Goal: Task Accomplishment & Management: Use online tool/utility

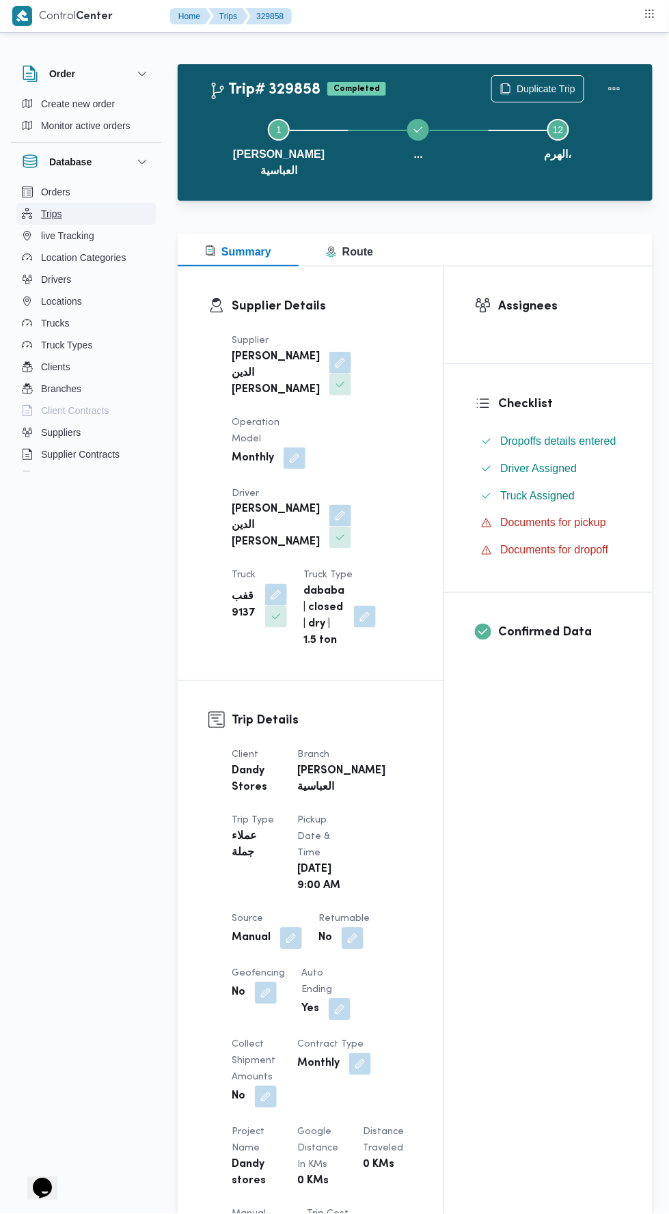
click at [64, 213] on button "Trips" at bounding box center [85, 214] width 139 height 22
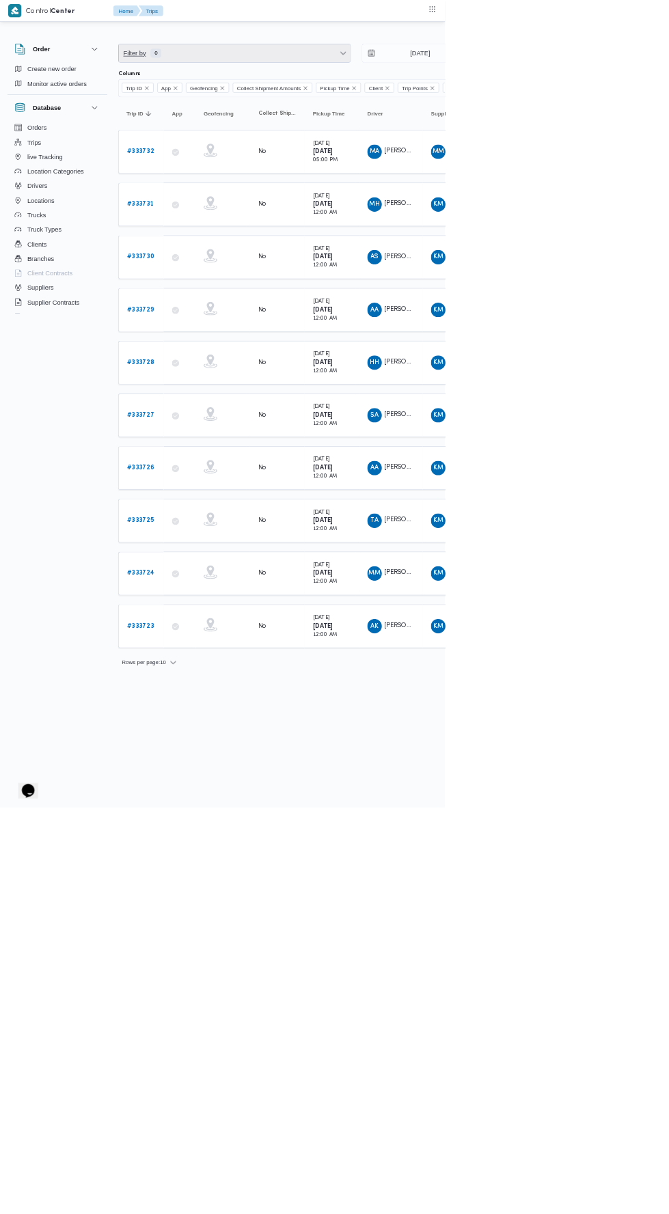
click at [353, 76] on span "Filter by 0" at bounding box center [352, 79] width 348 height 27
click at [318, 145] on div "Client" at bounding box center [275, 146] width 148 height 11
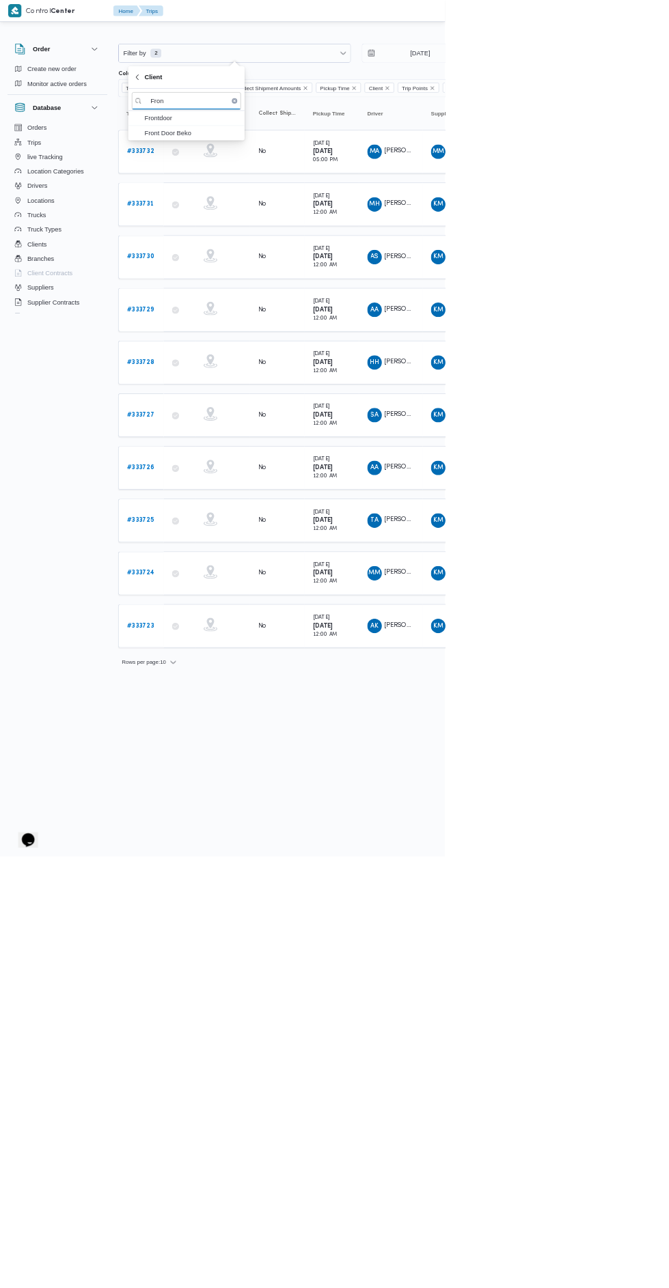
type input "Fron"
click at [314, 167] on span "Frontdoor" at bounding box center [280, 178] width 164 height 22
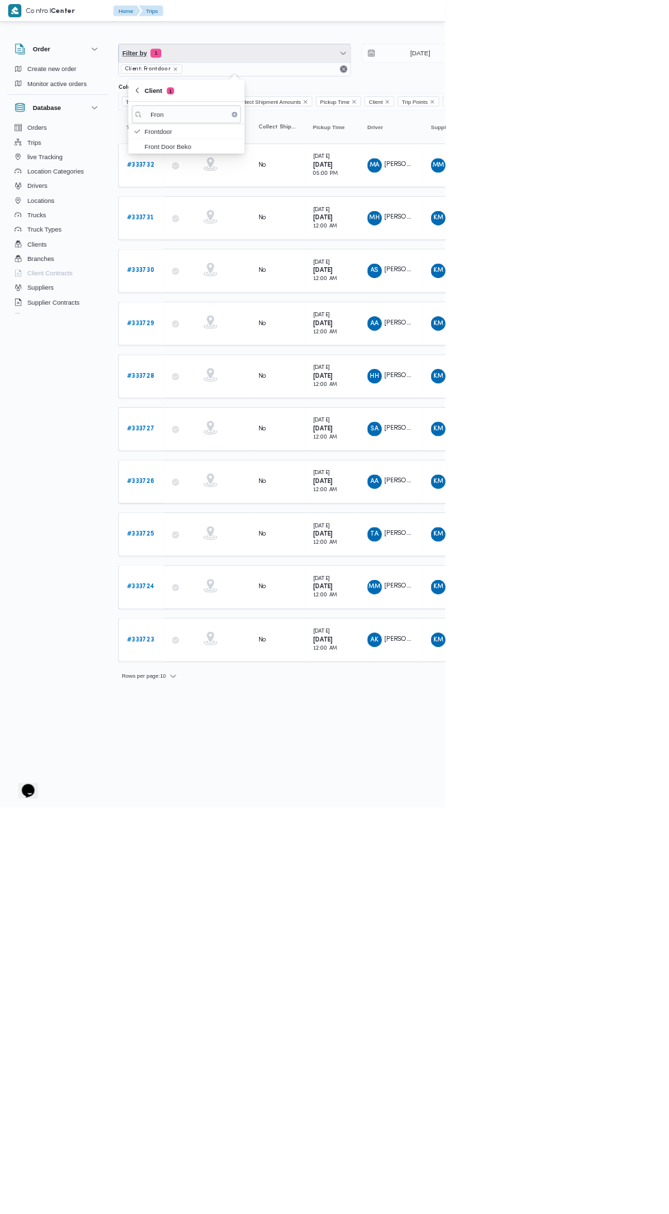
click at [370, 79] on span "Filter by 1" at bounding box center [352, 79] width 348 height 27
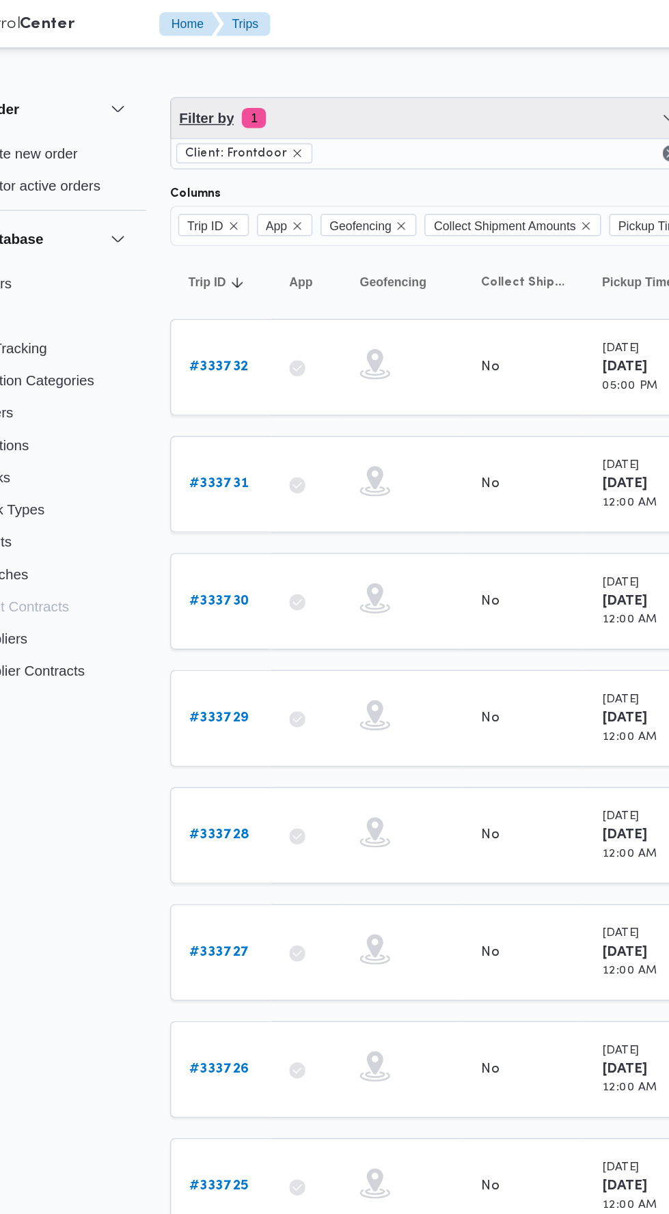
click at [317, 82] on span "Filter by 1" at bounding box center [352, 79] width 348 height 27
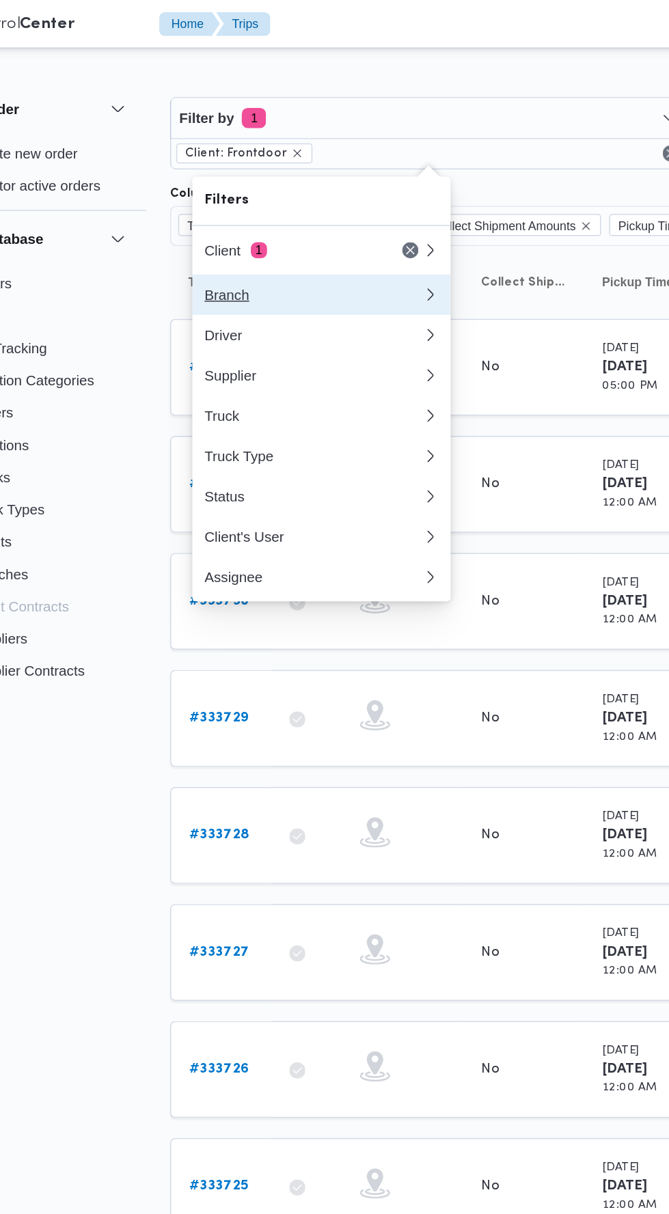
click at [297, 212] on button "Branch" at bounding box center [280, 199] width 175 height 27
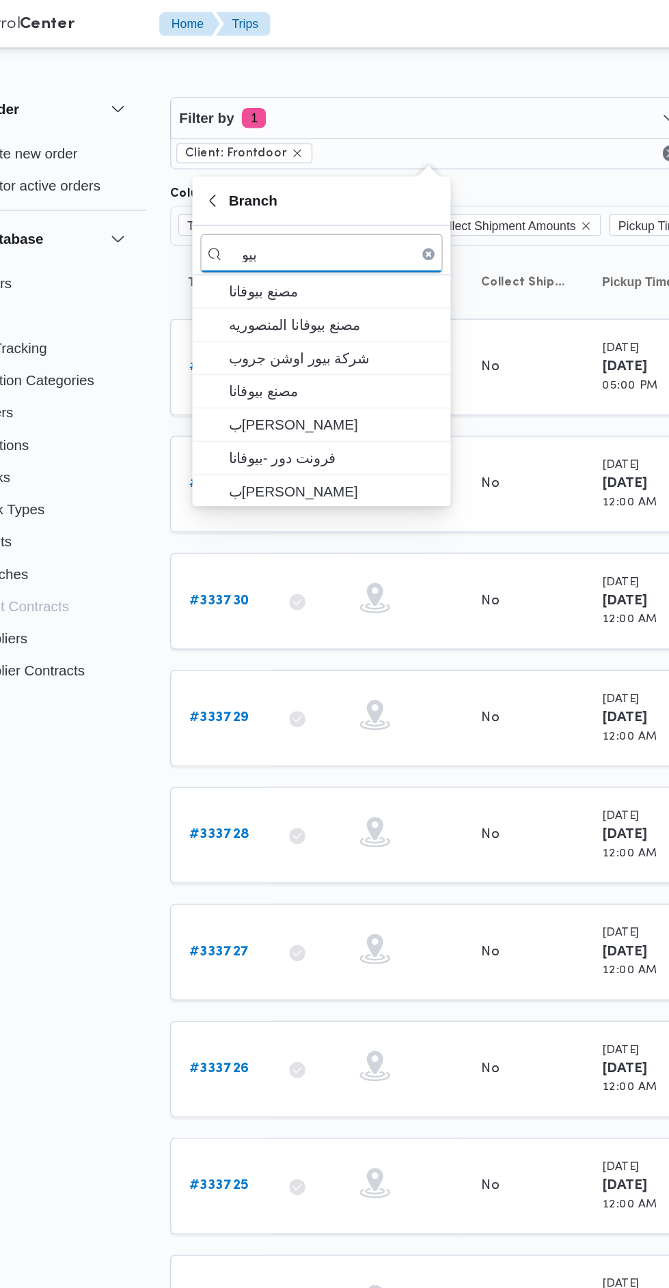
type input "بيو"
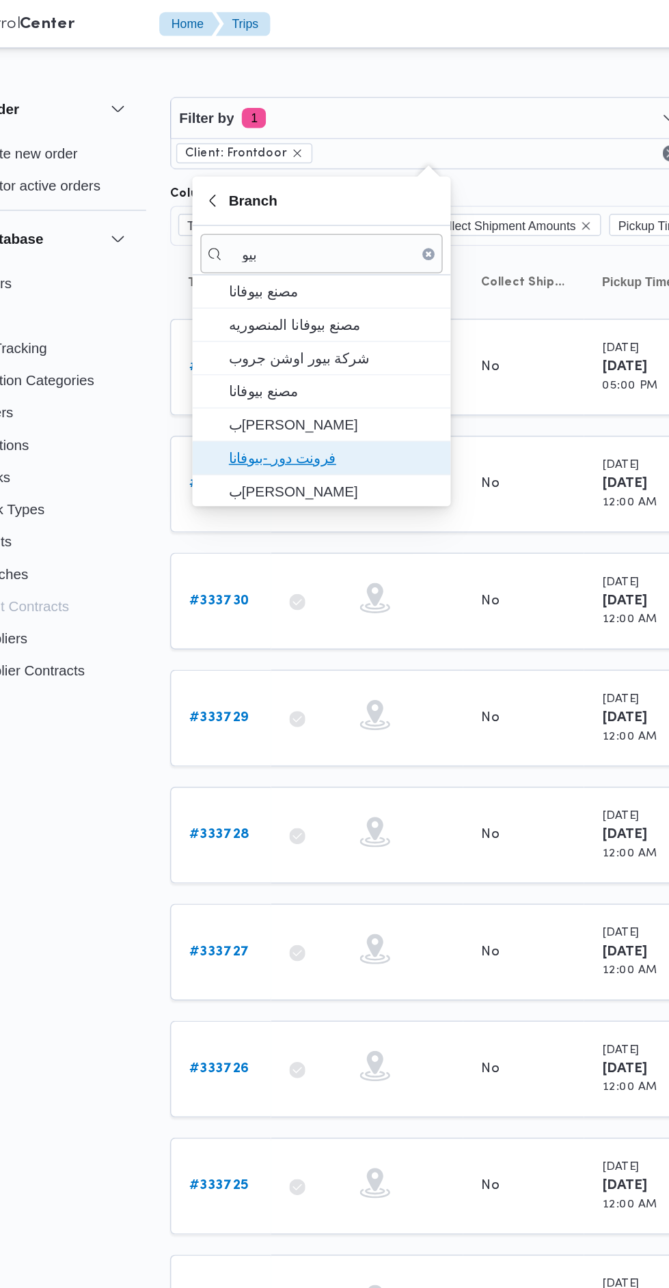
click at [305, 311] on span "فرونت دور -بيوفانا" at bounding box center [288, 310] width 142 height 16
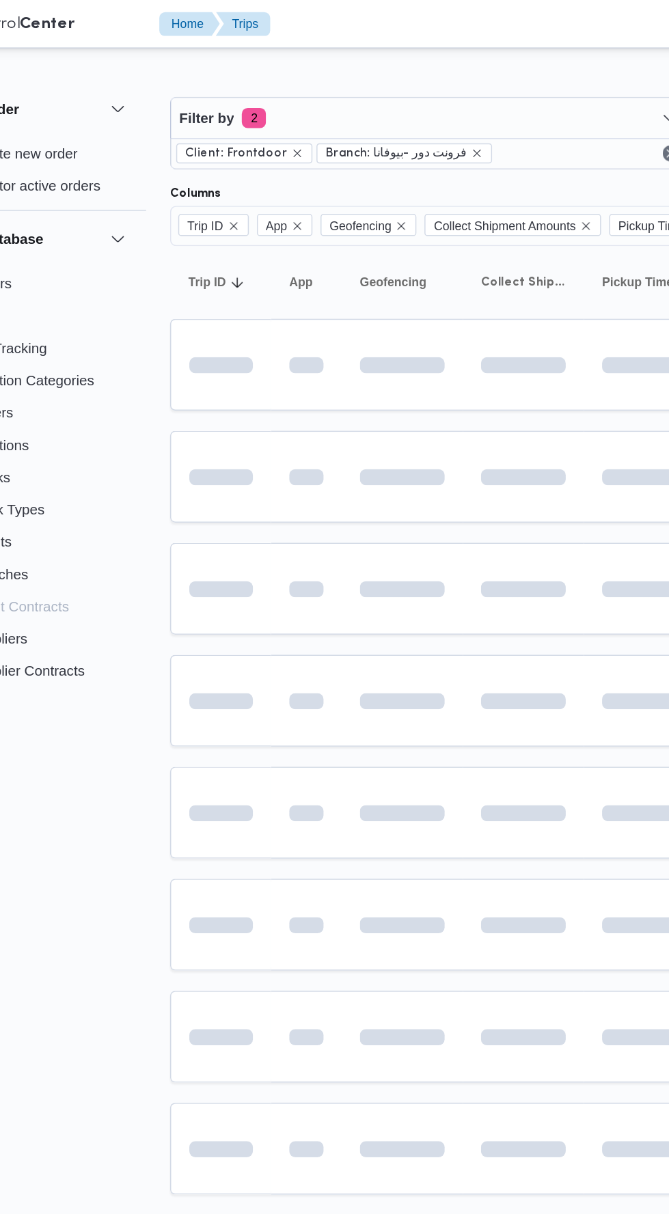
click at [346, 443] on td at bounding box center [335, 474] width 82 height 62
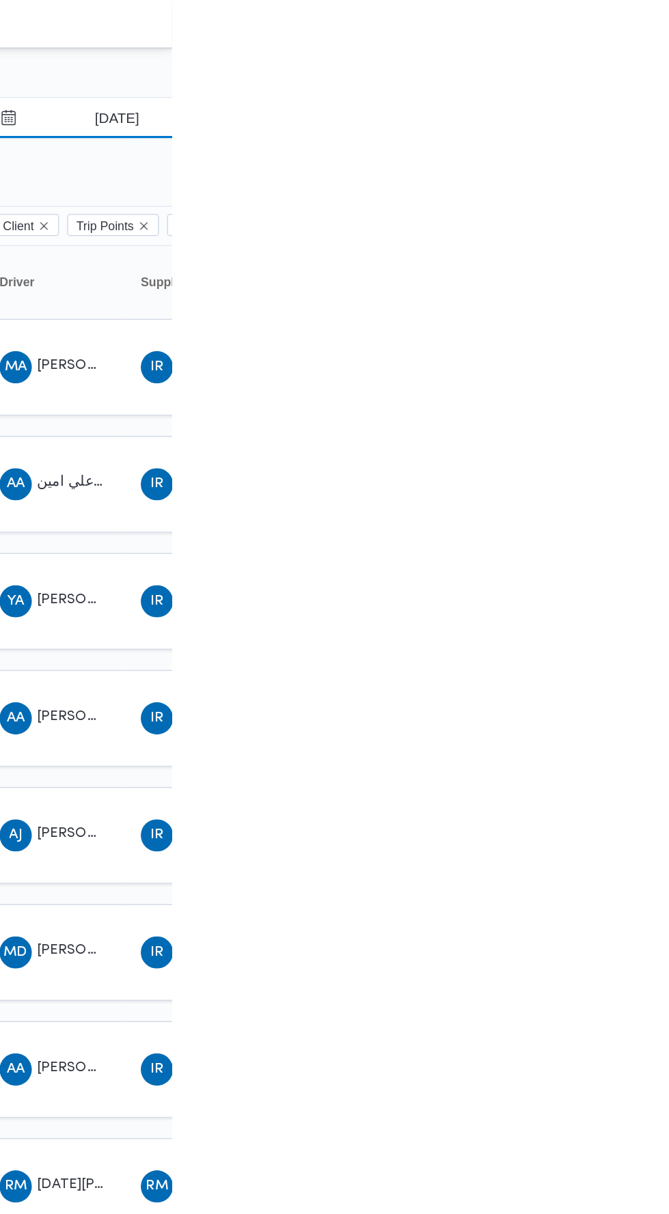
click at [658, 76] on input "[DATE]" at bounding box center [621, 79] width 155 height 27
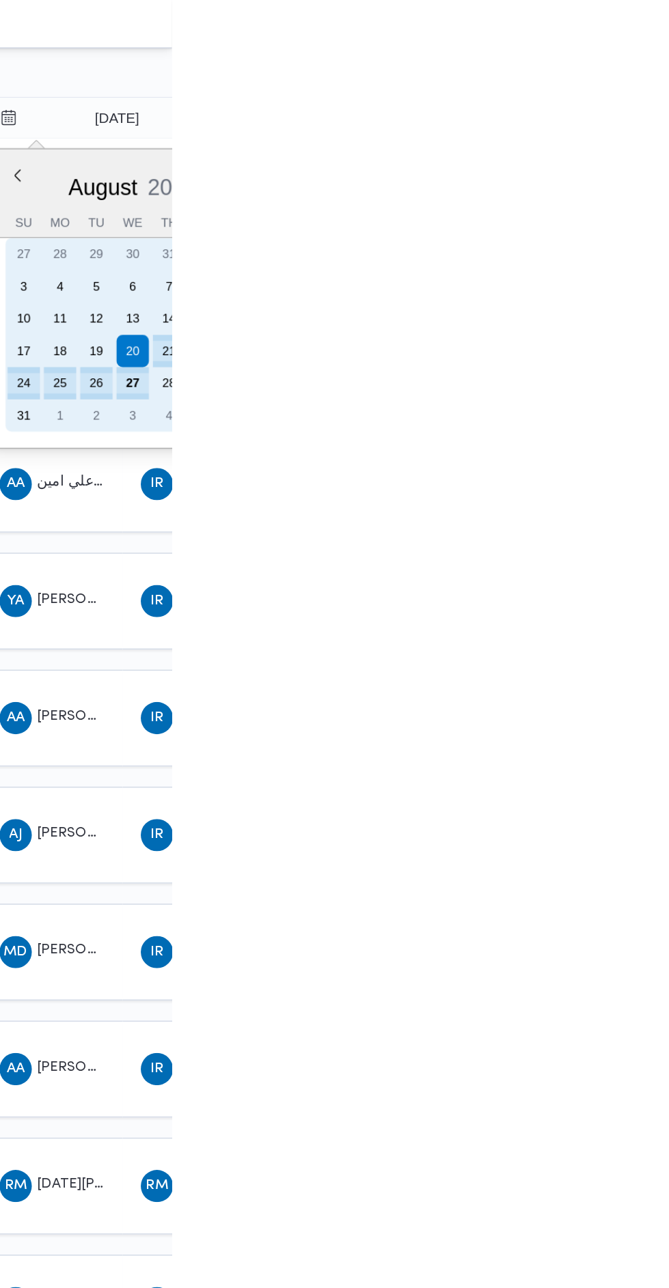
click at [663, 237] on div "21" at bounding box center [667, 238] width 22 height 22
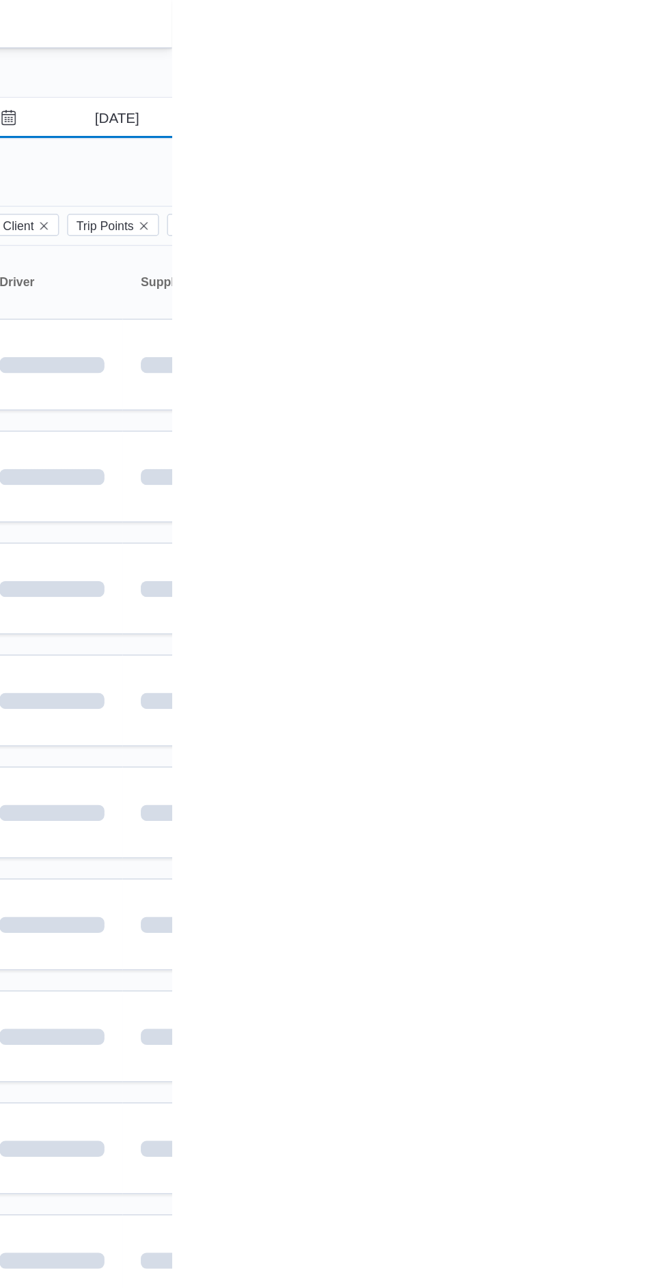
type input "[DATE]"
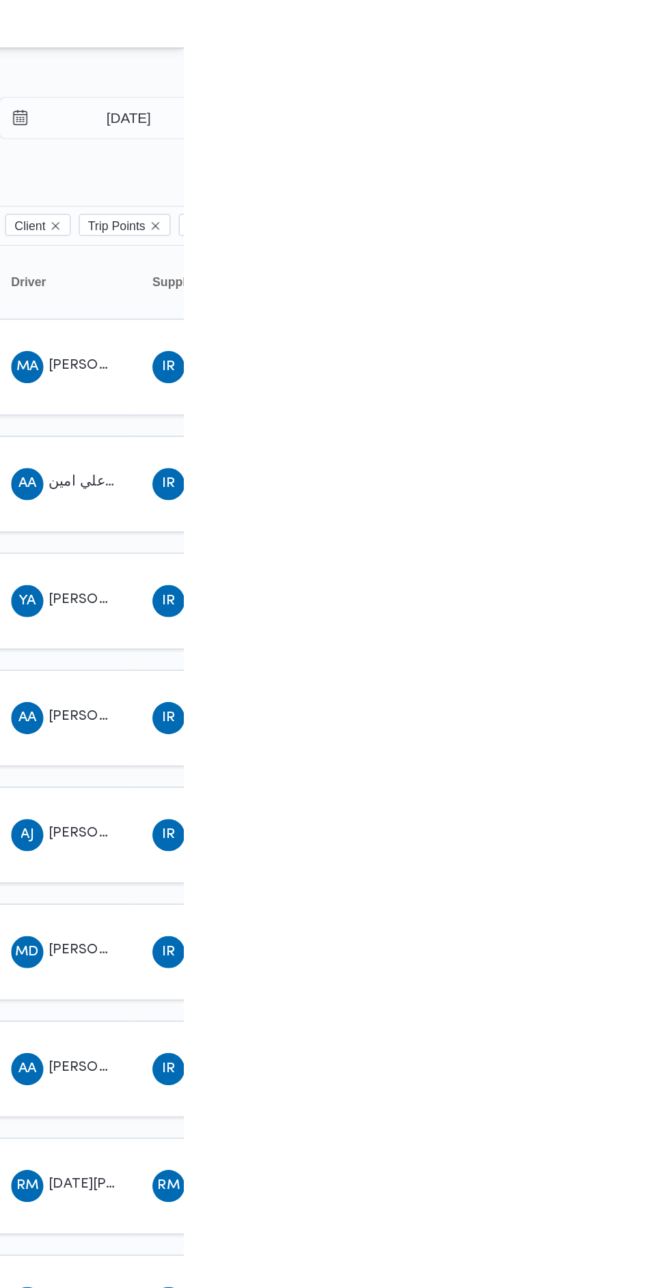
type input "[DATE]"
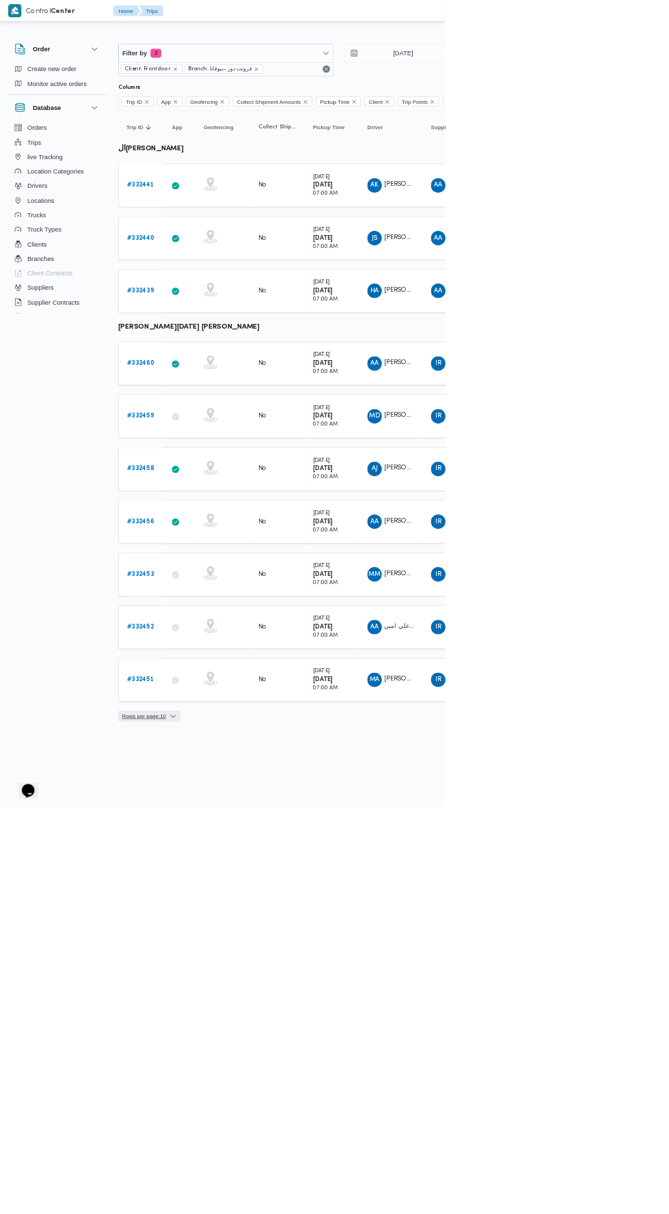
click at [249, 1070] on span "Rows per page : 10" at bounding box center [216, 1076] width 66 height 16
click at [256, 1047] on button "20 rows" at bounding box center [239, 1037] width 76 height 27
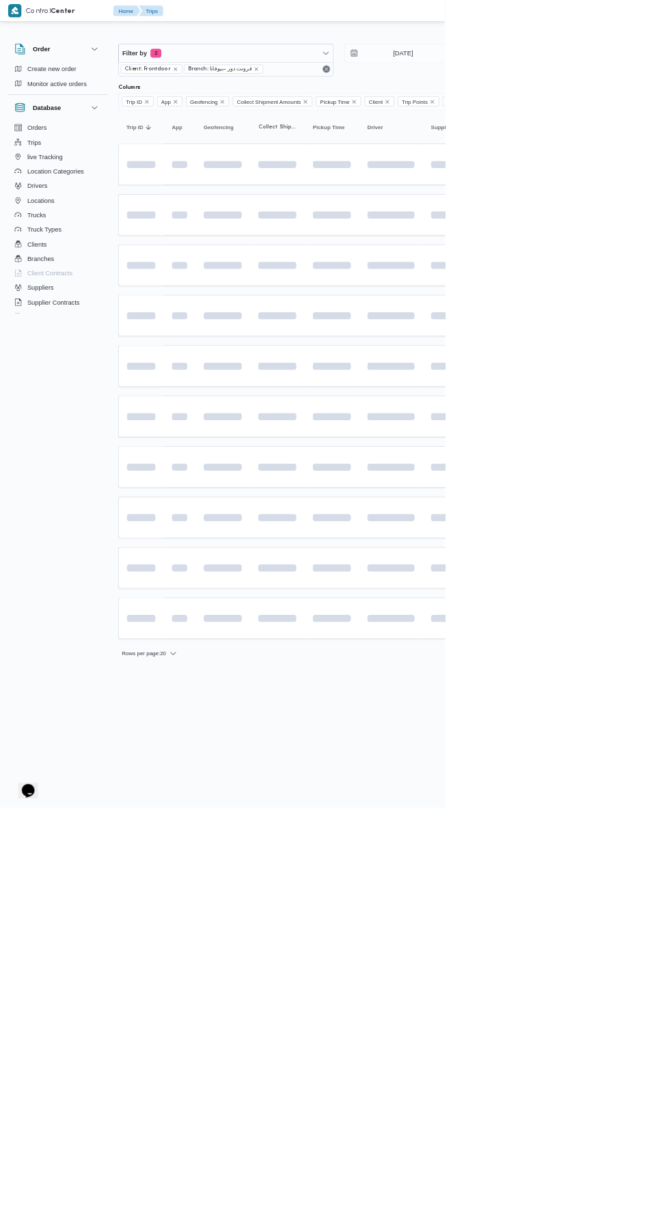
click at [668, 1213] on html "Control Center Home Trips English عربي Dark mode Logout Order Create new order …" at bounding box center [334, 607] width 669 height 1214
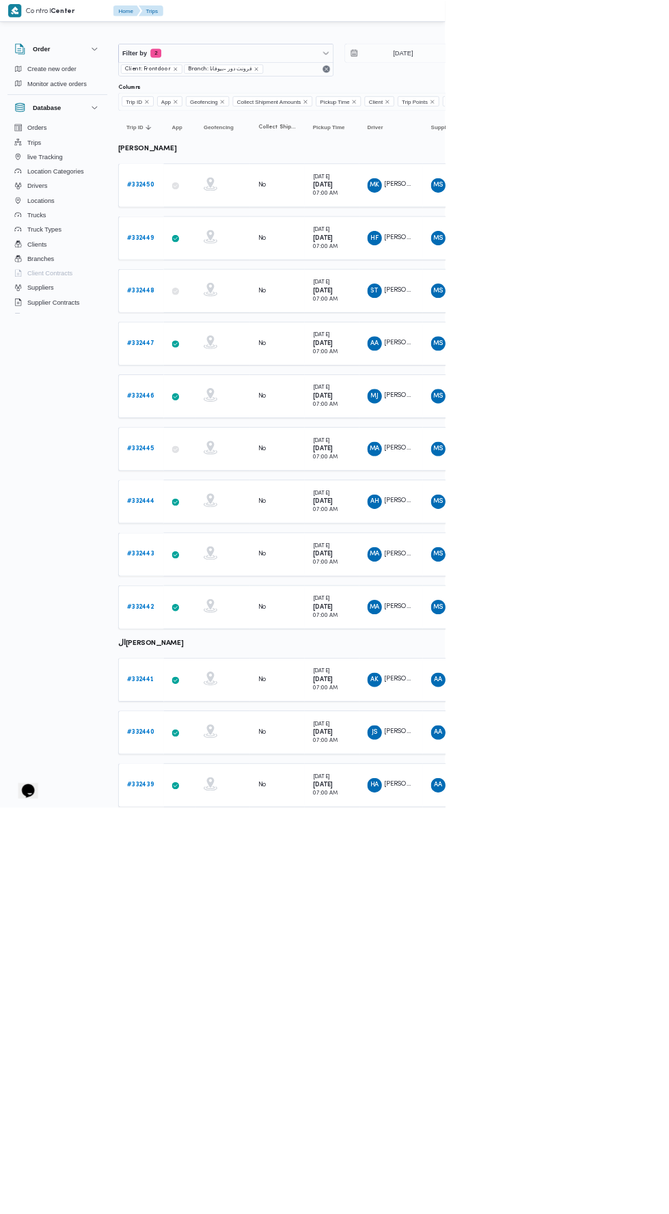
click at [222, 277] on b "# 332450" at bounding box center [211, 278] width 41 height 9
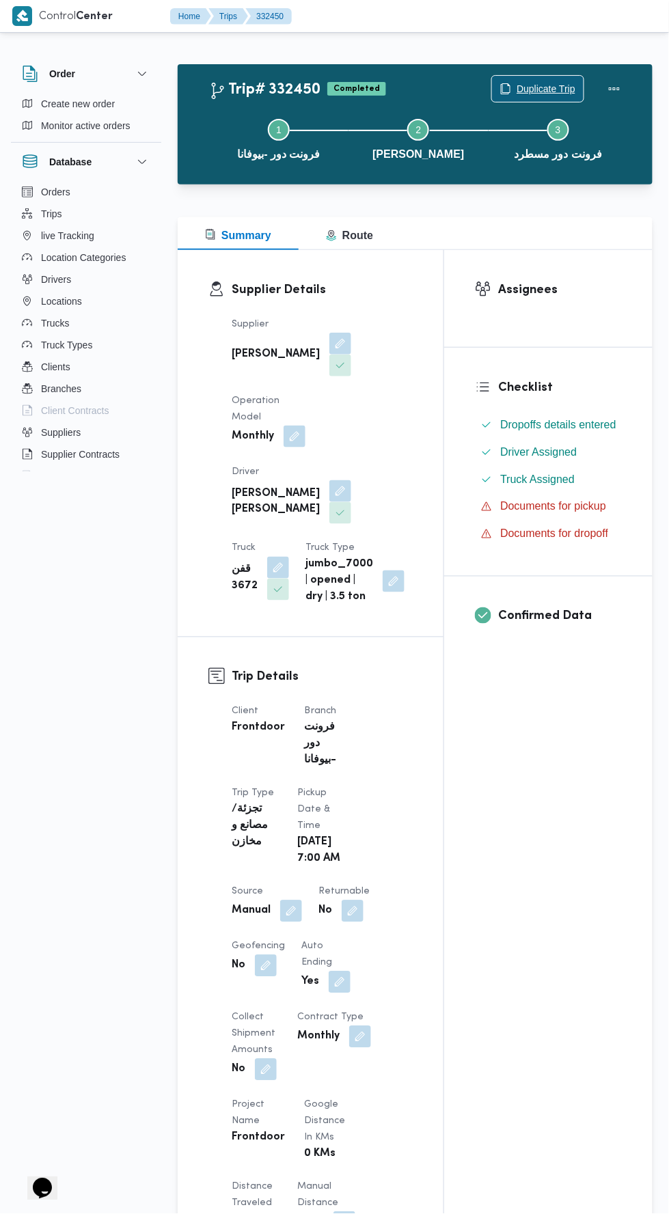
click at [542, 89] on span "Duplicate Trip" at bounding box center [545, 89] width 59 height 16
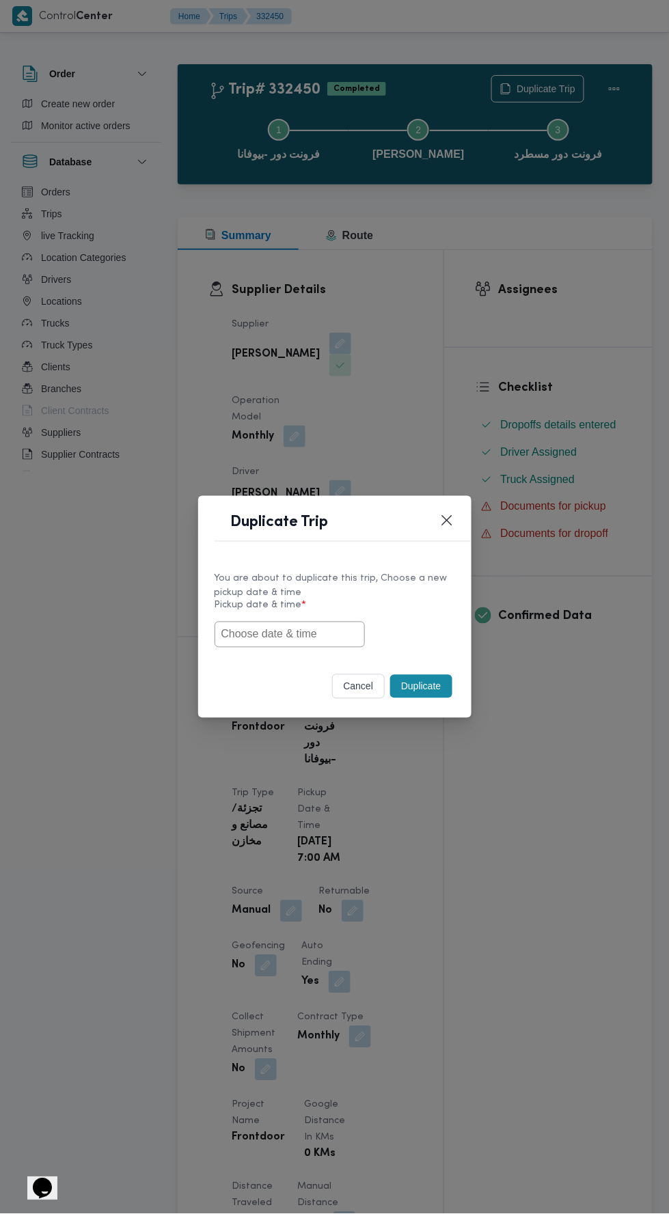
click at [338, 632] on input "text" at bounding box center [289, 634] width 150 height 26
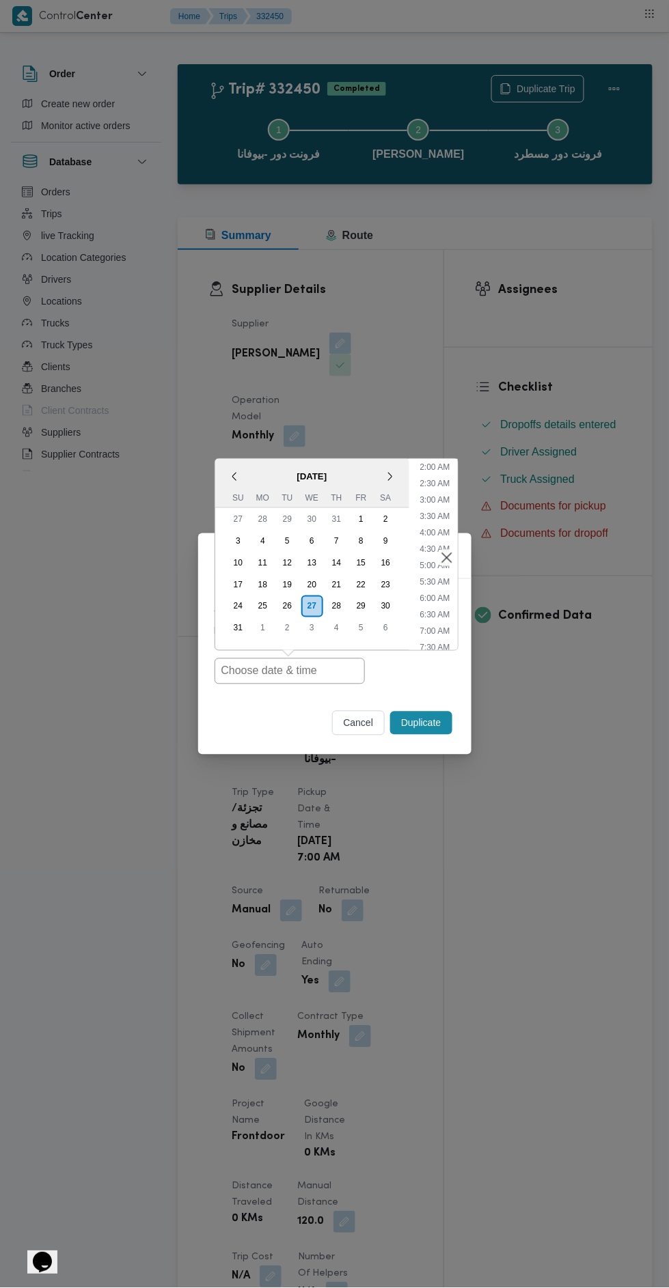
scroll to position [69, 0]
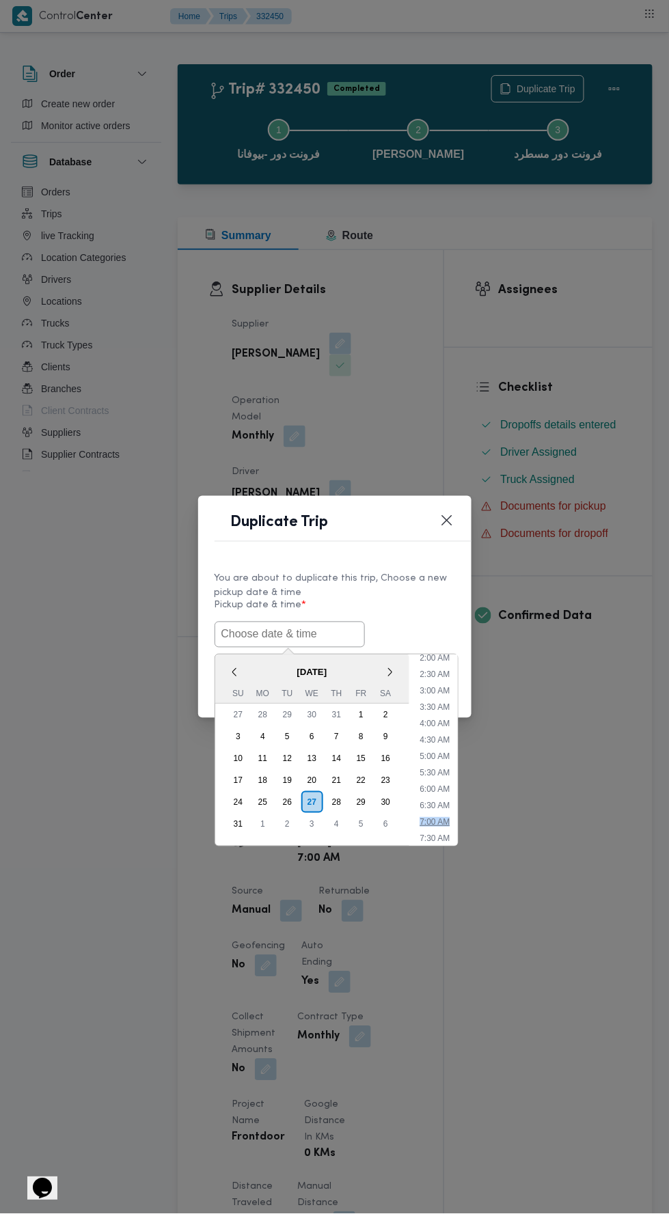
click at [435, 819] on li "7:00 AM" at bounding box center [434, 822] width 41 height 14
type input "[DATE] 7:00AM"
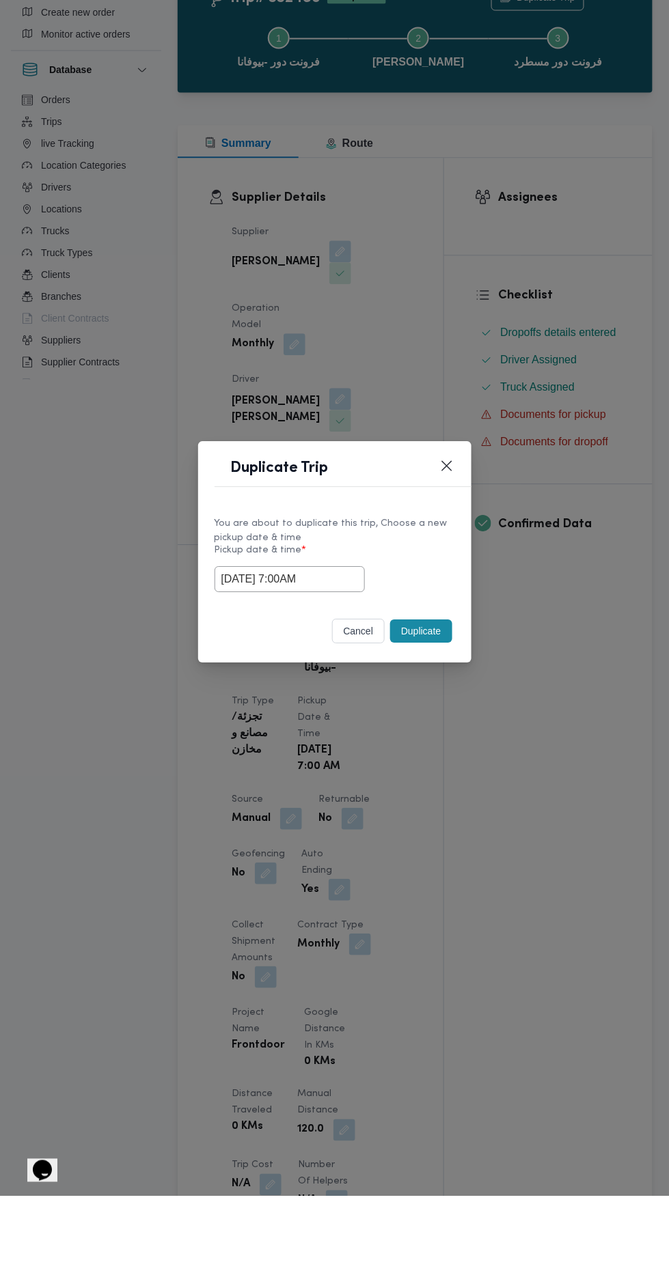
click at [418, 723] on button "Duplicate" at bounding box center [420, 723] width 61 height 23
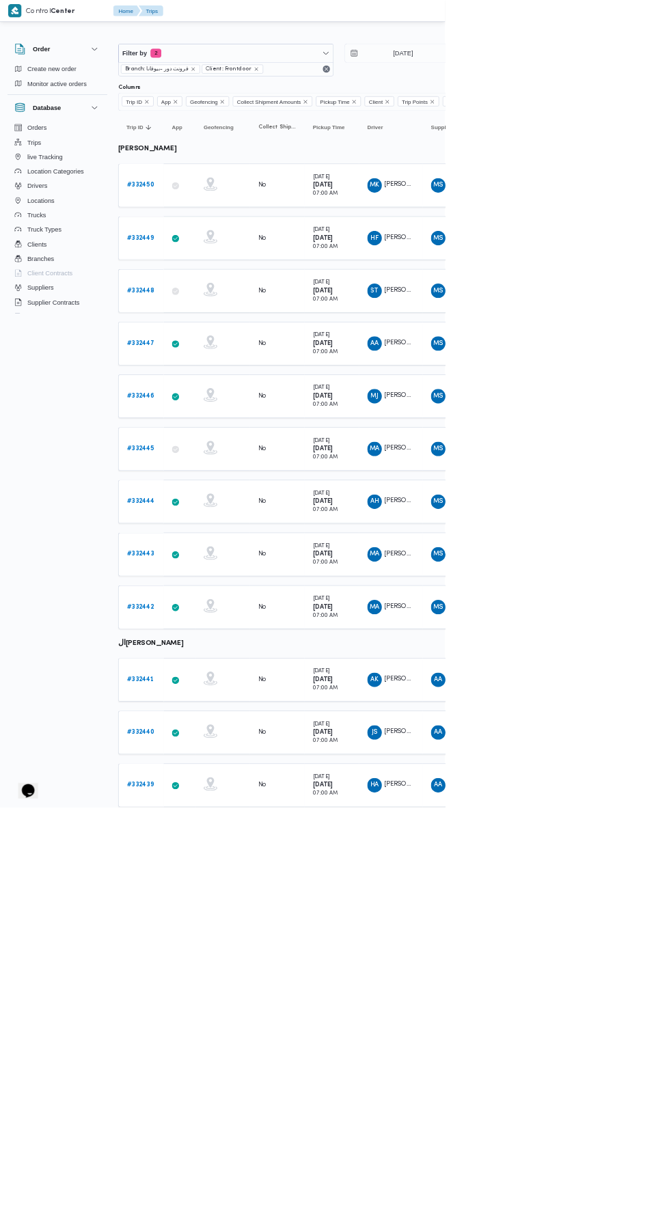
click at [216, 355] on b "# 332449" at bounding box center [211, 357] width 41 height 9
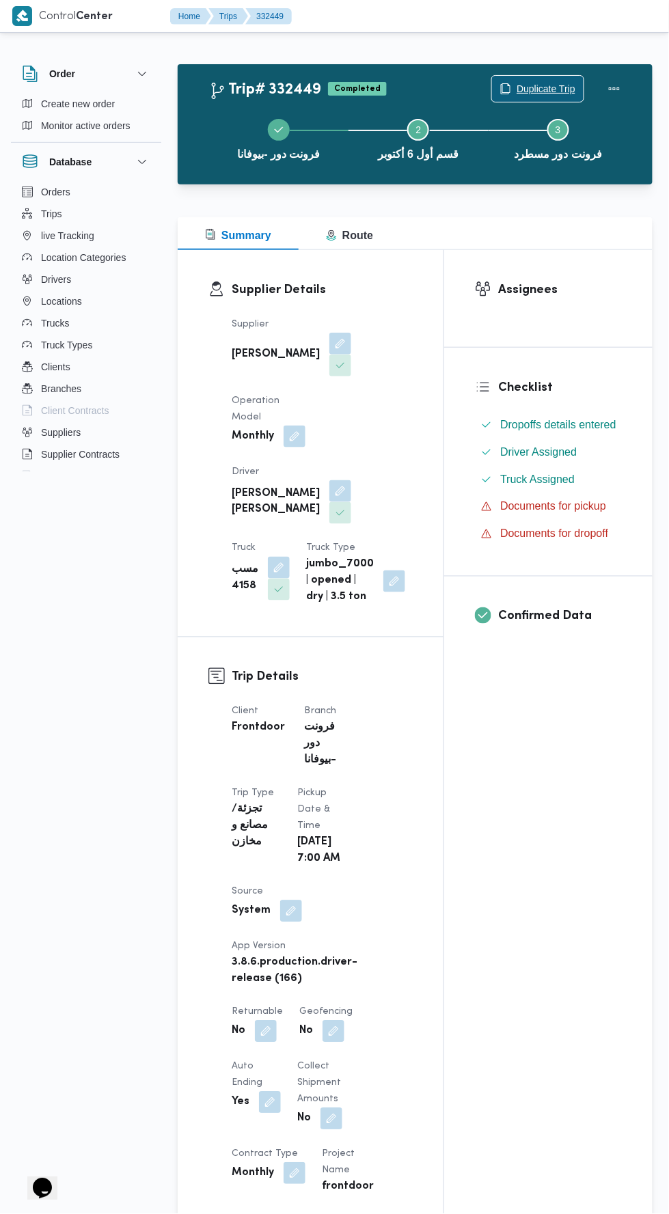
click at [560, 87] on span "Duplicate Trip" at bounding box center [545, 89] width 59 height 16
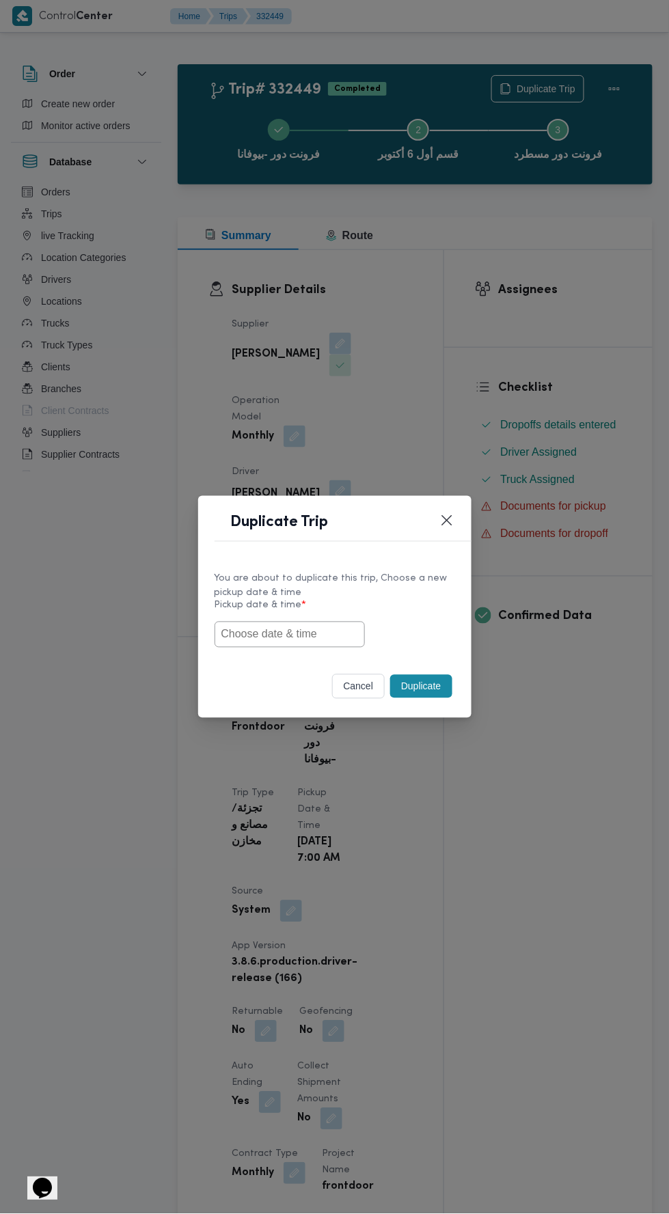
click at [322, 628] on input "text" at bounding box center [289, 634] width 150 height 26
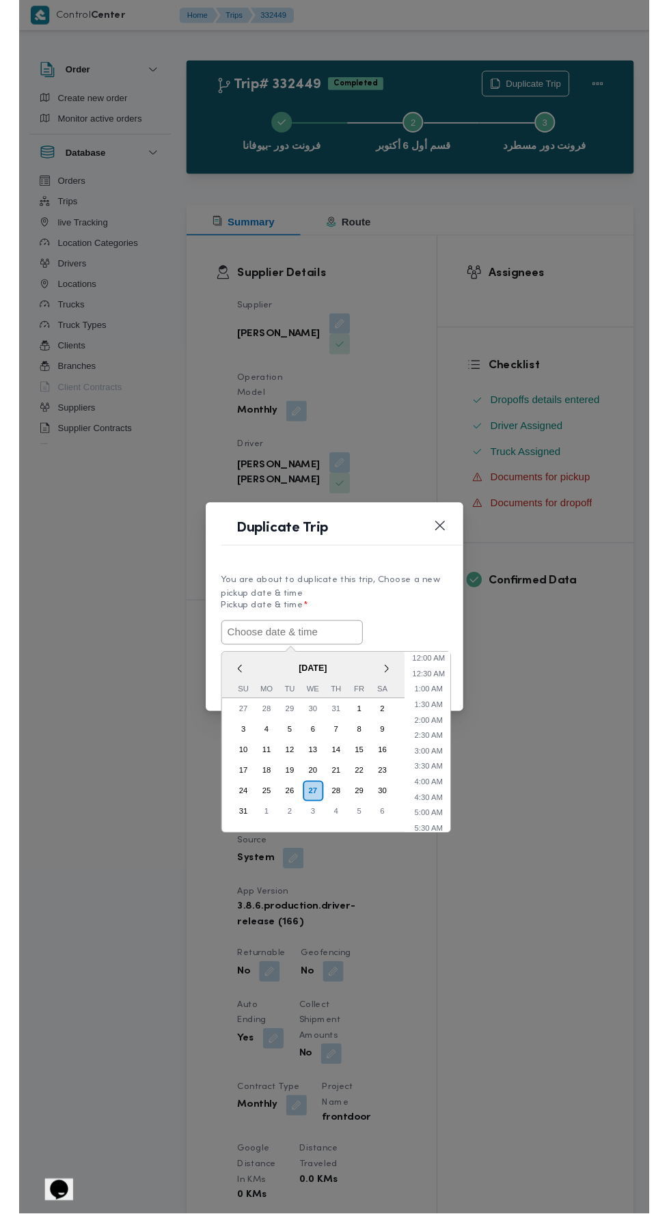
scroll to position [42, 0]
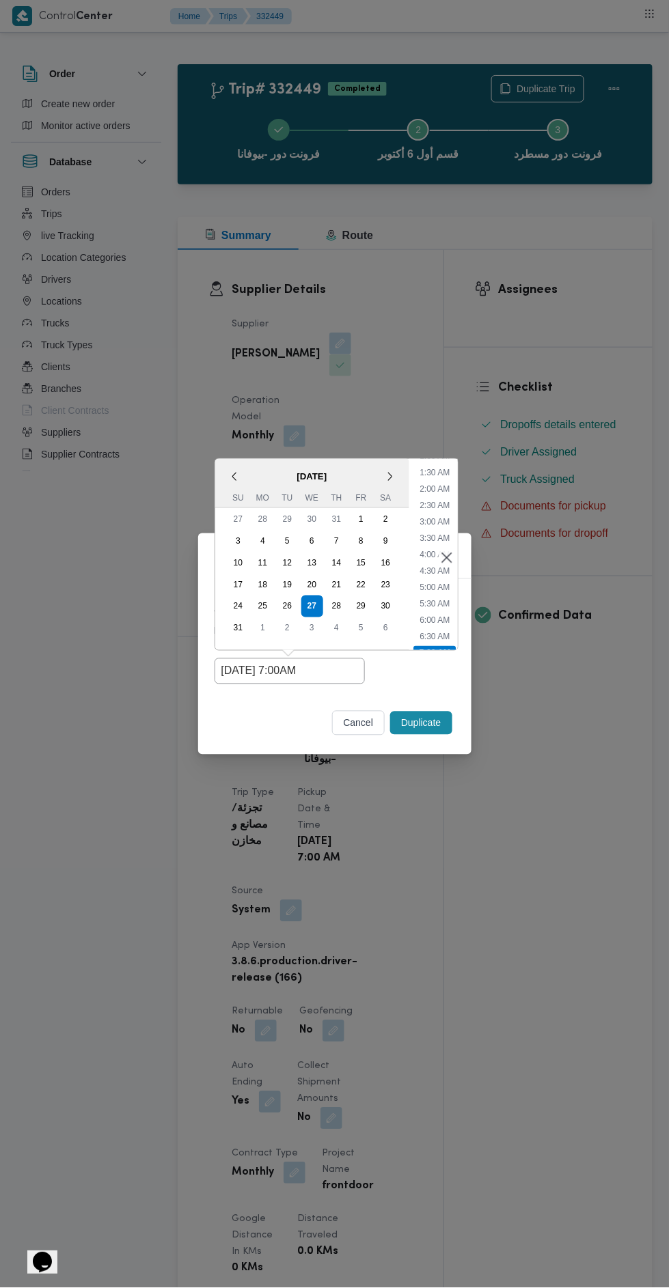
type input "[DATE] 7:00AM"
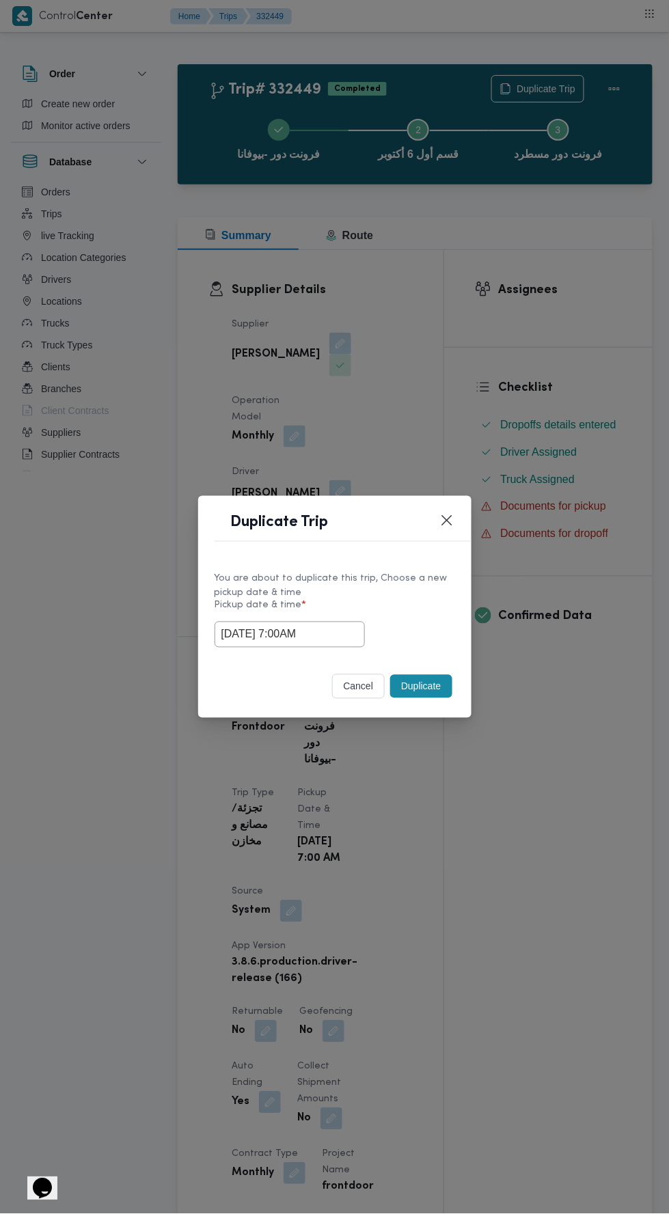
click at [406, 713] on div "cancel Duplicate" at bounding box center [334, 688] width 273 height 57
click at [420, 687] on button "Duplicate" at bounding box center [420, 686] width 61 height 23
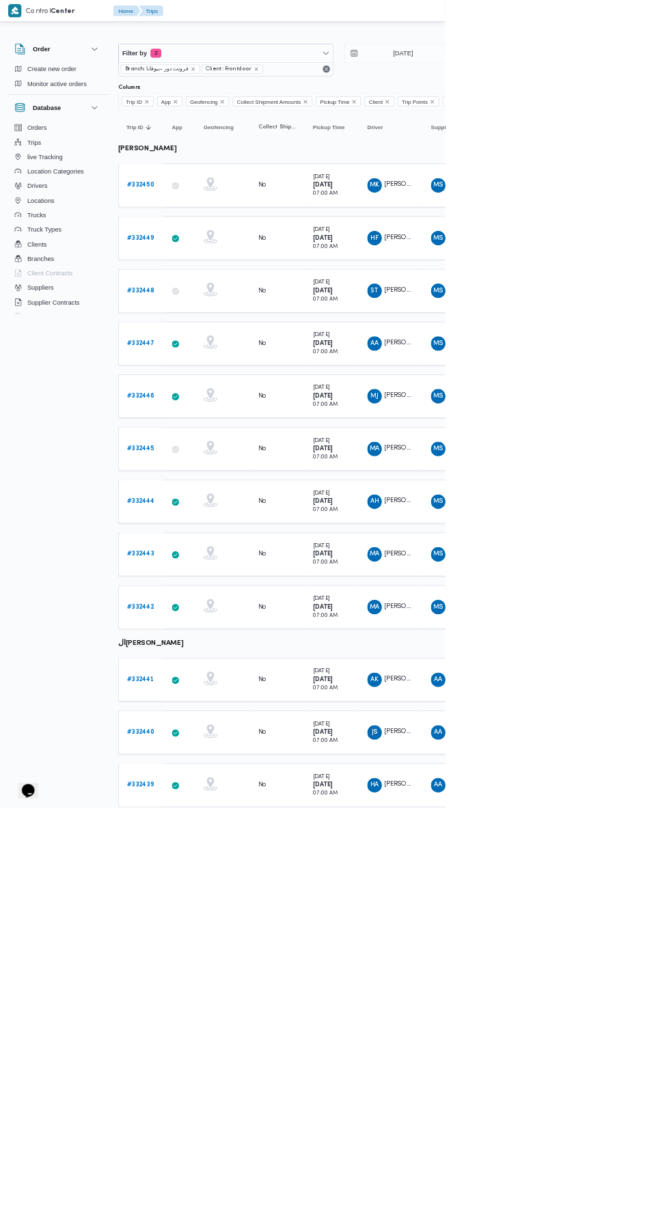
click at [614, 275] on span "محمود كمال عبدالغني محمود ابراهيم" at bounding box center [656, 277] width 158 height 9
click at [618, 329] on td "Driver HF هشام فرج محمد عامر" at bounding box center [588, 358] width 96 height 66
click at [595, 354] on span "هشام فرج محمد عامر" at bounding box center [656, 356] width 158 height 9
click at [221, 433] on b "# 332448" at bounding box center [212, 436] width 42 height 9
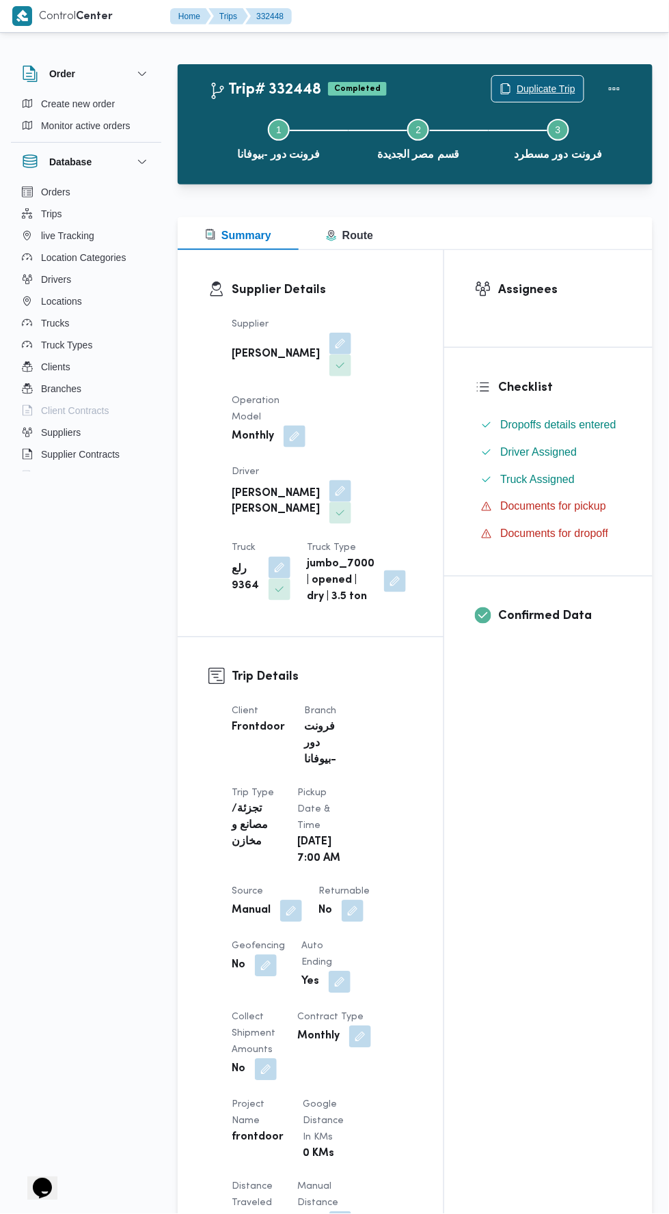
click at [545, 80] on span "Duplicate Trip" at bounding box center [538, 89] width 92 height 26
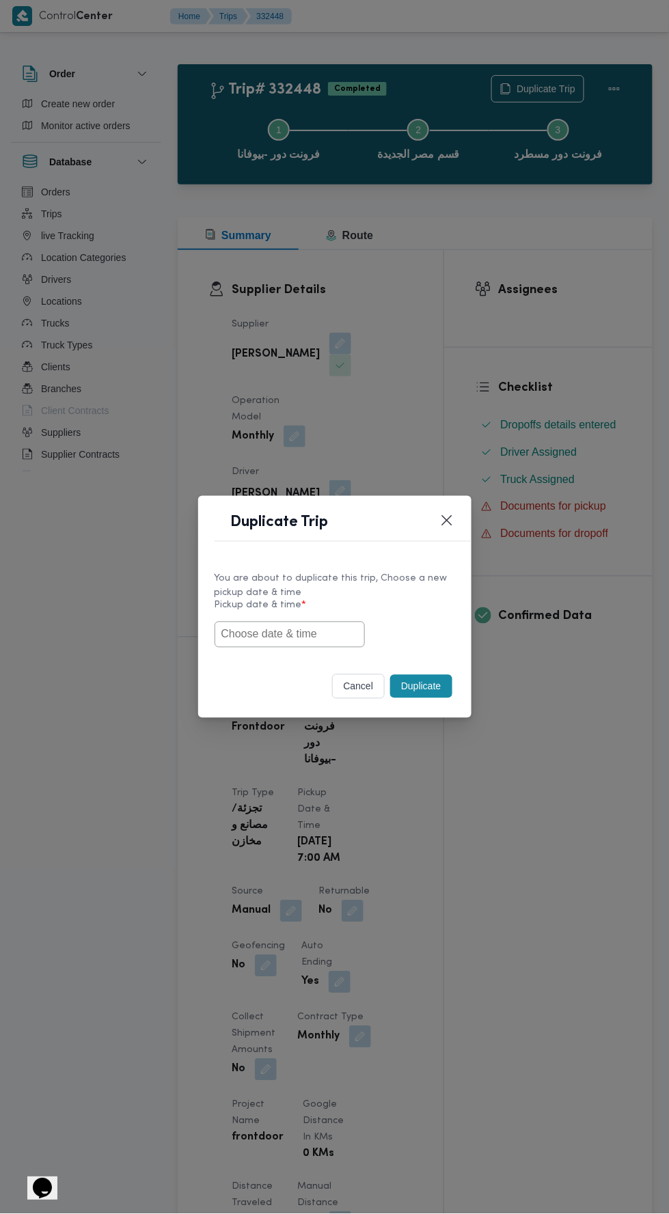
click at [325, 633] on input "text" at bounding box center [289, 634] width 150 height 26
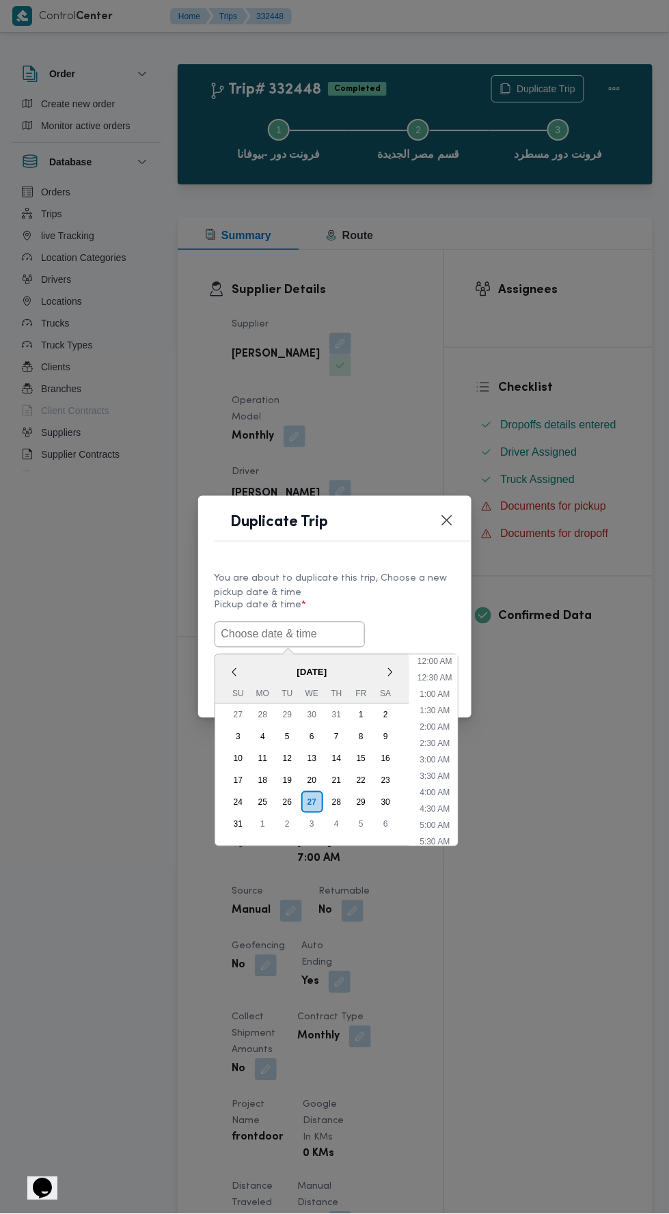
scroll to position [42, 0]
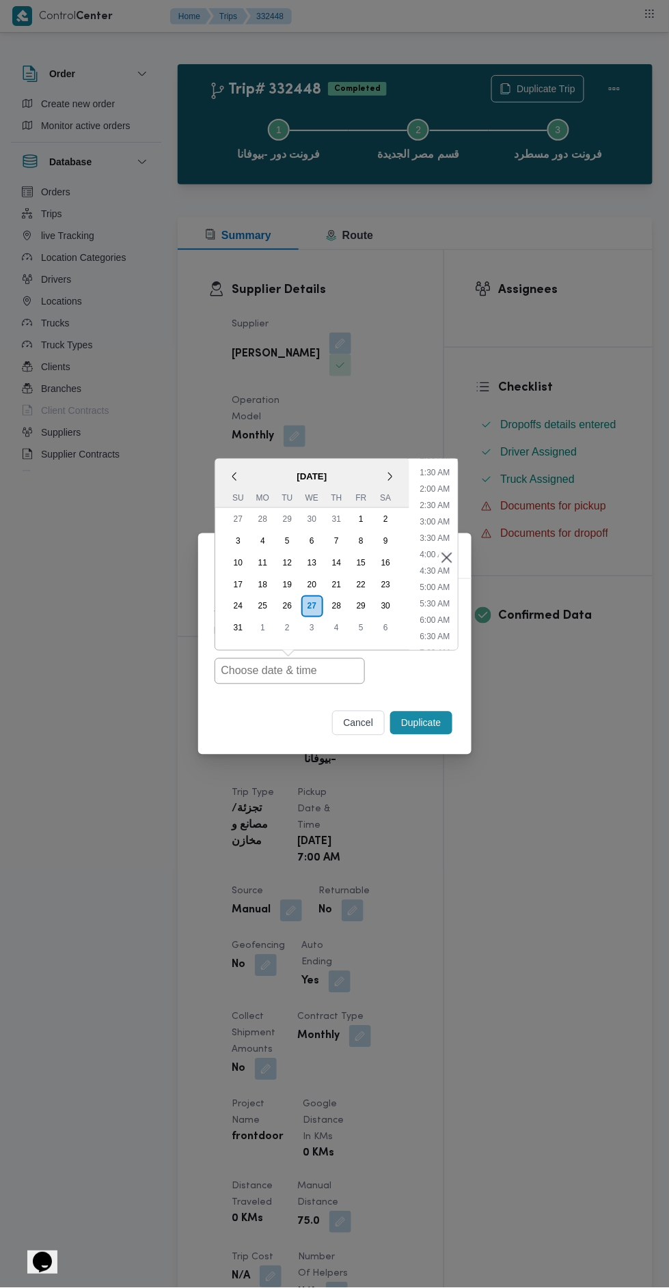
type input "[DATE] 7:00AM"
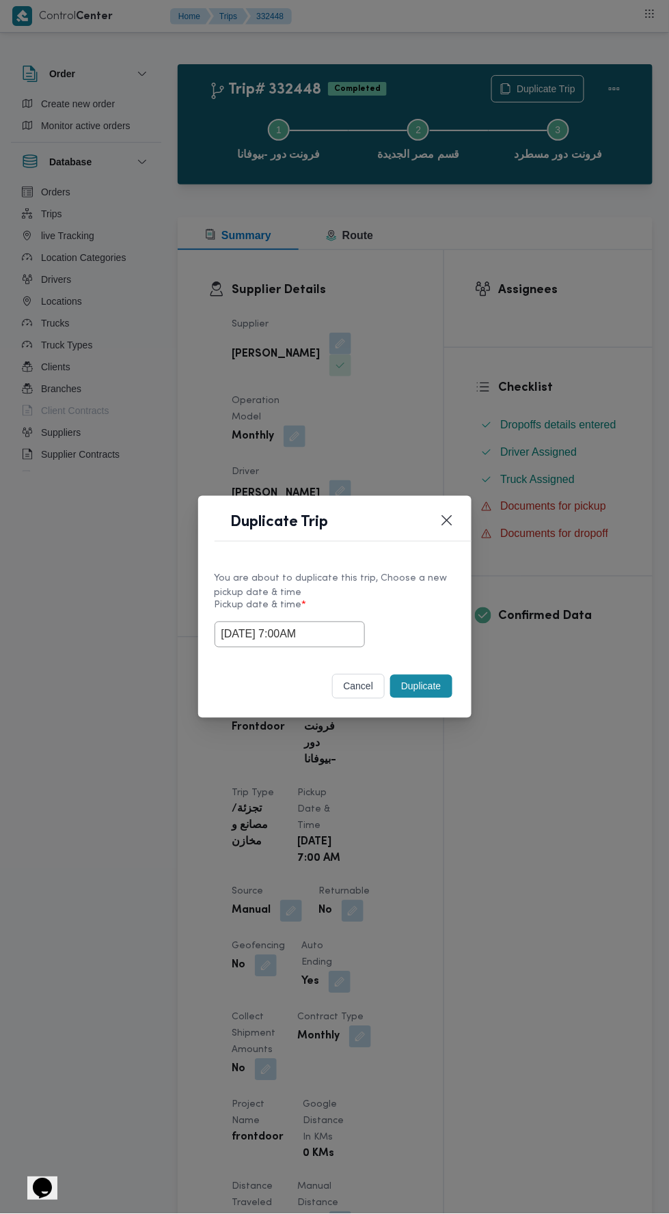
click at [439, 602] on label "Pickup date & time *" at bounding box center [334, 610] width 240 height 21
click at [434, 716] on div "cancel Duplicate" at bounding box center [334, 688] width 273 height 57
click at [426, 686] on button "Duplicate" at bounding box center [420, 686] width 61 height 23
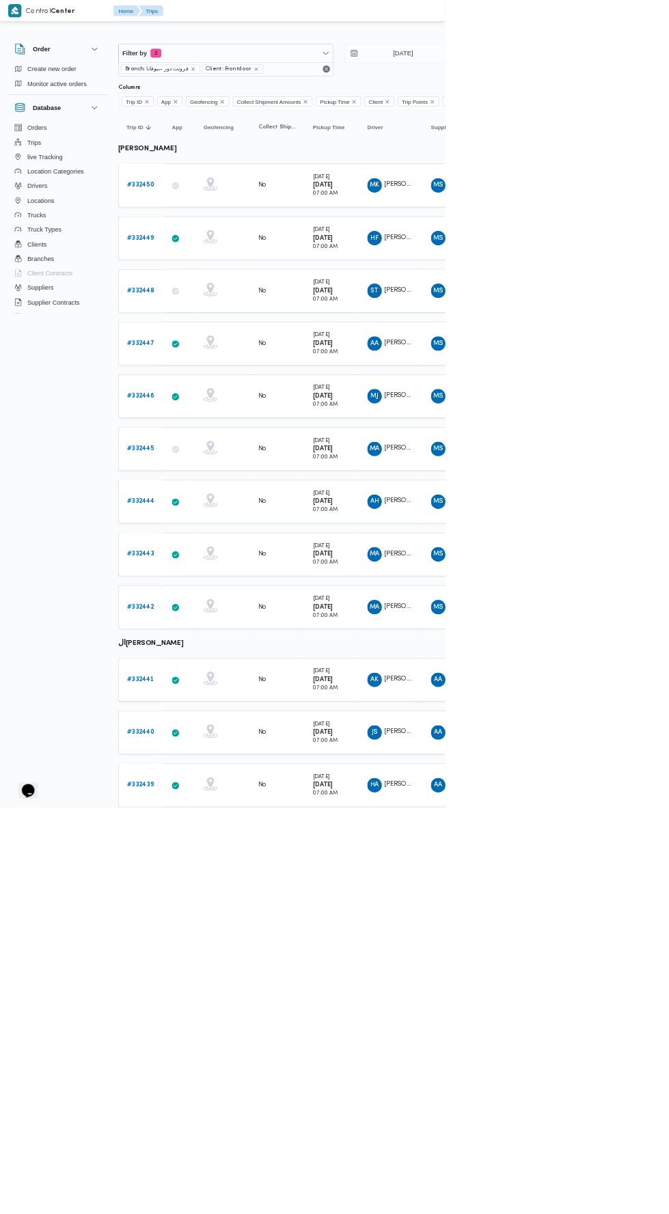
click at [220, 512] on b "# 332447" at bounding box center [212, 516] width 42 height 9
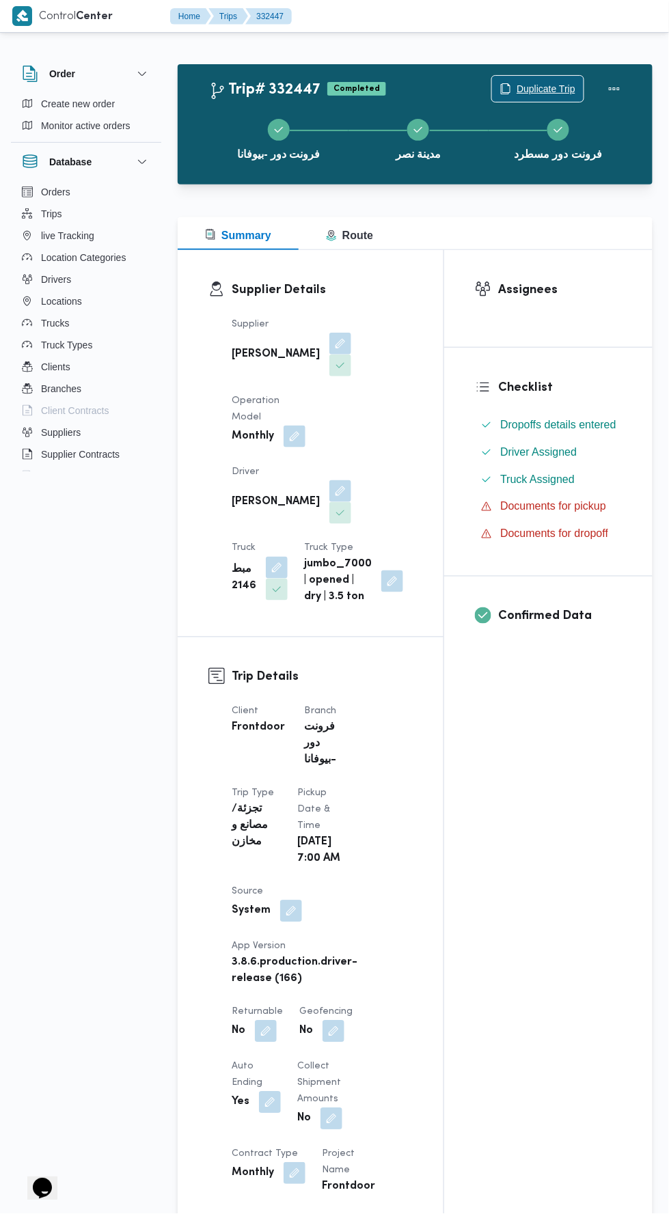
click at [537, 87] on span "Duplicate Trip" at bounding box center [545, 89] width 59 height 16
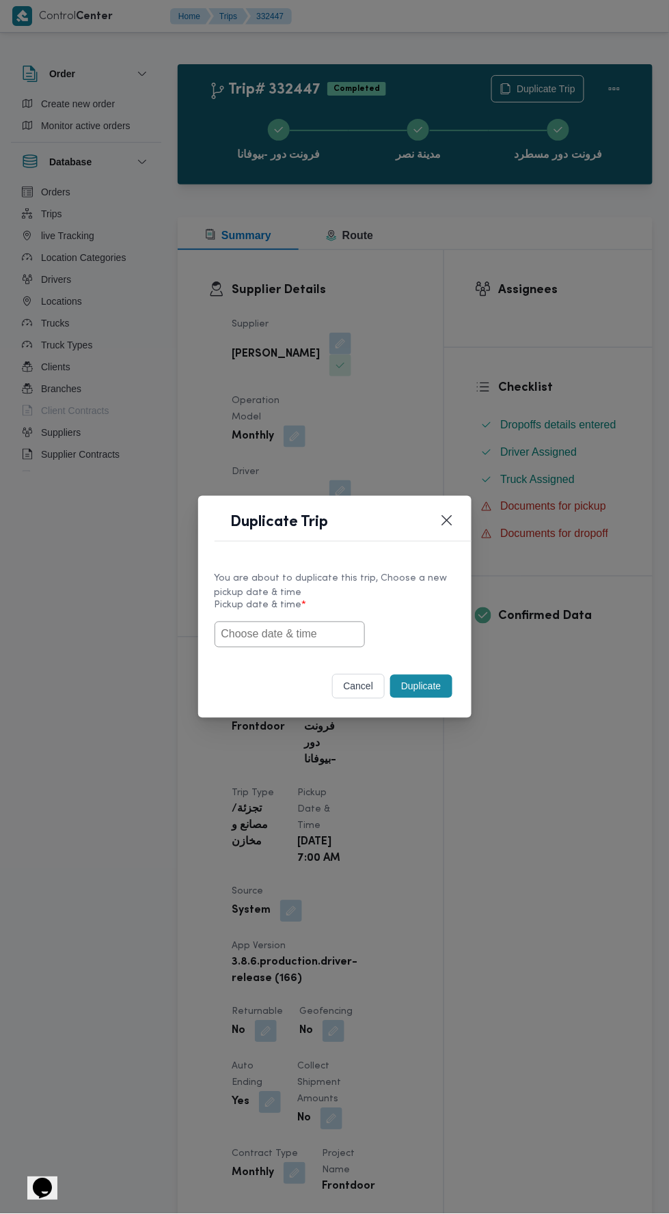
click at [324, 634] on input "text" at bounding box center [289, 634] width 150 height 26
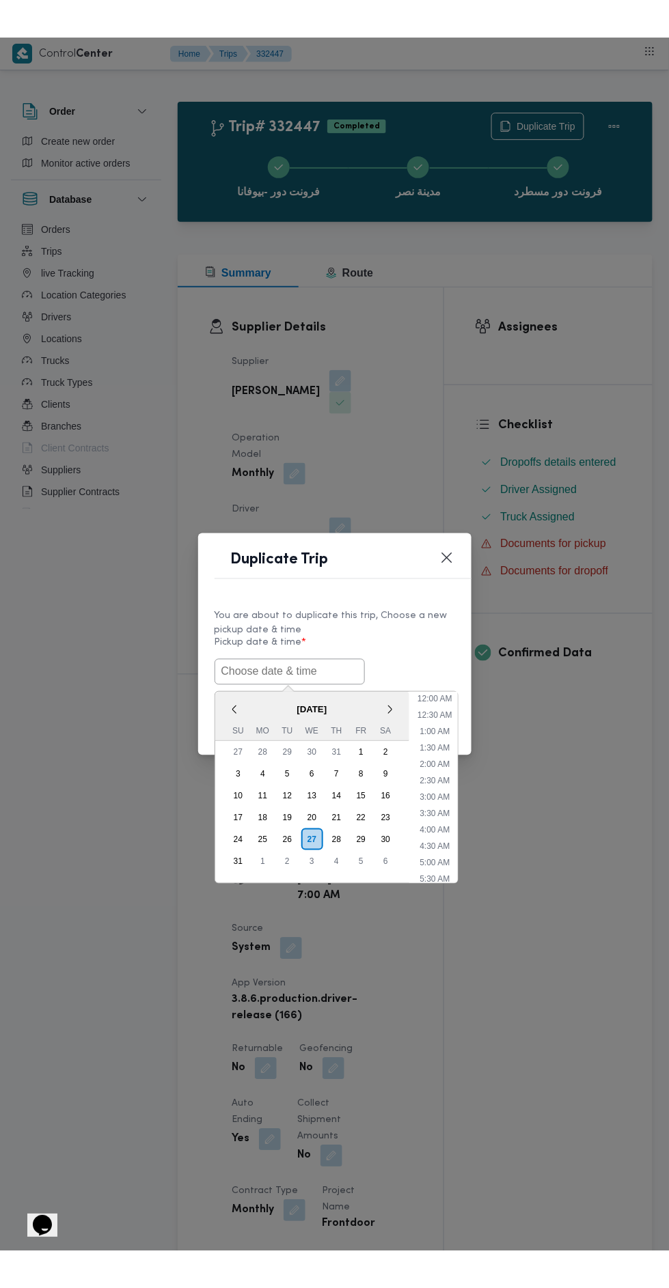
scroll to position [42, 0]
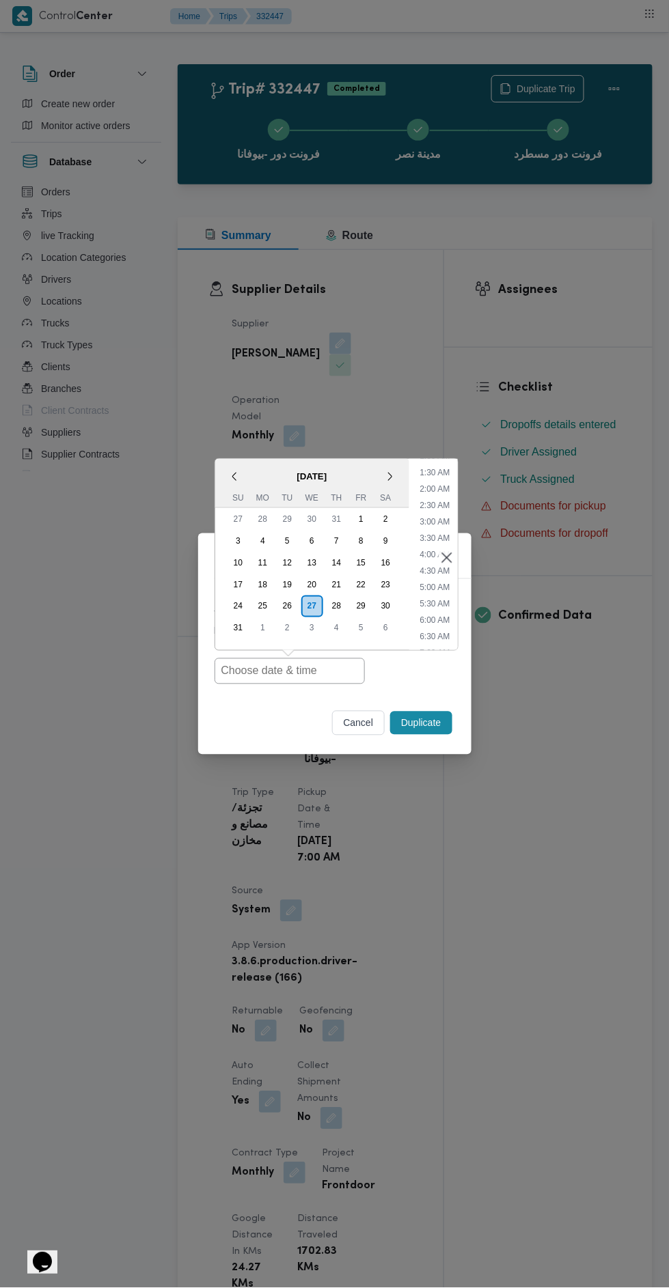
type input "[DATE] 7:00AM"
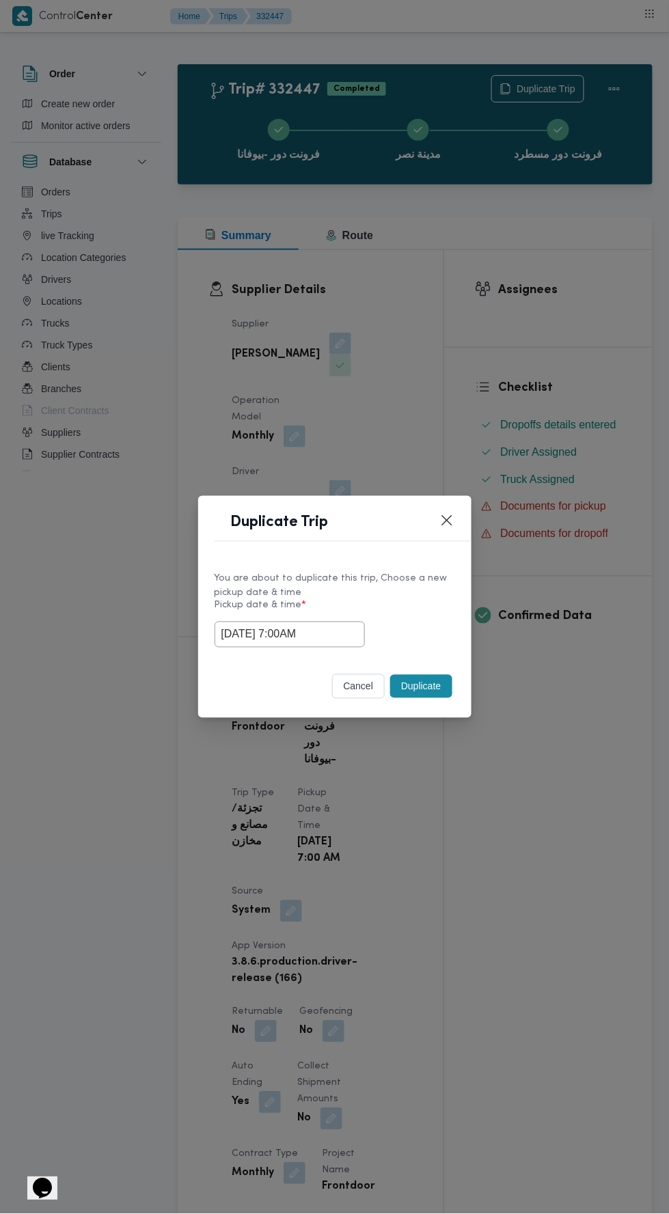
click at [568, 613] on div "Duplicate Trip You are about to duplicate this trip, Choose a new pickup date &…" at bounding box center [334, 607] width 669 height 1214
click at [421, 690] on button "Duplicate" at bounding box center [420, 686] width 61 height 23
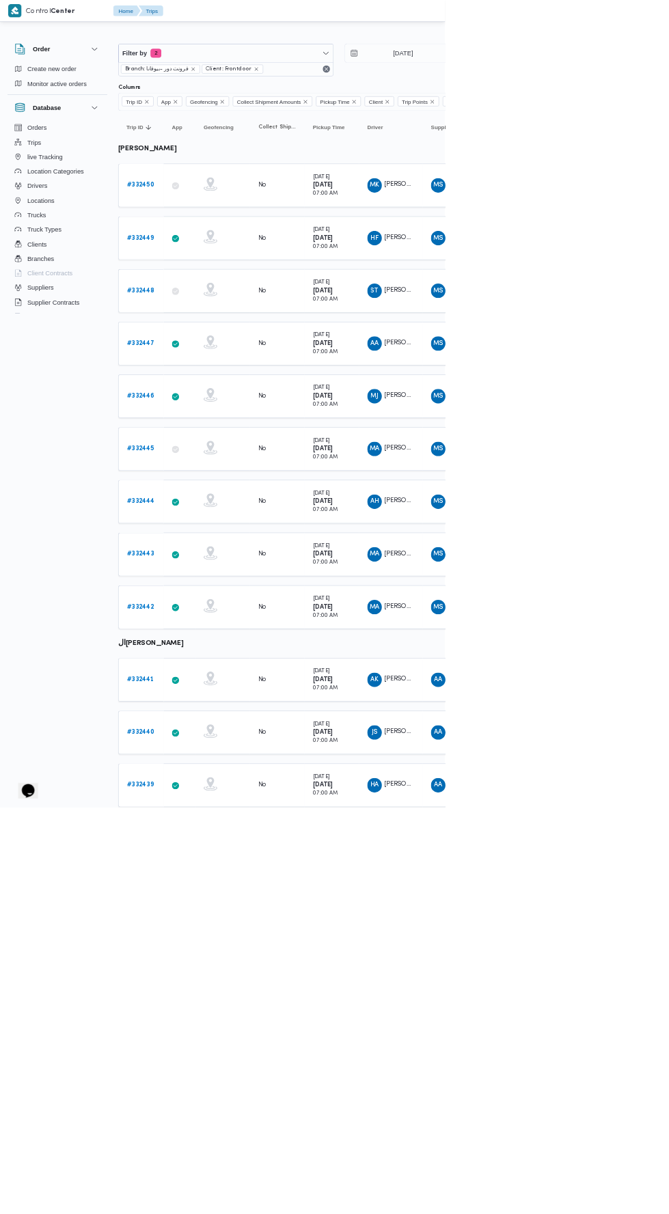
click at [590, 512] on span "السيد عبدالقادر خطاب محمد" at bounding box center [616, 515] width 78 height 9
click at [218, 591] on b "# 332446" at bounding box center [212, 595] width 42 height 9
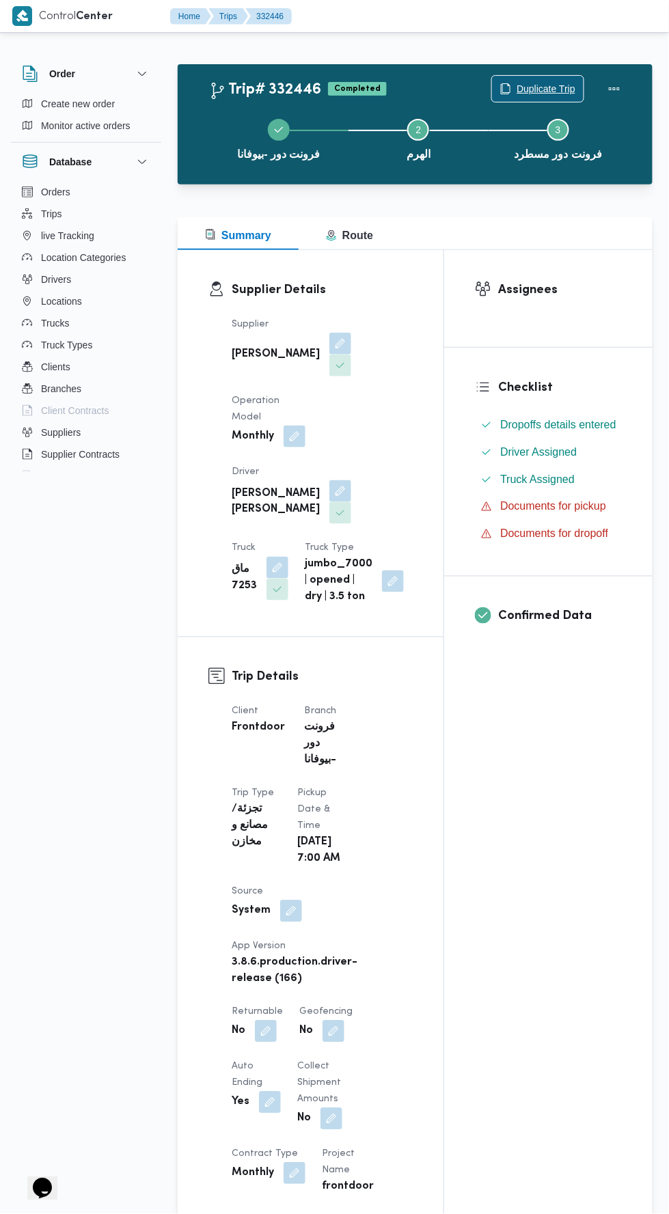
click at [546, 88] on span "Duplicate Trip" at bounding box center [545, 89] width 59 height 16
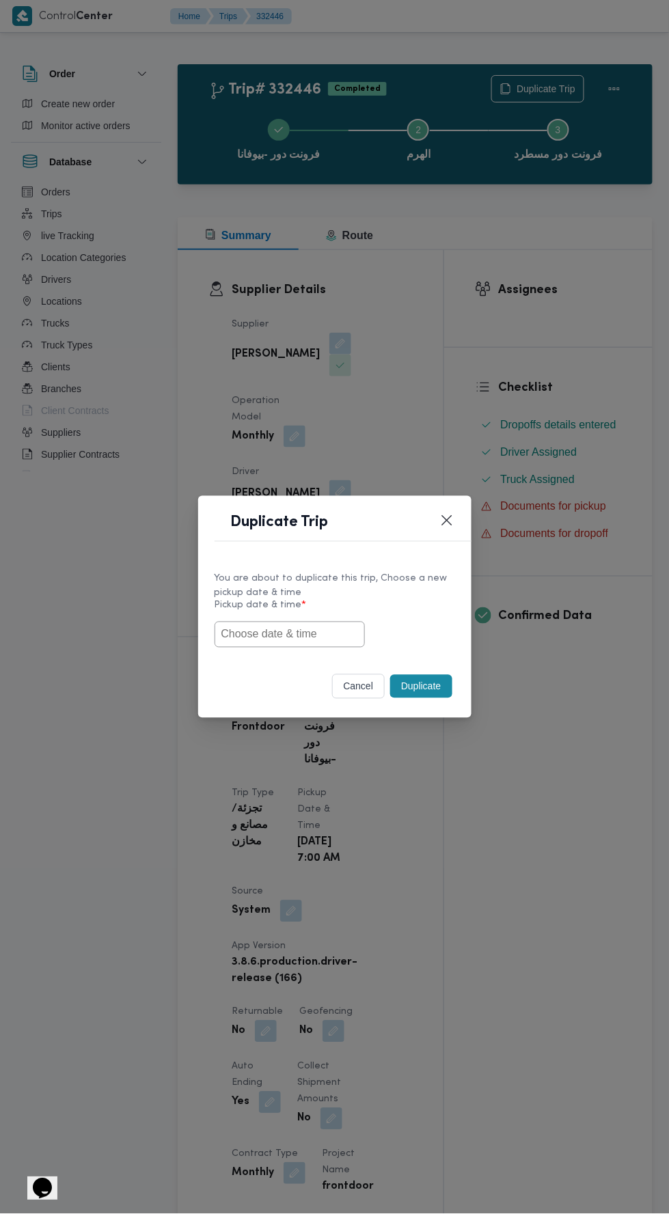
click at [305, 634] on input "text" at bounding box center [289, 634] width 150 height 26
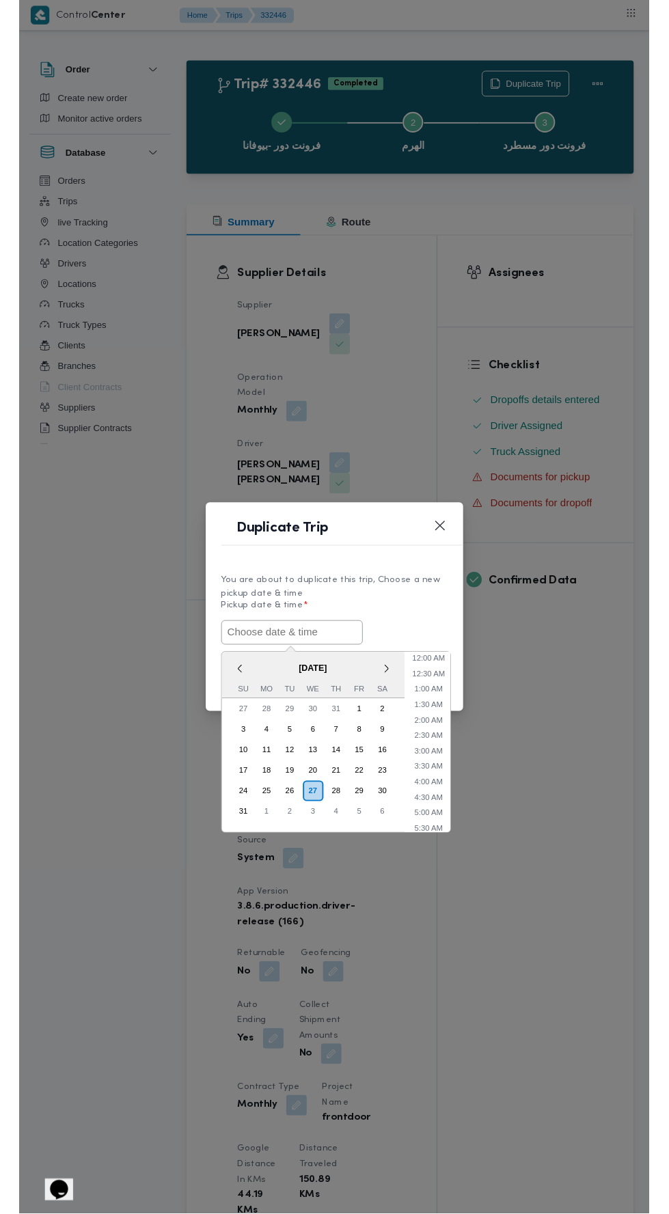
scroll to position [42, 0]
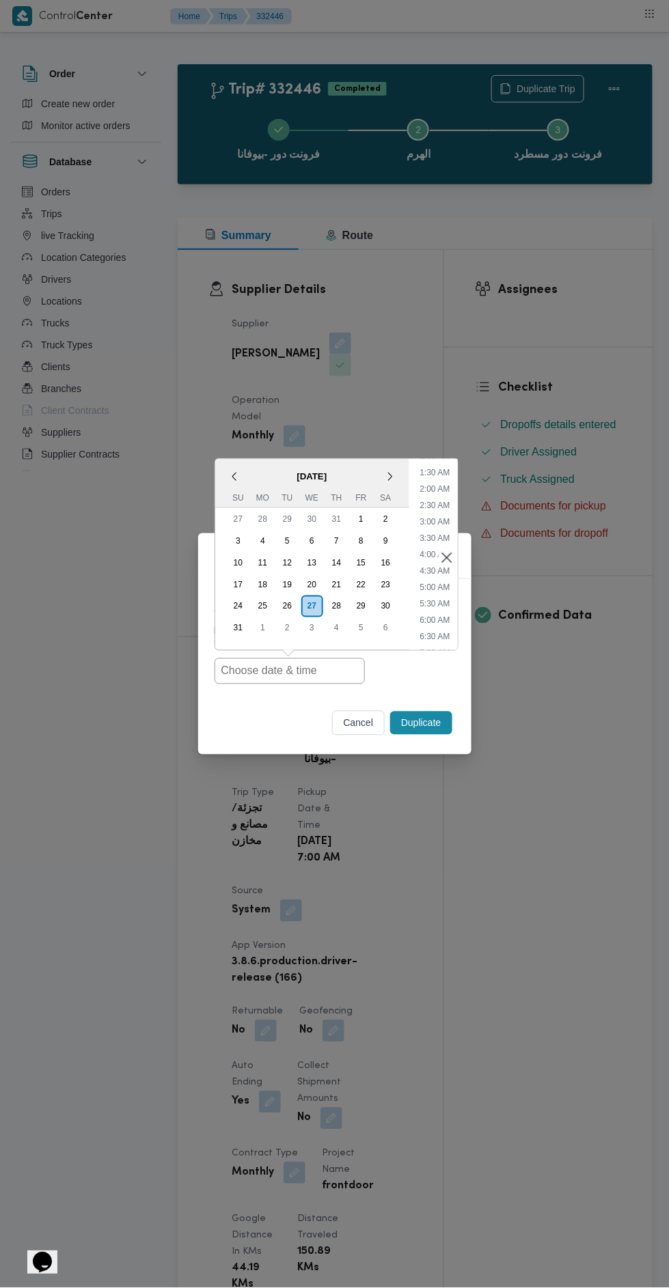
type input "[DATE] 7:00AM"
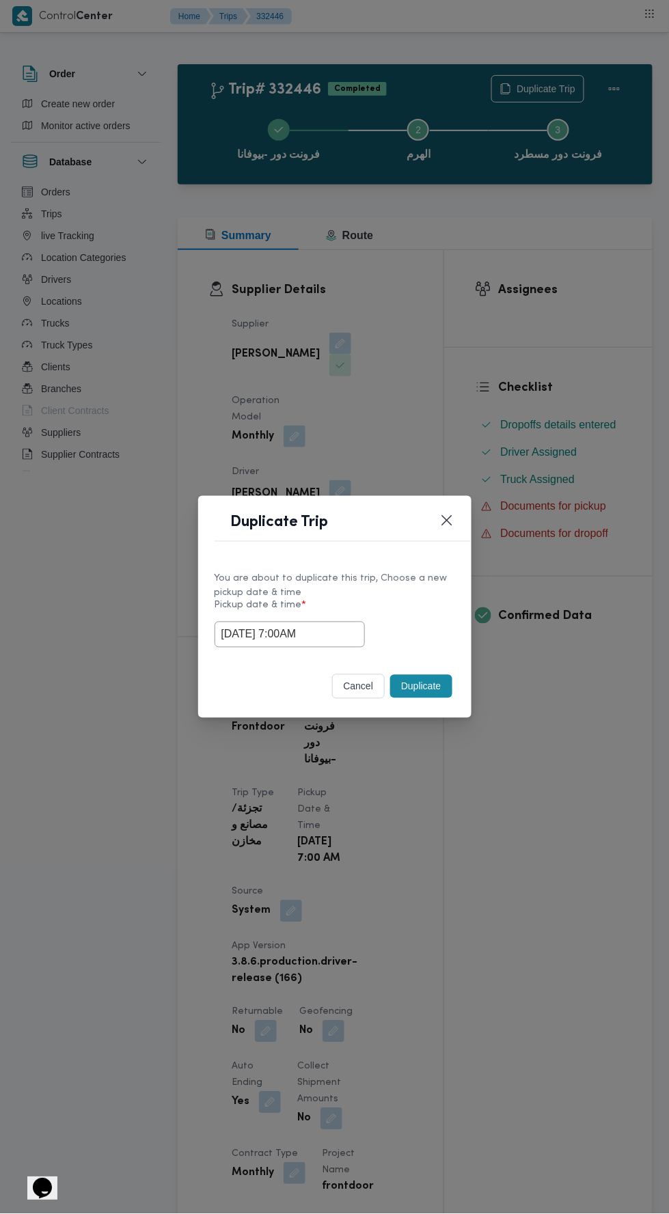
click at [576, 532] on div "Duplicate Trip You are about to duplicate this trip, Choose a new pickup date &…" at bounding box center [334, 607] width 669 height 1214
click at [432, 689] on button "Duplicate" at bounding box center [420, 686] width 61 height 23
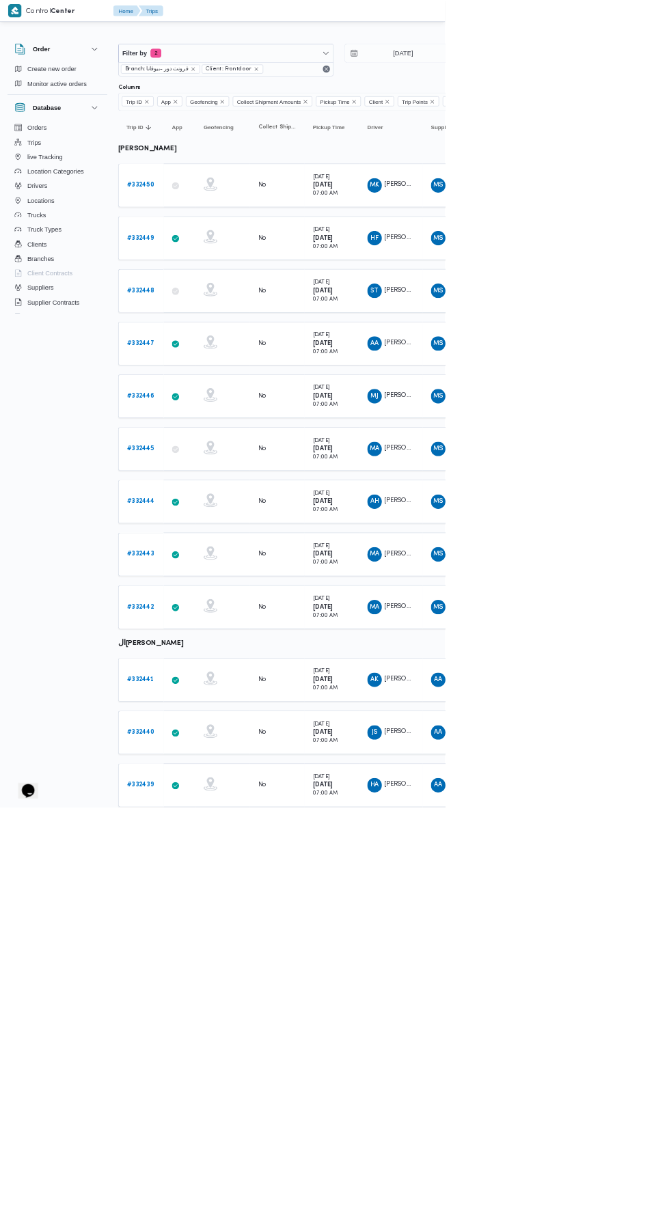
click at [621, 590] on span "محمود جمال حسيني محمد" at bounding box center [656, 594] width 158 height 9
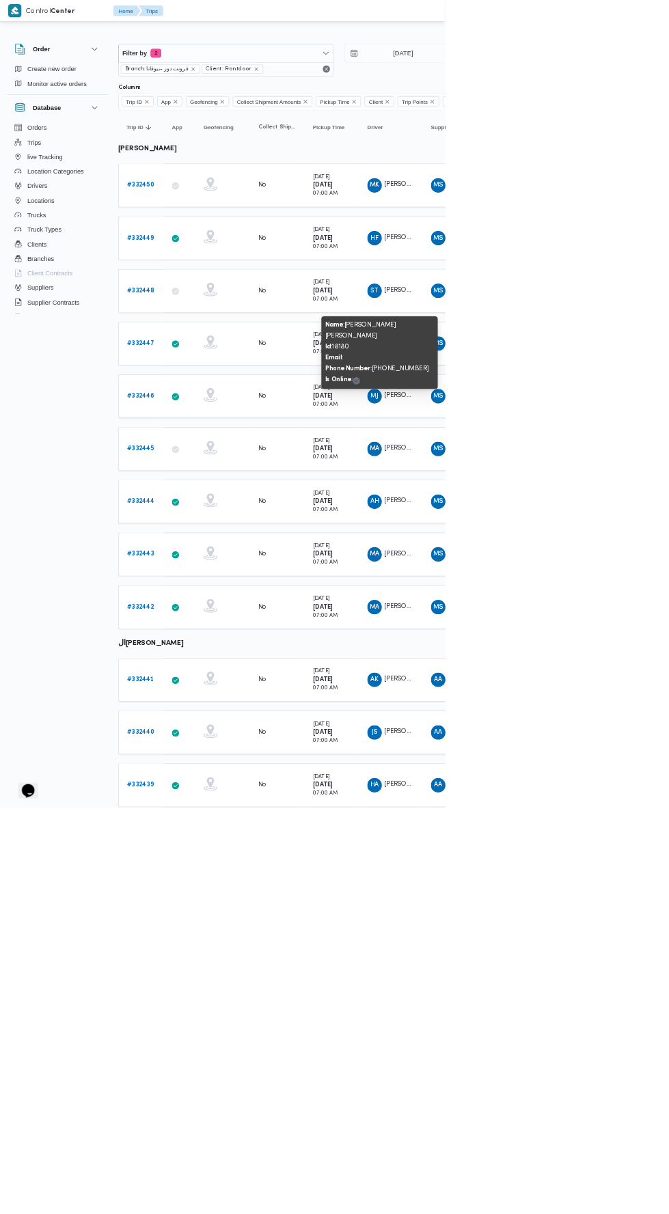
click at [213, 675] on link "# 332445" at bounding box center [211, 675] width 41 height 16
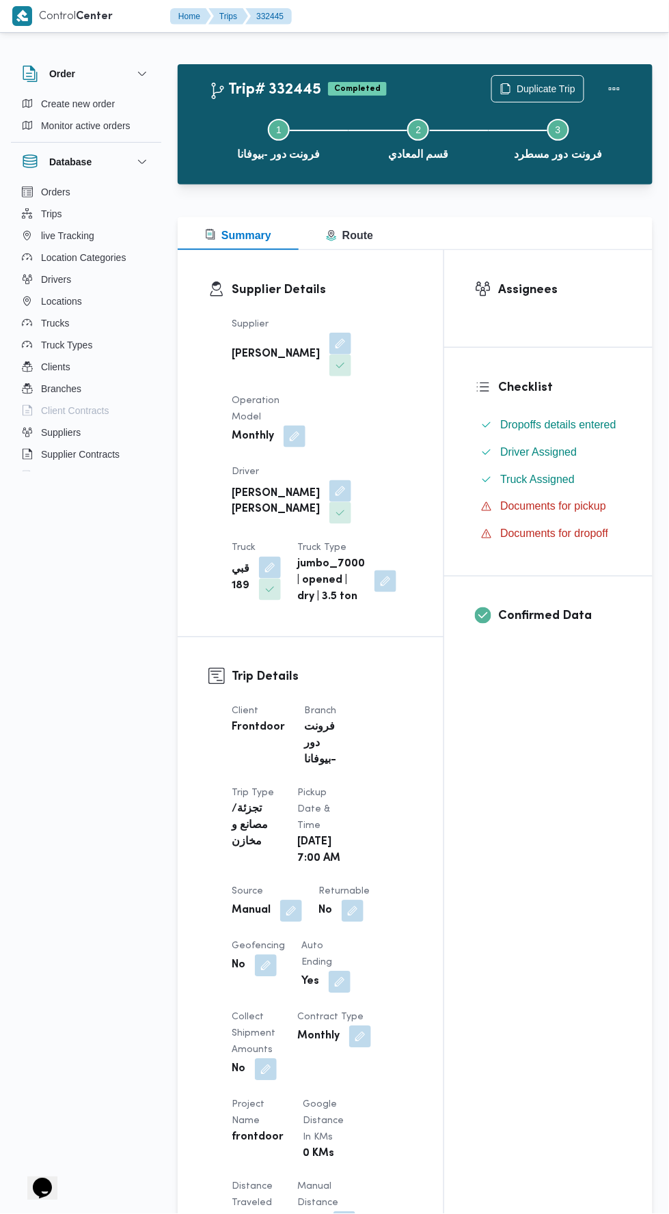
click at [555, 93] on span "Duplicate Trip" at bounding box center [545, 89] width 59 height 16
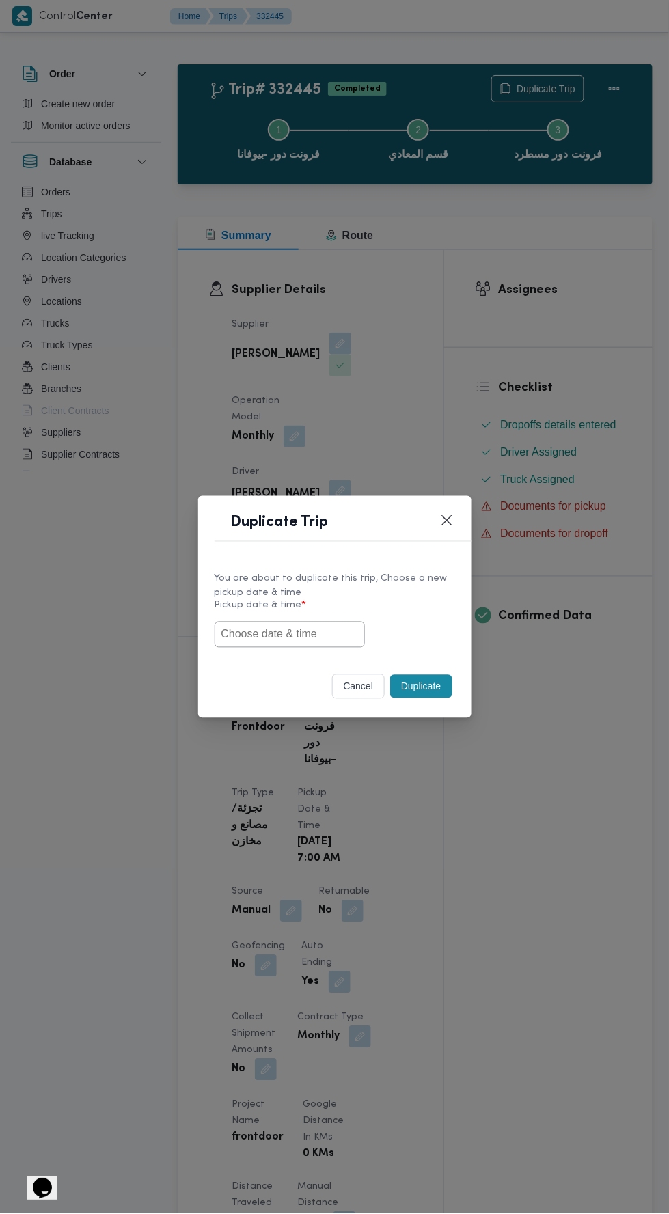
click at [330, 634] on input "text" at bounding box center [289, 634] width 150 height 26
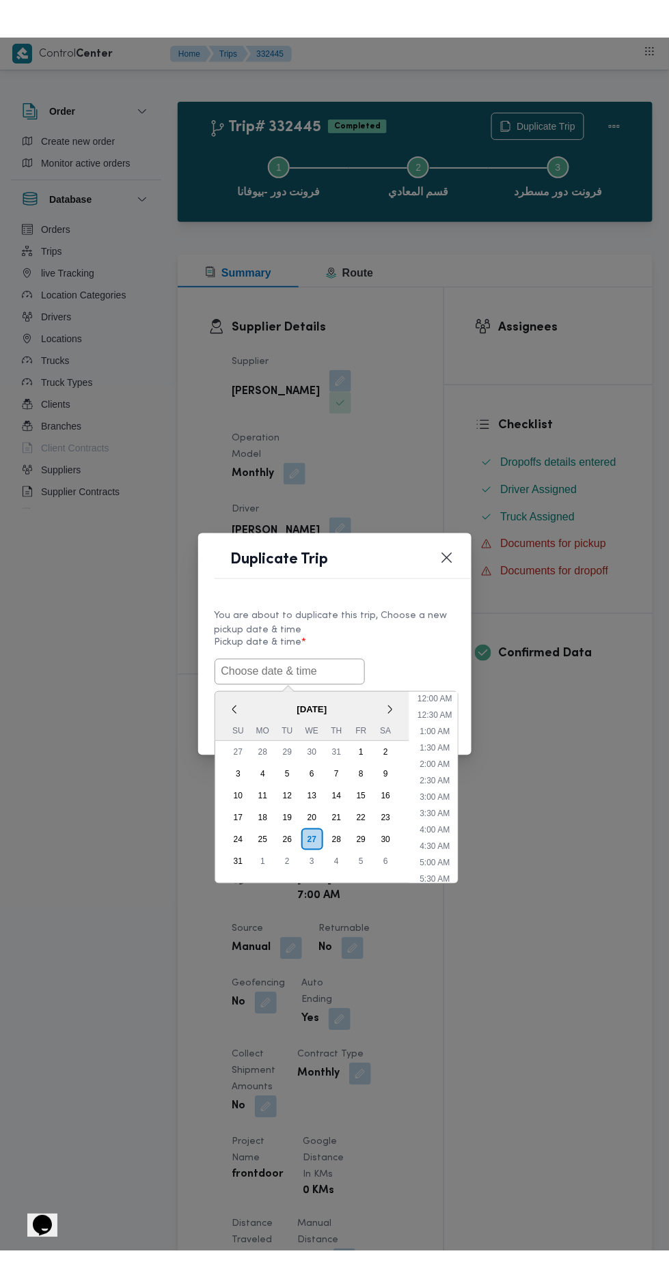
scroll to position [42, 0]
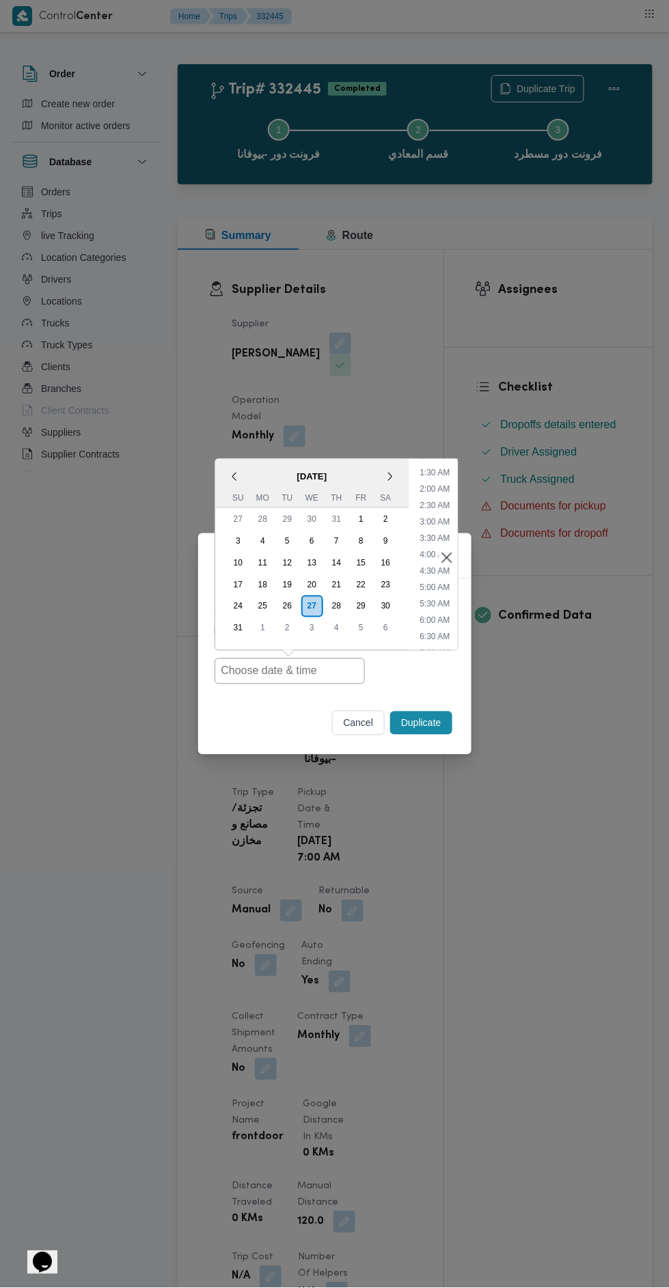
type input "[DATE] 7:00AM"
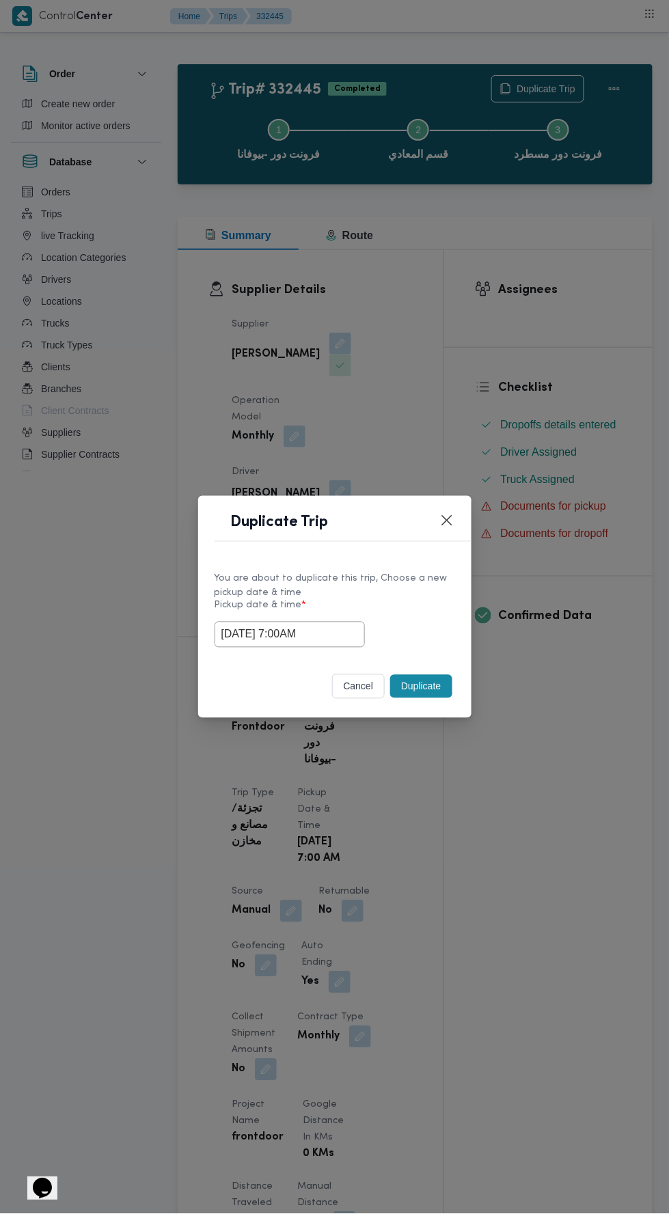
click at [606, 583] on div "Duplicate Trip You are about to duplicate this trip, Choose a new pickup date &…" at bounding box center [334, 607] width 669 height 1214
click at [412, 686] on button "Duplicate" at bounding box center [420, 686] width 61 height 23
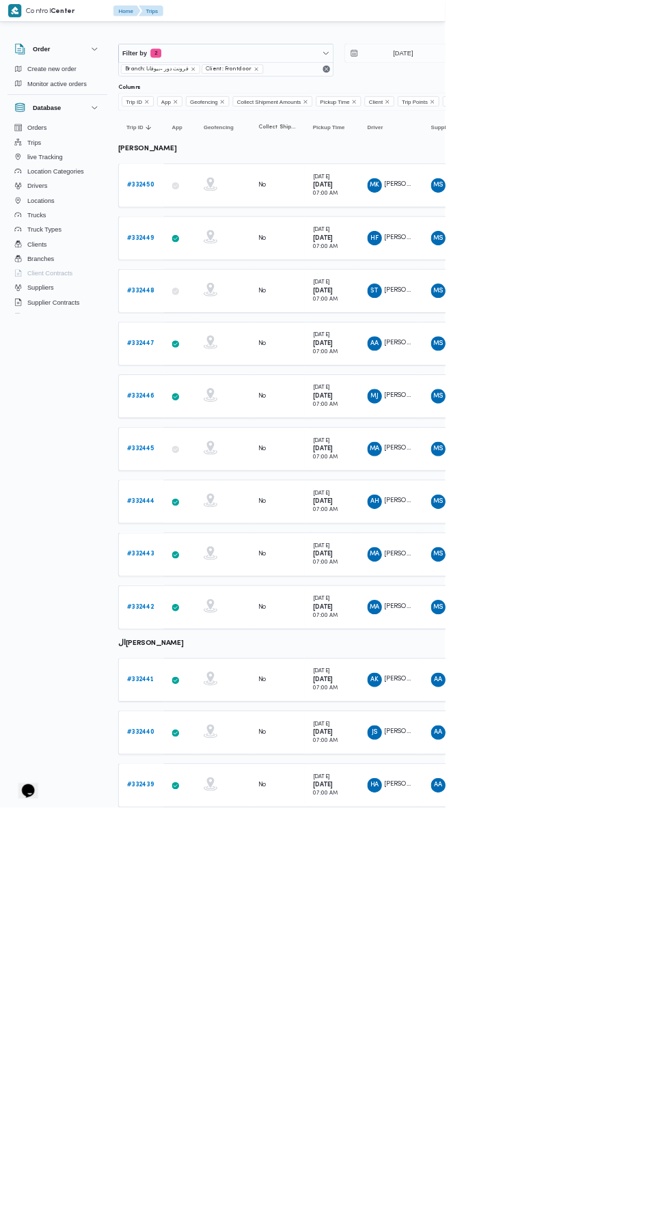
click at [221, 749] on b "# 332444" at bounding box center [212, 753] width 42 height 9
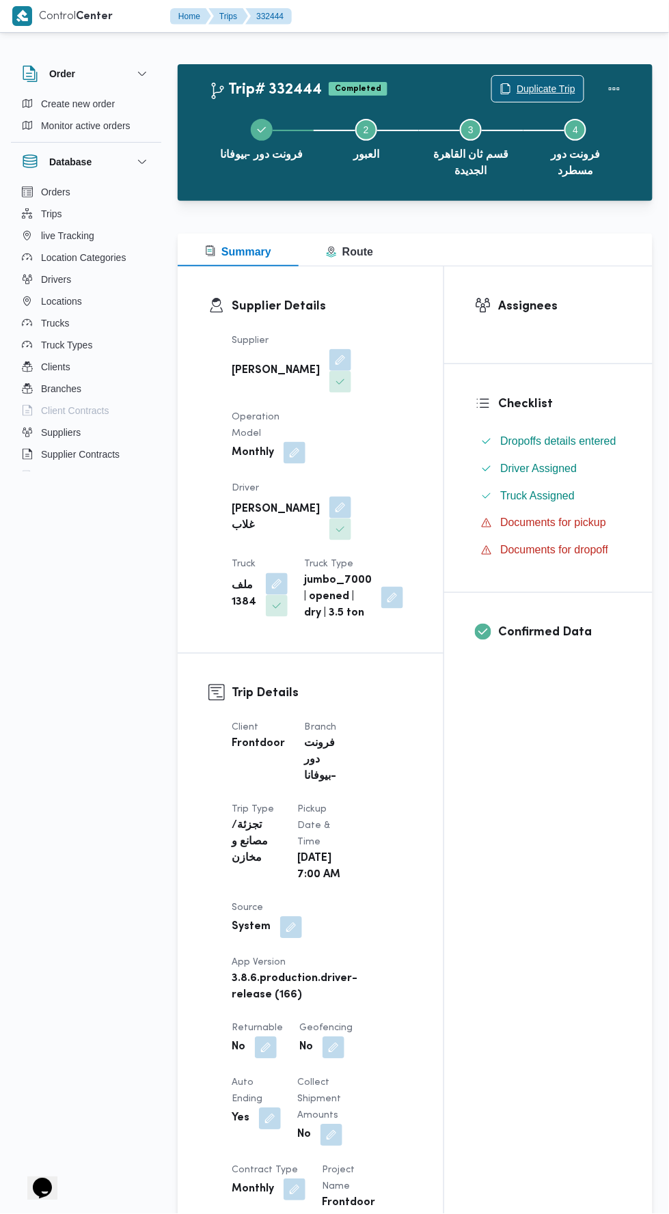
click at [542, 88] on span "Duplicate Trip" at bounding box center [545, 89] width 59 height 16
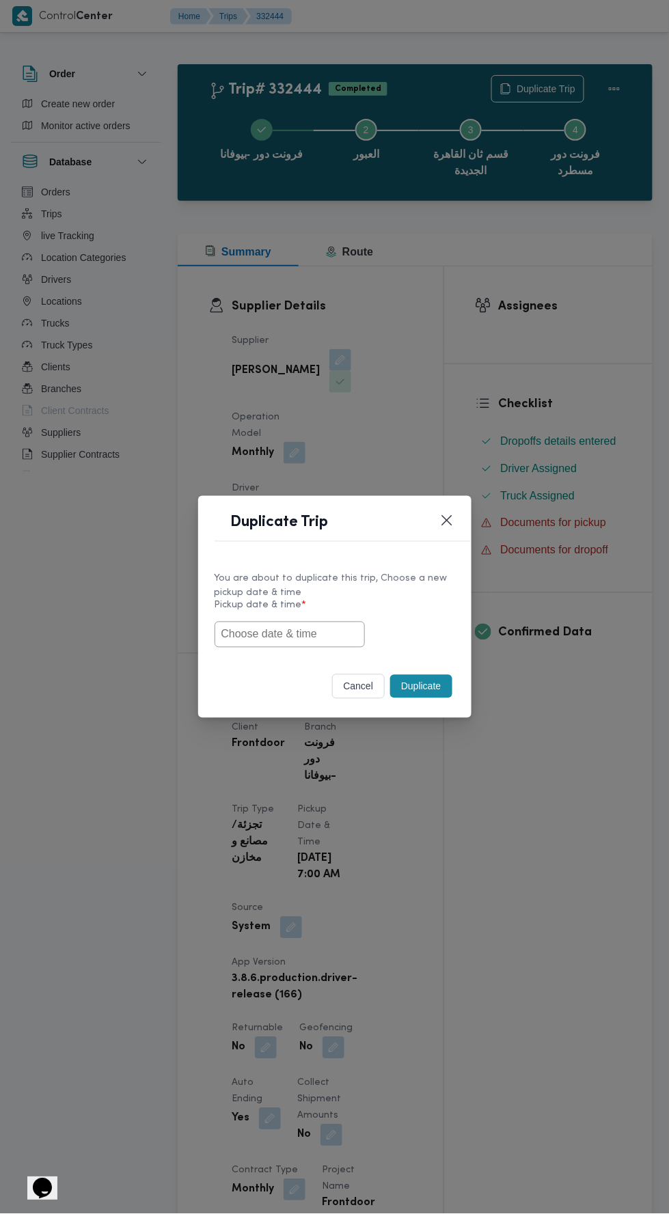
click at [300, 628] on input "text" at bounding box center [289, 634] width 150 height 26
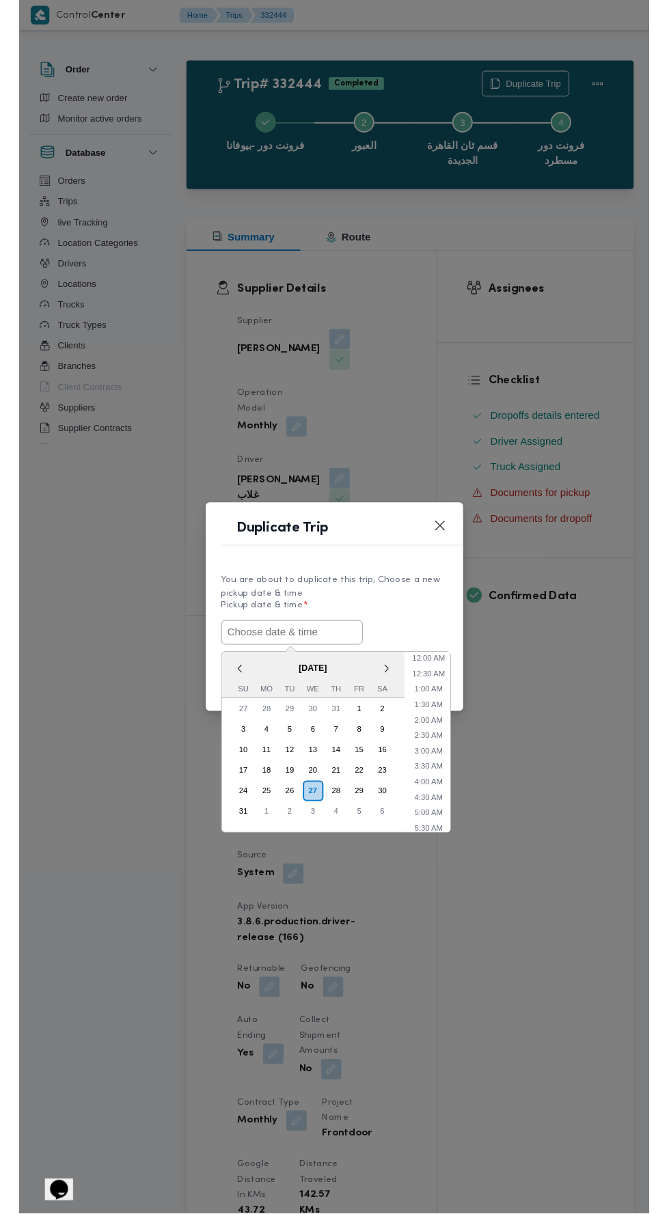
scroll to position [42, 0]
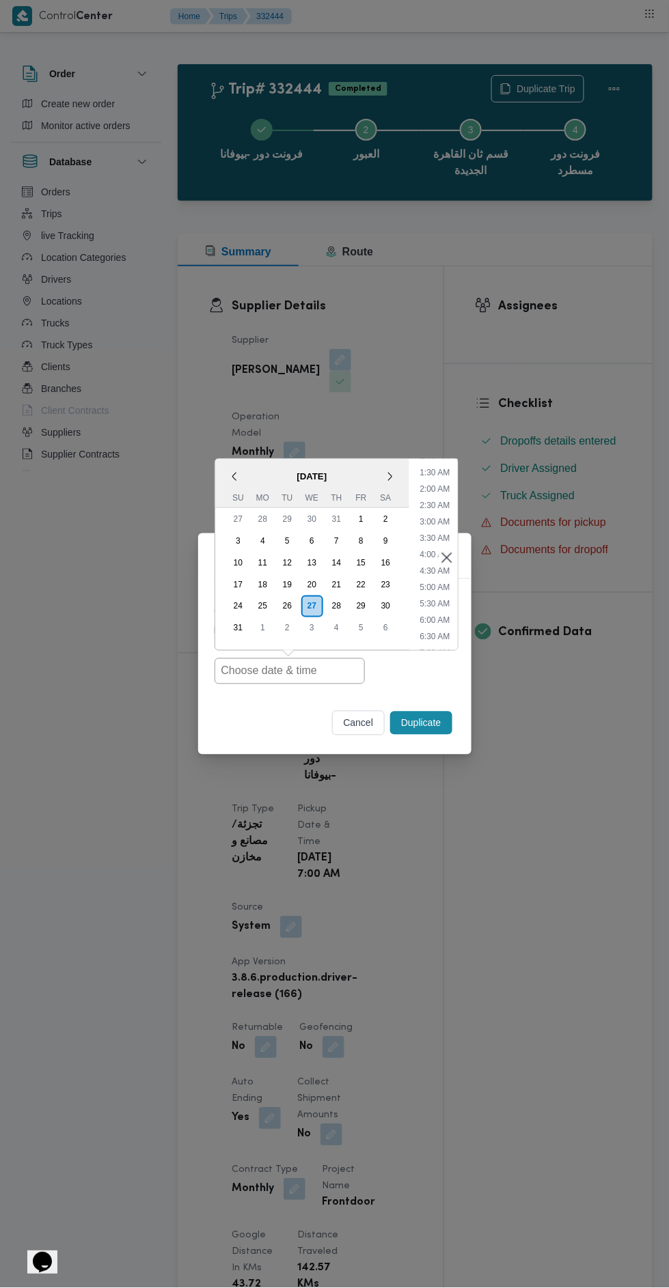
type input "[DATE] 7:00AM"
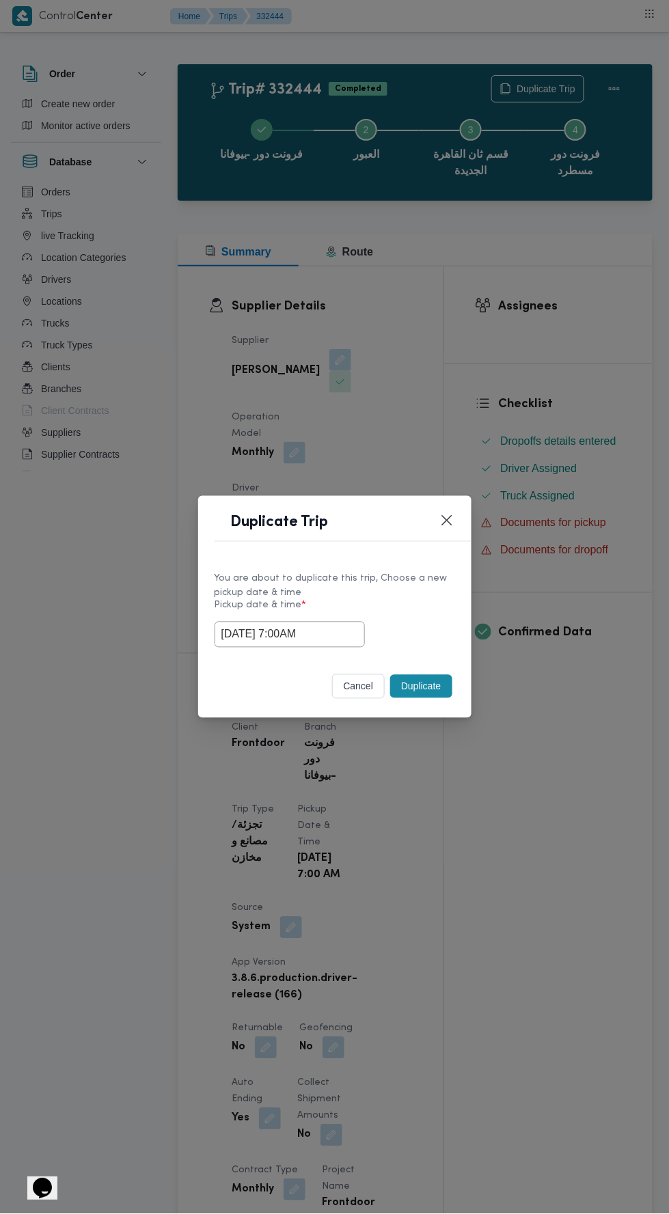
click at [597, 518] on div "Duplicate Trip You are about to duplicate this trip, Choose a new pickup date &…" at bounding box center [334, 607] width 669 height 1214
click at [420, 688] on button "Duplicate" at bounding box center [420, 686] width 61 height 23
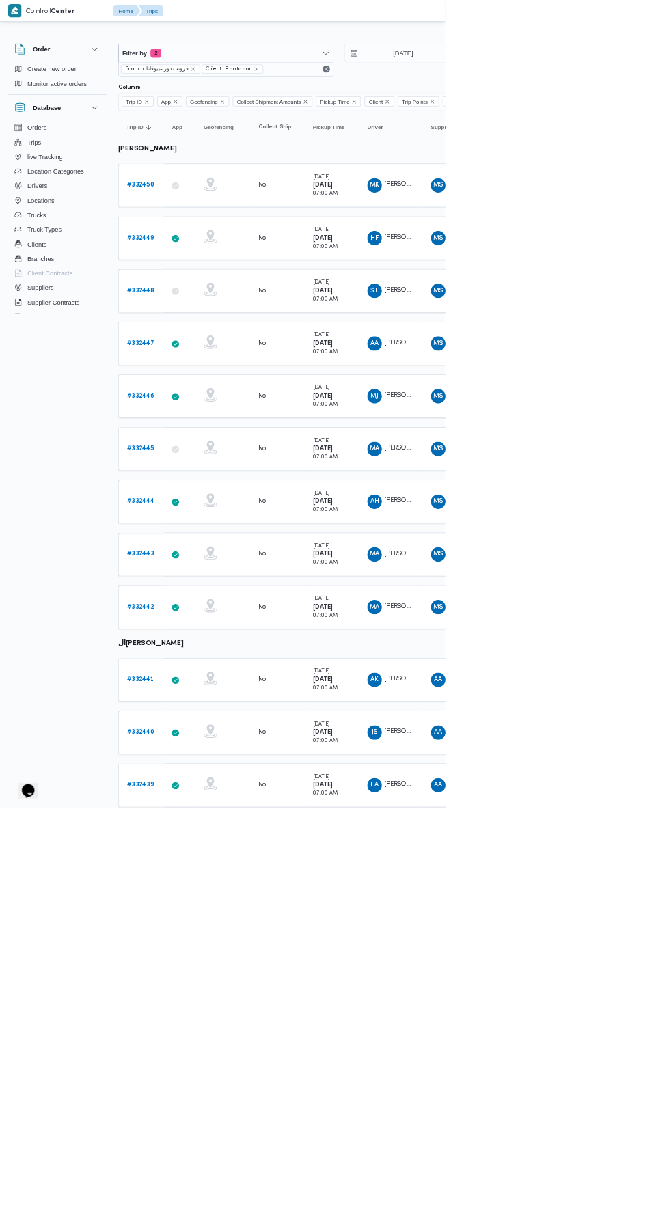
click at [221, 828] on b "# 332443" at bounding box center [211, 832] width 41 height 9
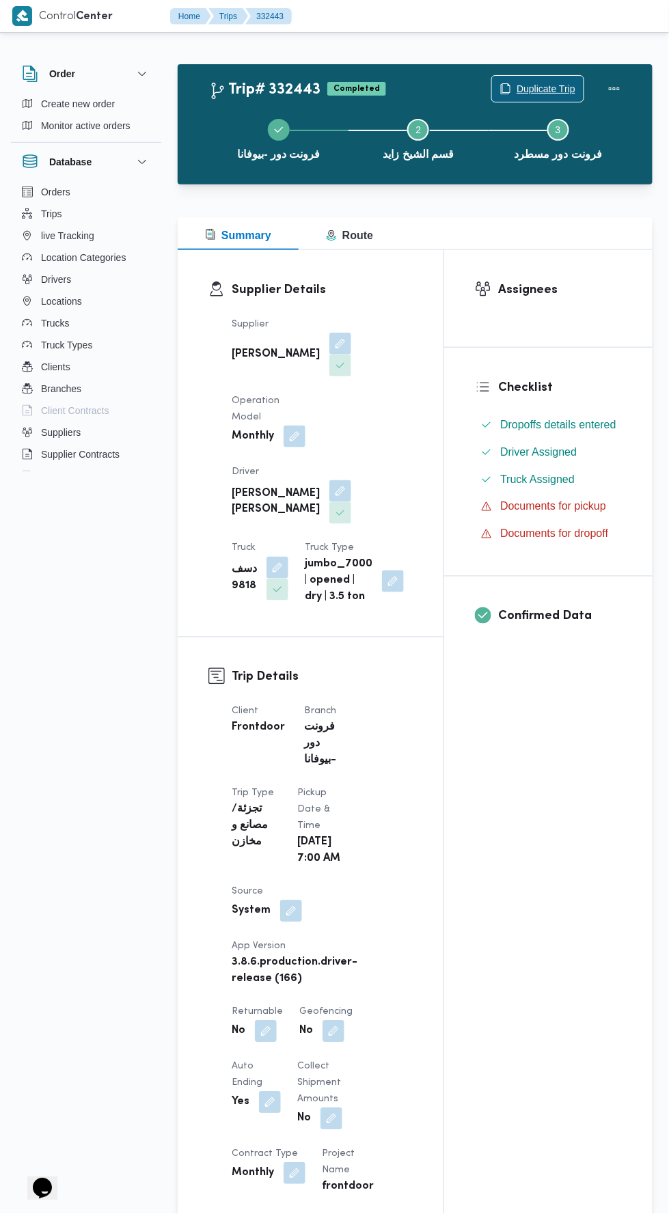
click at [535, 88] on span "Duplicate Trip" at bounding box center [545, 89] width 59 height 16
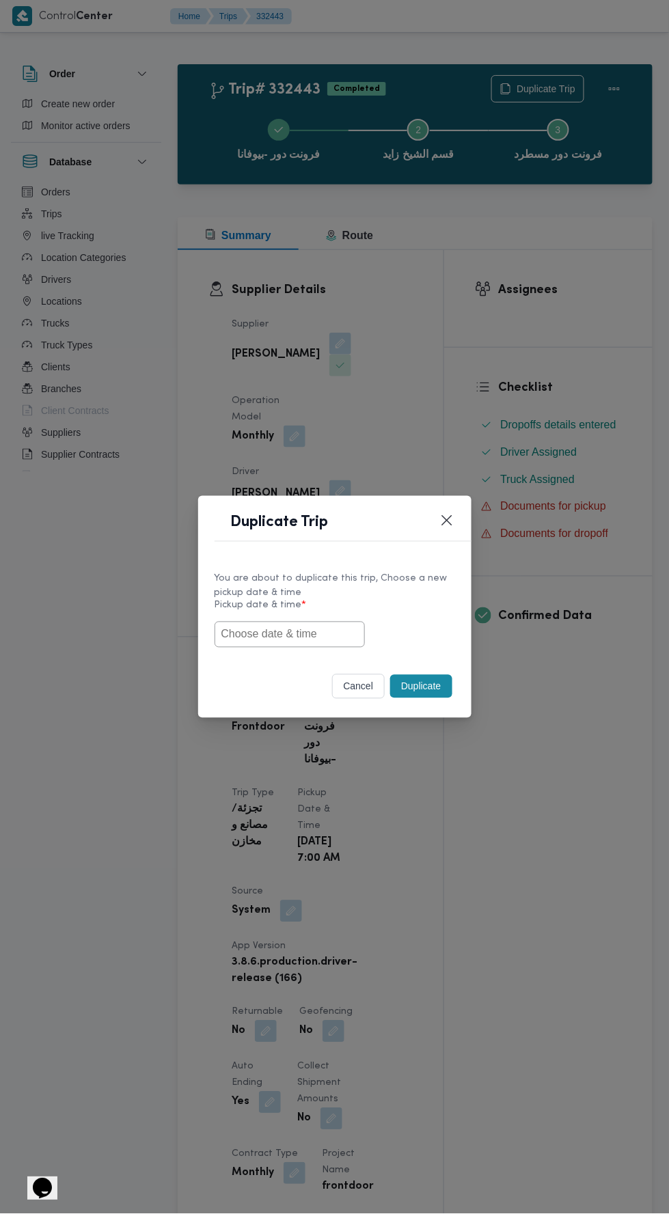
click at [305, 631] on input "text" at bounding box center [289, 634] width 150 height 26
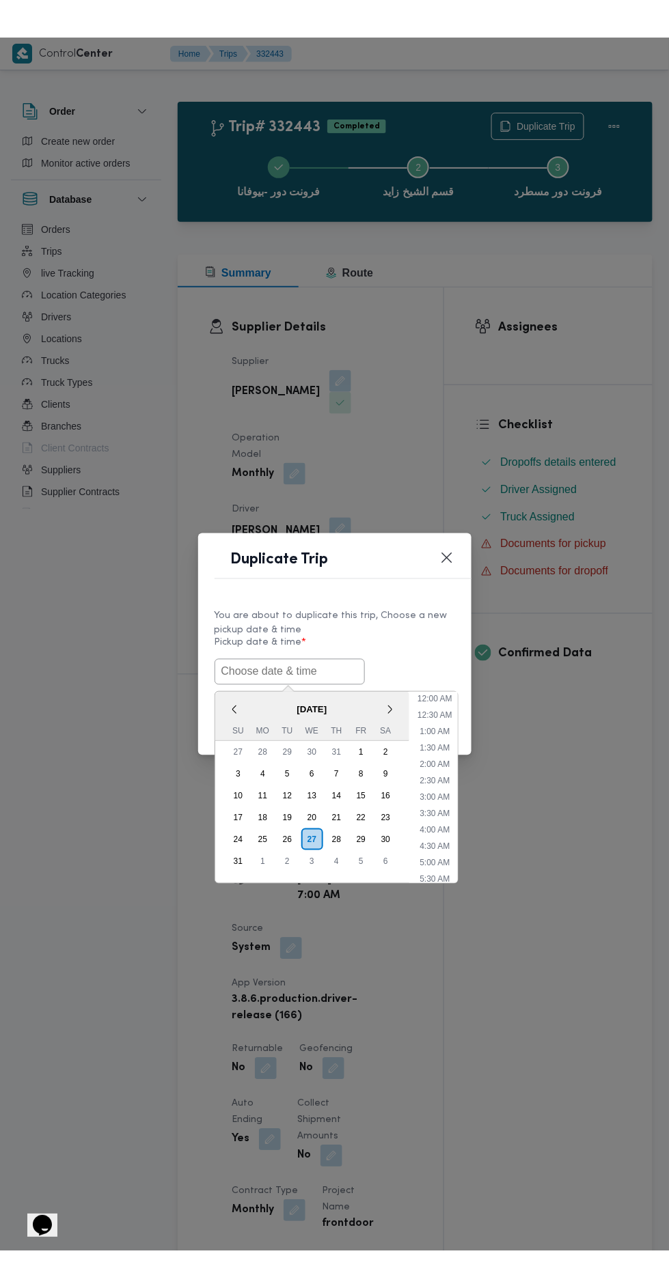
scroll to position [42, 0]
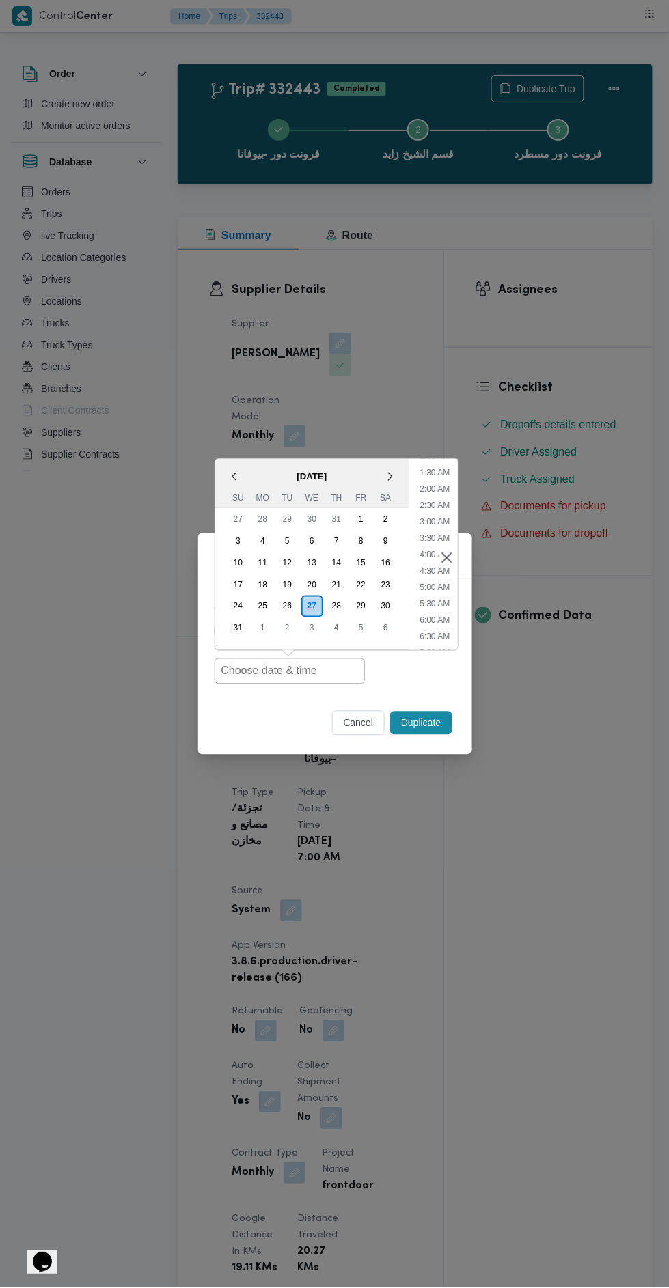
type input "[DATE] 7:00AM"
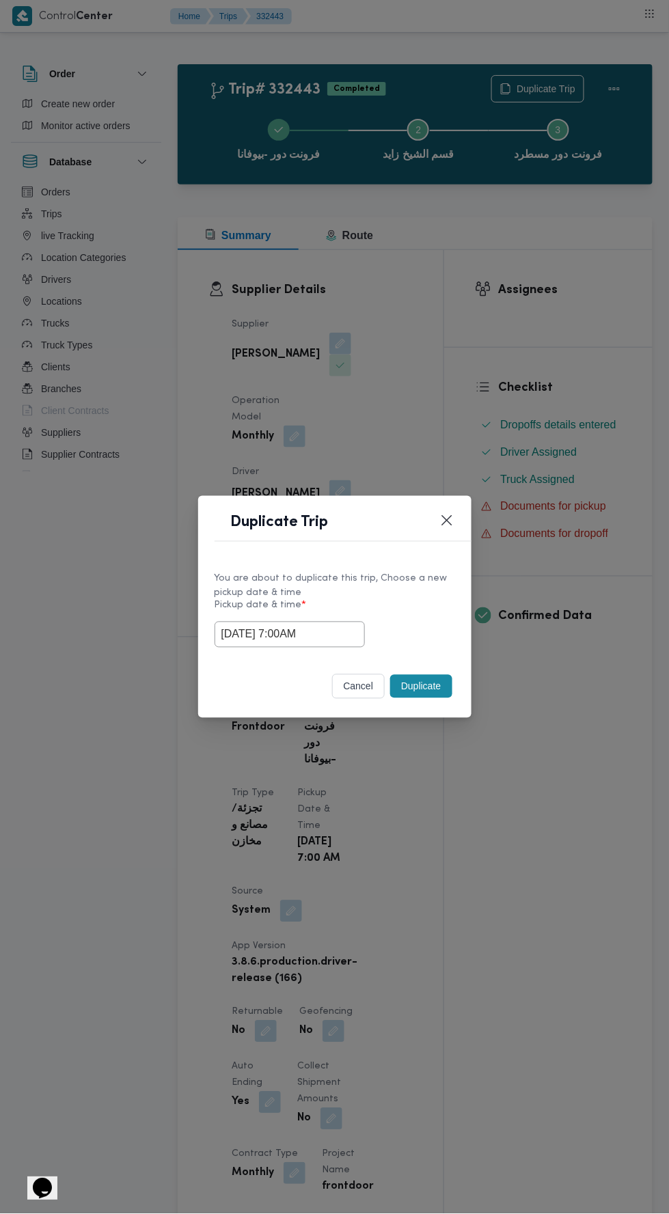
click at [615, 572] on div "Duplicate Trip You are about to duplicate this trip, Choose a new pickup date &…" at bounding box center [334, 607] width 669 height 1214
click at [413, 690] on button "Duplicate" at bounding box center [420, 686] width 61 height 23
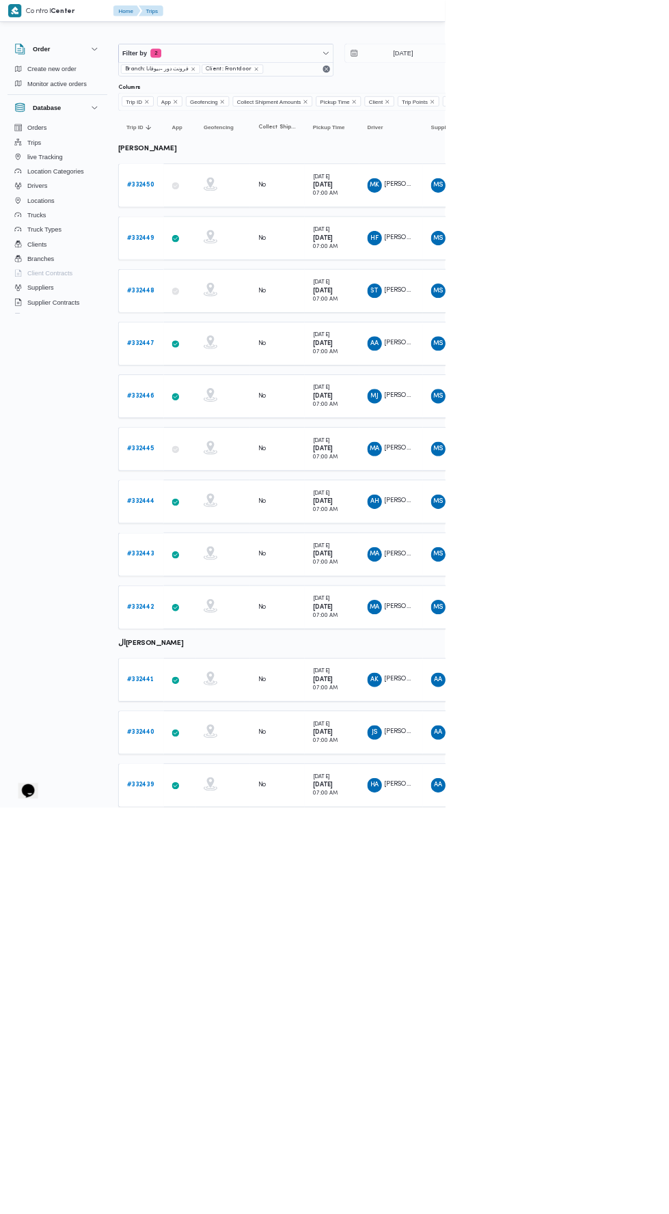
click at [227, 908] on b "# 332442" at bounding box center [211, 912] width 41 height 9
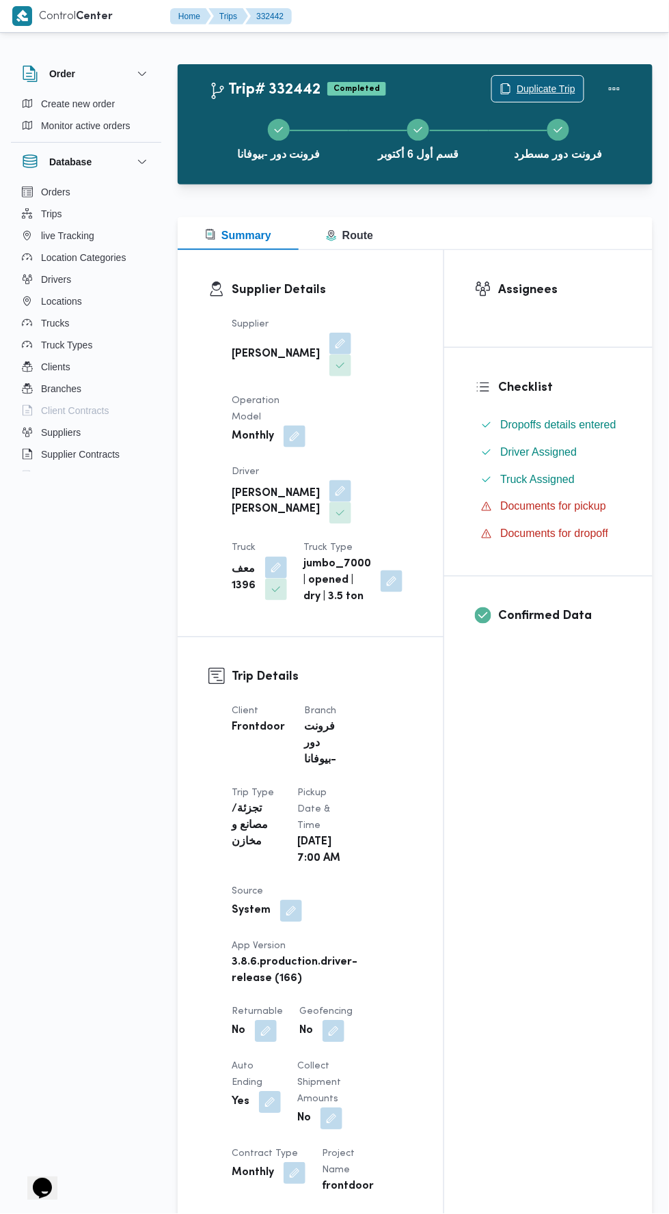
click at [548, 84] on span "Duplicate Trip" at bounding box center [545, 89] width 59 height 16
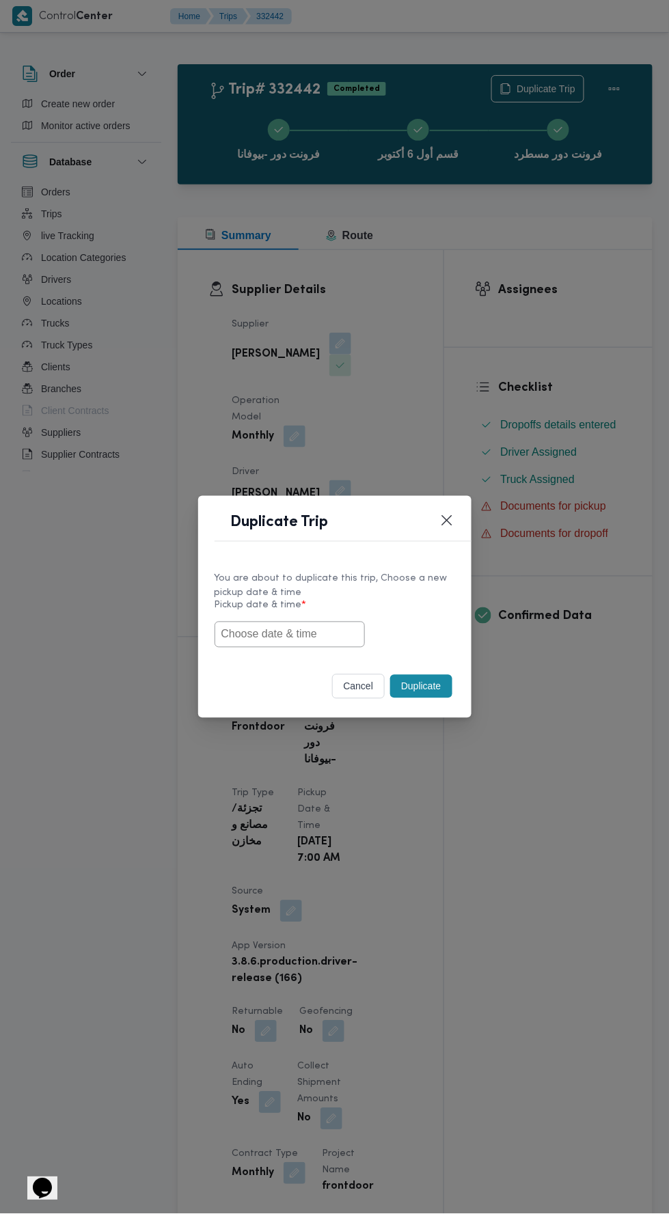
click at [322, 634] on input "text" at bounding box center [289, 634] width 150 height 26
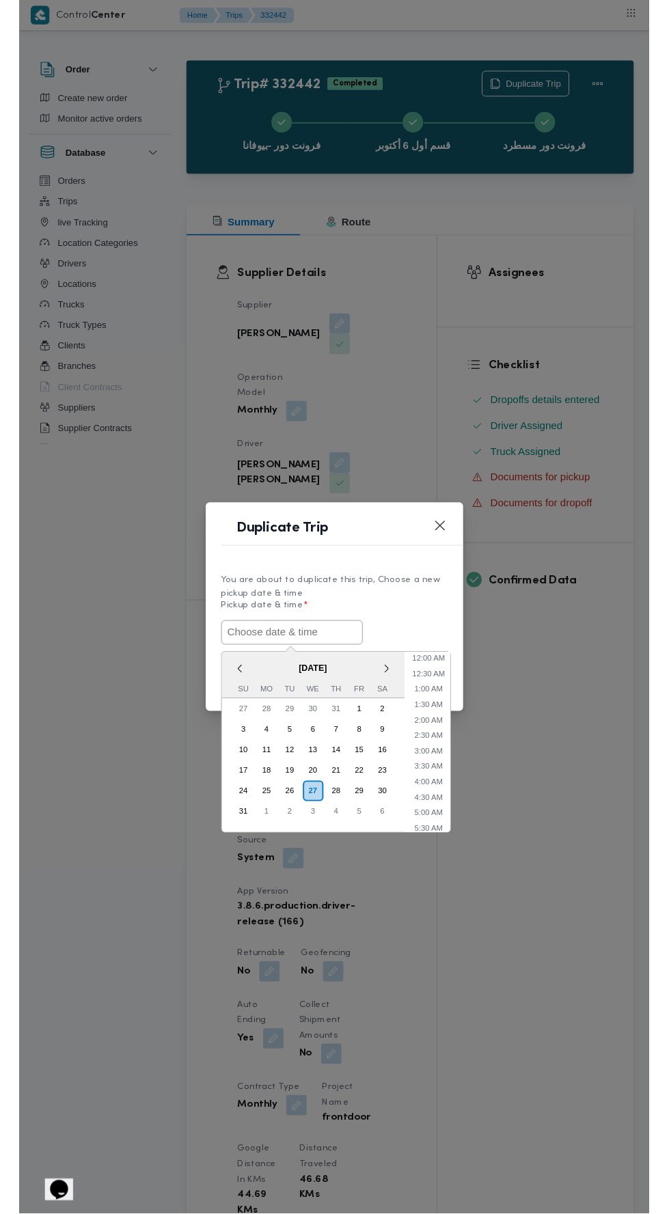
scroll to position [42, 0]
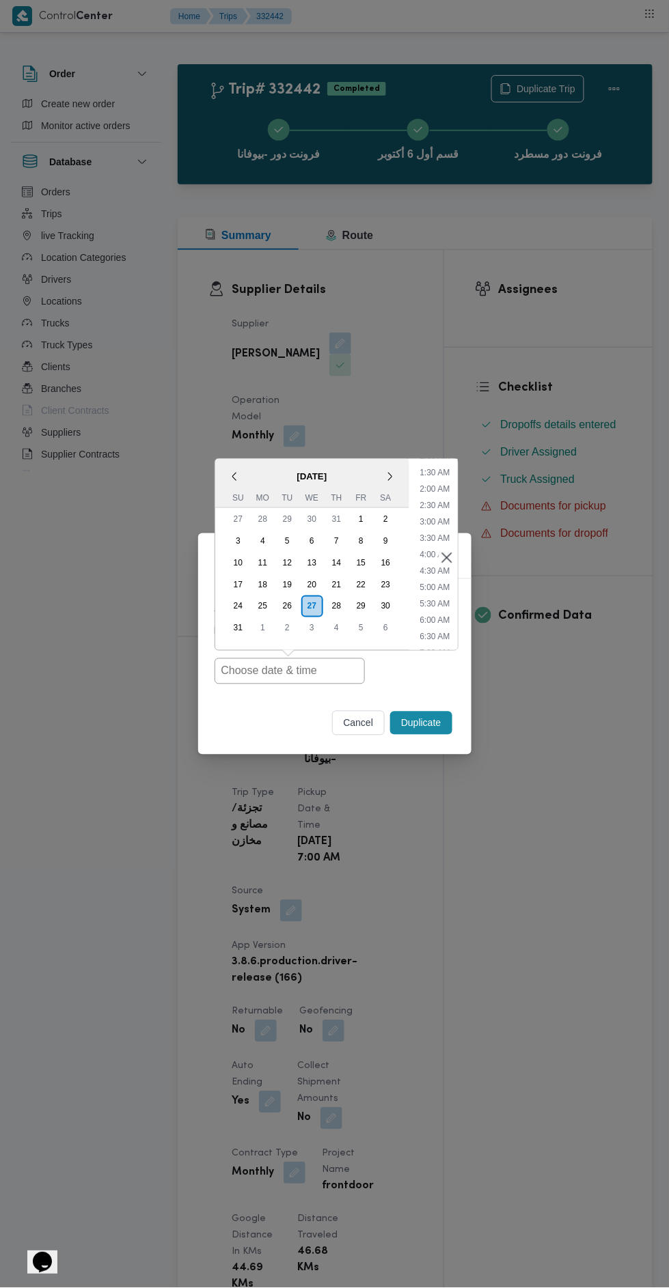
type input "[DATE] 7:00AM"
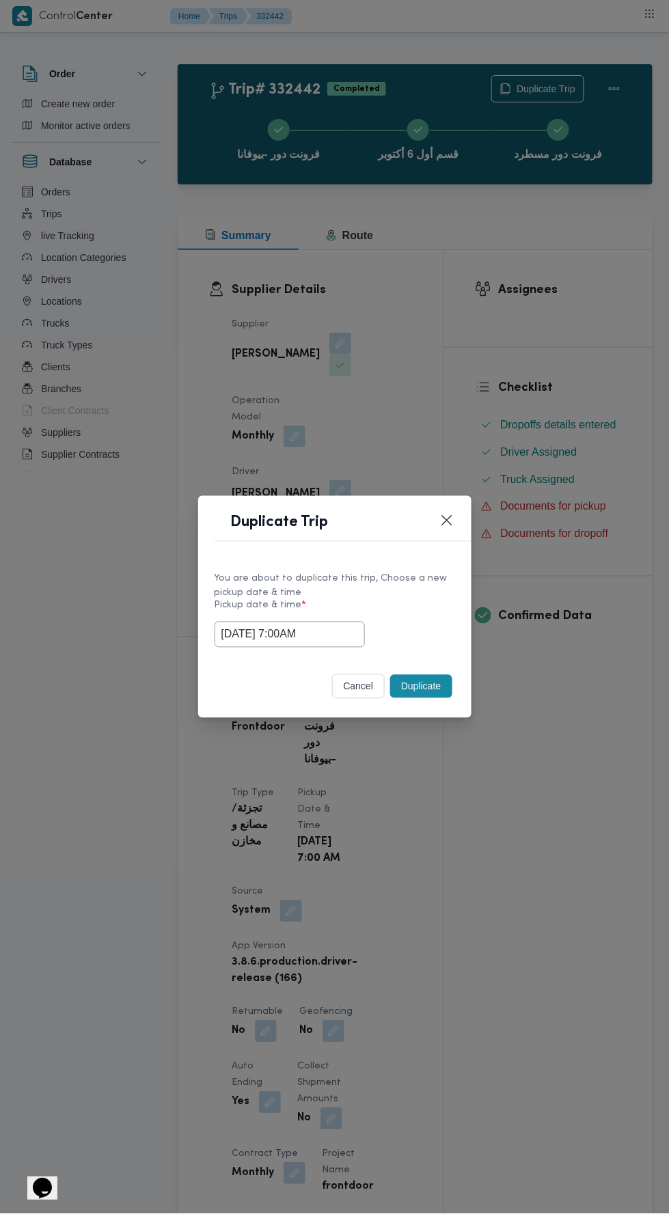
click at [616, 606] on div "Duplicate Trip You are about to duplicate this trip, Choose a new pickup date &…" at bounding box center [334, 607] width 669 height 1214
click at [423, 686] on button "Duplicate" at bounding box center [420, 686] width 61 height 23
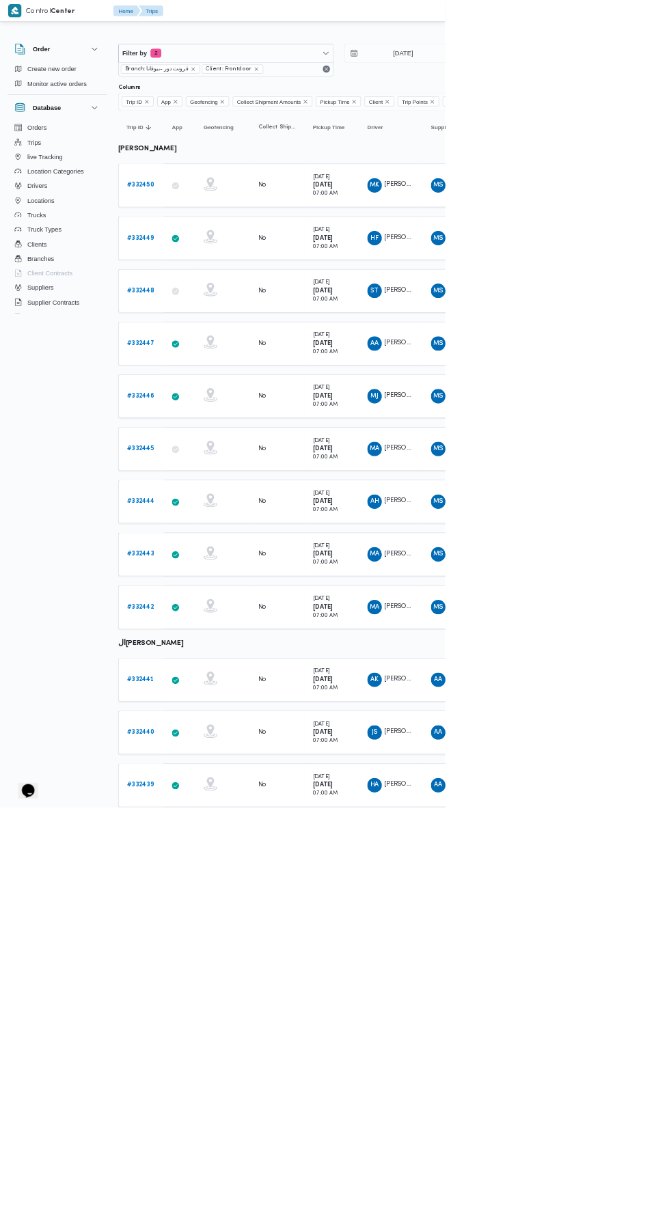
click at [228, 1017] on b "# 332441" at bounding box center [211, 1021] width 41 height 9
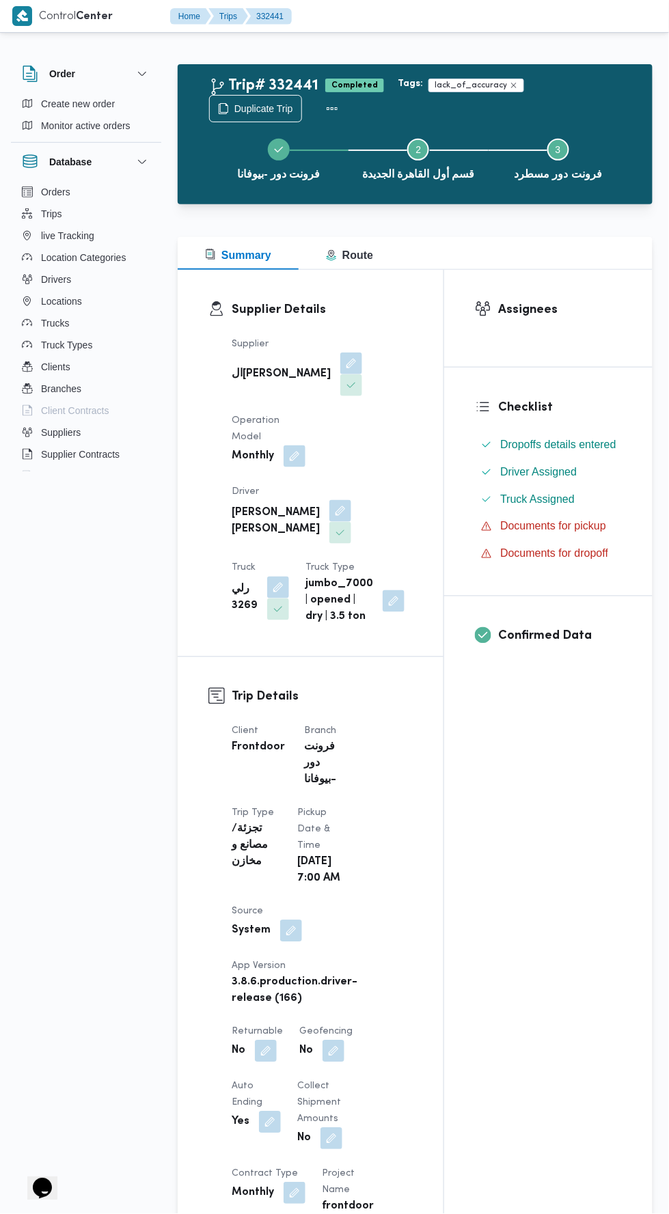
click at [250, 115] on div "فرونت دور -بيوفانا Step 2 is incomplete 2 قسم أول القاهرة الجديدة Step 3 is inc…" at bounding box center [418, 157] width 435 height 87
click at [240, 115] on div "فرونت دور -بيوفانا Step 2 is incomplete 2 قسم أول القاهرة الجديدة Step 3 is inc…" at bounding box center [418, 157] width 435 height 87
click at [266, 108] on span "Duplicate Trip" at bounding box center [263, 108] width 59 height 16
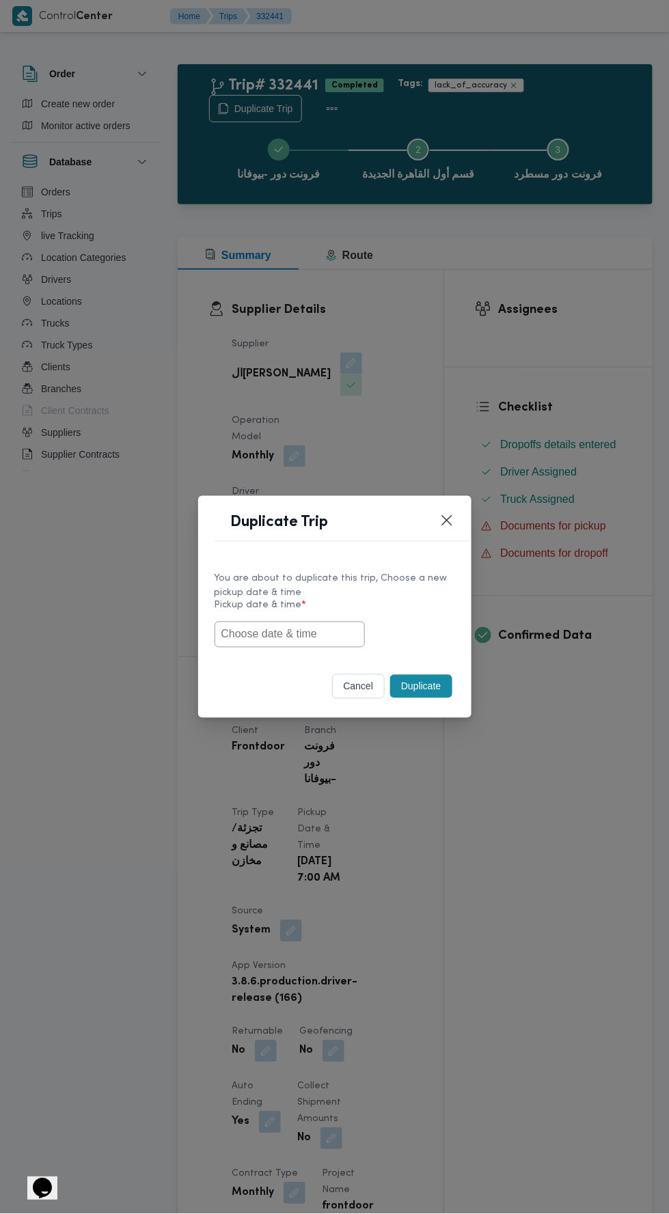
click at [281, 628] on input "text" at bounding box center [289, 634] width 150 height 26
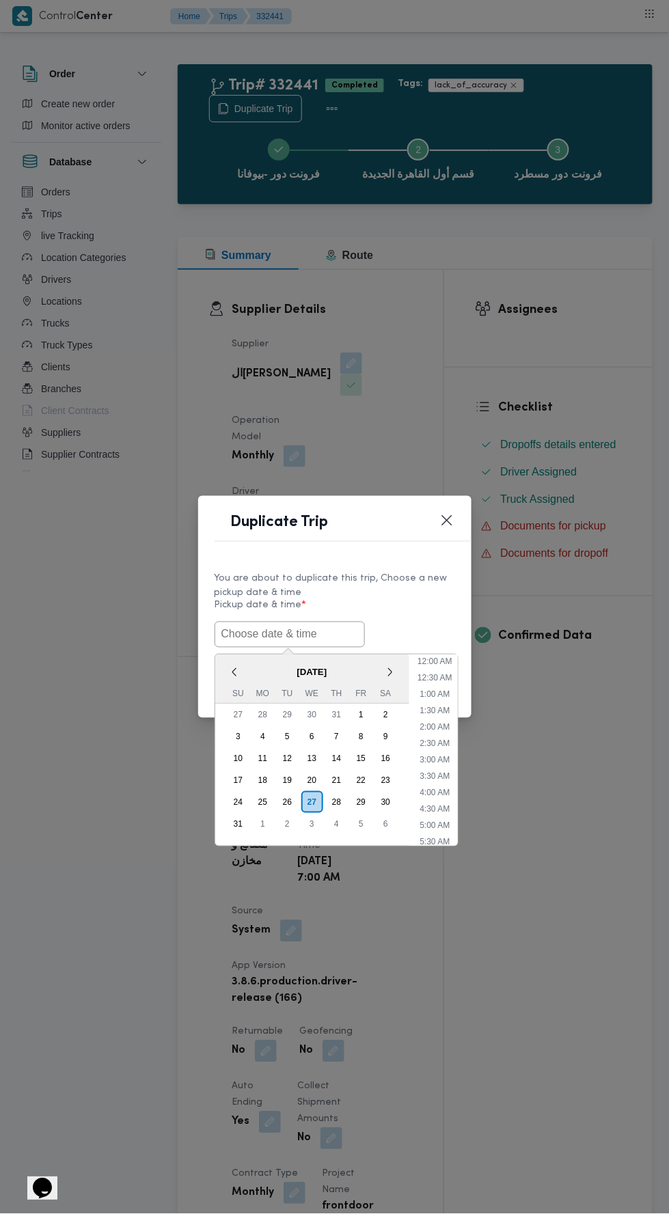
scroll to position [42, 0]
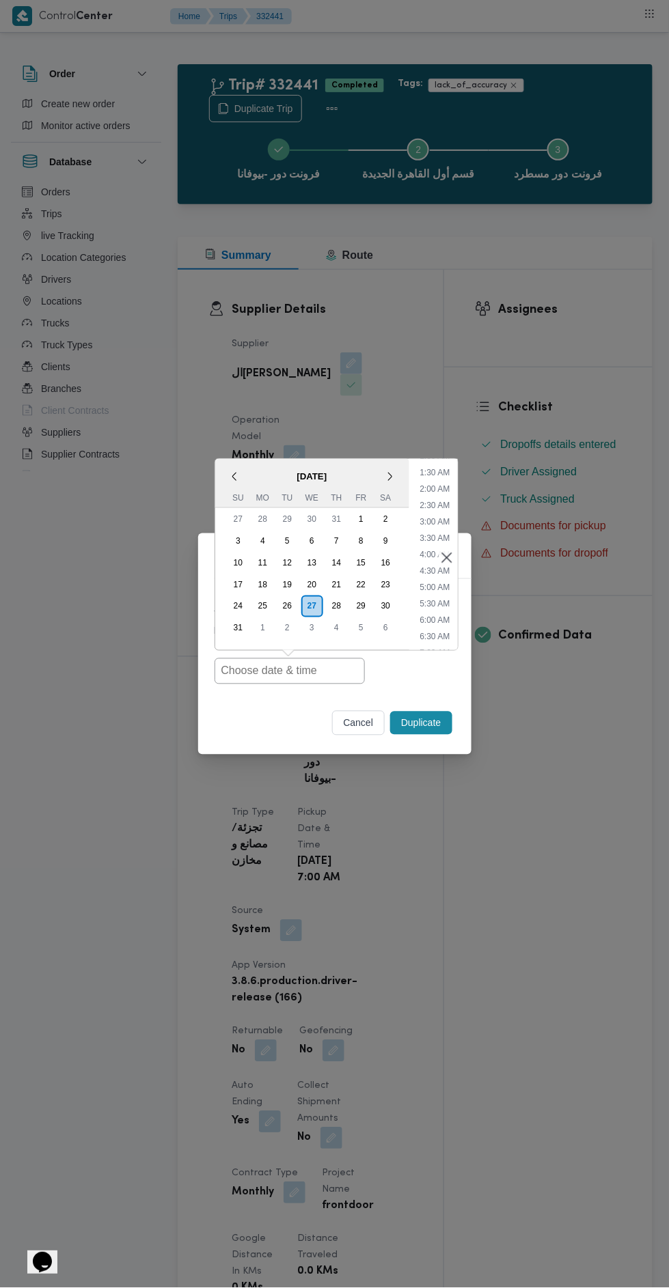
type input "[DATE] 7:00AM"
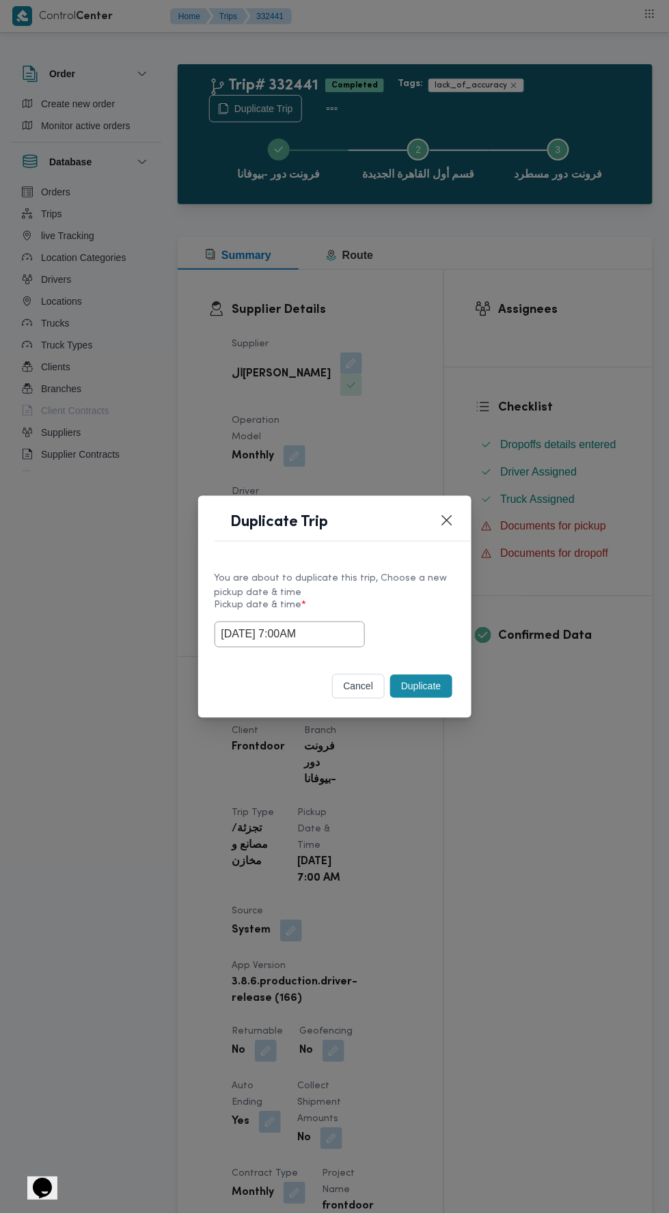
click at [629, 595] on div "Duplicate Trip You are about to duplicate this trip, Choose a new pickup date &…" at bounding box center [334, 607] width 669 height 1214
click at [413, 680] on button "Duplicate" at bounding box center [420, 686] width 61 height 23
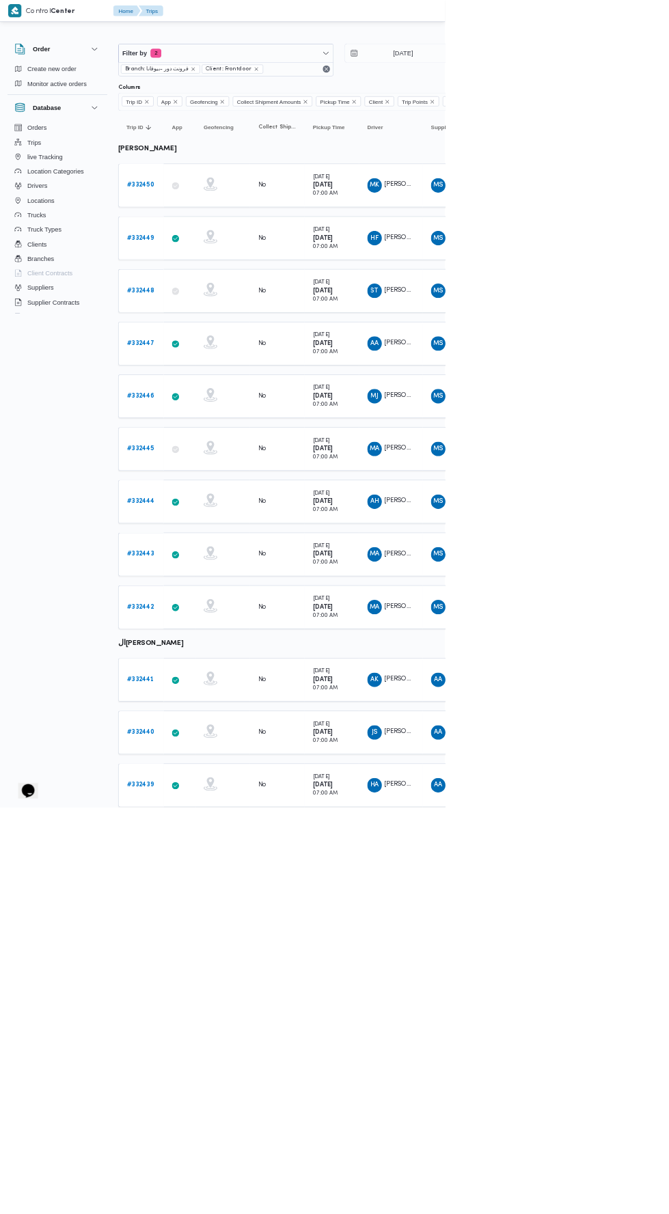
click at [214, 1096] on b "# 332440" at bounding box center [212, 1100] width 42 height 9
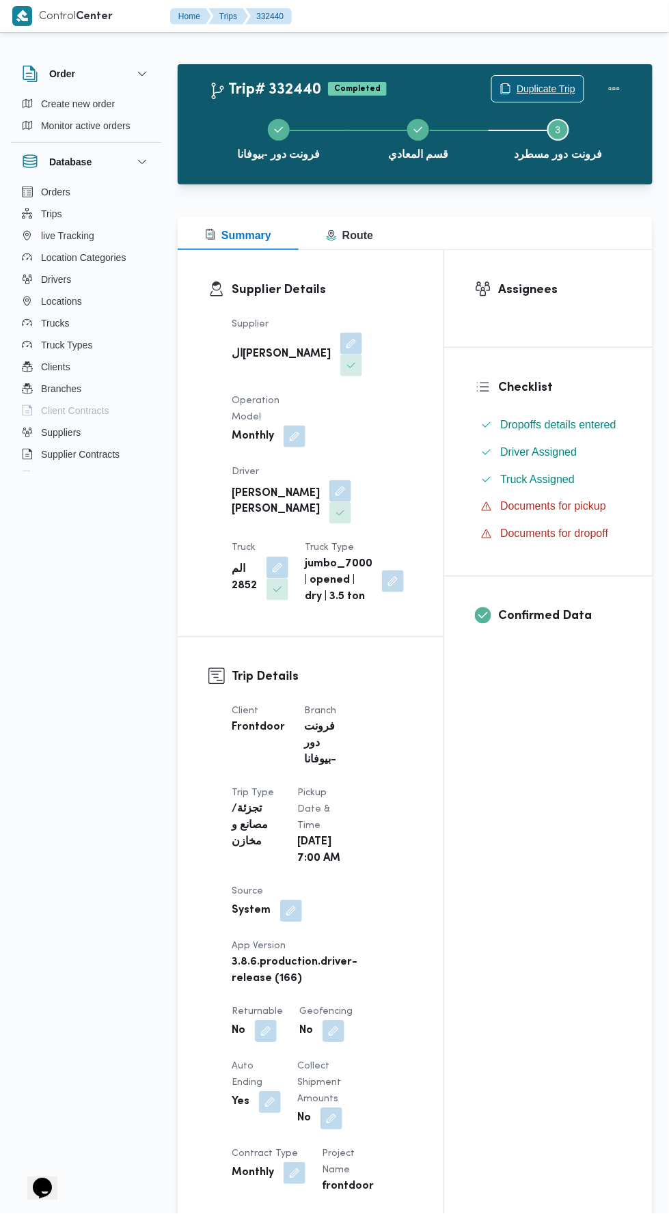
click at [531, 88] on span "Duplicate Trip" at bounding box center [545, 89] width 59 height 16
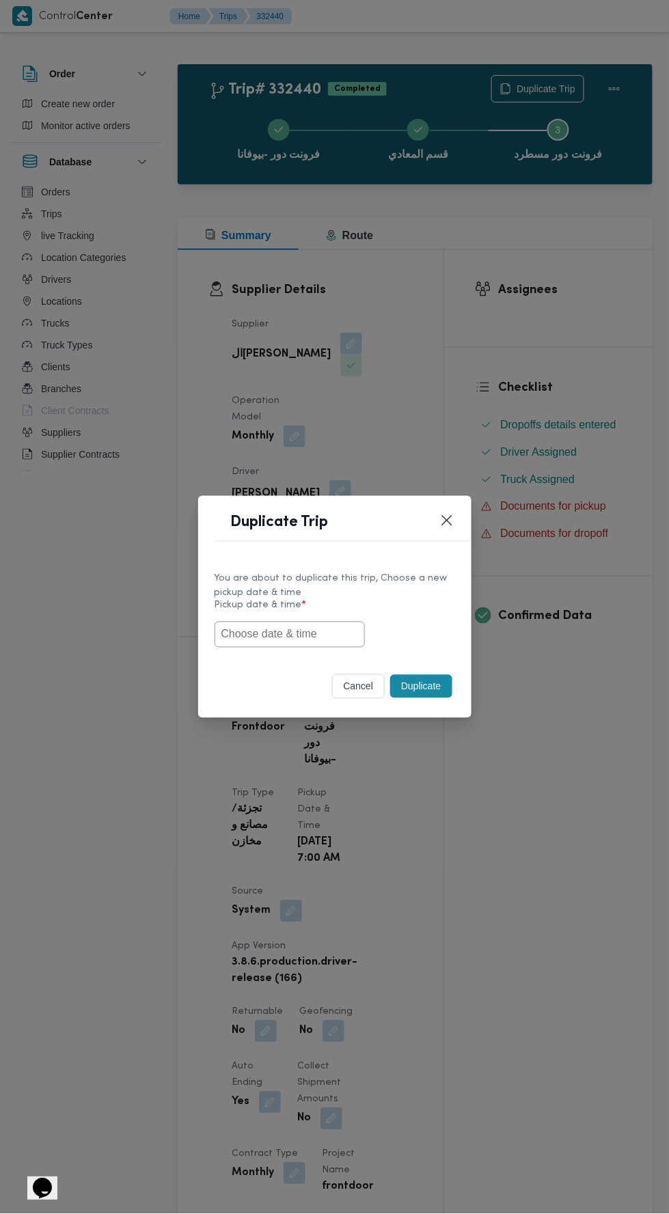
click at [324, 629] on input "text" at bounding box center [289, 634] width 150 height 26
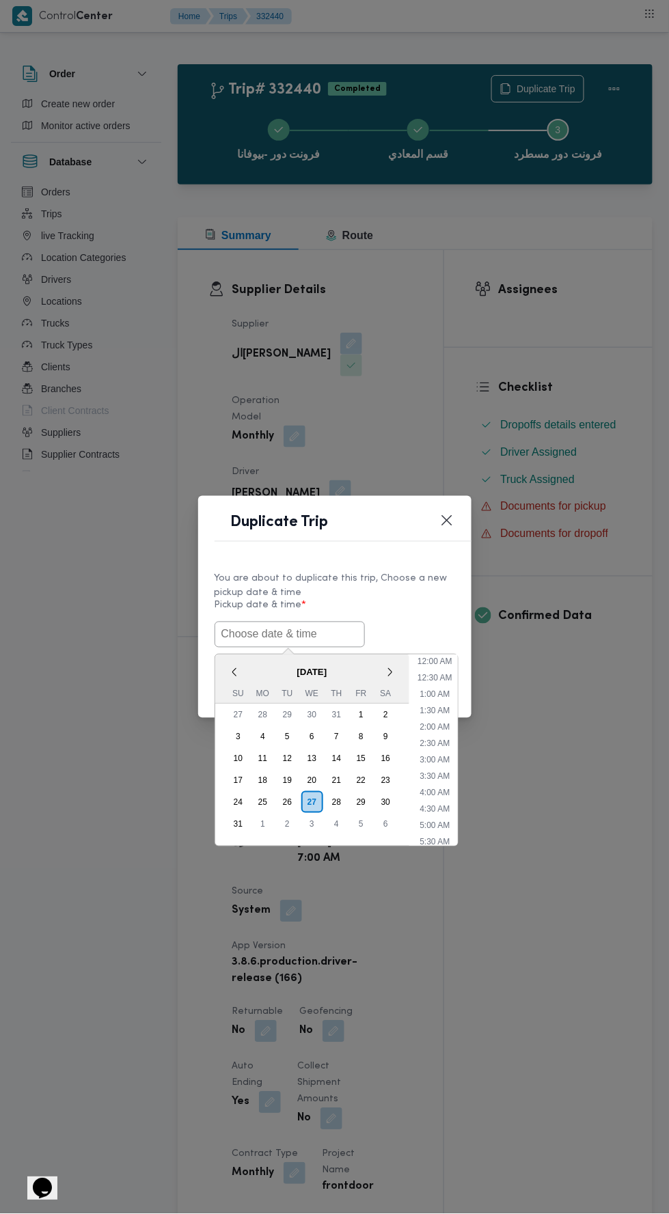
scroll to position [42, 0]
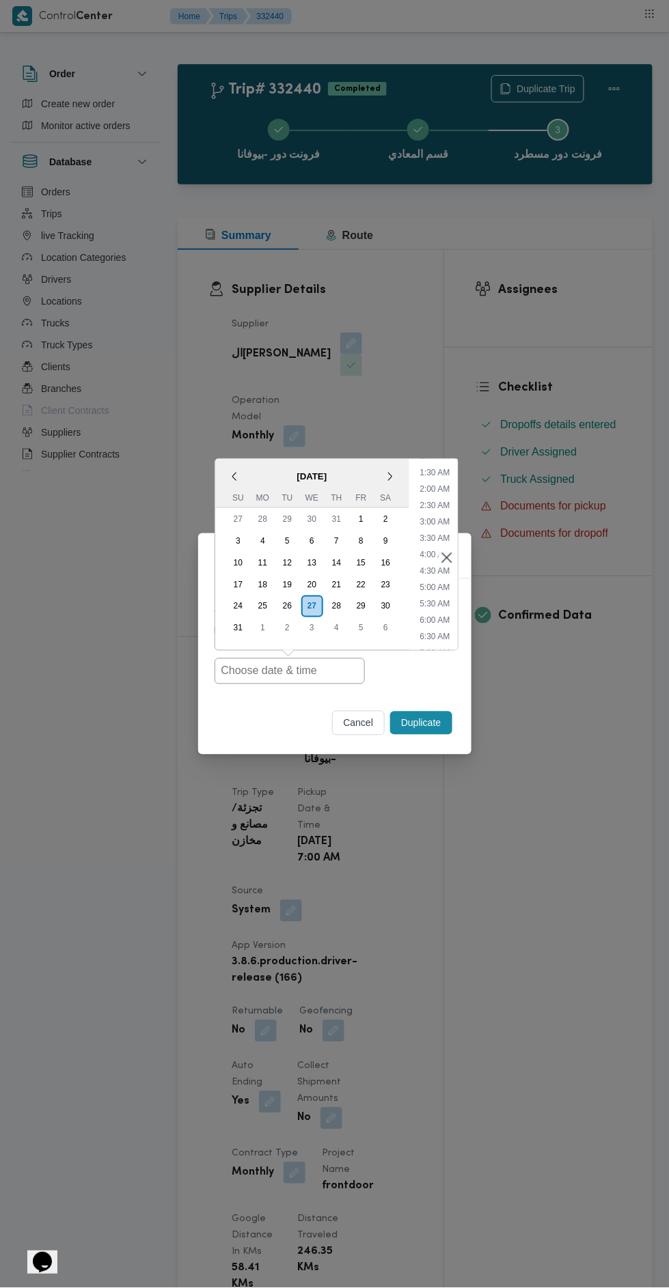
type input "[DATE] 7:00AM"
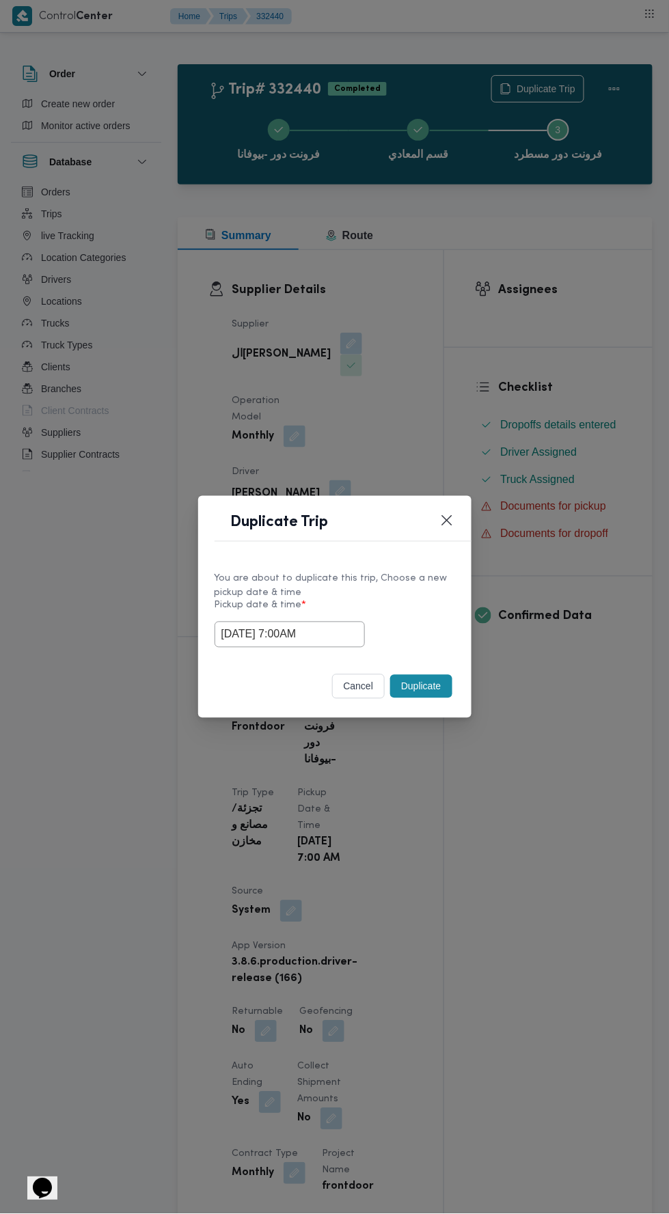
click at [628, 584] on div "Duplicate Trip You are about to duplicate this trip, Choose a new pickup date &…" at bounding box center [334, 607] width 669 height 1214
click at [421, 686] on button "Duplicate" at bounding box center [420, 686] width 61 height 23
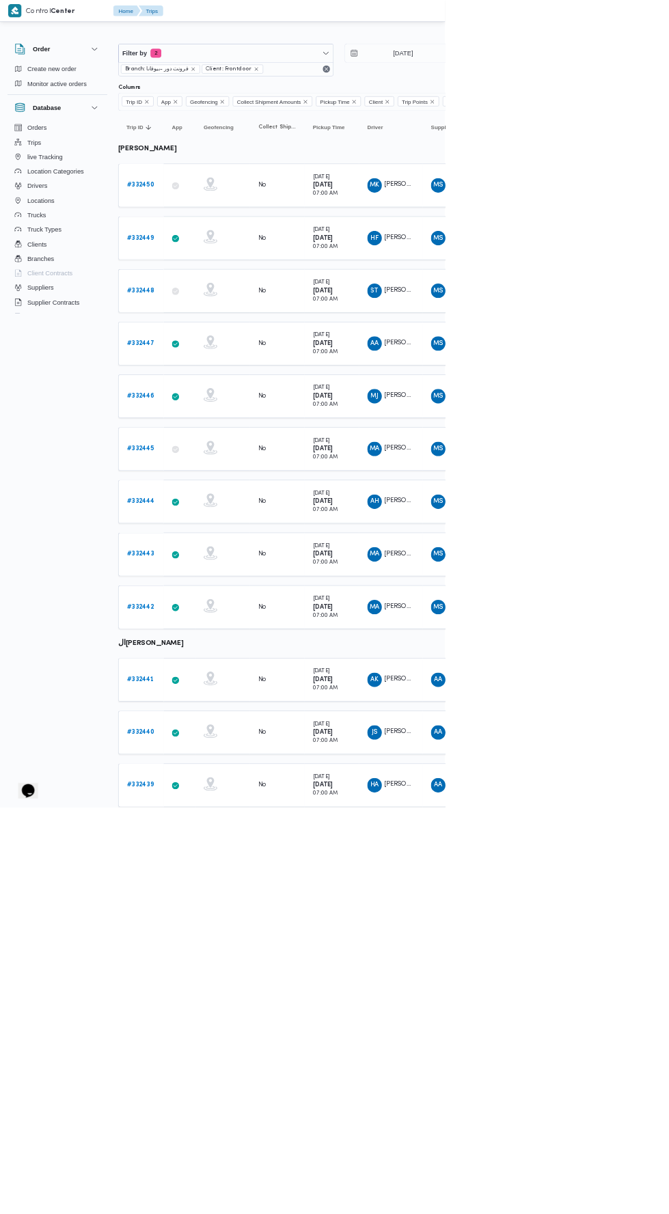
click at [215, 1175] on b "# 332439" at bounding box center [211, 1179] width 40 height 9
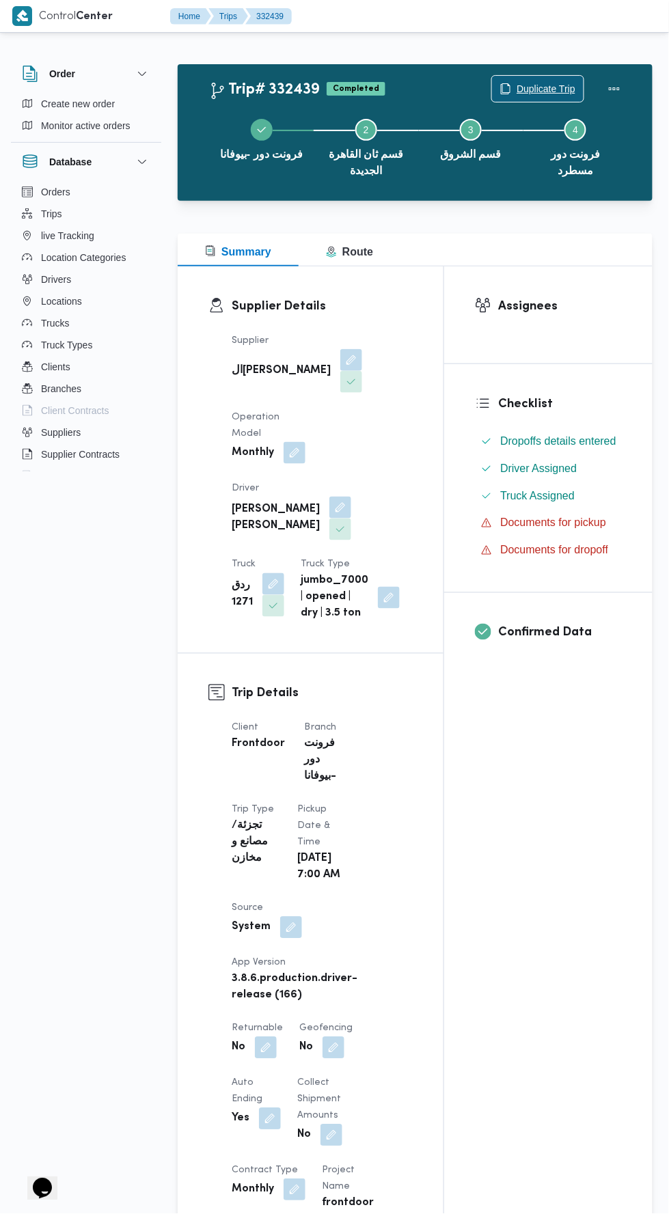
click at [544, 91] on span "Duplicate Trip" at bounding box center [545, 89] width 59 height 16
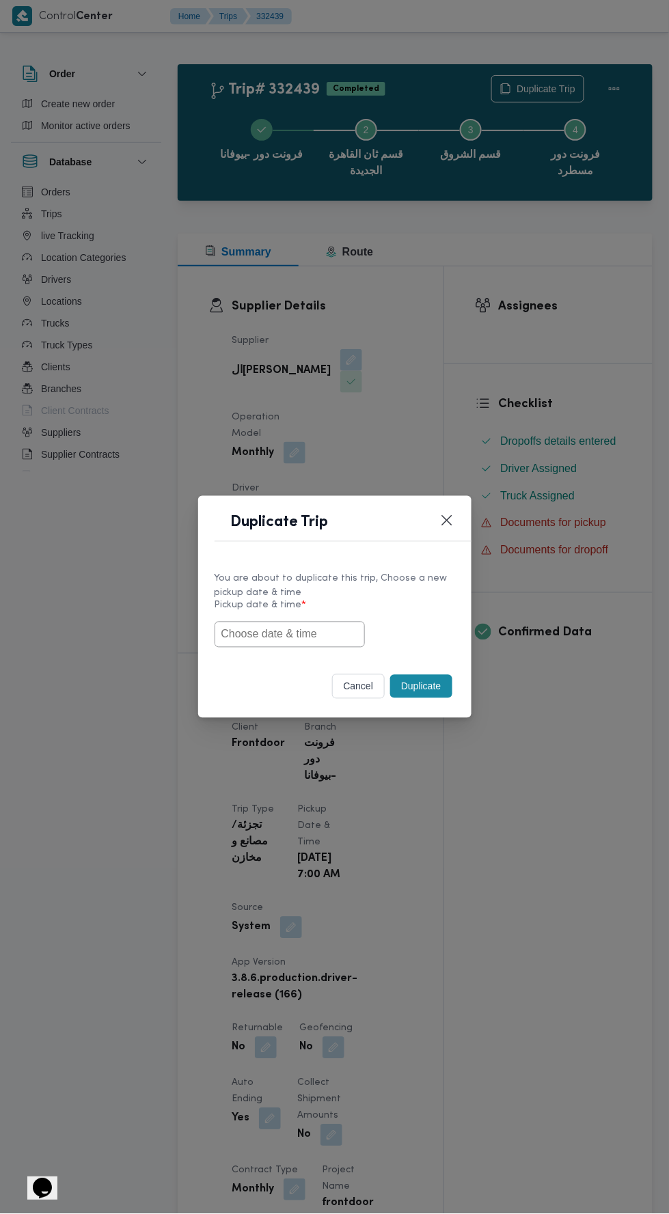
click at [337, 633] on input "text" at bounding box center [289, 634] width 150 height 26
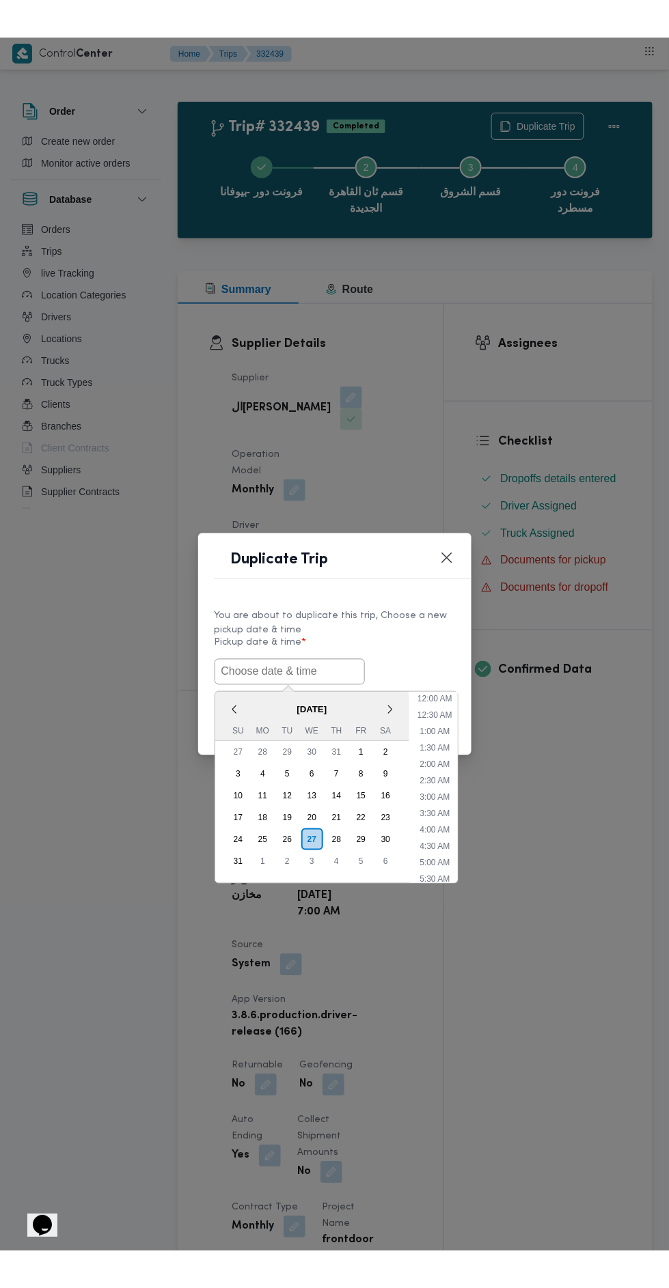
scroll to position [42, 0]
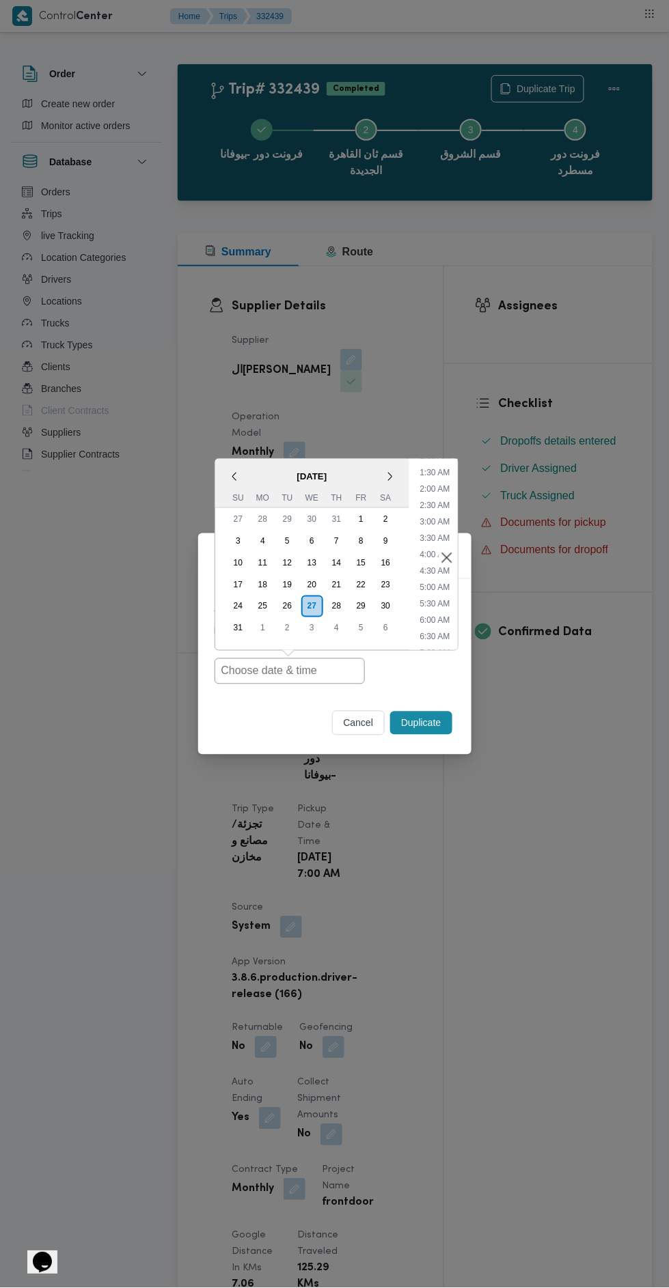
type input "[DATE] 7:00AM"
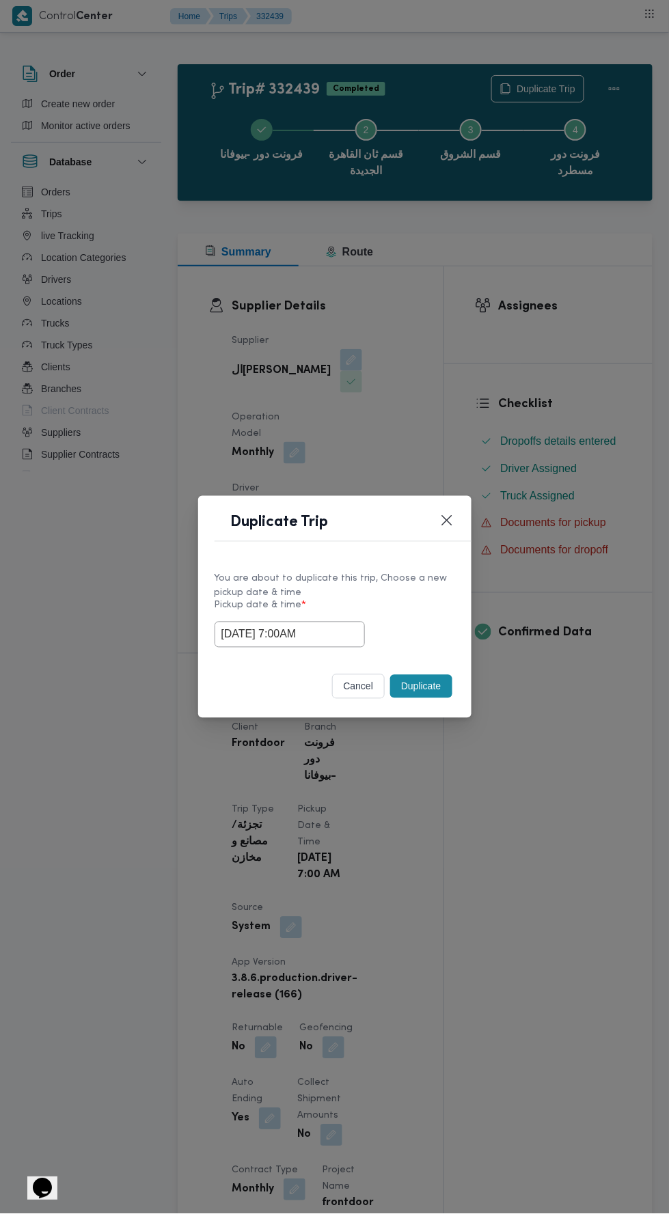
click at [632, 596] on div "Duplicate Trip You are about to duplicate this trip, Choose a new pickup date &…" at bounding box center [334, 607] width 669 height 1214
click at [437, 684] on button "Duplicate" at bounding box center [420, 686] width 61 height 23
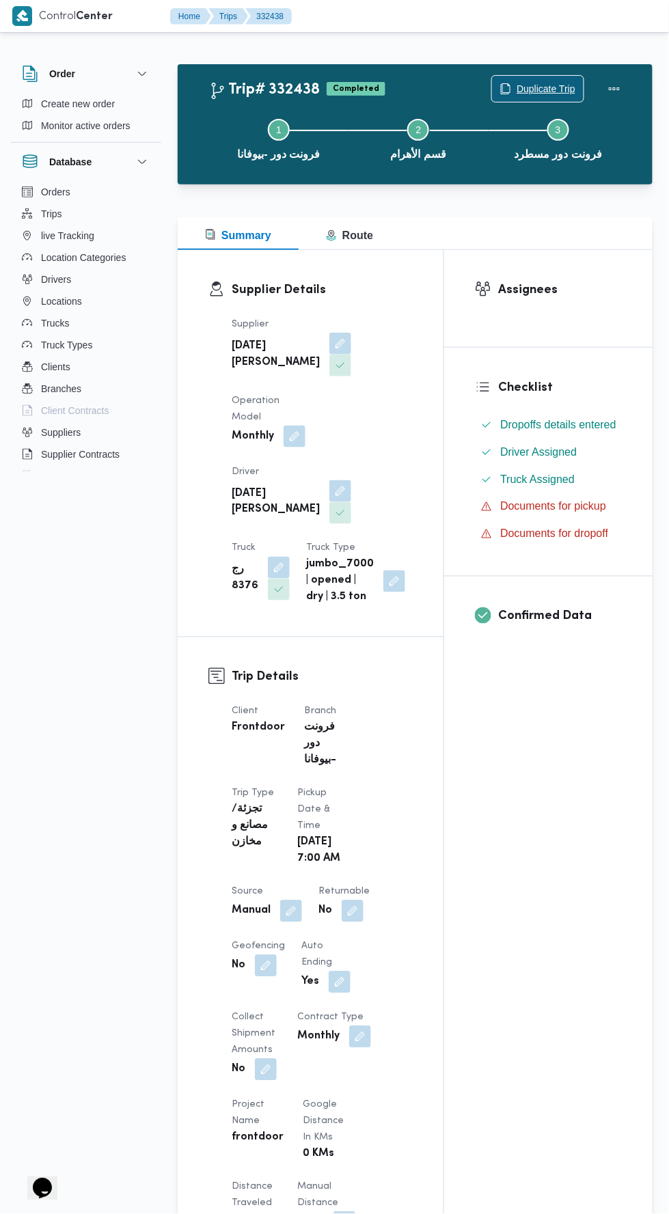
click at [548, 88] on span "Duplicate Trip" at bounding box center [545, 89] width 59 height 16
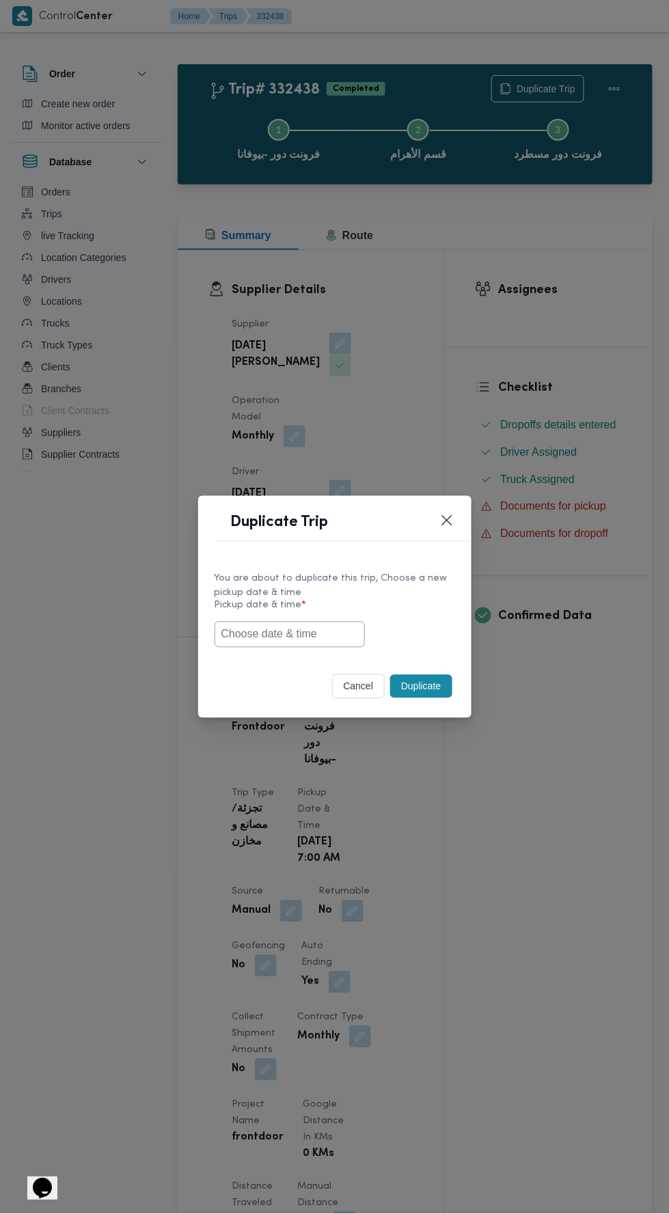
click at [335, 633] on input "text" at bounding box center [289, 634] width 150 height 26
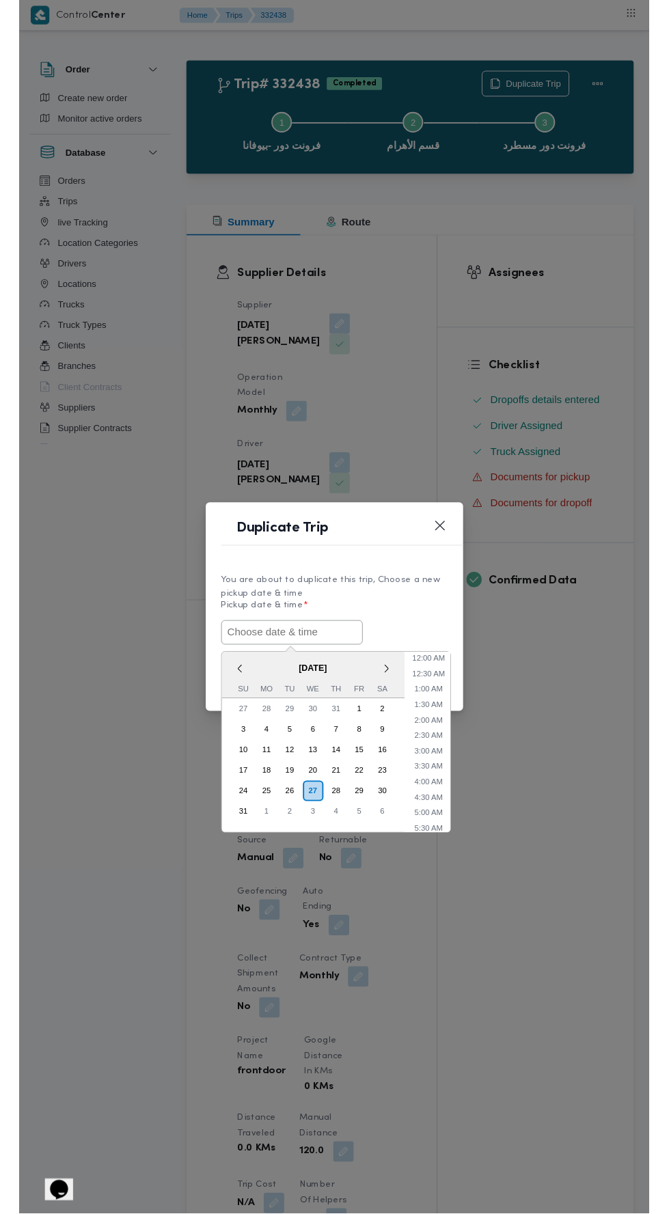
scroll to position [42, 0]
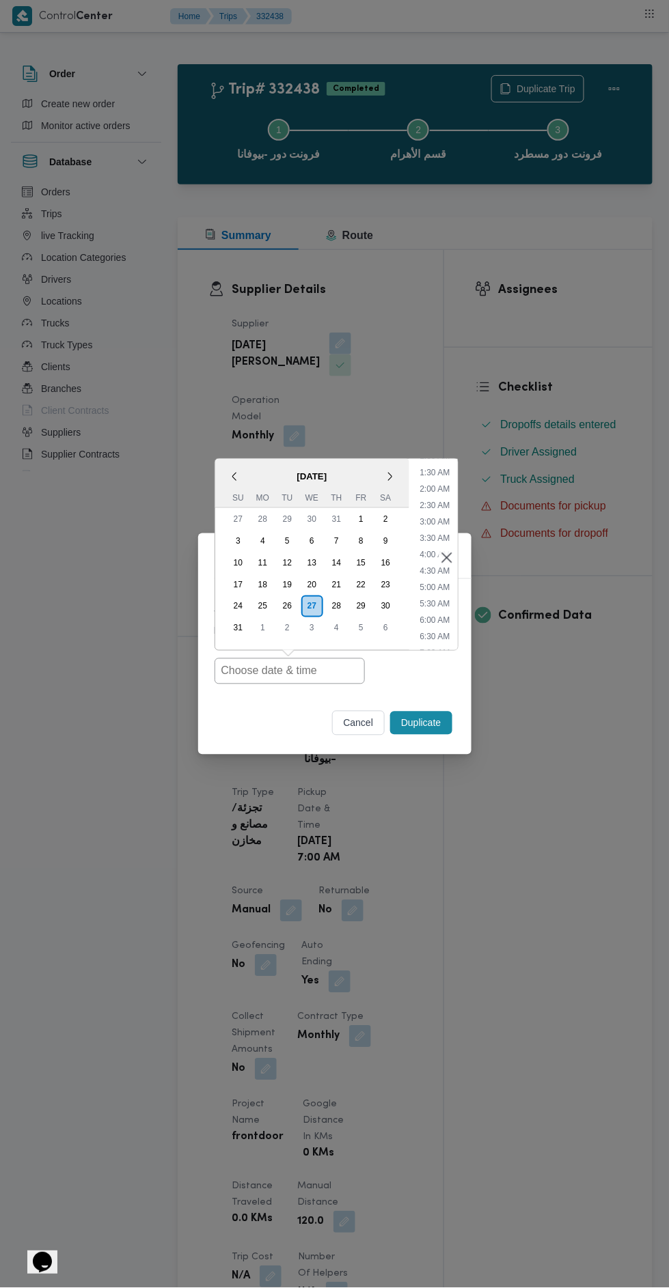
type input "[DATE] 7:00AM"
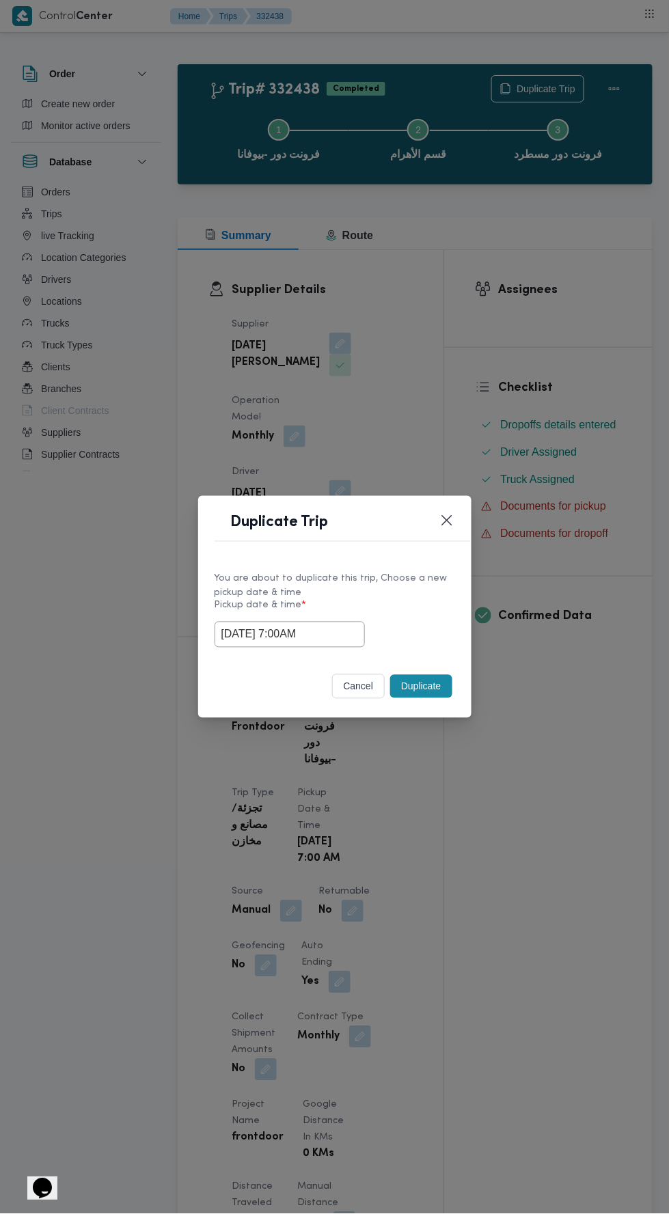
click at [638, 526] on div "Duplicate Trip You are about to duplicate this trip, Choose a new pickup date &…" at bounding box center [334, 607] width 669 height 1214
click at [424, 686] on button "Duplicate" at bounding box center [420, 686] width 61 height 23
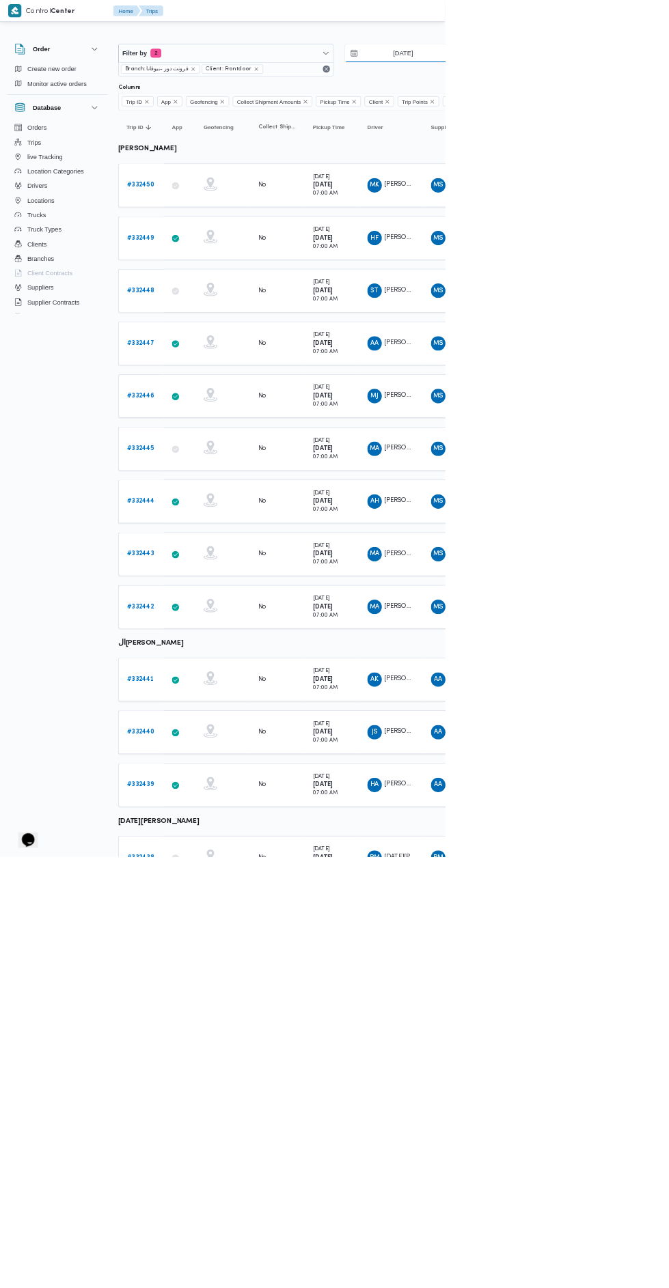
click at [632, 83] on input "[DATE]" at bounding box center [595, 79] width 155 height 27
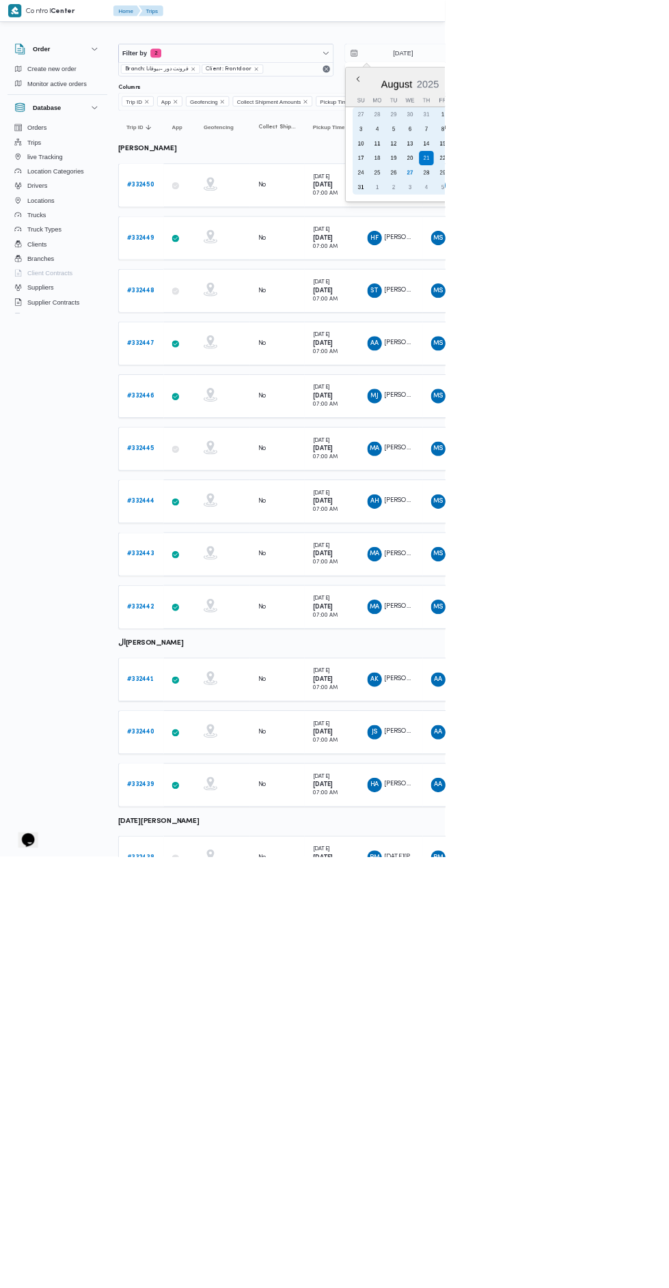
click at [621, 253] on div "27" at bounding box center [616, 260] width 22 height 22
type input "[DATE]"
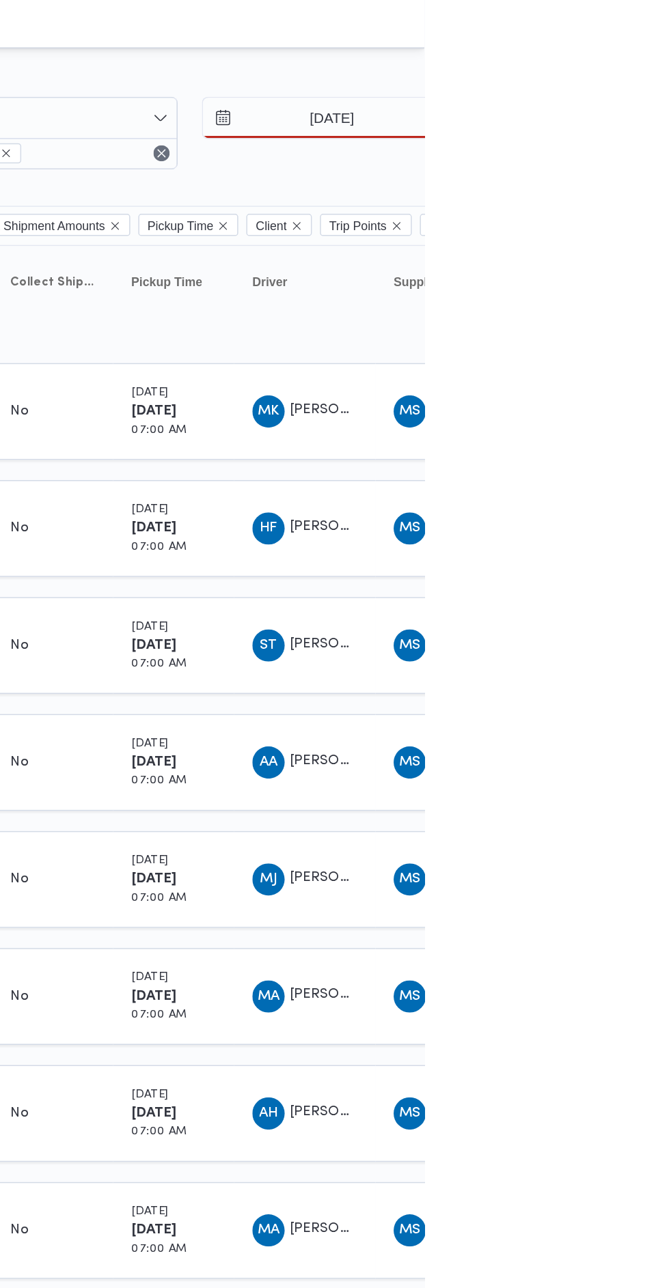
type input "[DATE]"
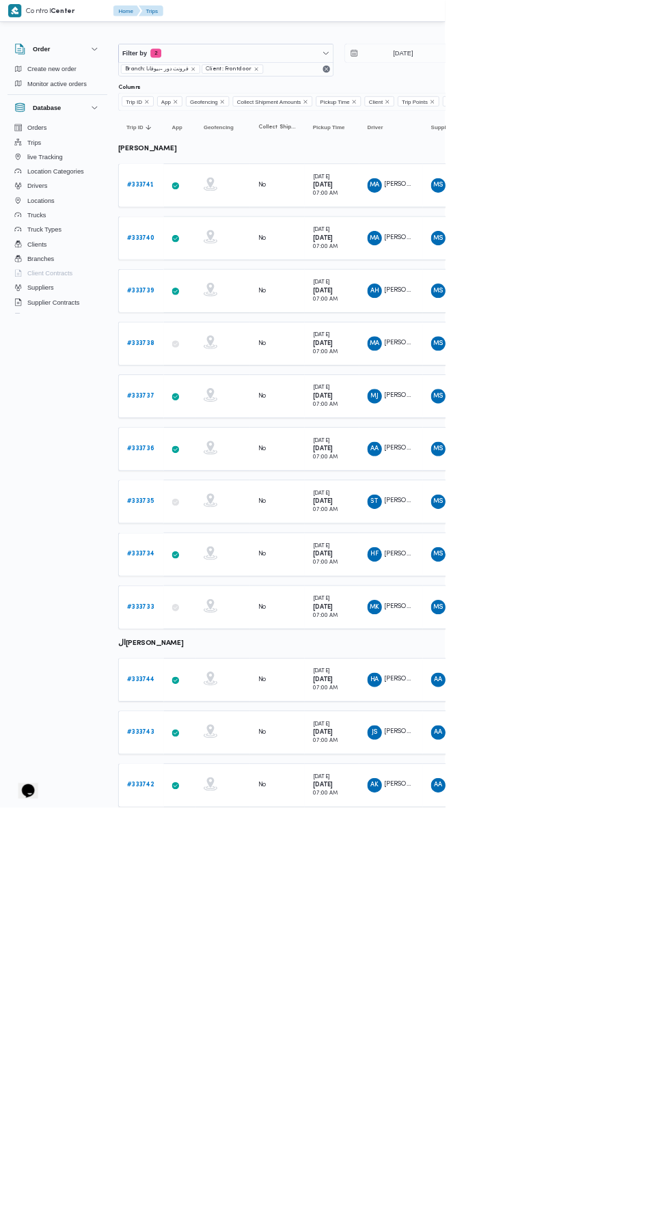
click at [261, 880] on td "App" at bounding box center [270, 913] width 48 height 66
click at [359, 815] on div at bounding box center [335, 833] width 68 height 36
click at [359, 755] on div at bounding box center [335, 754] width 68 height 36
click at [371, 673] on td "Geofencing" at bounding box center [335, 675] width 82 height 66
click at [393, 590] on div "No" at bounding box center [394, 595] width 13 height 12
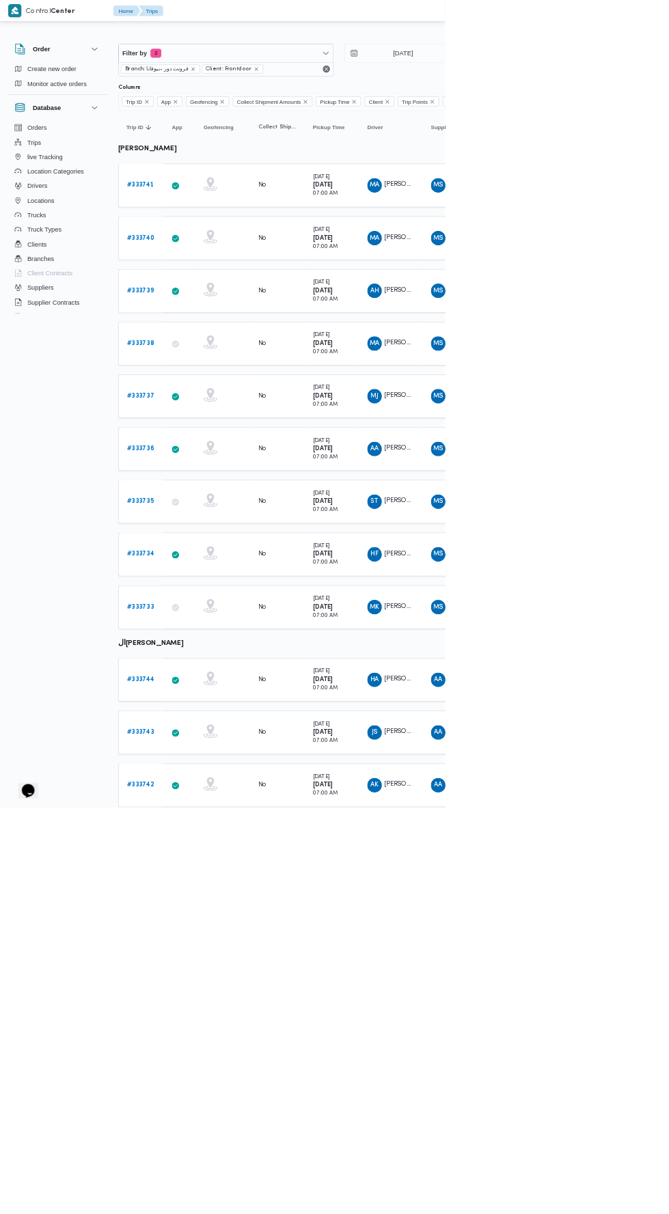
click at [425, 519] on div "No" at bounding box center [416, 516] width 68 height 23
click at [445, 443] on div "No" at bounding box center [416, 436] width 68 height 23
click at [482, 367] on small "07:00 AM" at bounding box center [489, 371] width 38 height 8
click at [490, 288] on small "07:00 AM" at bounding box center [489, 292] width 38 height 8
click at [582, 79] on input "[DATE]" at bounding box center [595, 79] width 155 height 27
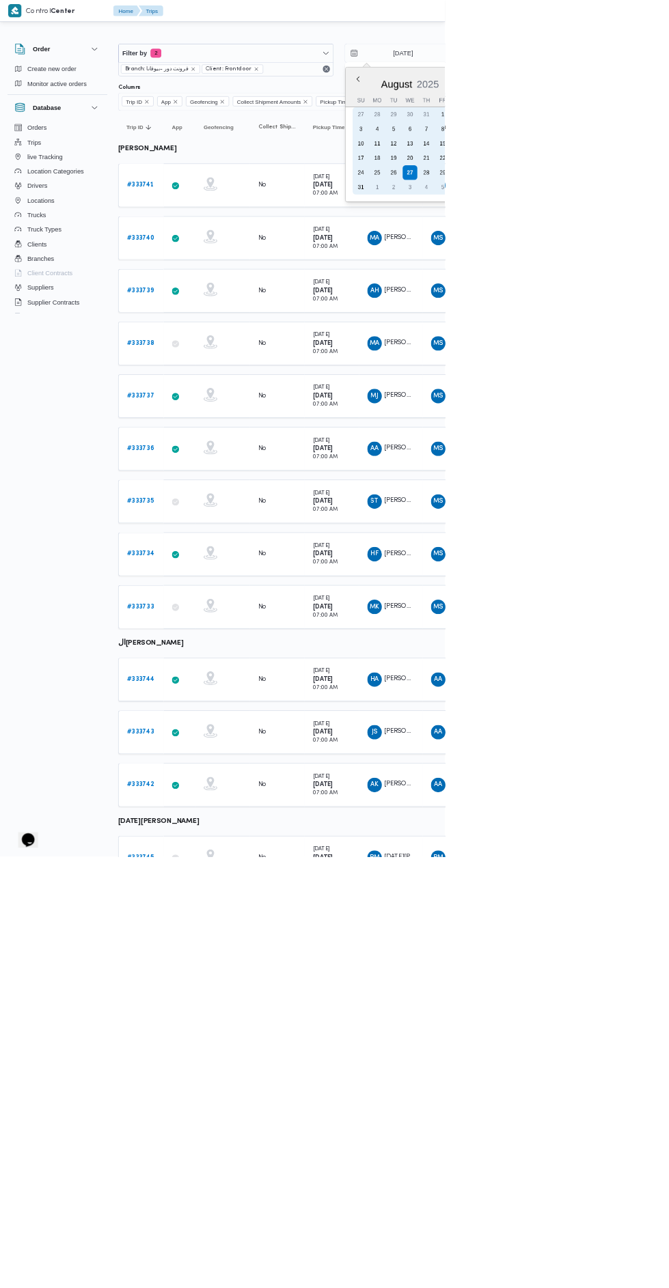
click at [643, 236] on div "21" at bounding box center [641, 238] width 22 height 22
type input "[DATE]"
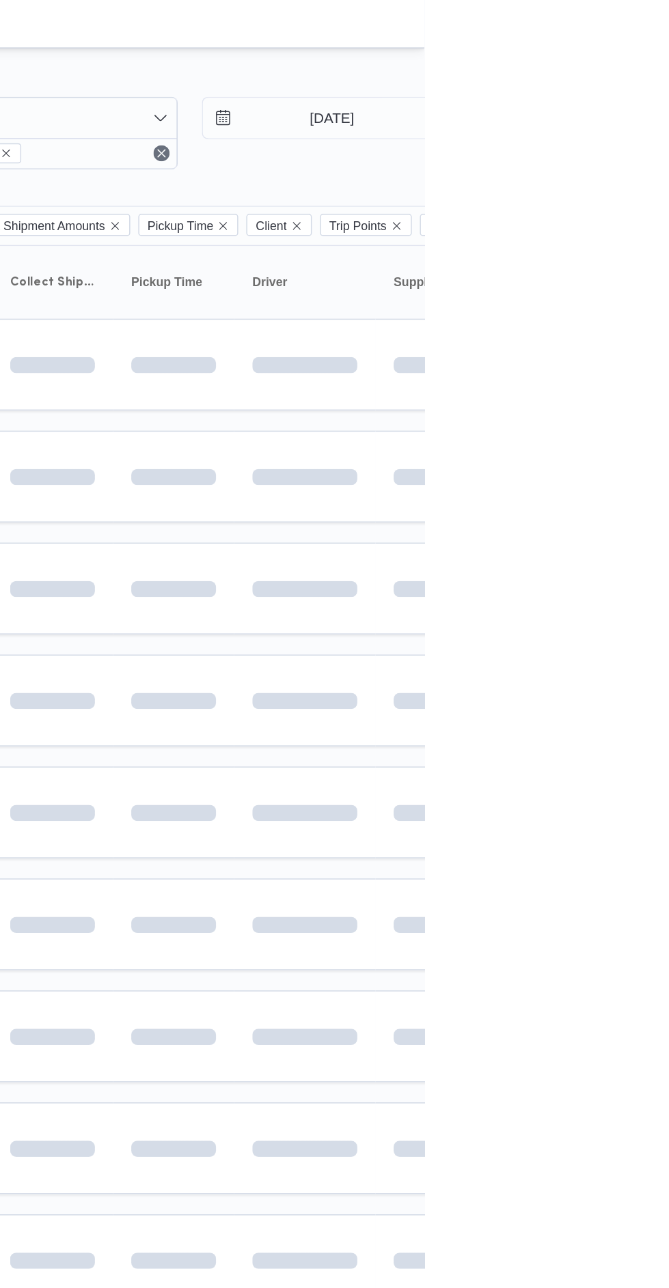
click at [663, 29] on div at bounding box center [457, 16] width 413 height 32
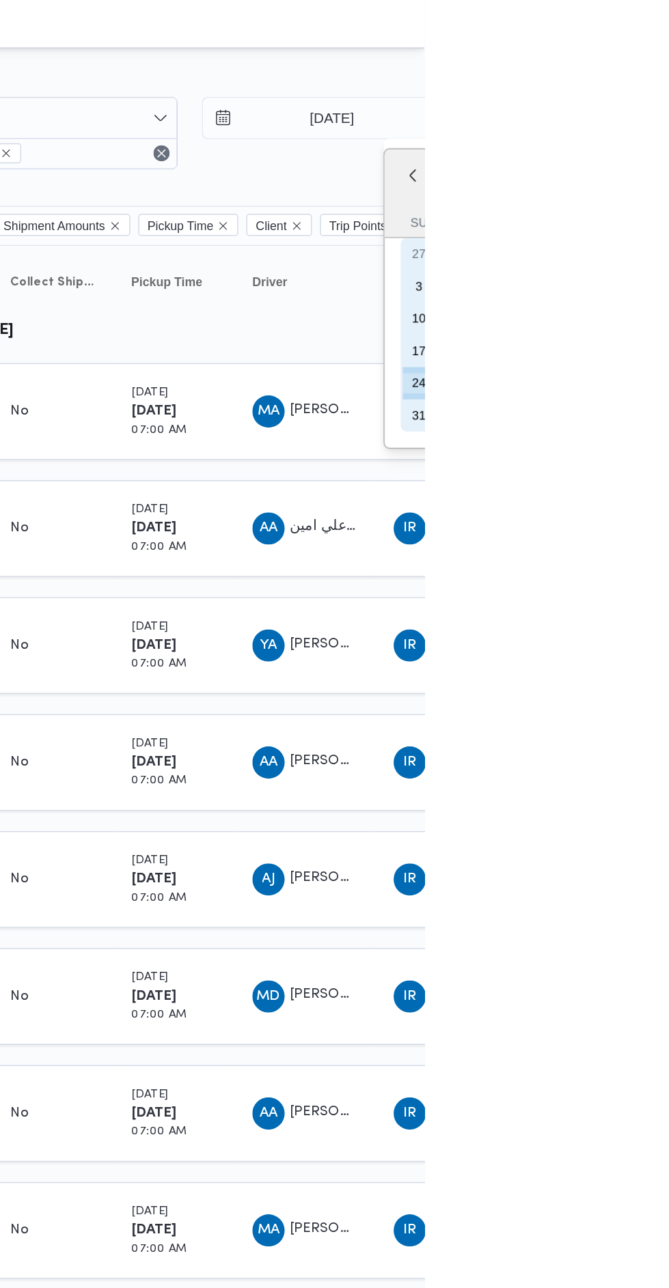
type input "[DATE]"
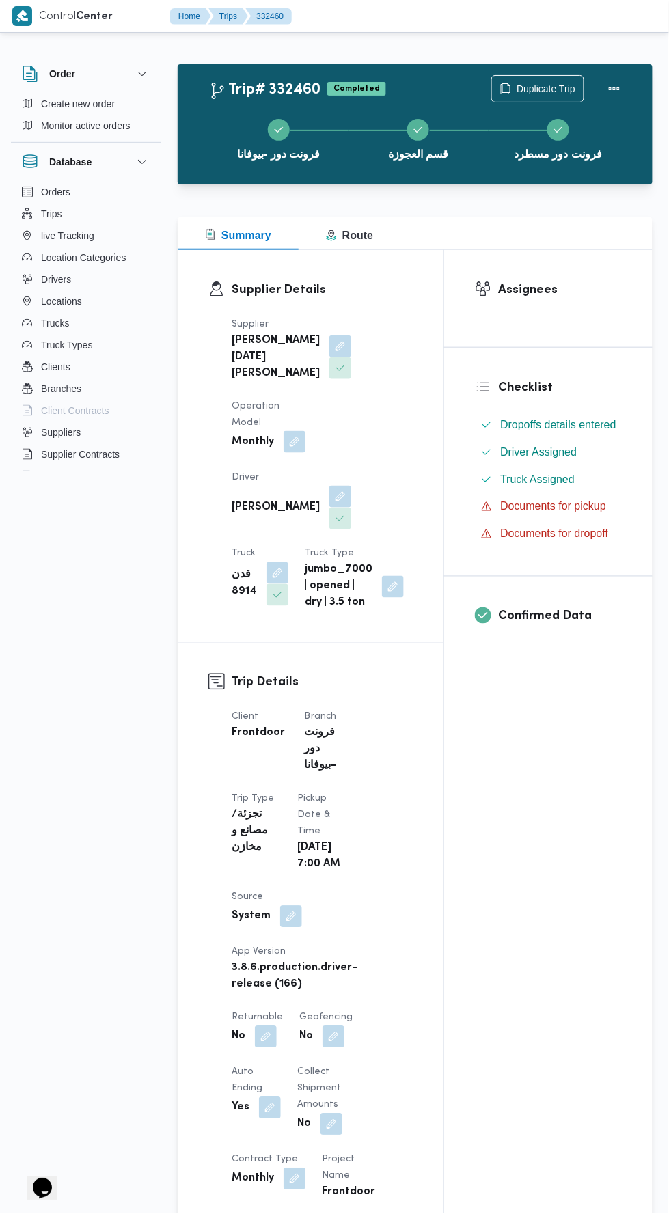
click at [536, 95] on div "فرونت دور -بيوفانا قسم العجوزة فرونت دور مسطرد" at bounding box center [418, 137] width 435 height 87
click at [550, 84] on span "Duplicate Trip" at bounding box center [545, 89] width 59 height 16
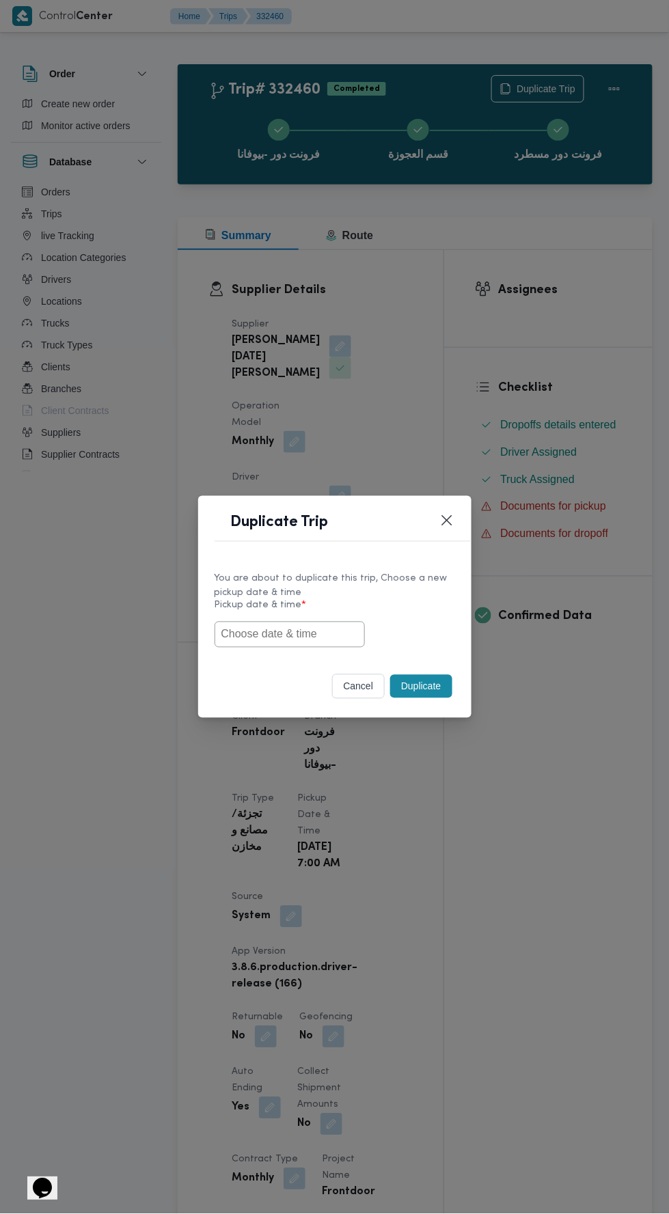
click at [298, 635] on input "text" at bounding box center [289, 634] width 150 height 26
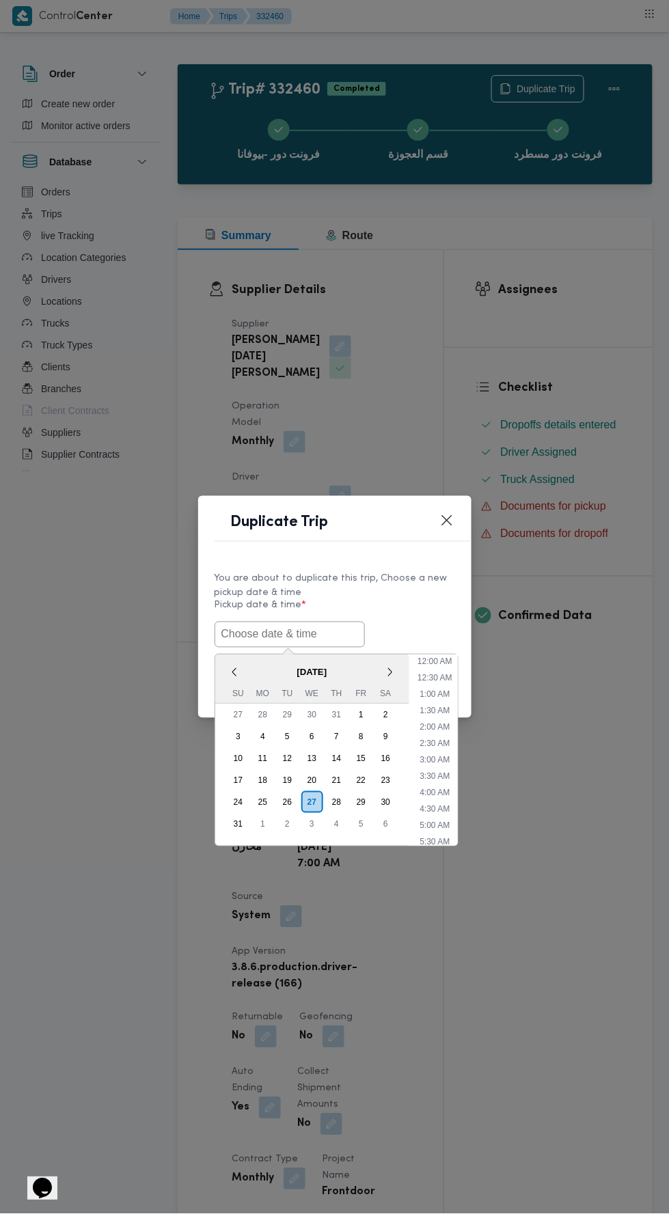
scroll to position [42, 0]
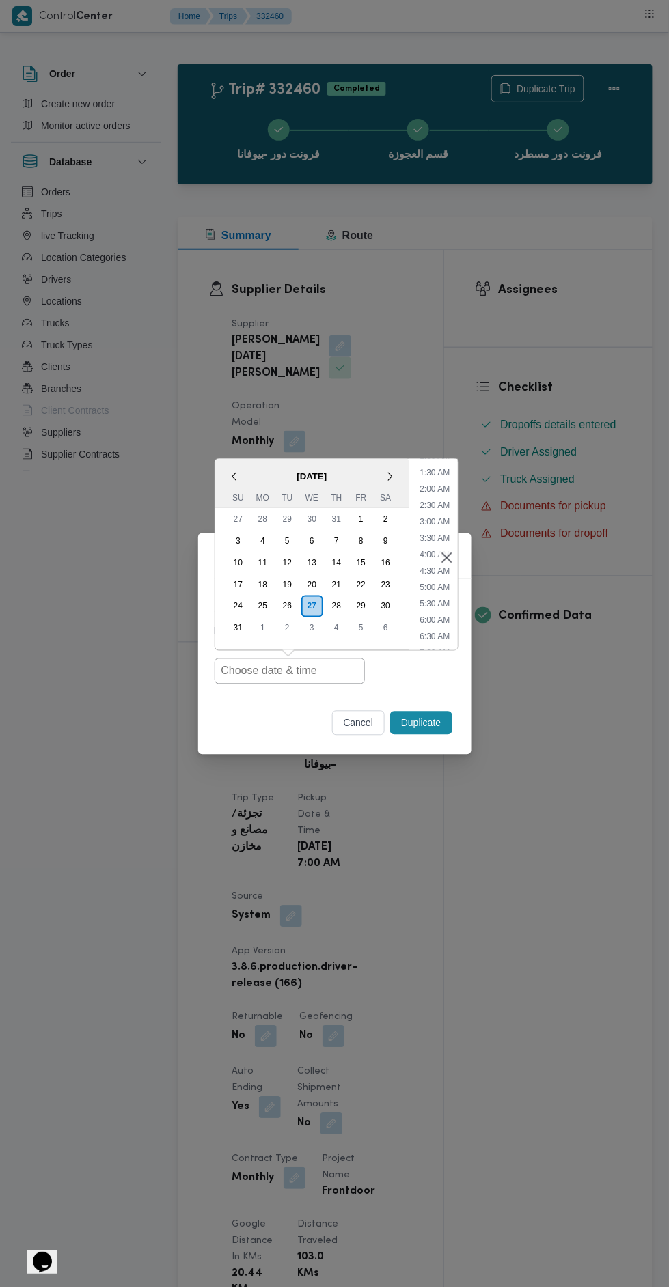
type input "[DATE] 7:00AM"
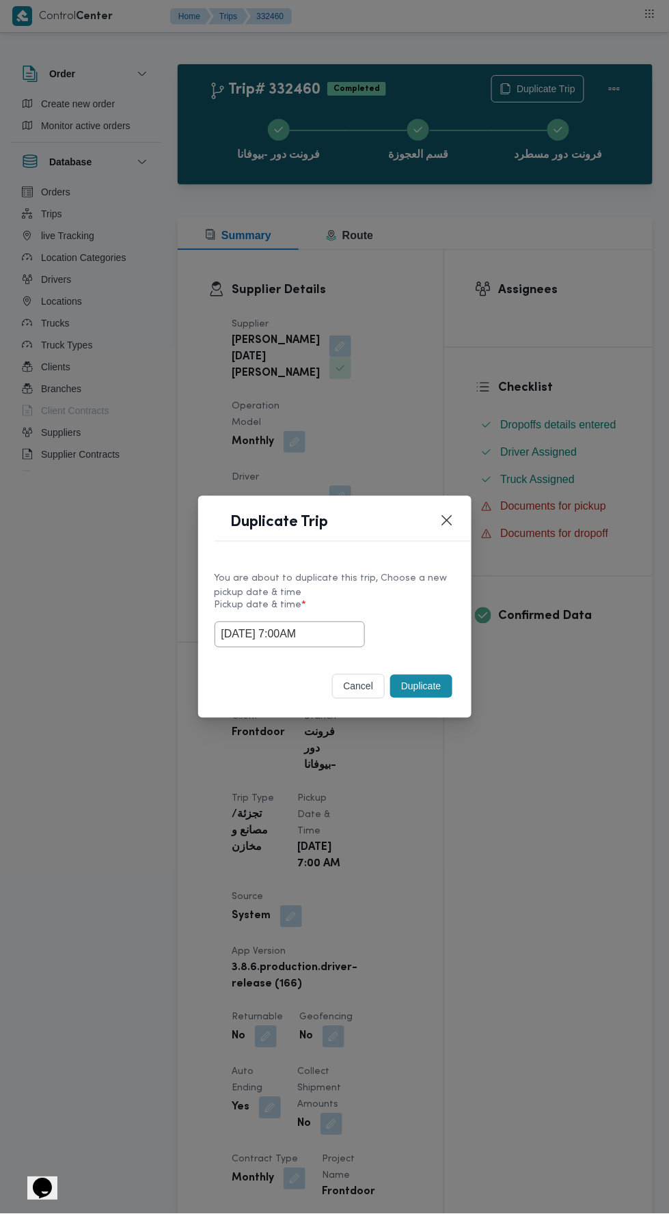
click at [617, 520] on div "Duplicate Trip You are about to duplicate this trip, Choose a new pickup date &…" at bounding box center [334, 607] width 669 height 1214
click at [423, 686] on button "Duplicate" at bounding box center [420, 686] width 61 height 23
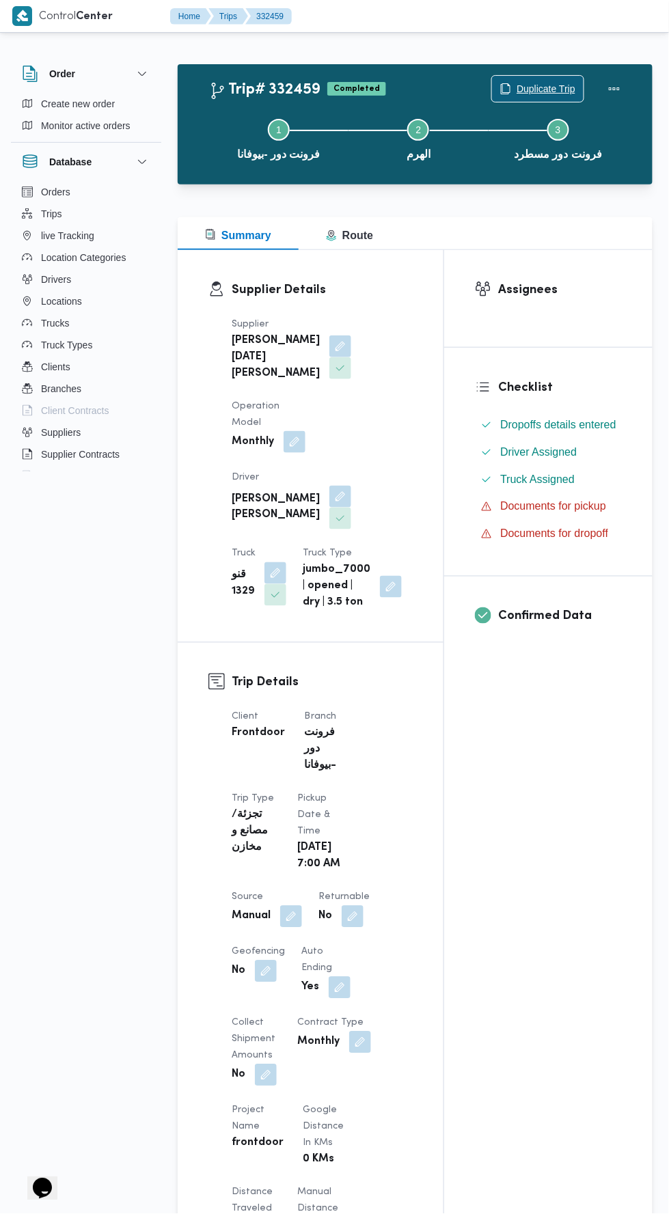
click at [556, 81] on span "Duplicate Trip" at bounding box center [545, 89] width 59 height 16
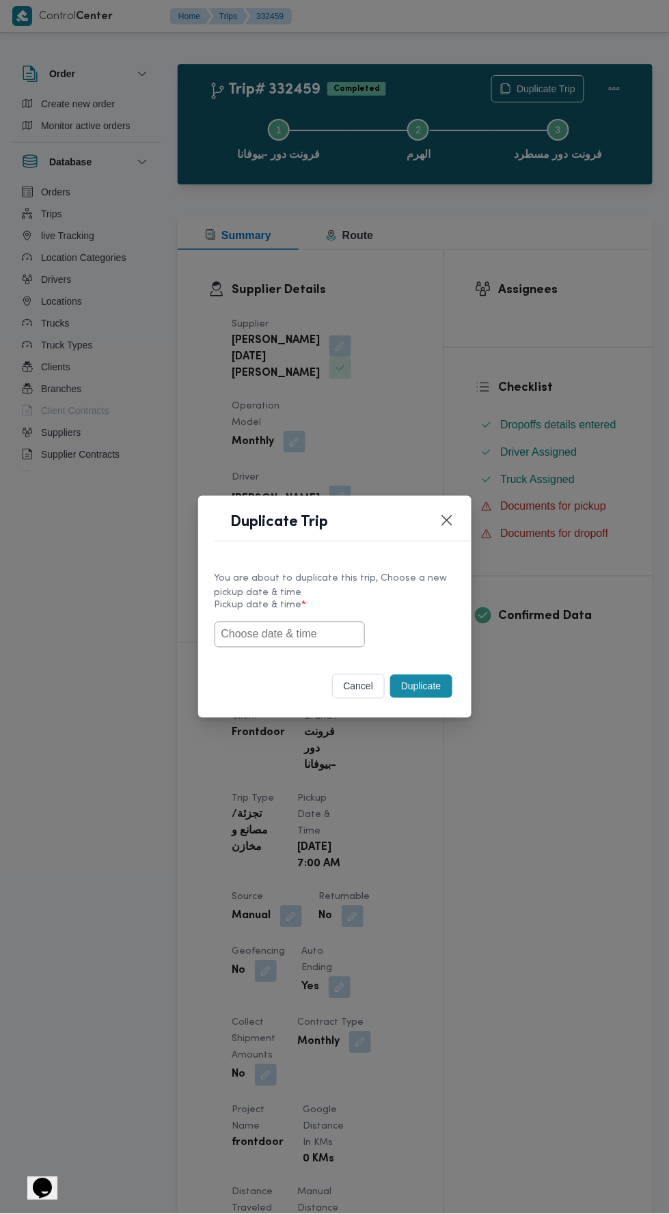
click at [352, 634] on input "text" at bounding box center [289, 634] width 150 height 26
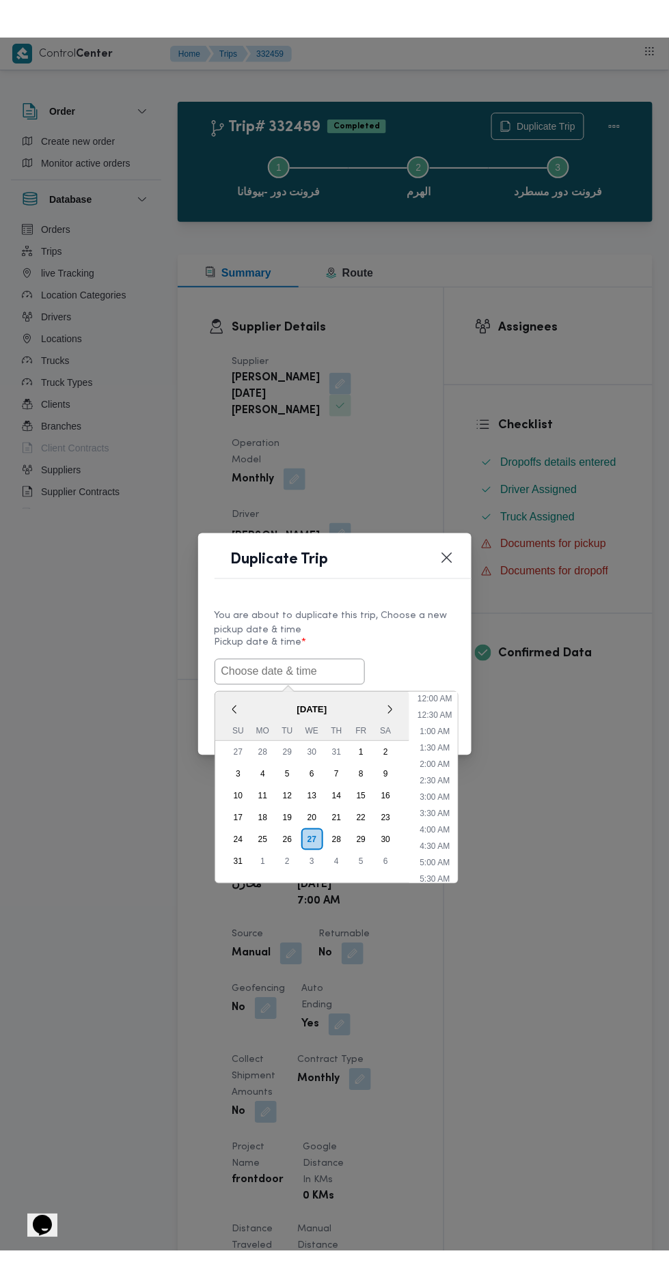
scroll to position [42, 0]
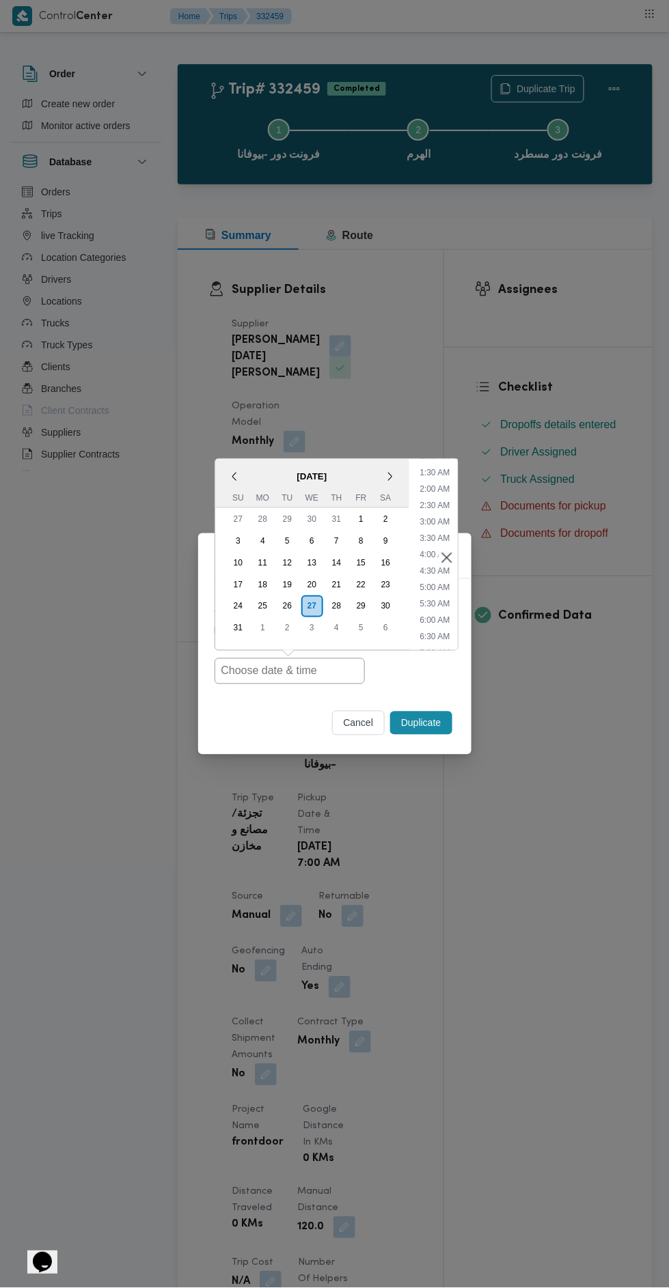
type input "[DATE] 7:00AM"
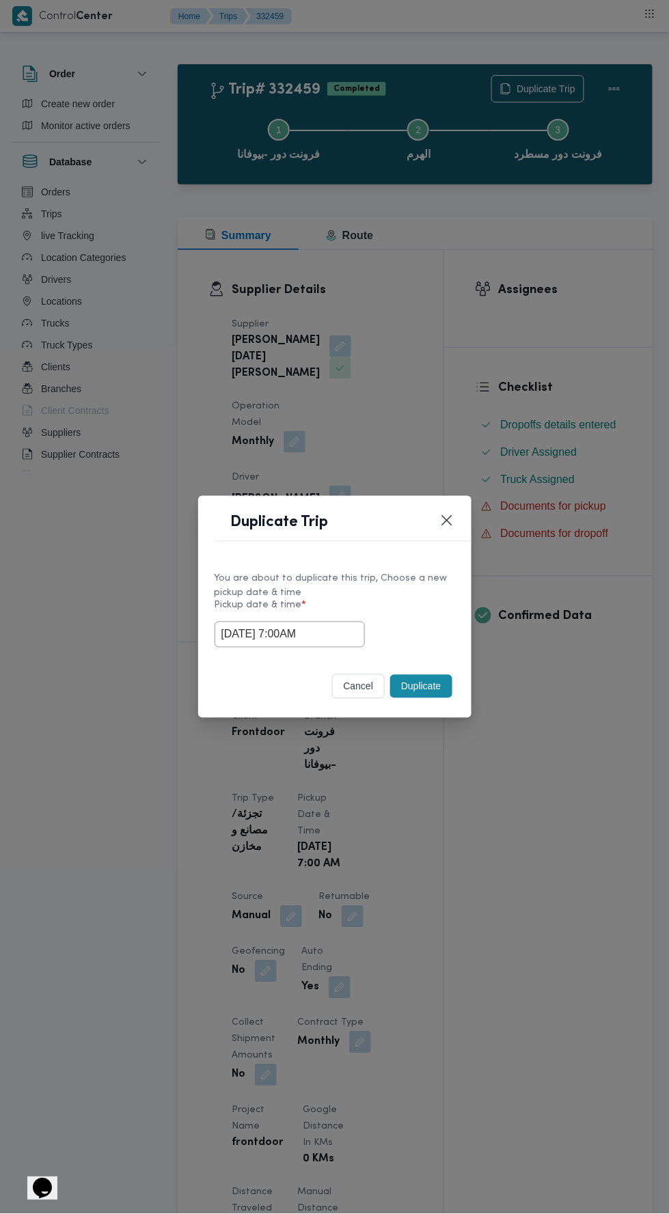
click at [639, 518] on div "Duplicate Trip You are about to duplicate this trip, Choose a new pickup date &…" at bounding box center [334, 607] width 669 height 1214
click at [443, 675] on button "Duplicate" at bounding box center [420, 686] width 61 height 23
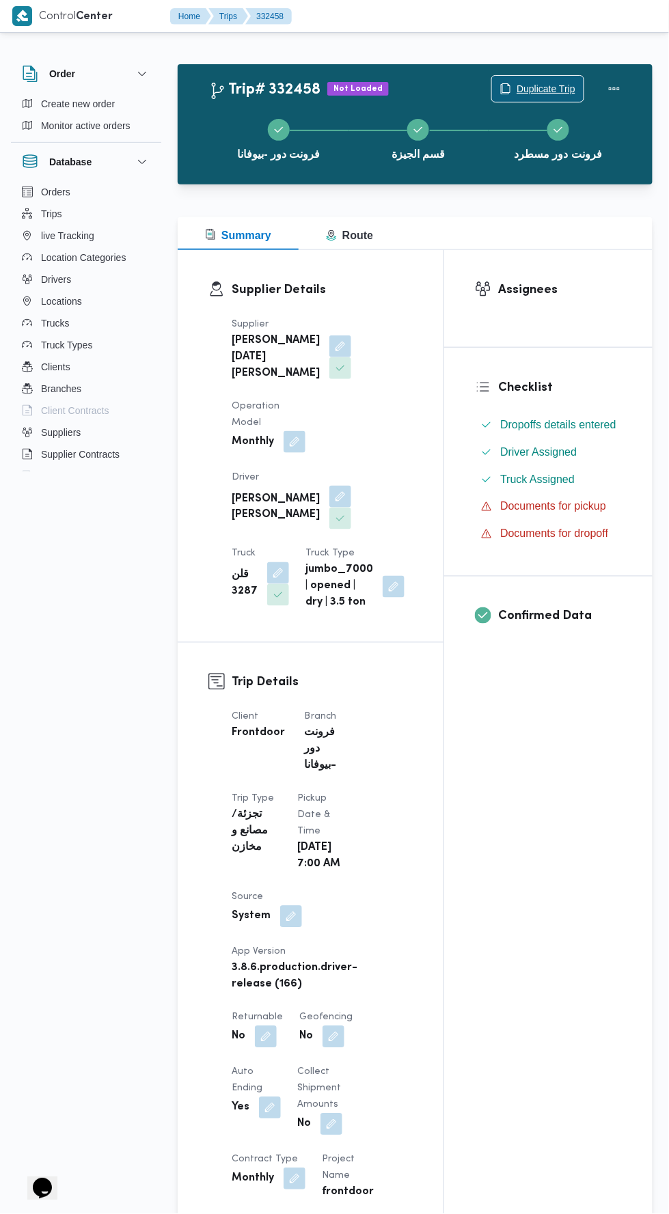
click at [545, 88] on span "Duplicate Trip" at bounding box center [545, 89] width 59 height 16
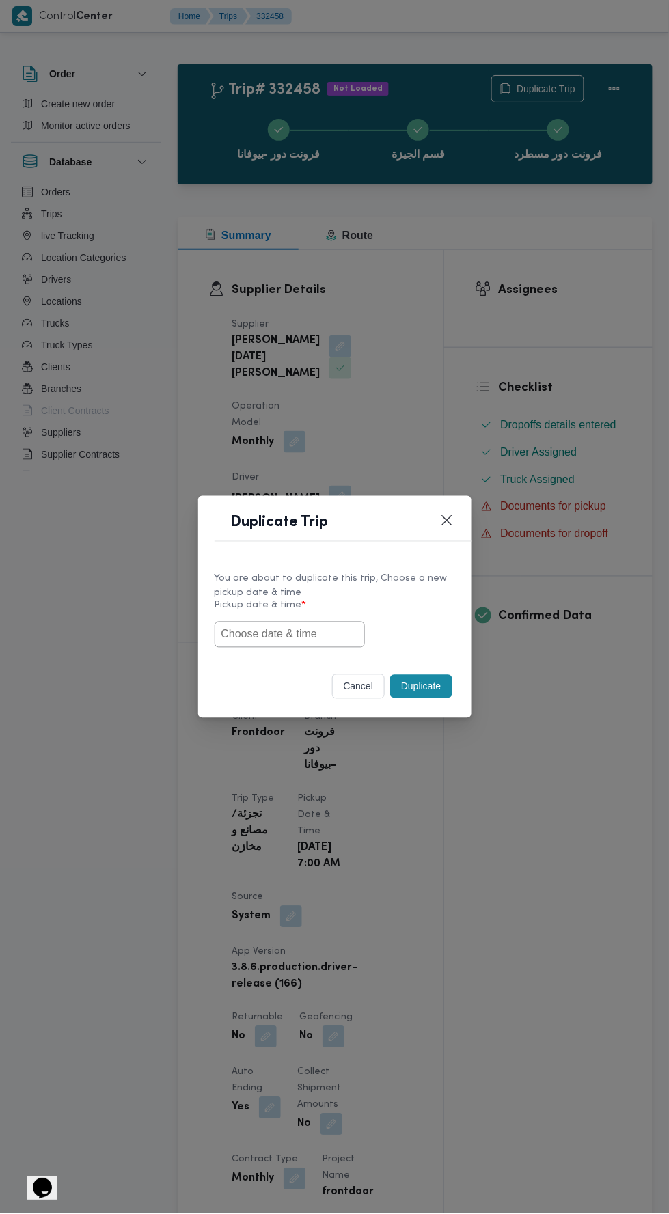
click at [305, 637] on input "text" at bounding box center [289, 634] width 150 height 26
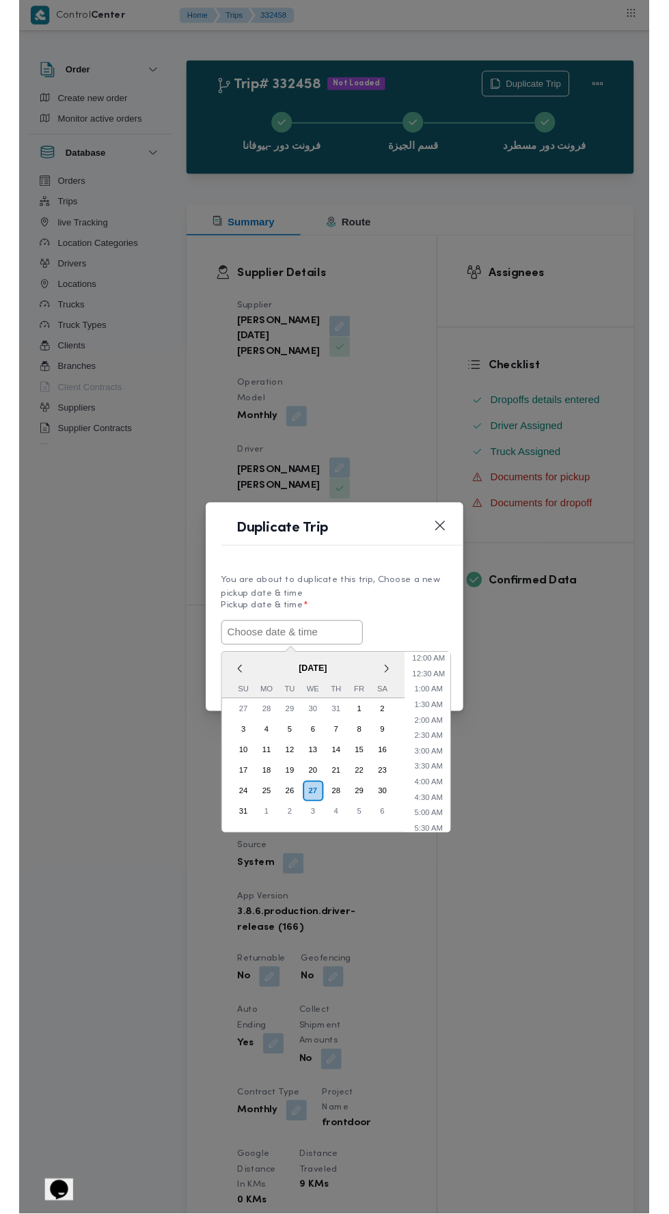
scroll to position [42, 0]
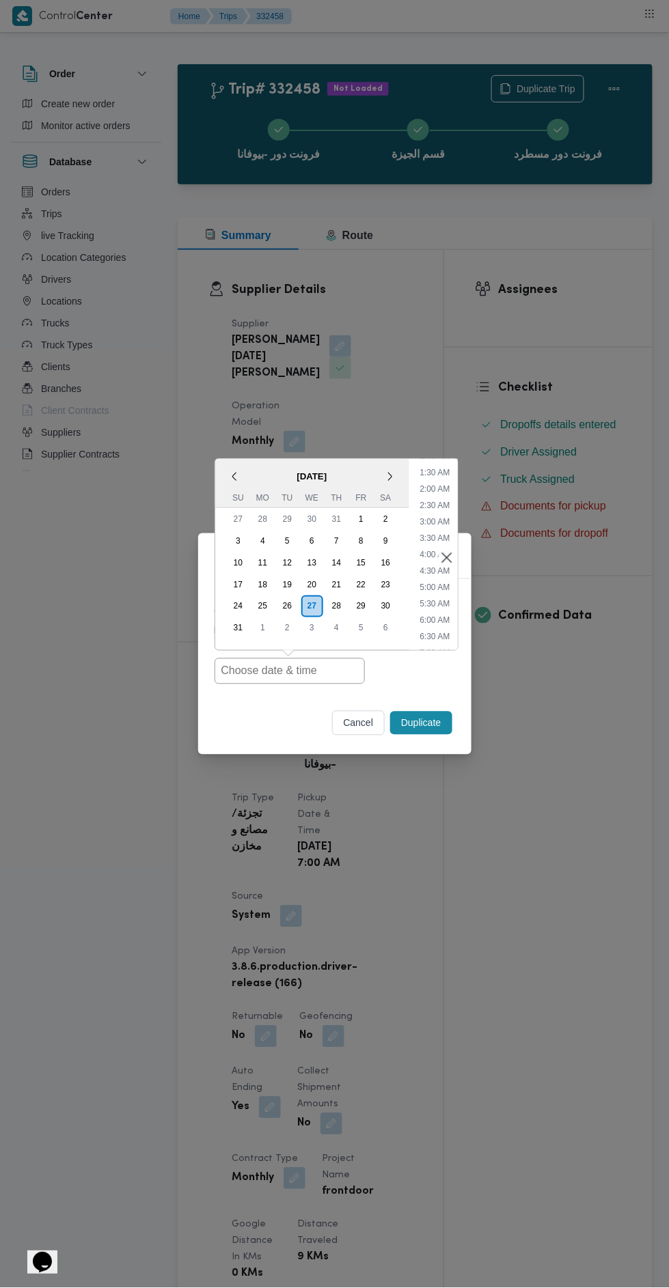
type input "[DATE] 7:00AM"
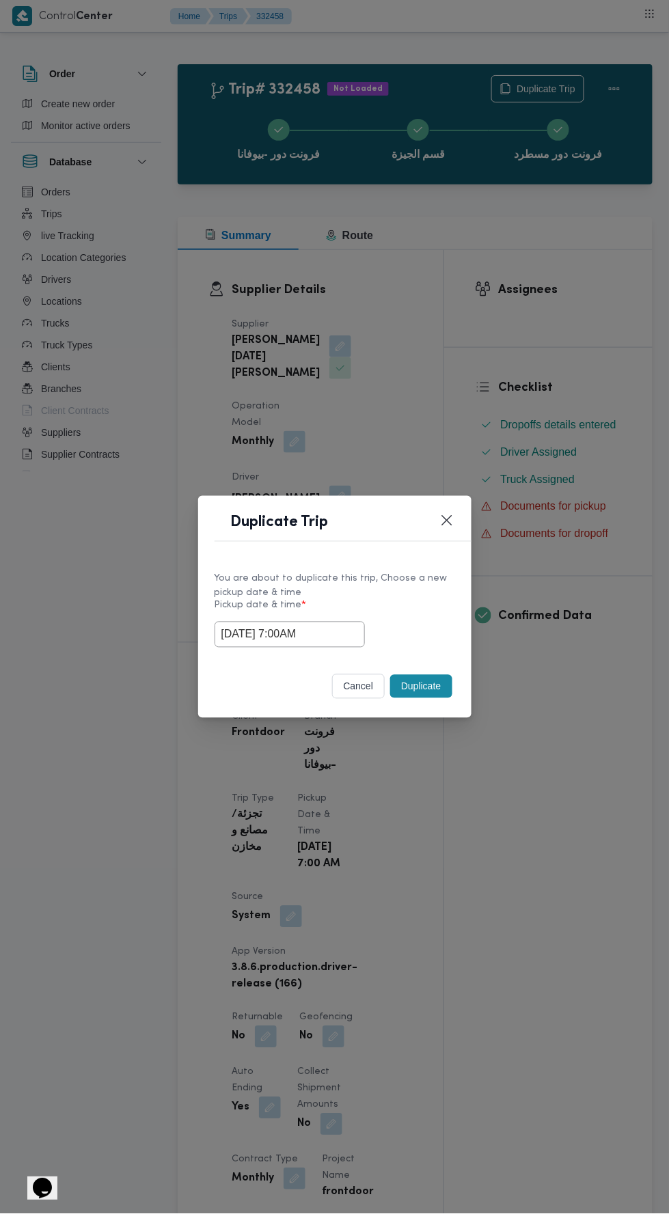
click at [615, 540] on div "Duplicate Trip You are about to duplicate this trip, Choose a new pickup date &…" at bounding box center [334, 607] width 669 height 1214
click at [440, 693] on button "Duplicate" at bounding box center [420, 686] width 61 height 23
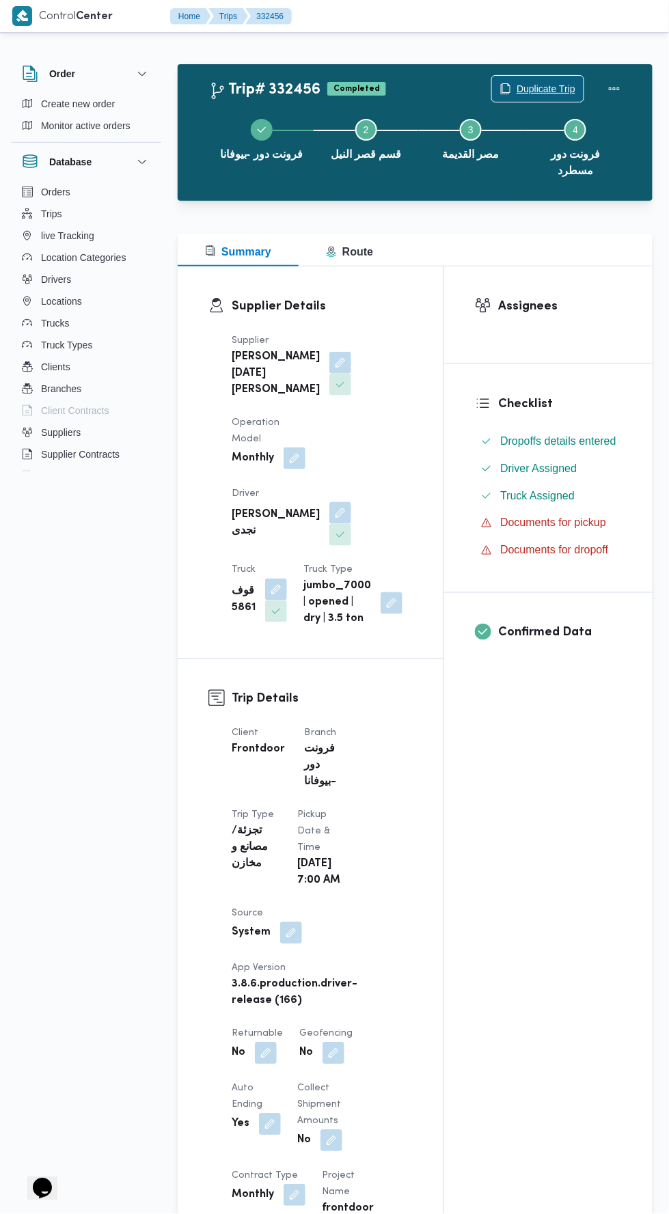
click at [525, 83] on span "Duplicate Trip" at bounding box center [545, 89] width 59 height 16
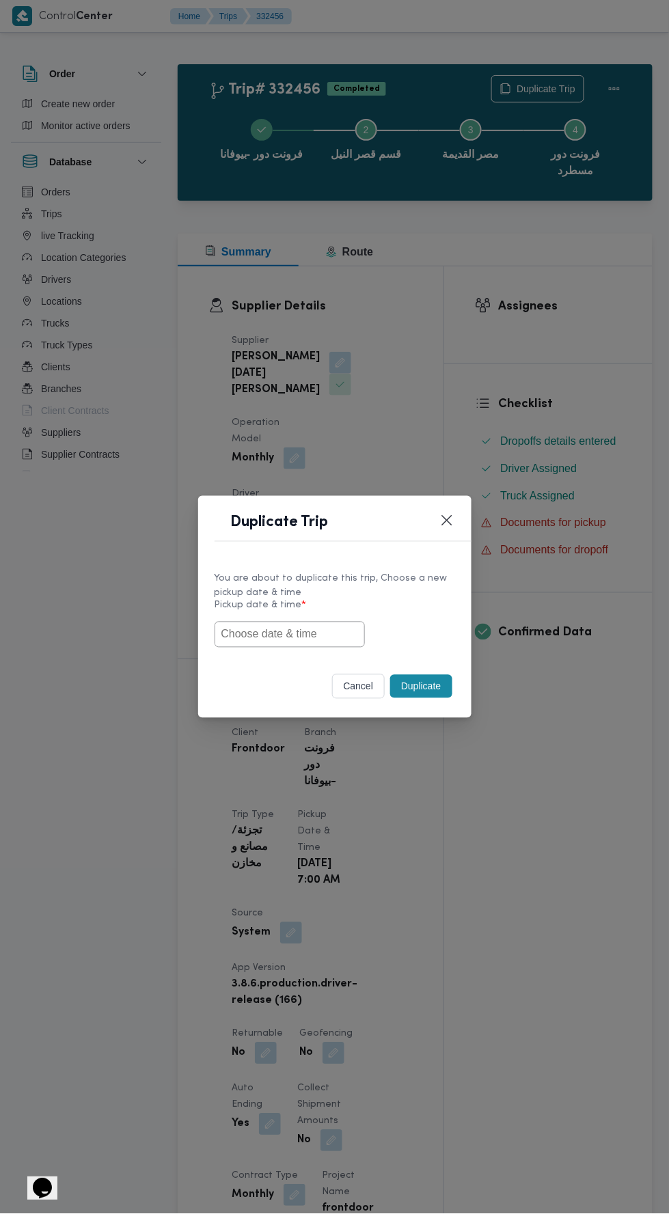
click at [325, 634] on input "text" at bounding box center [289, 634] width 150 height 26
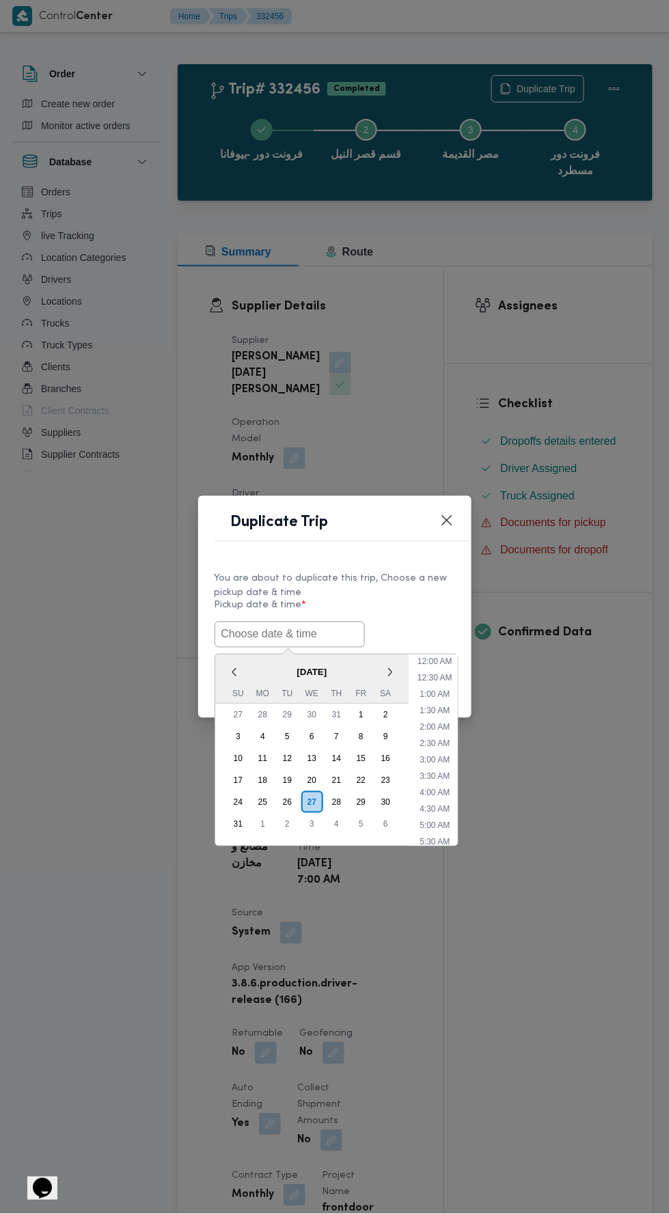
scroll to position [42, 0]
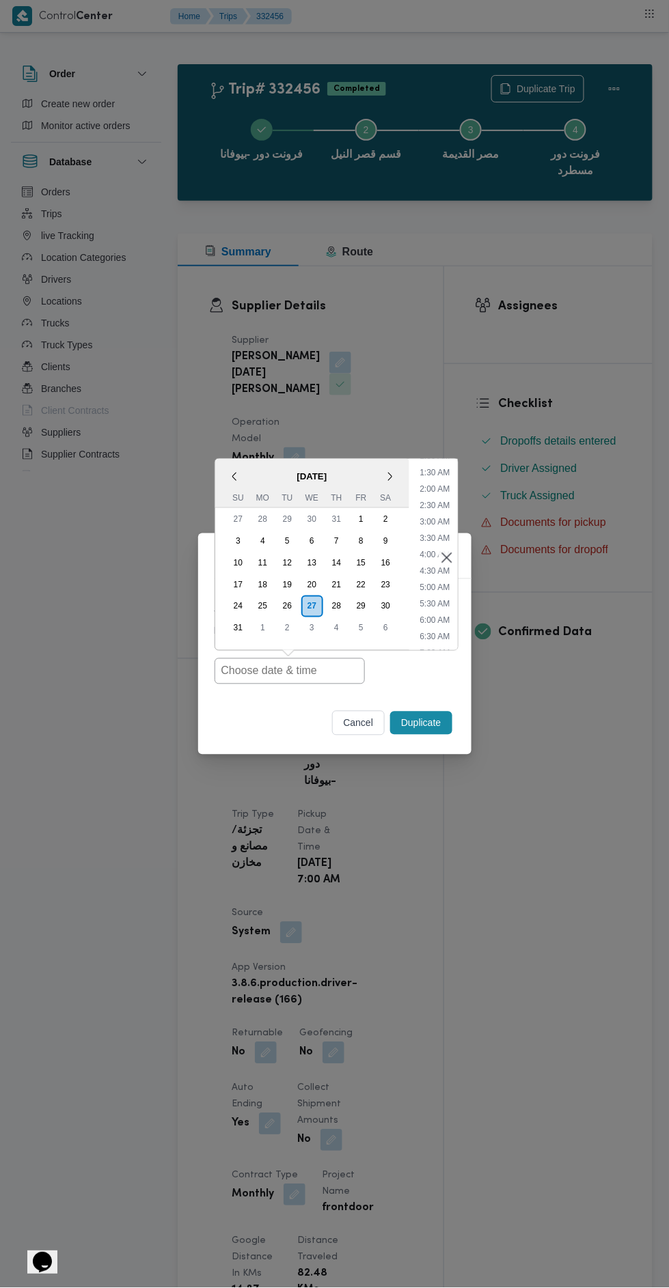
type input "[DATE] 7:00AM"
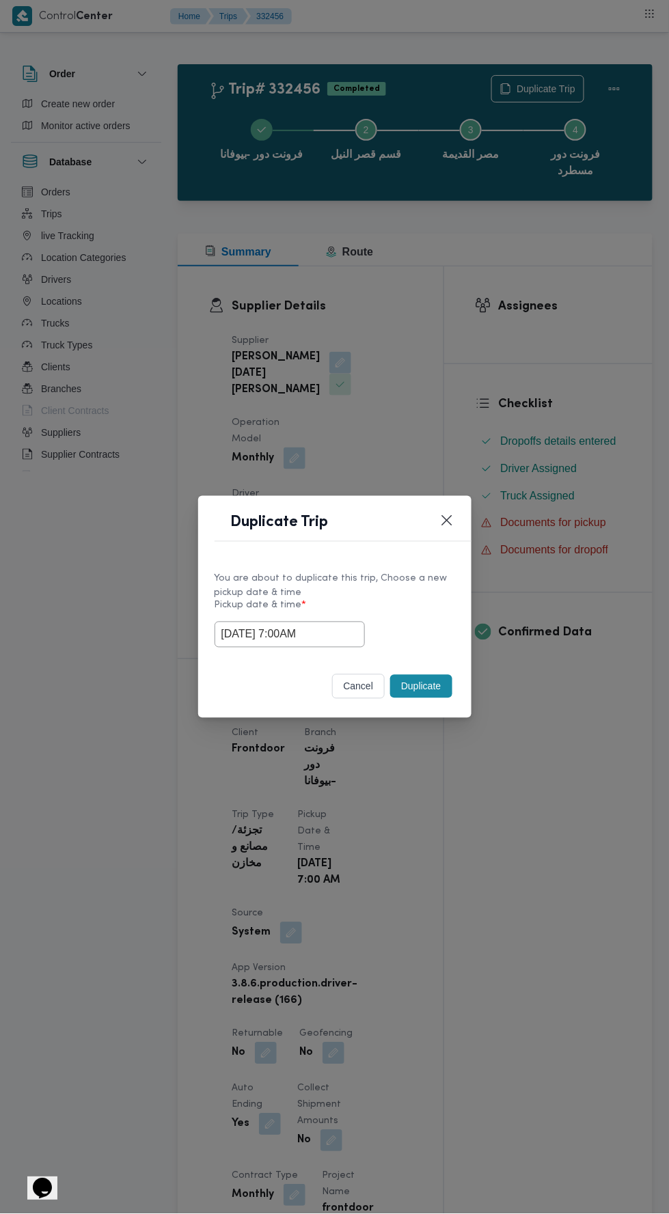
click at [623, 555] on div "Duplicate Trip You are about to duplicate this trip, Choose a new pickup date &…" at bounding box center [334, 607] width 669 height 1214
click at [436, 691] on button "Duplicate" at bounding box center [420, 686] width 61 height 23
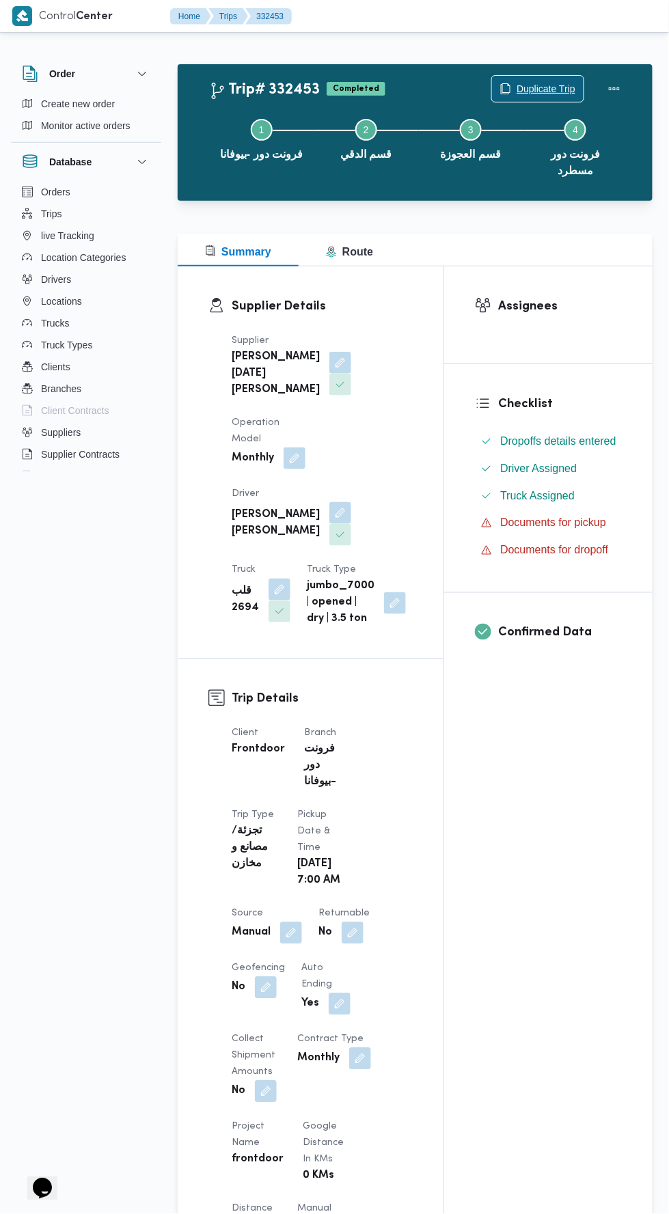
click at [537, 88] on span "Duplicate Trip" at bounding box center [545, 89] width 59 height 16
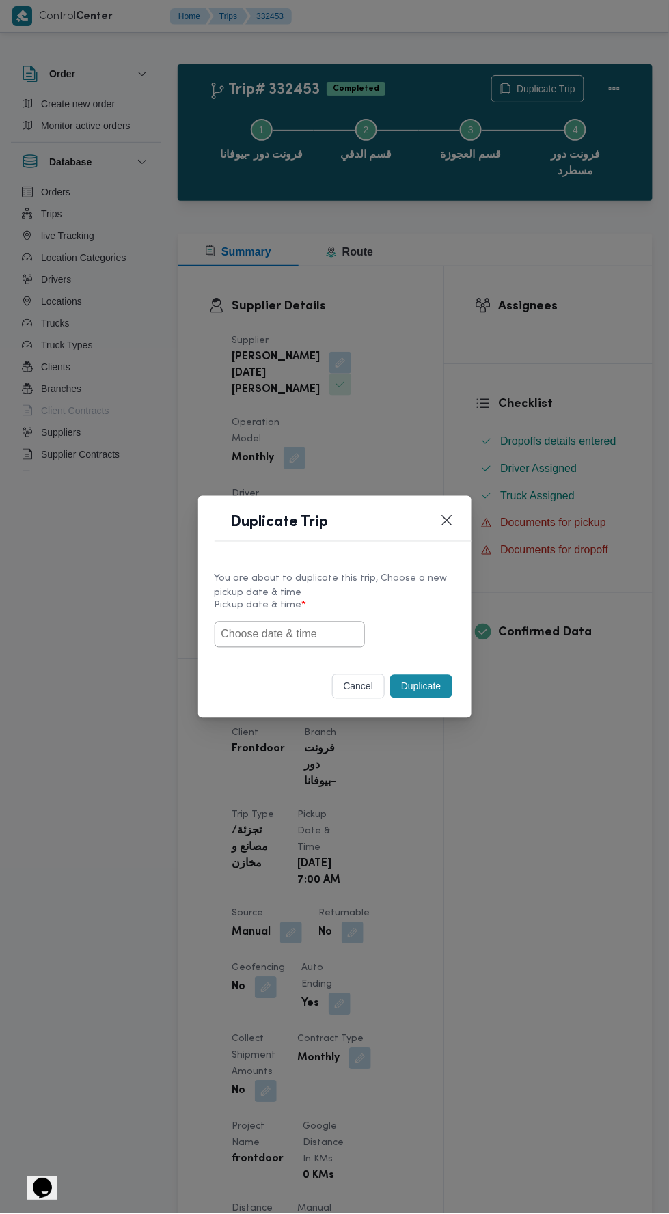
click at [313, 634] on input "text" at bounding box center [289, 634] width 150 height 26
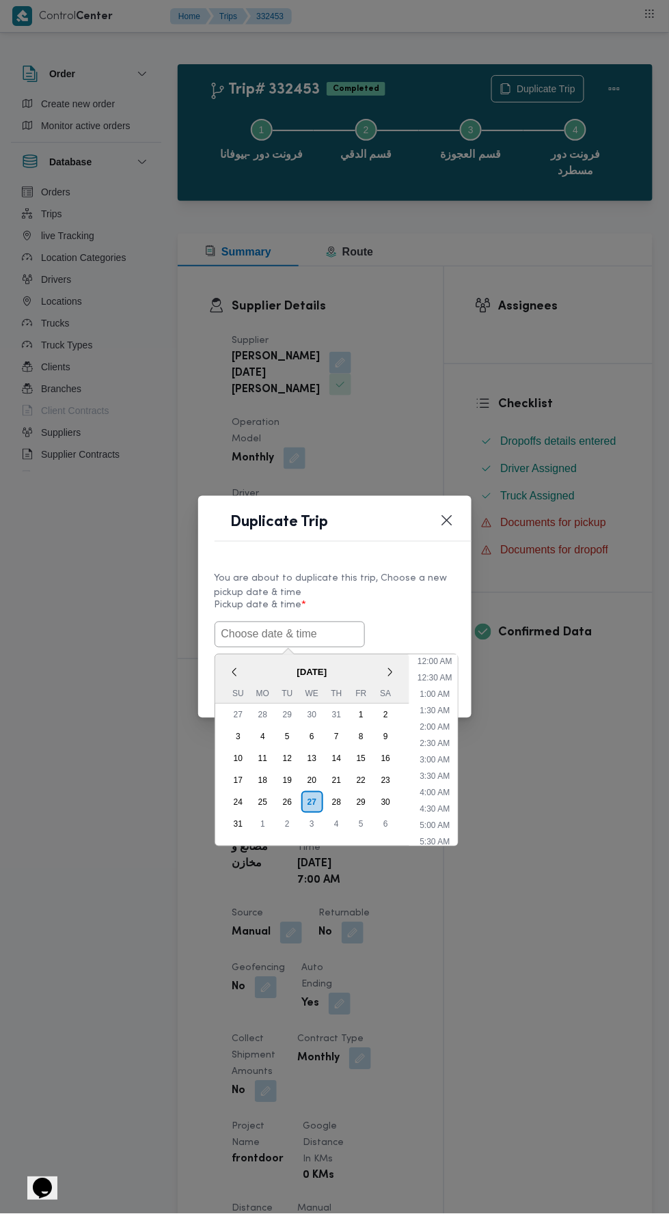
scroll to position [42, 0]
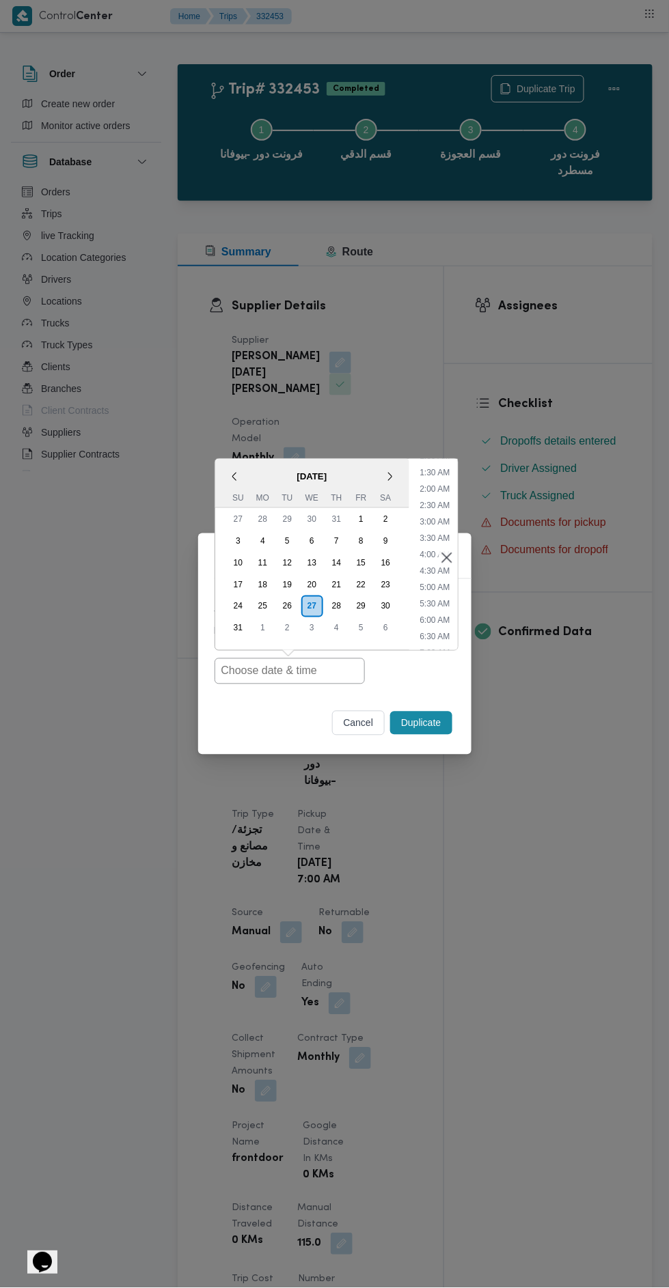
type input "[DATE] 7:00AM"
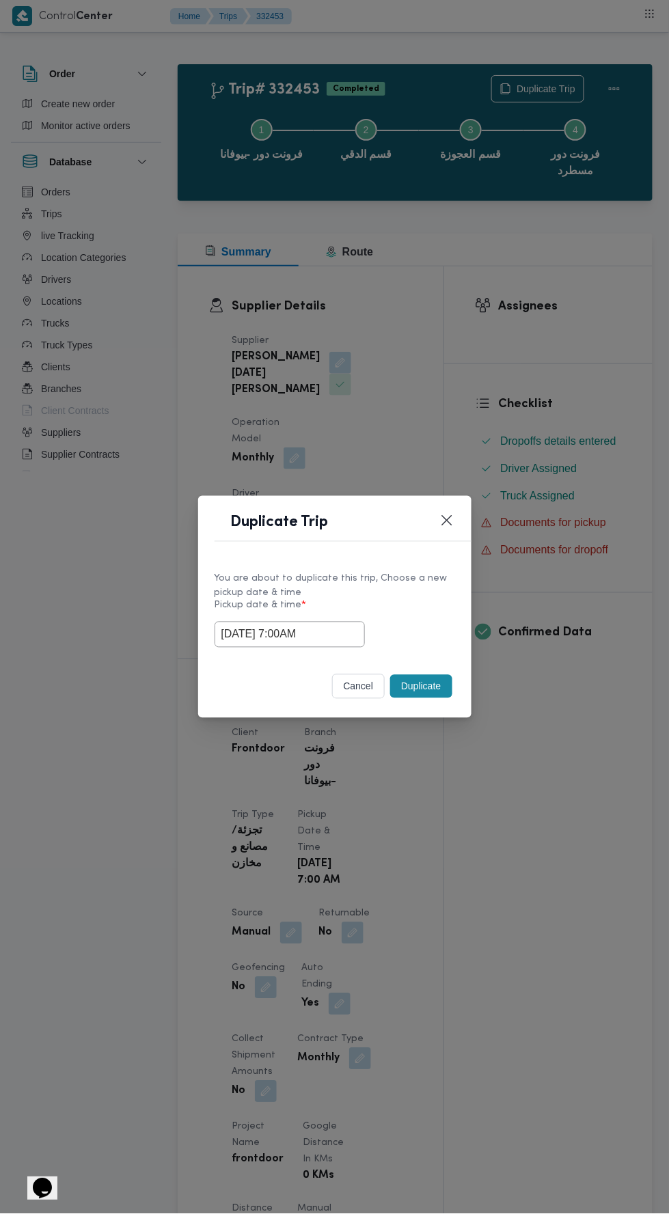
click at [630, 588] on div "Duplicate Trip You are about to duplicate this trip, Choose a new pickup date &…" at bounding box center [334, 607] width 669 height 1214
click at [421, 680] on button "Duplicate" at bounding box center [420, 686] width 61 height 23
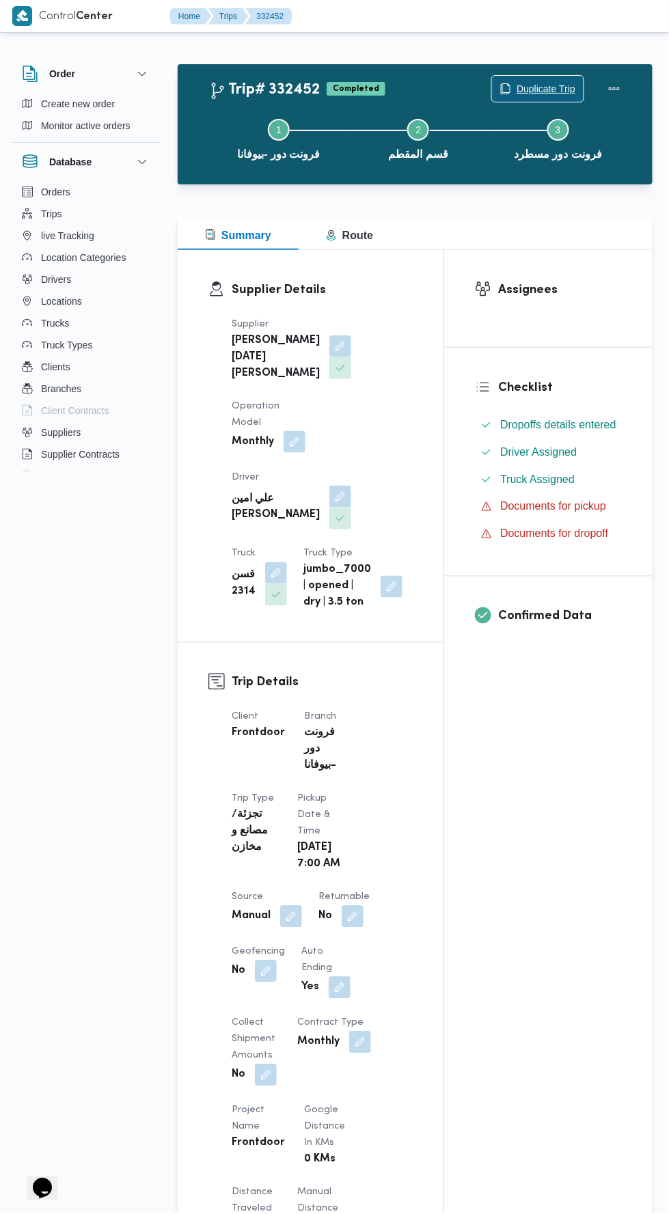
click at [544, 88] on span "Duplicate Trip" at bounding box center [545, 89] width 59 height 16
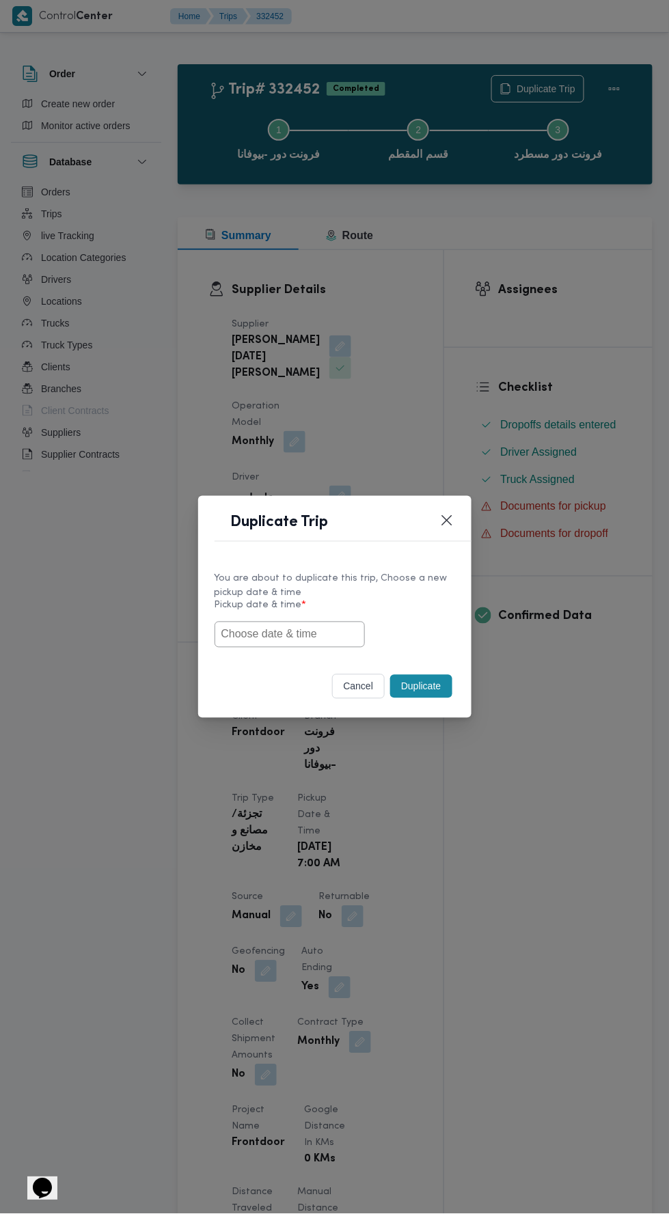
click at [321, 640] on input "text" at bounding box center [289, 634] width 150 height 26
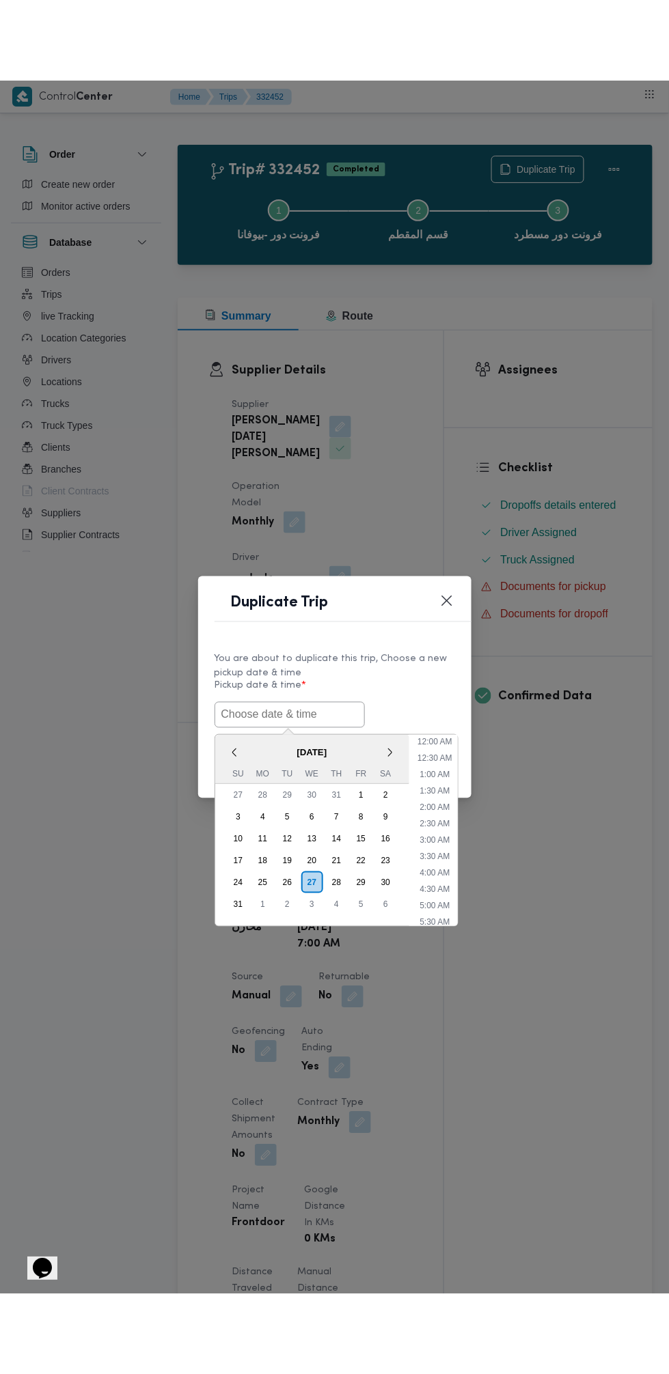
scroll to position [42, 0]
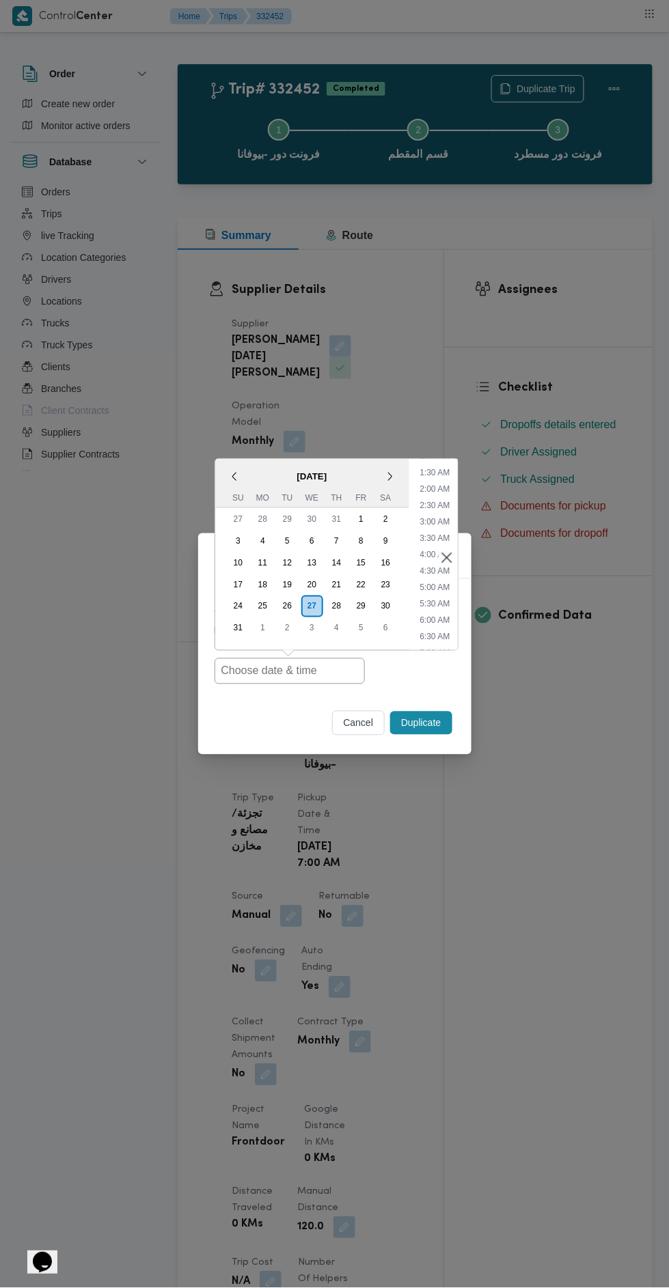
type input "[DATE] 7:00AM"
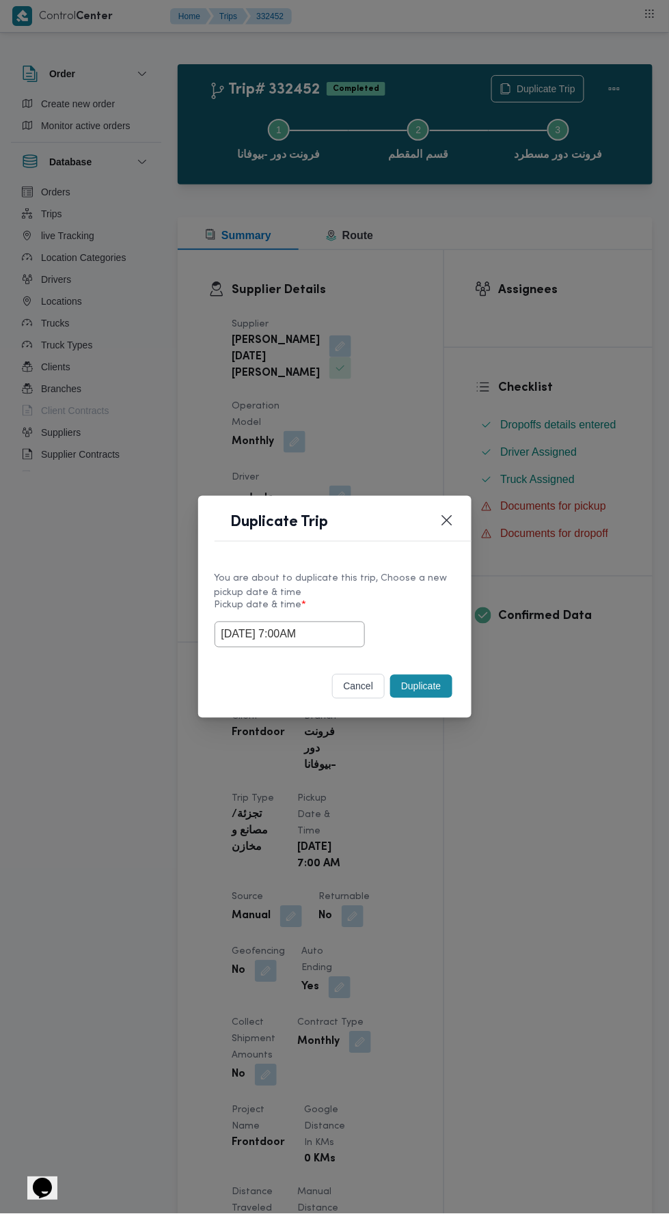
click at [650, 533] on div "Duplicate Trip You are about to duplicate this trip, Choose a new pickup date &…" at bounding box center [334, 607] width 669 height 1214
click at [425, 686] on button "Duplicate" at bounding box center [420, 686] width 61 height 23
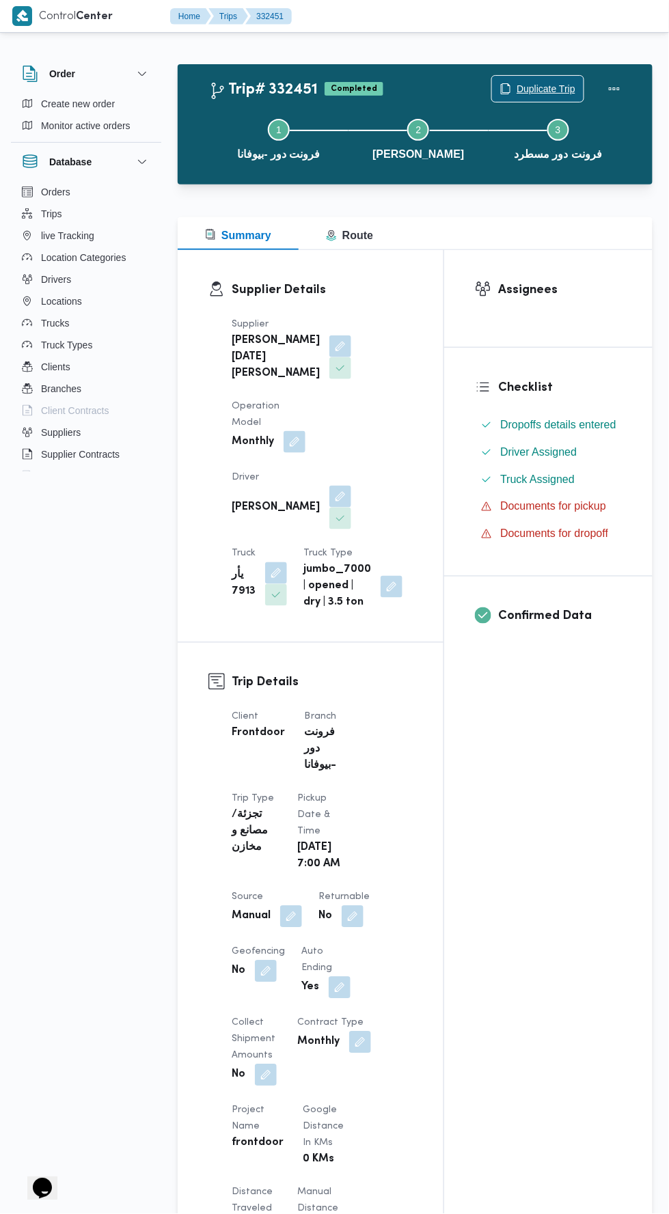
click at [525, 83] on span "Duplicate Trip" at bounding box center [545, 89] width 59 height 16
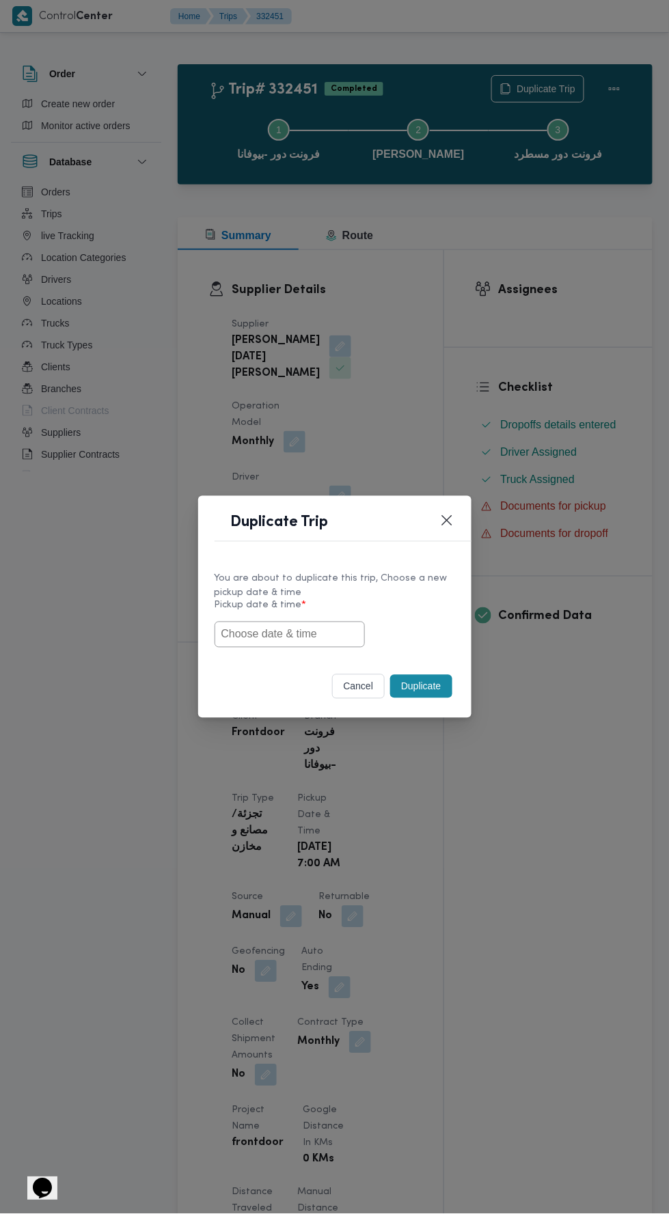
click at [305, 647] on input "text" at bounding box center [289, 634] width 150 height 26
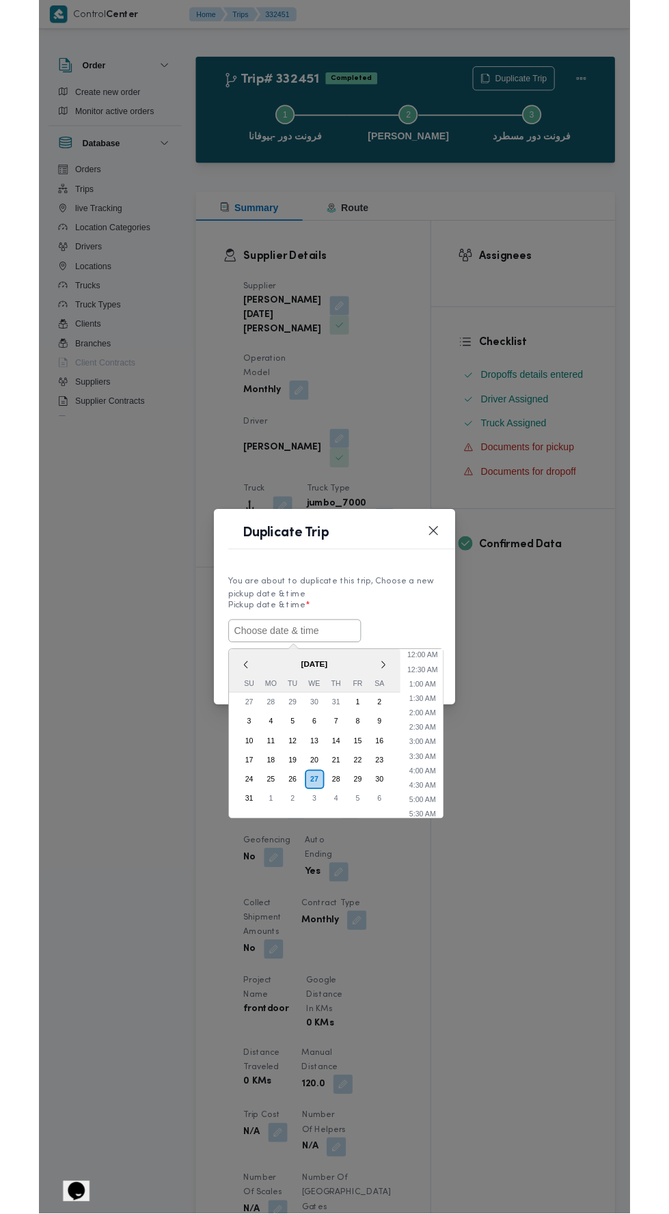
scroll to position [42, 0]
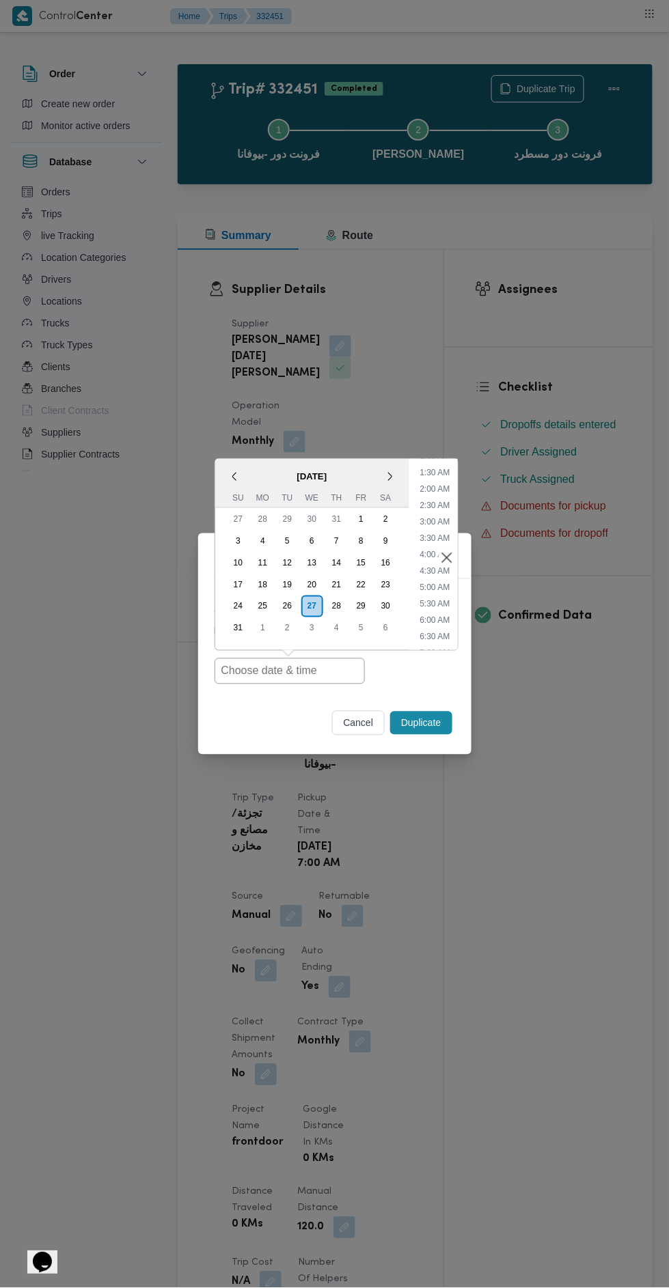
type input "[DATE] 7:00AM"
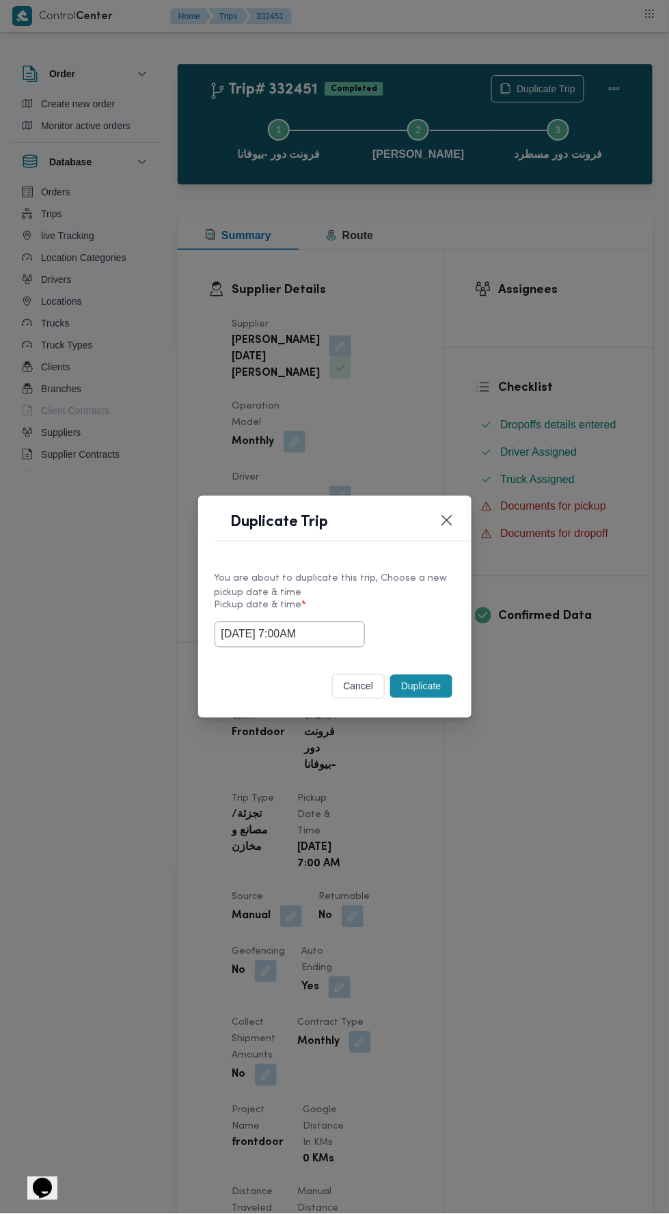
click at [620, 555] on div "Duplicate Trip You are about to duplicate this trip, Choose a new pickup date &…" at bounding box center [334, 607] width 669 height 1214
click at [425, 686] on button "Duplicate" at bounding box center [420, 686] width 61 height 23
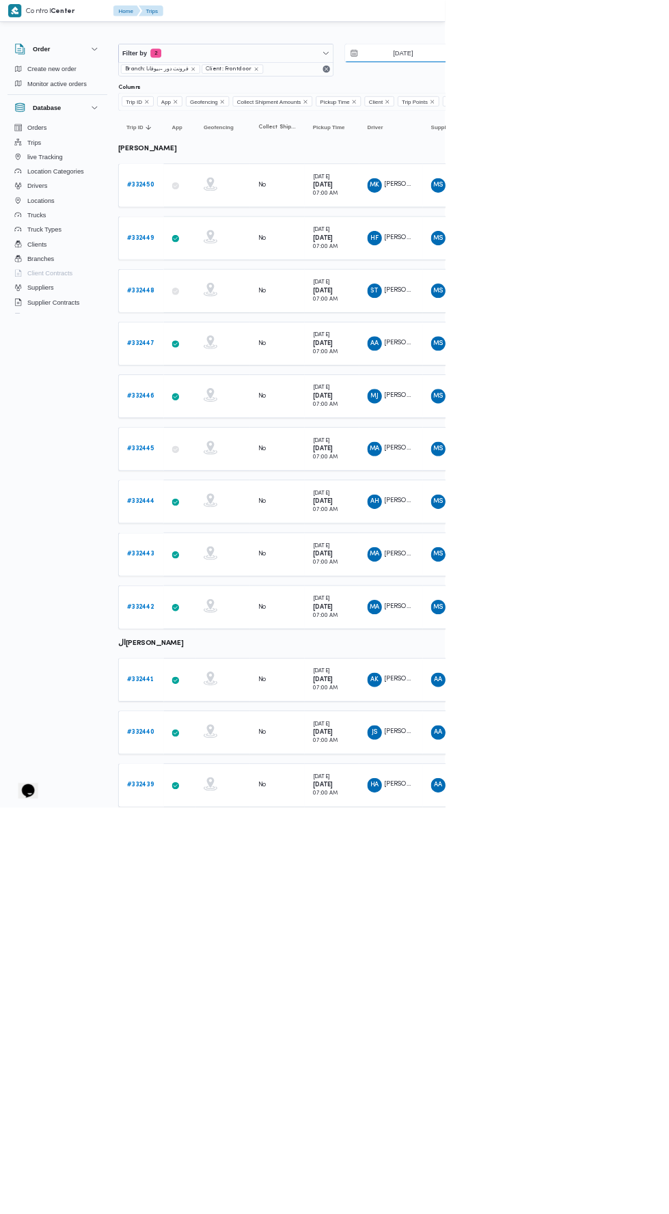
click at [645, 79] on input "[DATE]" at bounding box center [595, 79] width 155 height 27
click at [601, 79] on input "[DATE]" at bounding box center [595, 79] width 155 height 27
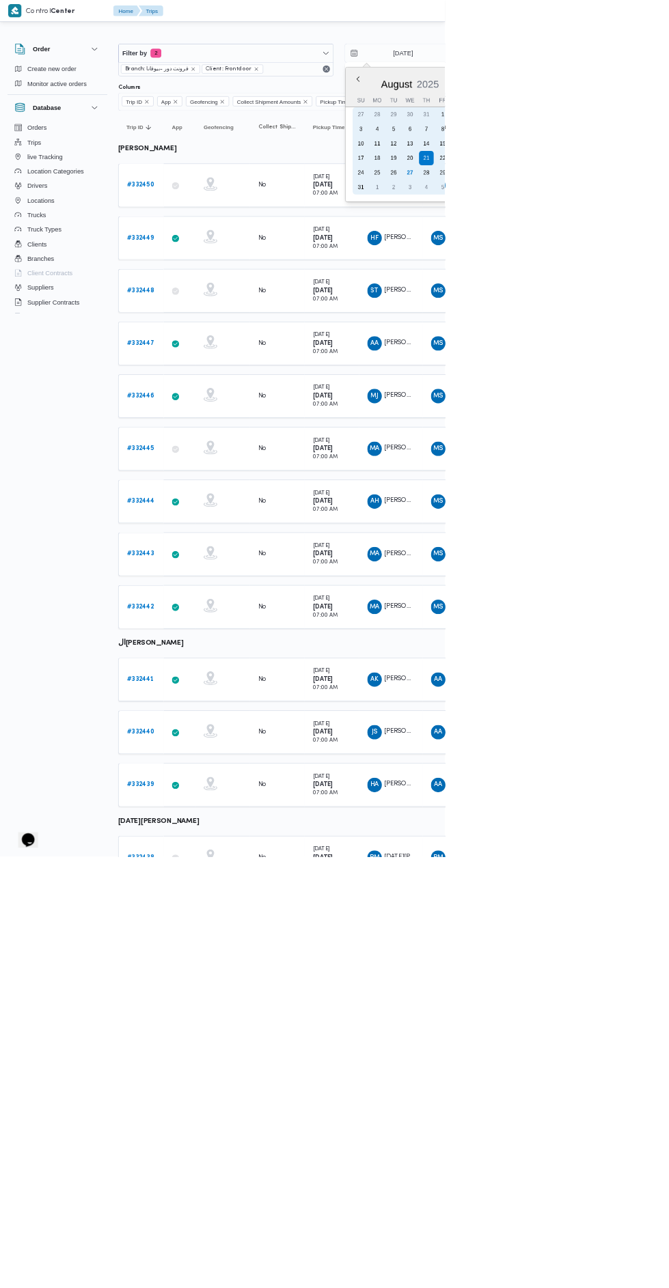
click at [639, 258] on div "28" at bounding box center [641, 260] width 22 height 22
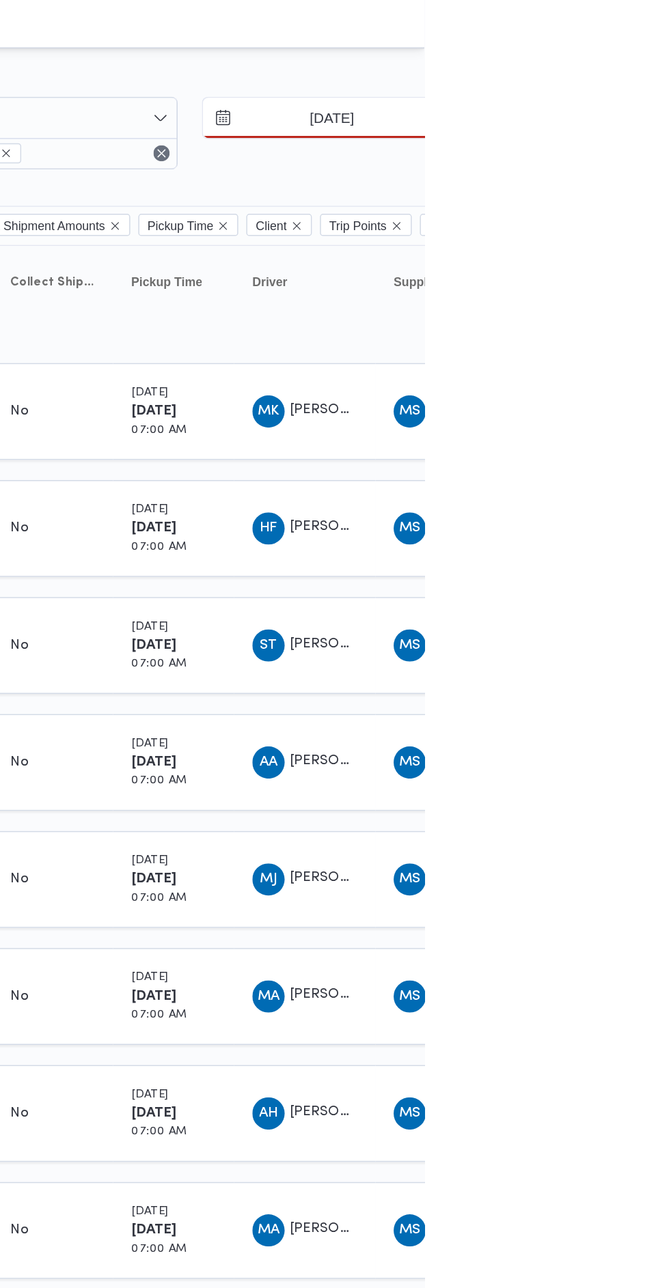
click at [623, 75] on input "28/8/2025" at bounding box center [595, 79] width 155 height 27
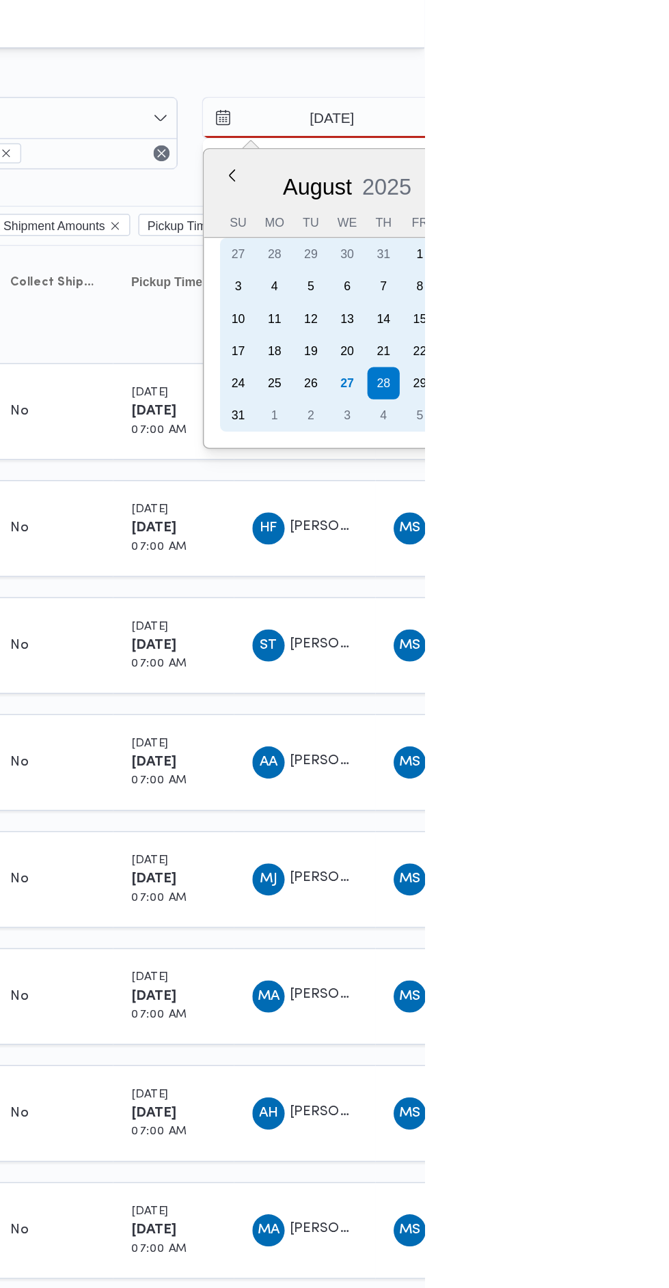
click at [614, 258] on div "27" at bounding box center [616, 260] width 22 height 22
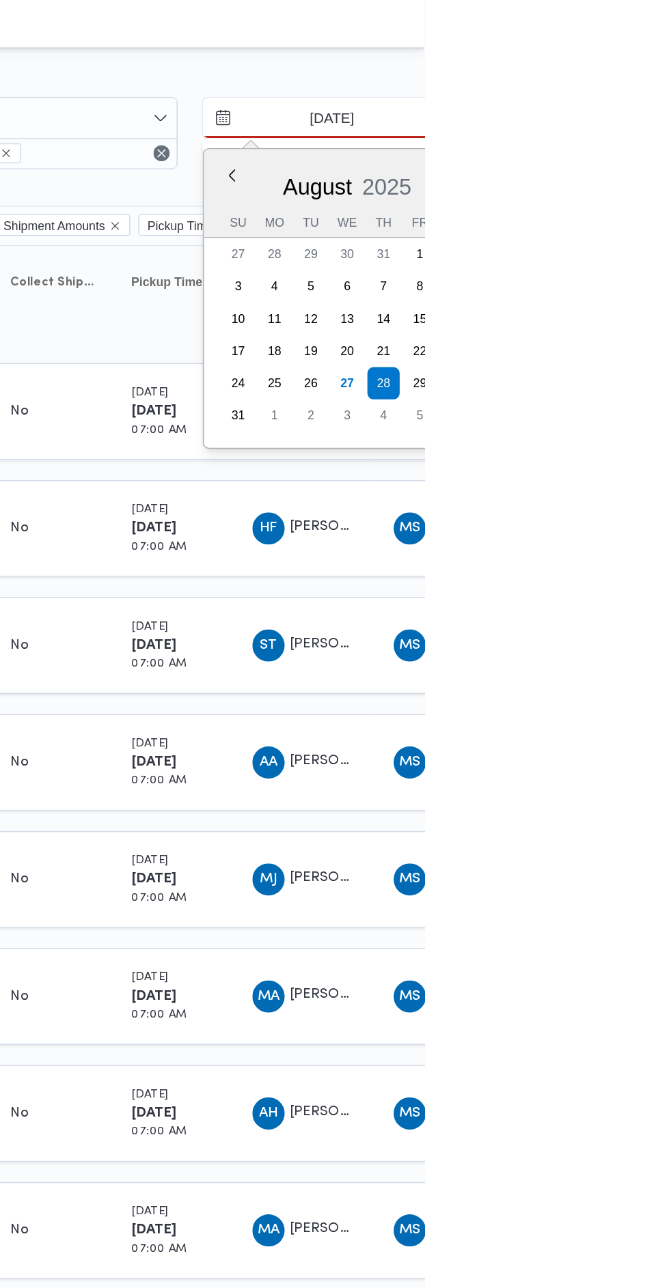
type input "[DATE]"
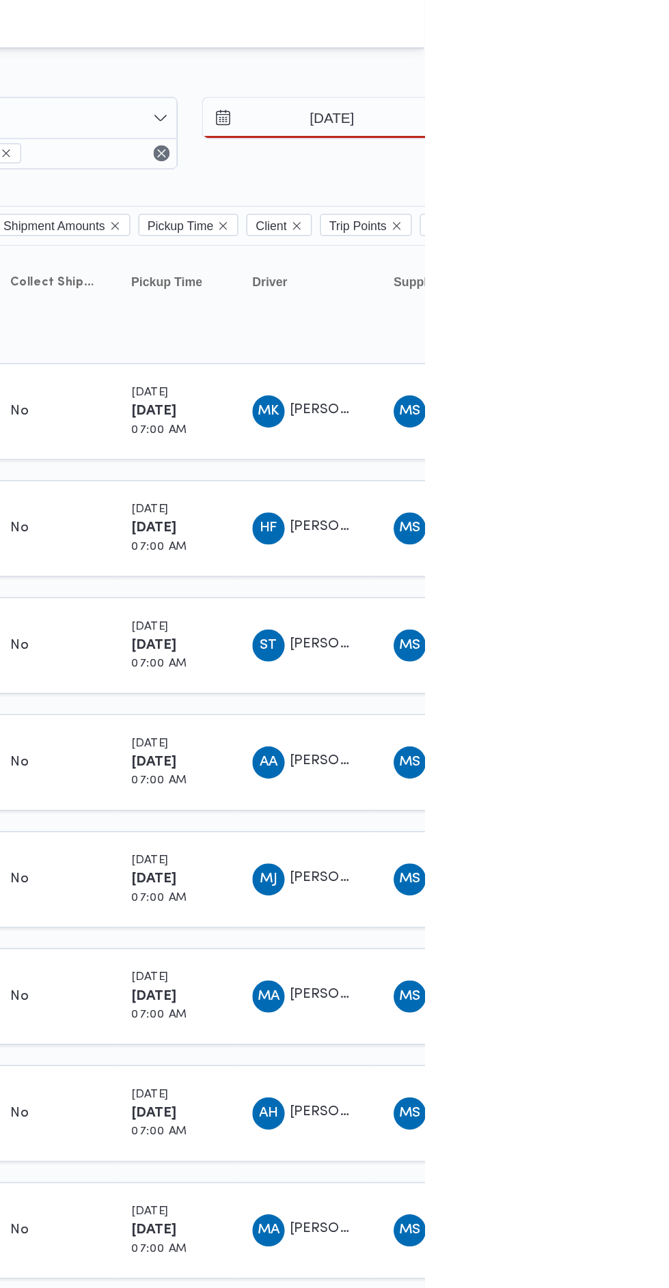
type input "[DATE]"
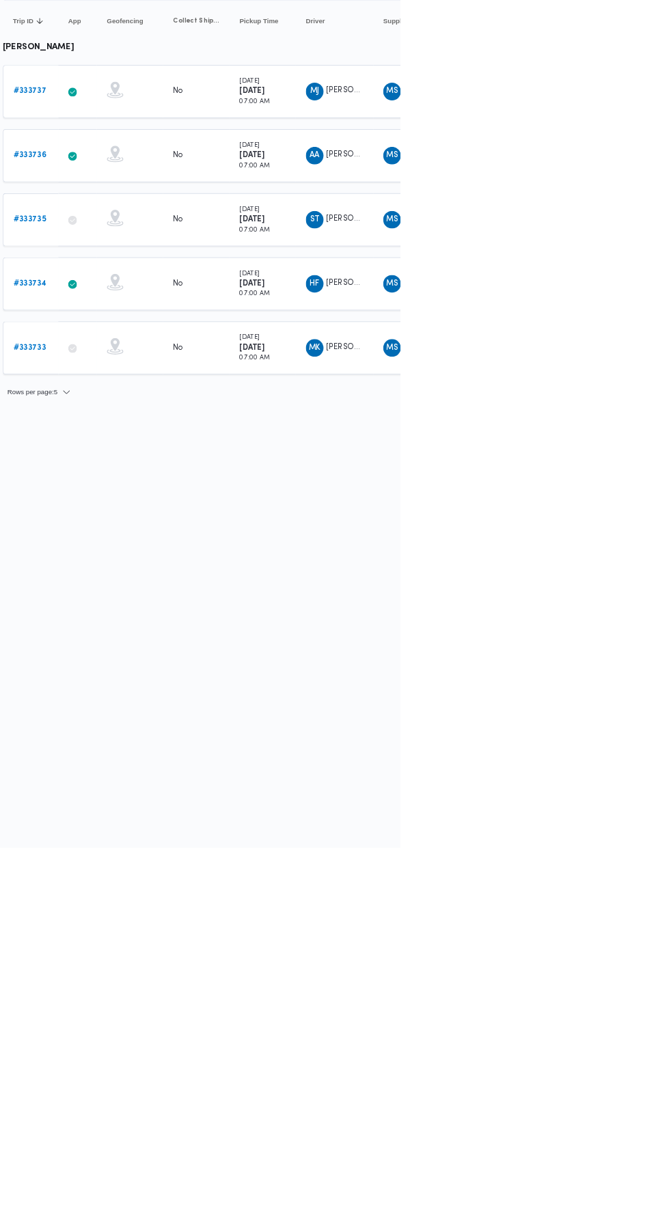
click at [264, 591] on icon at bounding box center [263, 596] width 11 height 11
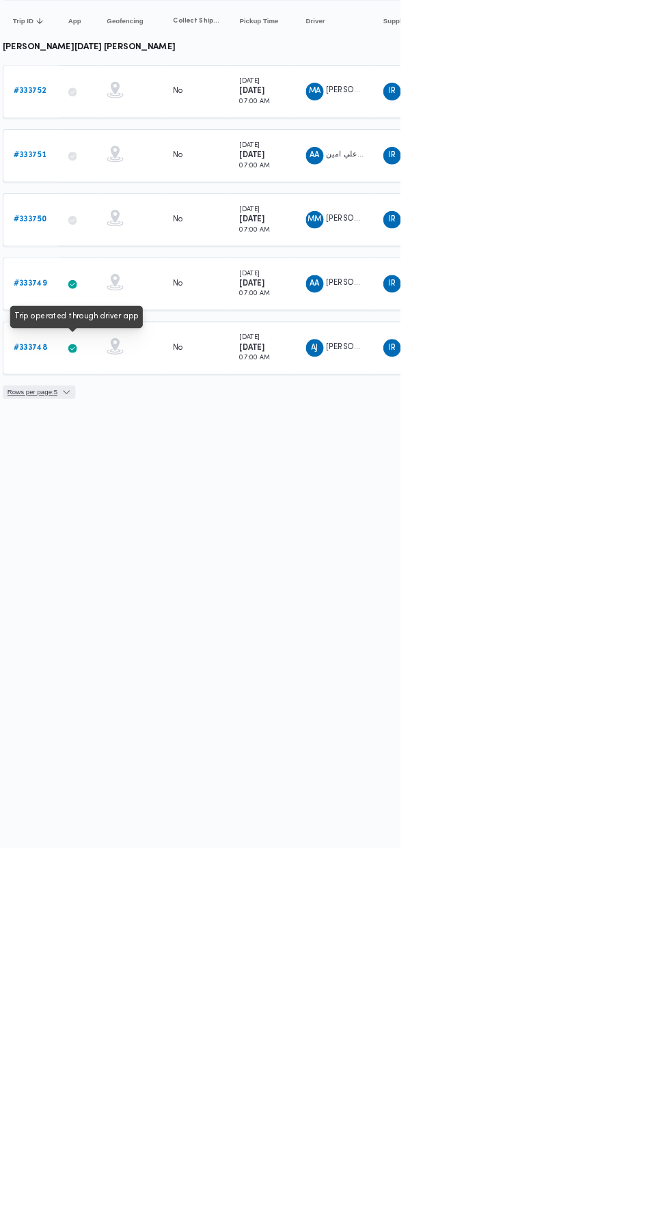
click at [250, 644] on span "Rows per page : 5" at bounding box center [222, 650] width 89 height 16
click at [245, 644] on span "Rows per page : 5" at bounding box center [214, 650] width 62 height 16
click at [253, 649] on span "Rows per page : 5" at bounding box center [222, 650] width 89 height 16
click at [246, 616] on span "20 rows" at bounding box center [243, 616] width 44 height 11
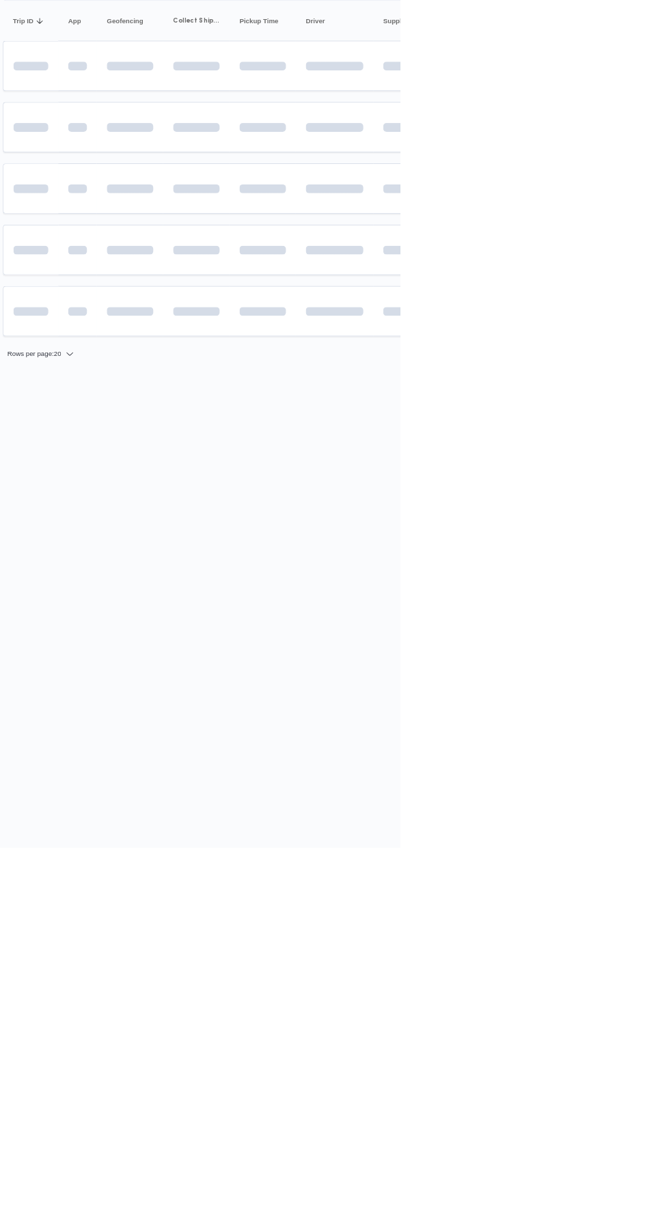
click at [424, 888] on html "Control Center Home Trips English عربي Dark mode Logout Order Create new order …" at bounding box center [334, 607] width 669 height 1214
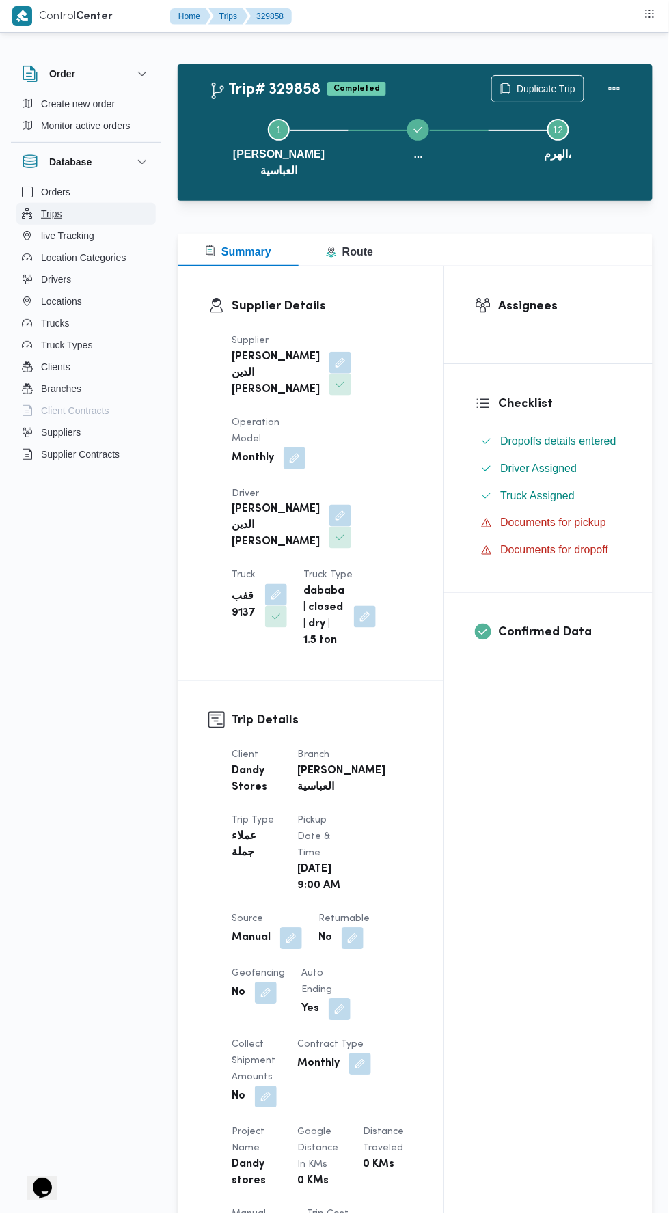
click at [79, 205] on button "Trips" at bounding box center [85, 214] width 139 height 22
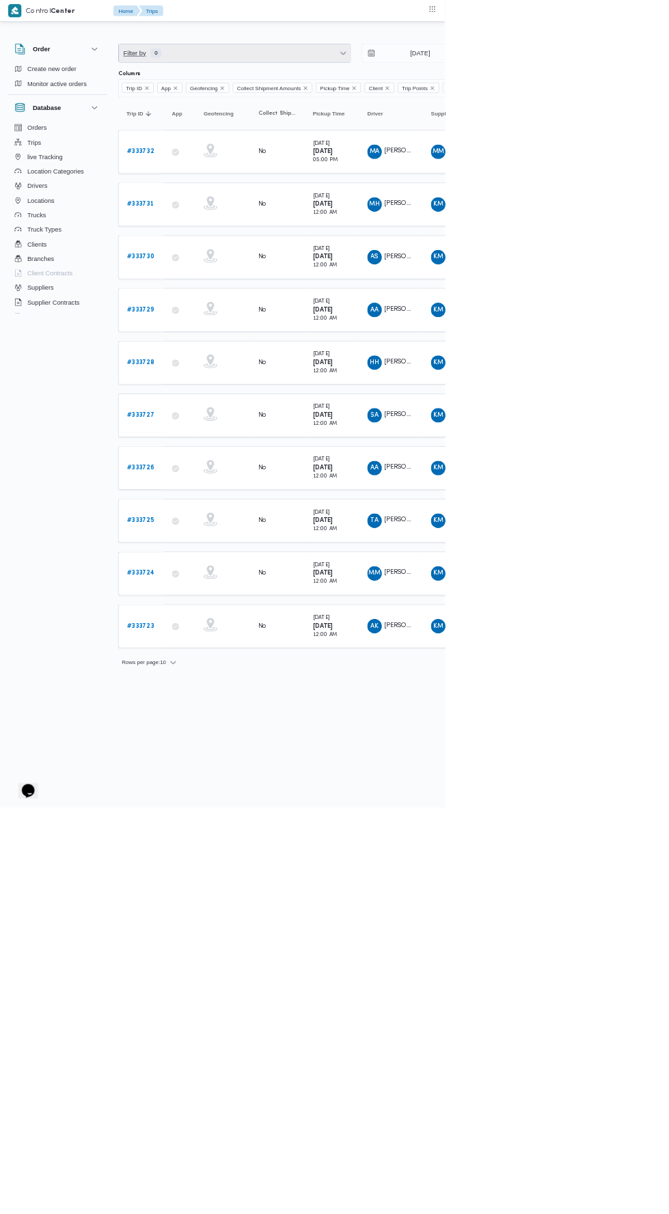
click at [392, 89] on span "Filter by 0" at bounding box center [352, 79] width 348 height 27
click at [311, 149] on div "Client" at bounding box center [275, 146] width 148 height 11
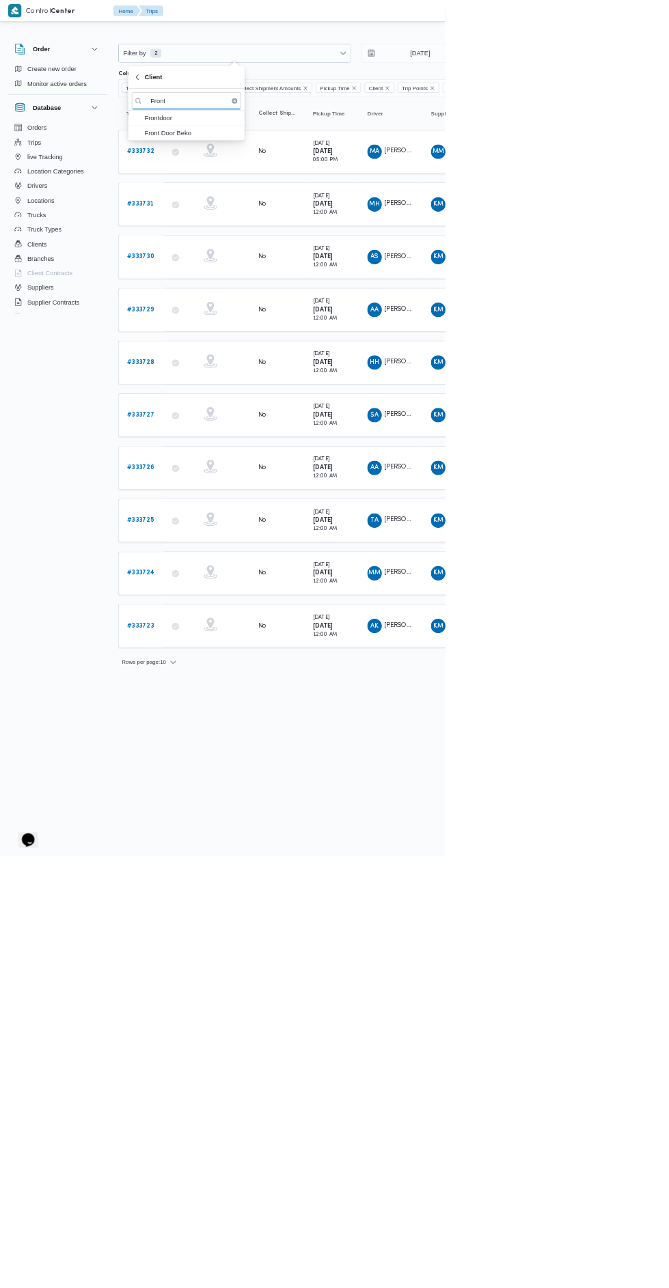
type input "Front"
click at [320, 170] on span "Frontdoor" at bounding box center [288, 177] width 142 height 16
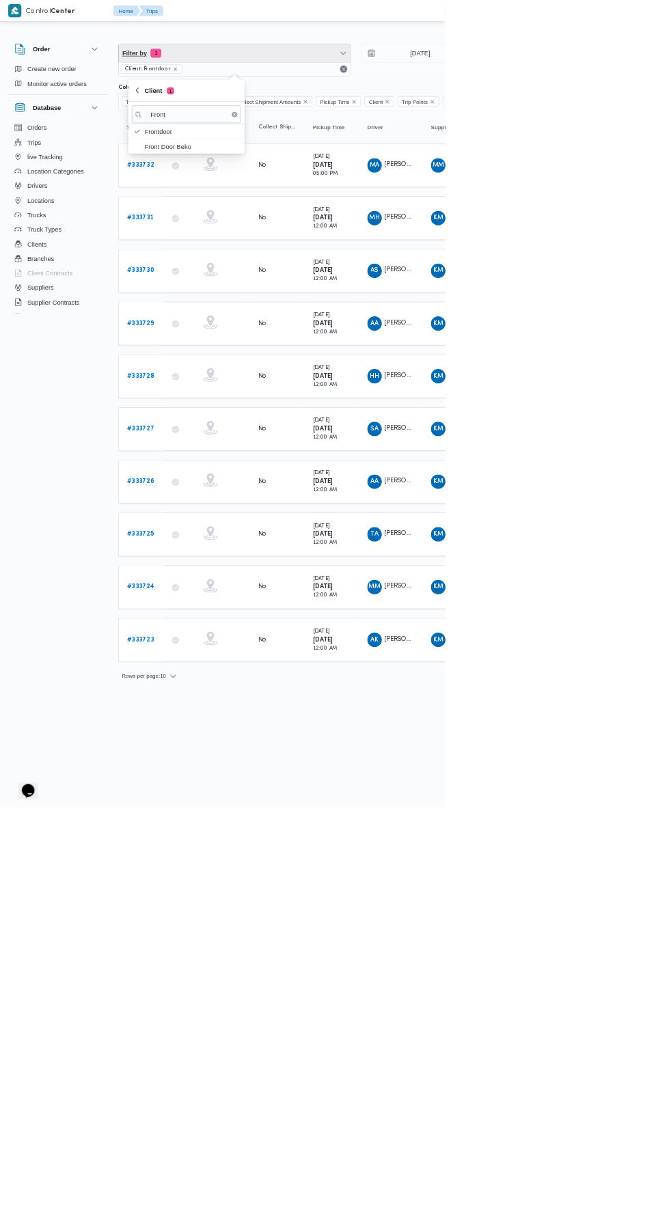
click at [397, 88] on span "Filter by 1" at bounding box center [352, 79] width 348 height 27
click at [417, 85] on span "Filter by 1" at bounding box center [352, 79] width 348 height 27
click at [354, 199] on icon "button" at bounding box center [353, 199] width 11 height 11
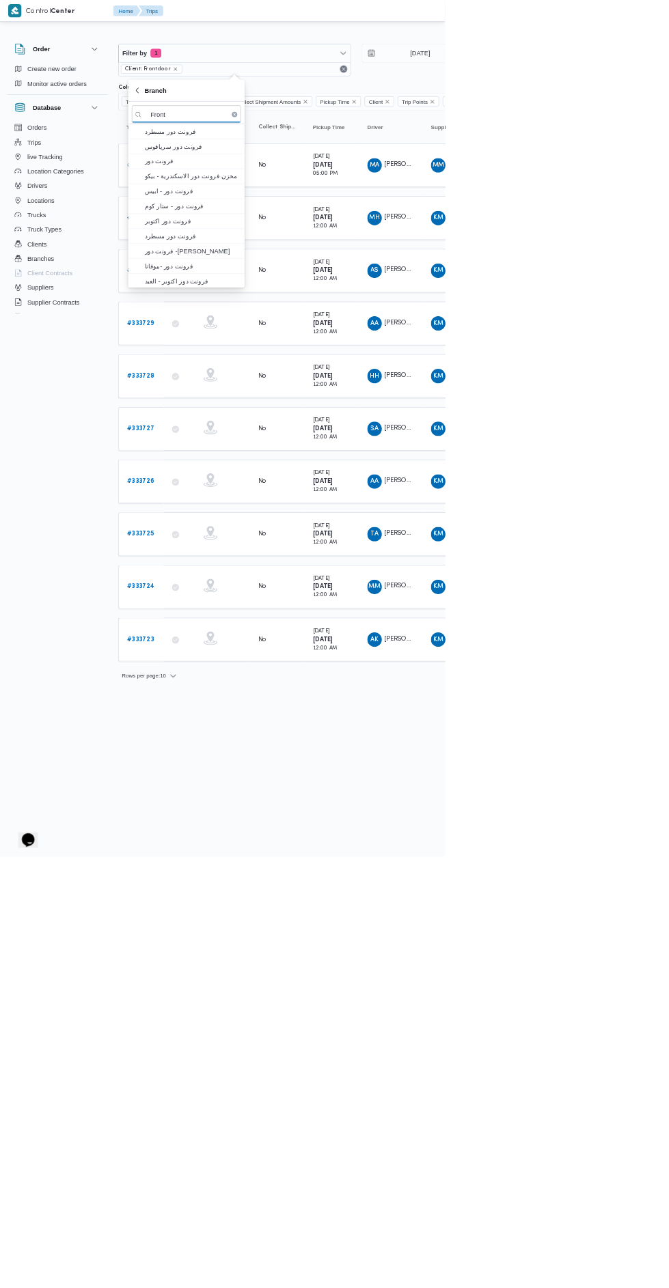
type input "Front"
click at [316, 198] on span "فرونت دور مسطرد" at bounding box center [288, 197] width 142 height 16
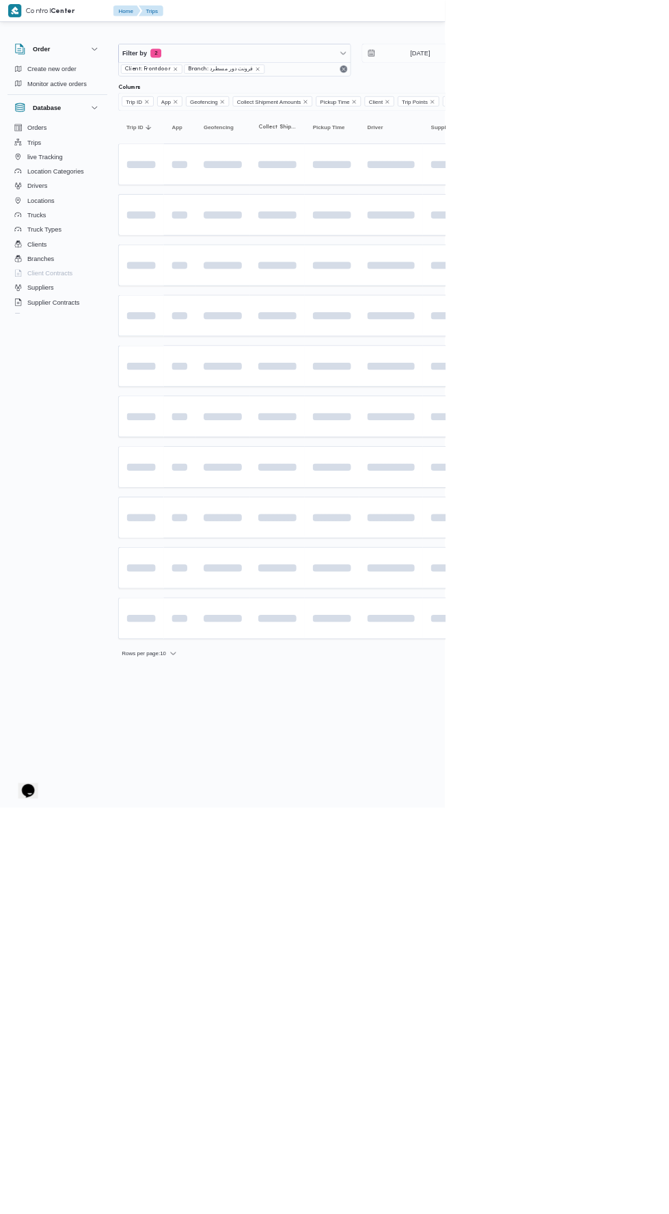
click at [598, 772] on span at bounding box center [547, 777] width 156 height 11
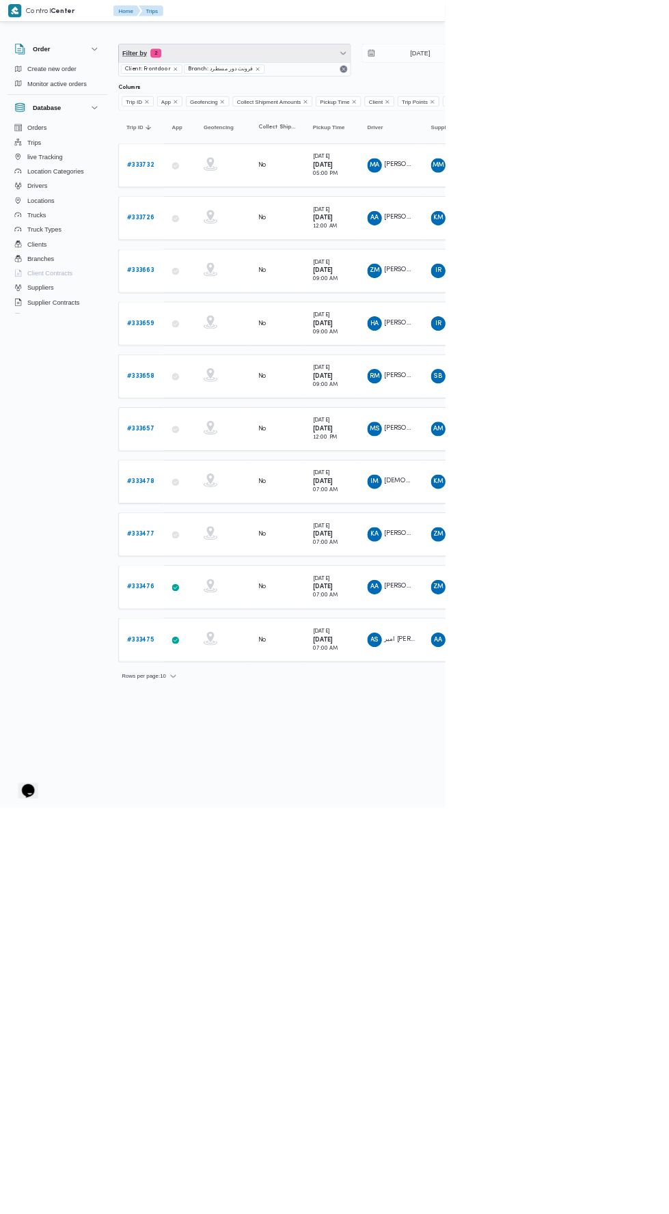
click at [444, 70] on span "Filter by 2" at bounding box center [352, 79] width 348 height 27
click at [343, 325] on button "Truck Type" at bounding box center [280, 314] width 175 height 27
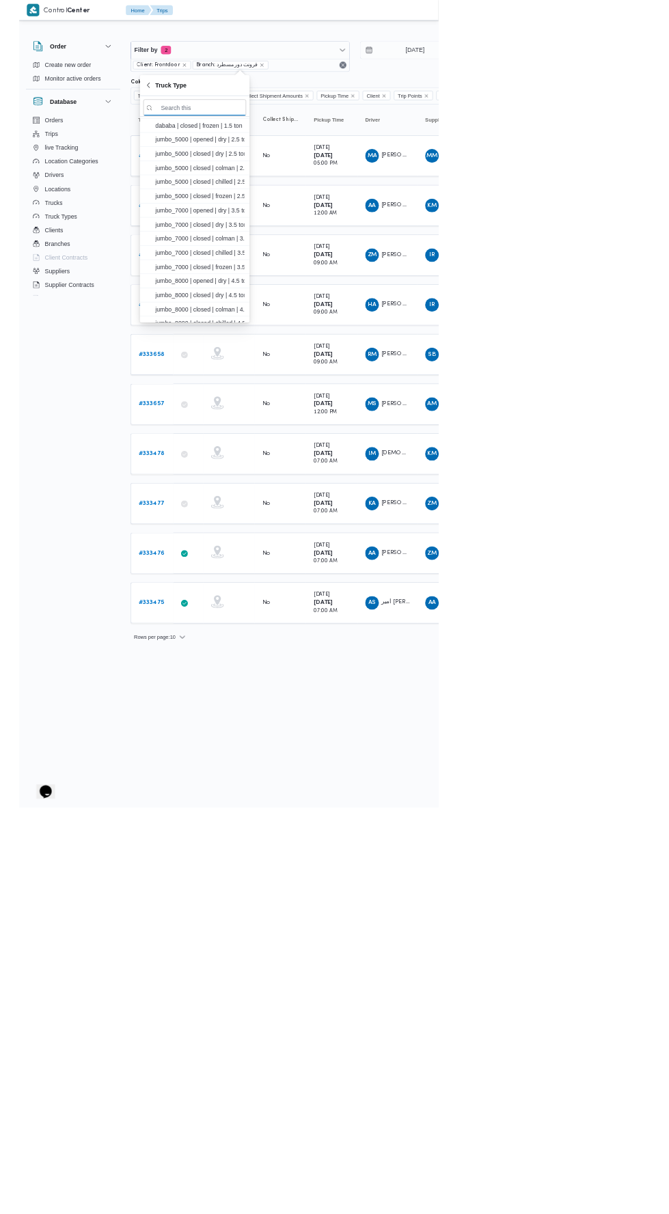
scroll to position [133, 0]
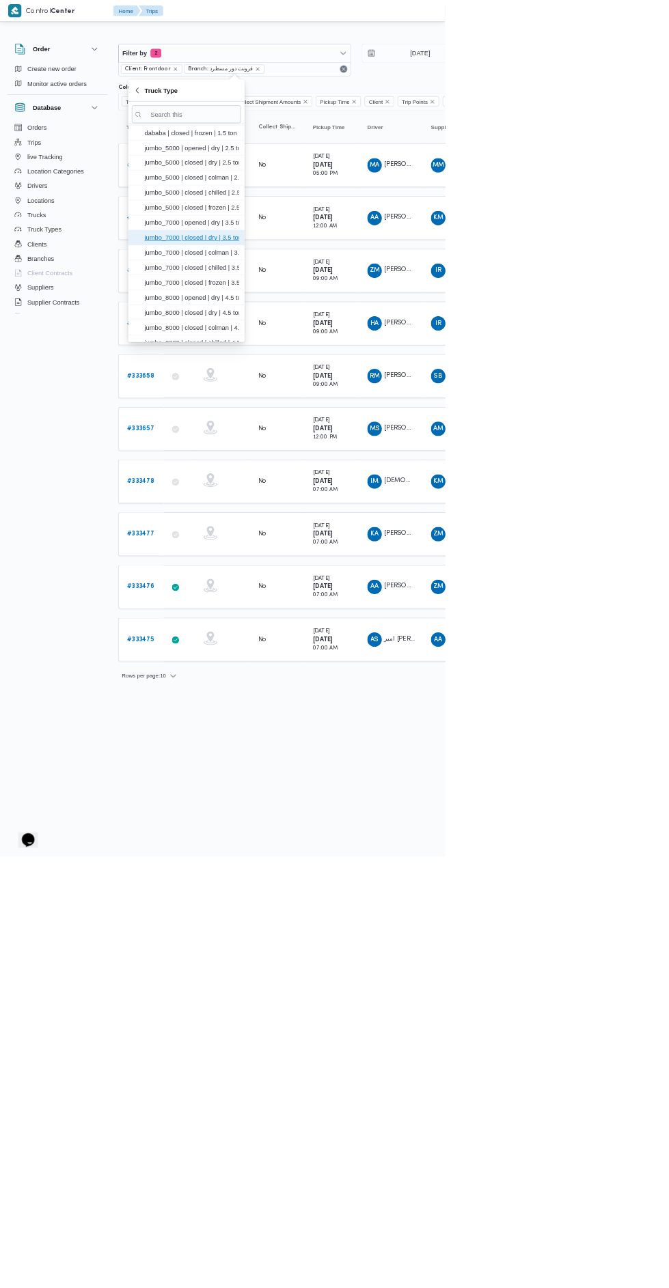
click at [344, 365] on span "jumbo_7000 | closed | dry | 3.5 ton" at bounding box center [280, 357] width 164 height 22
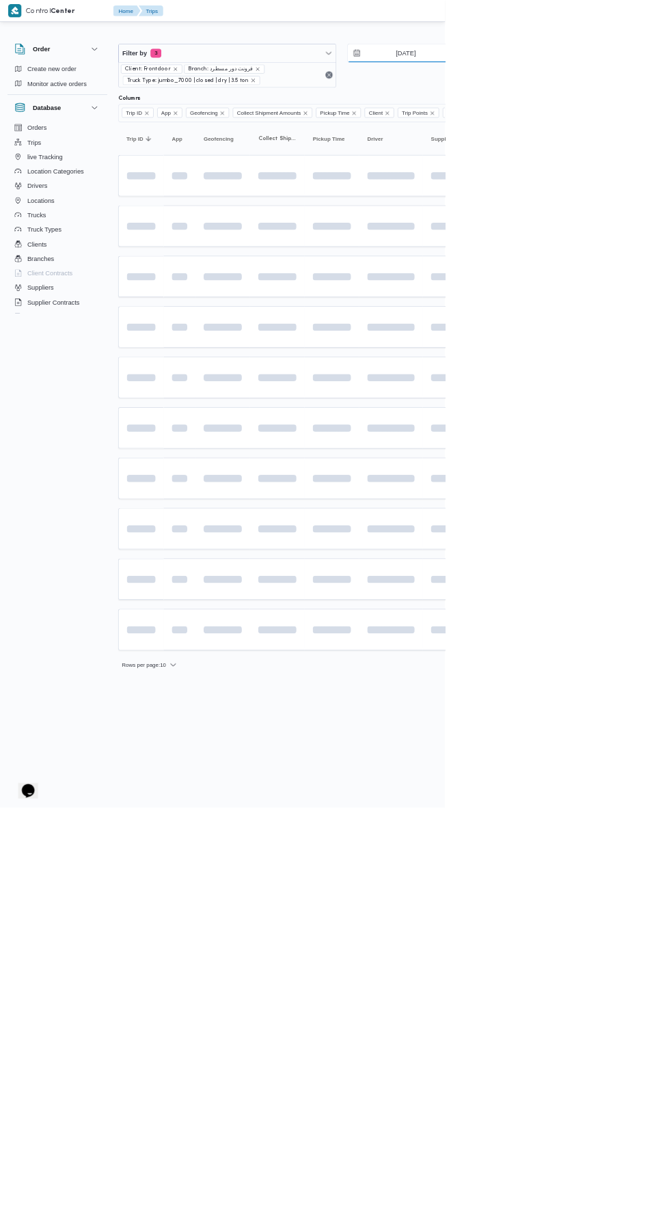
click at [621, 78] on input "[DATE]" at bounding box center [599, 79] width 155 height 27
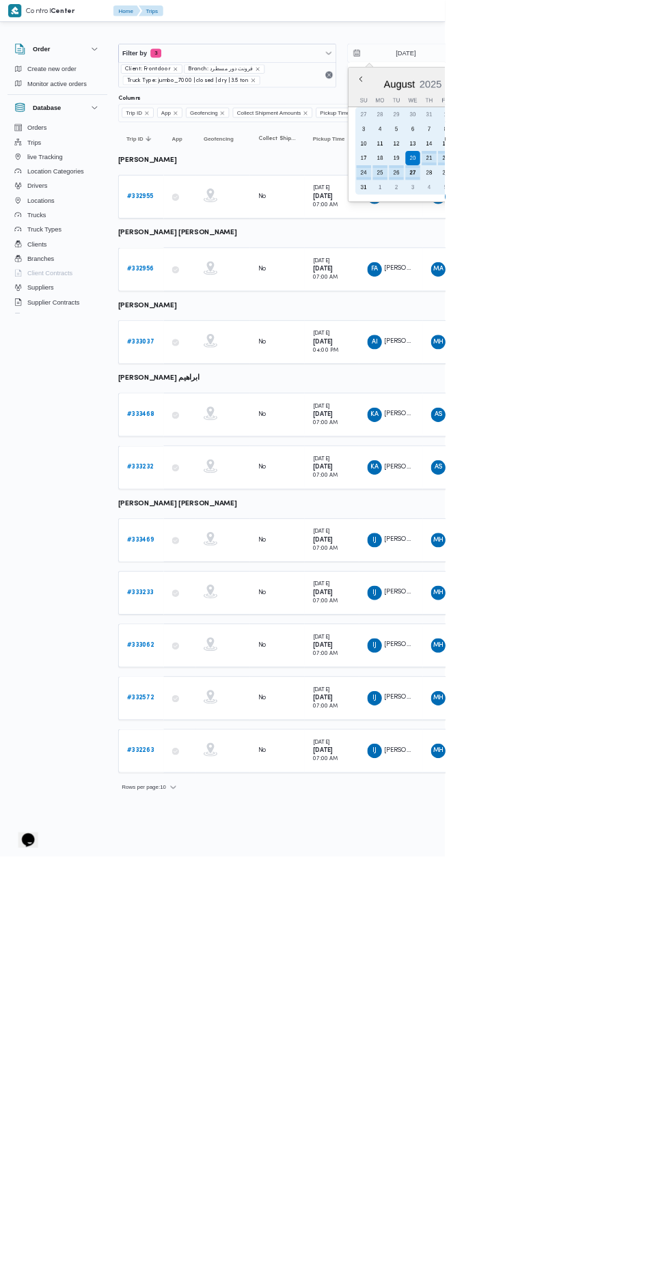
click at [641, 244] on div "21" at bounding box center [645, 238] width 22 height 22
type input "[DATE]"
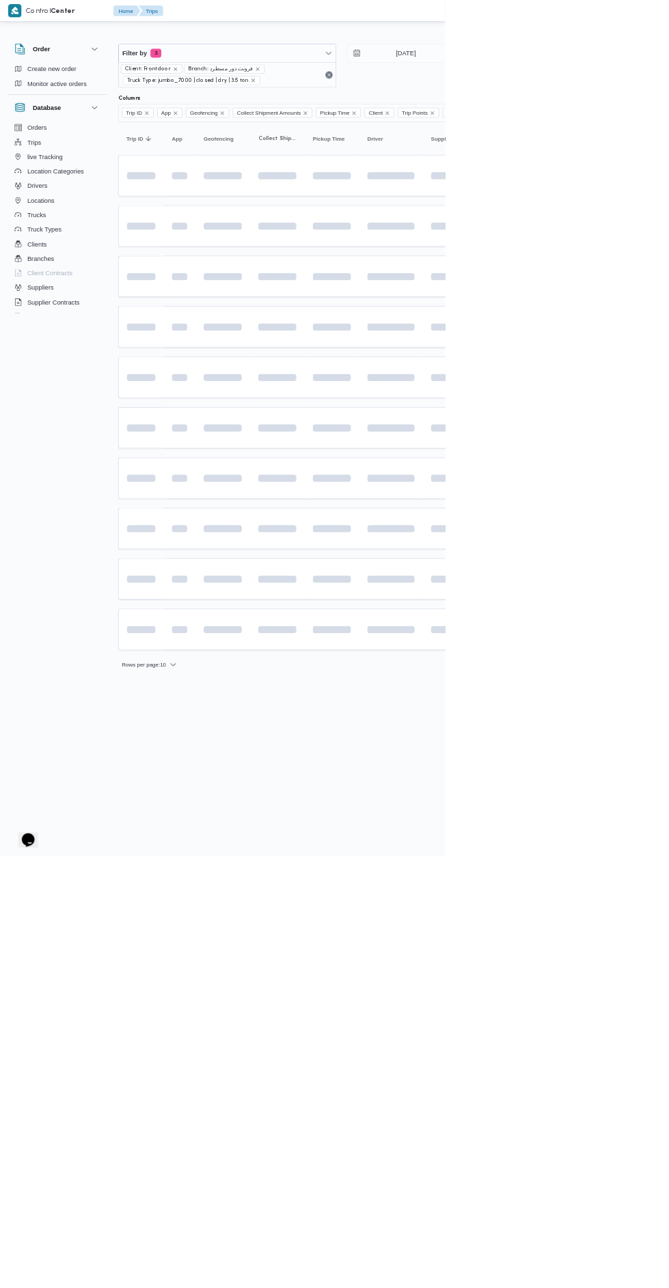
click at [668, 44] on div at bounding box center [588, 55] width 820 height 22
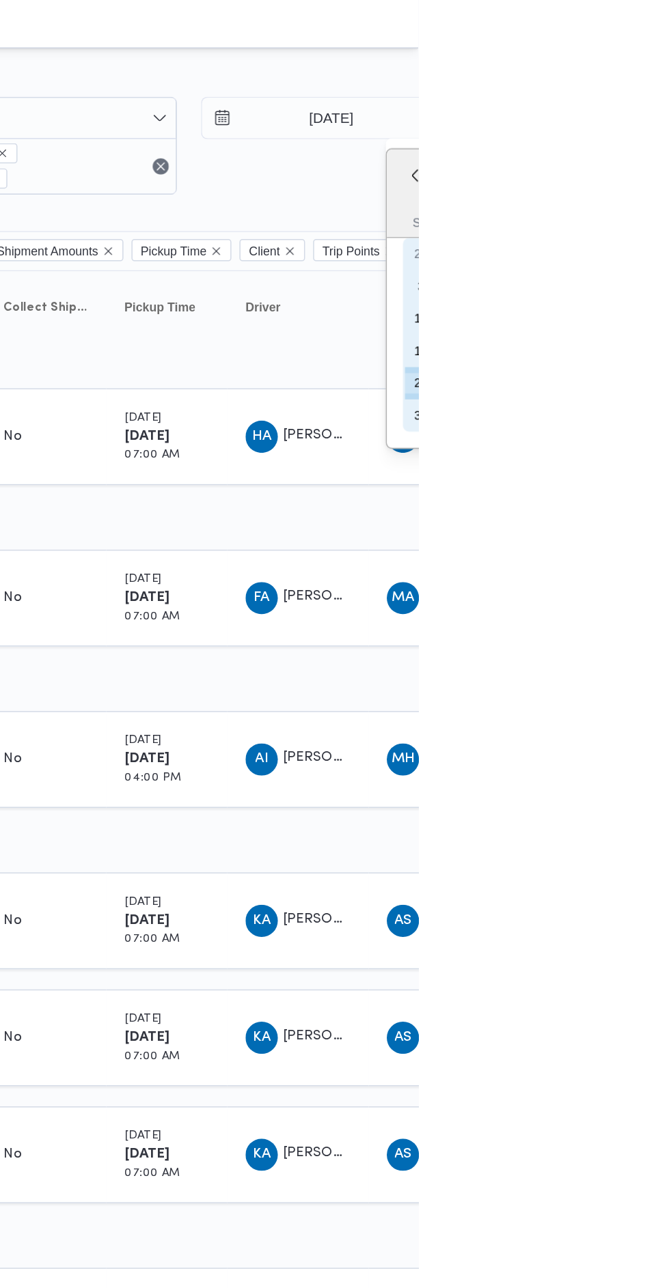
type input "[DATE]"
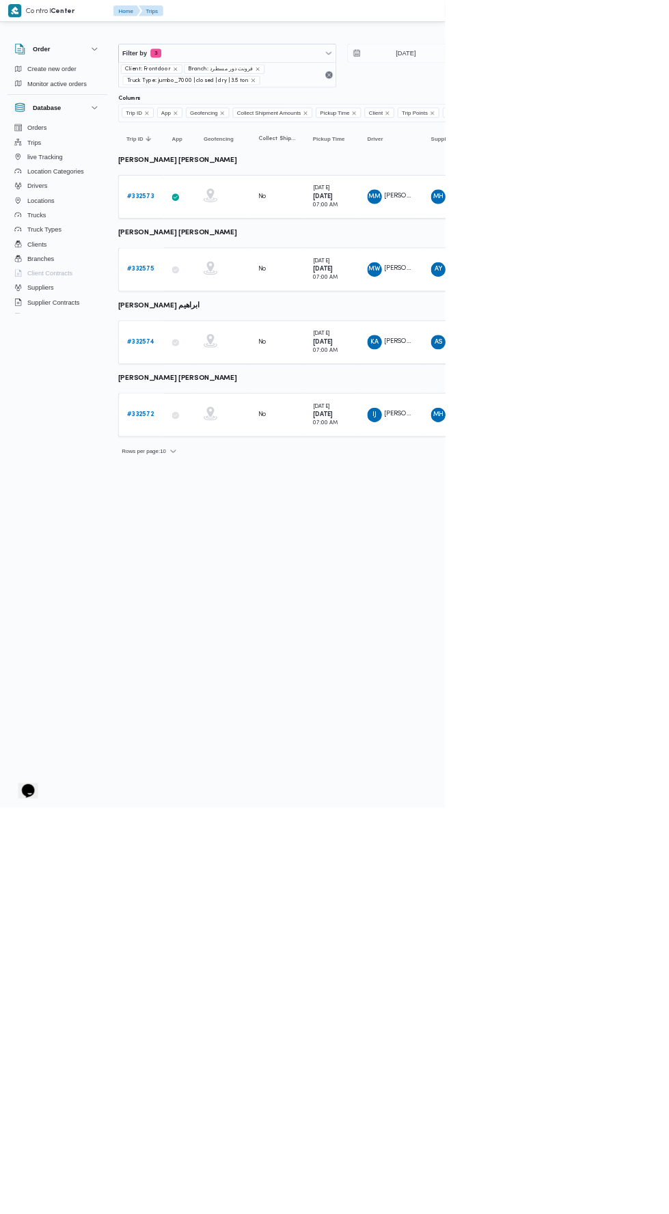
click at [210, 288] on link "# 332573" at bounding box center [211, 296] width 40 height 16
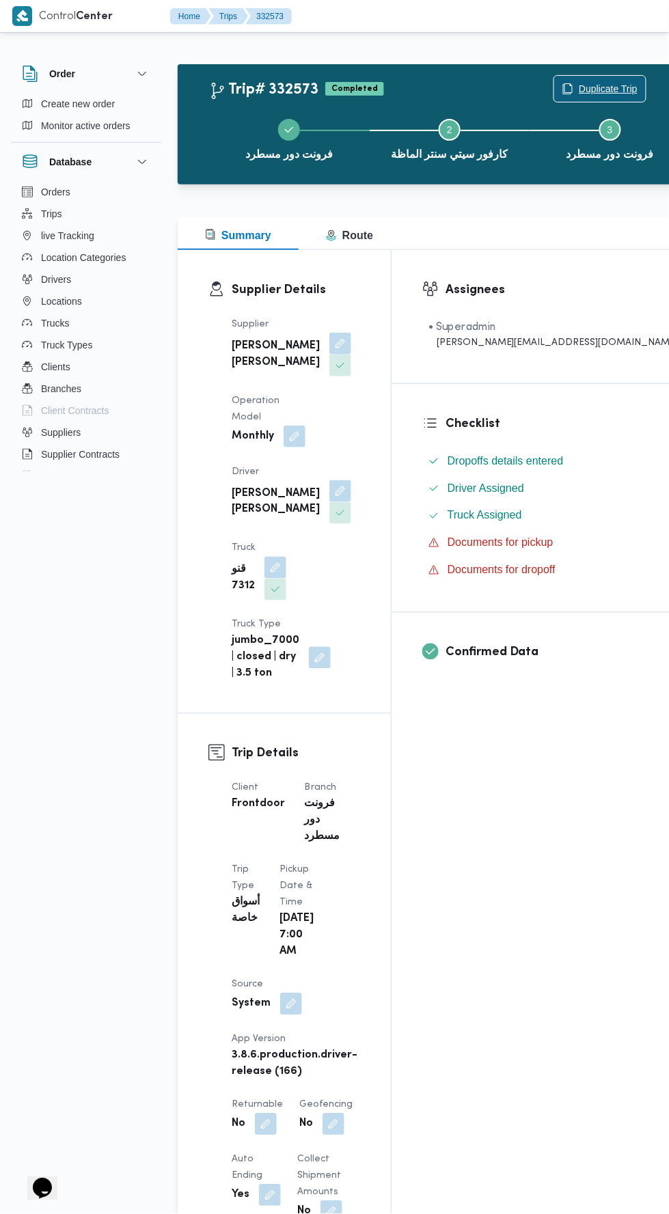
click at [578, 89] on span "Duplicate Trip" at bounding box center [607, 89] width 59 height 16
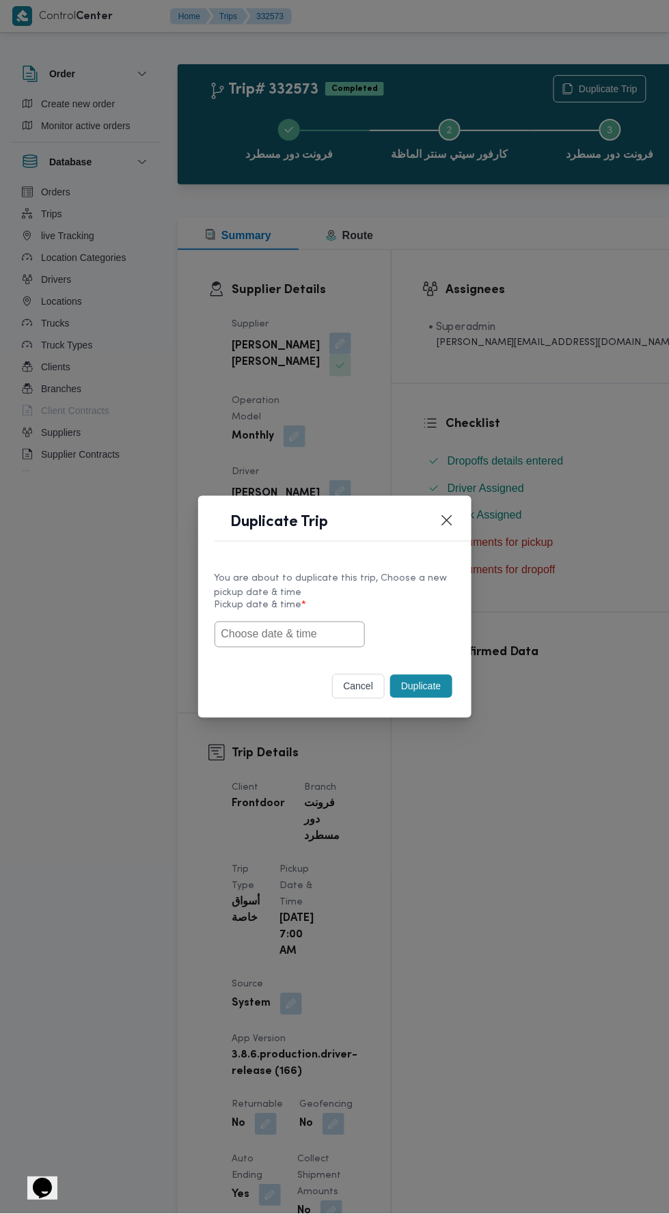
click at [331, 634] on input "text" at bounding box center [289, 634] width 150 height 26
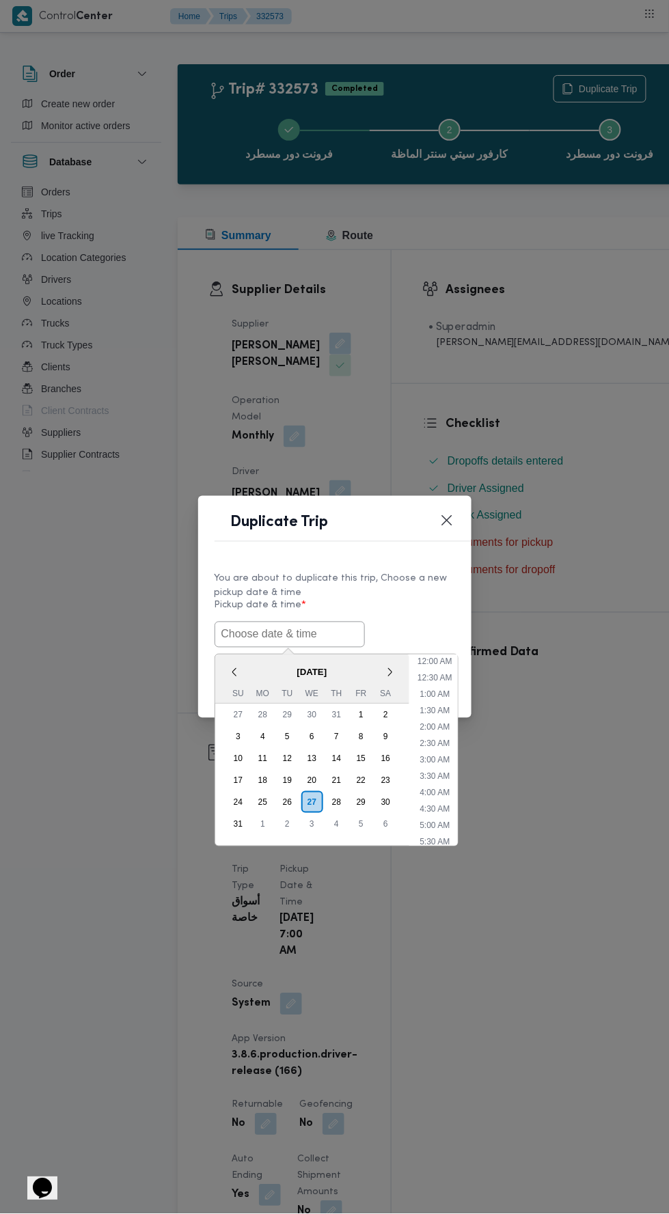
scroll to position [42, 0]
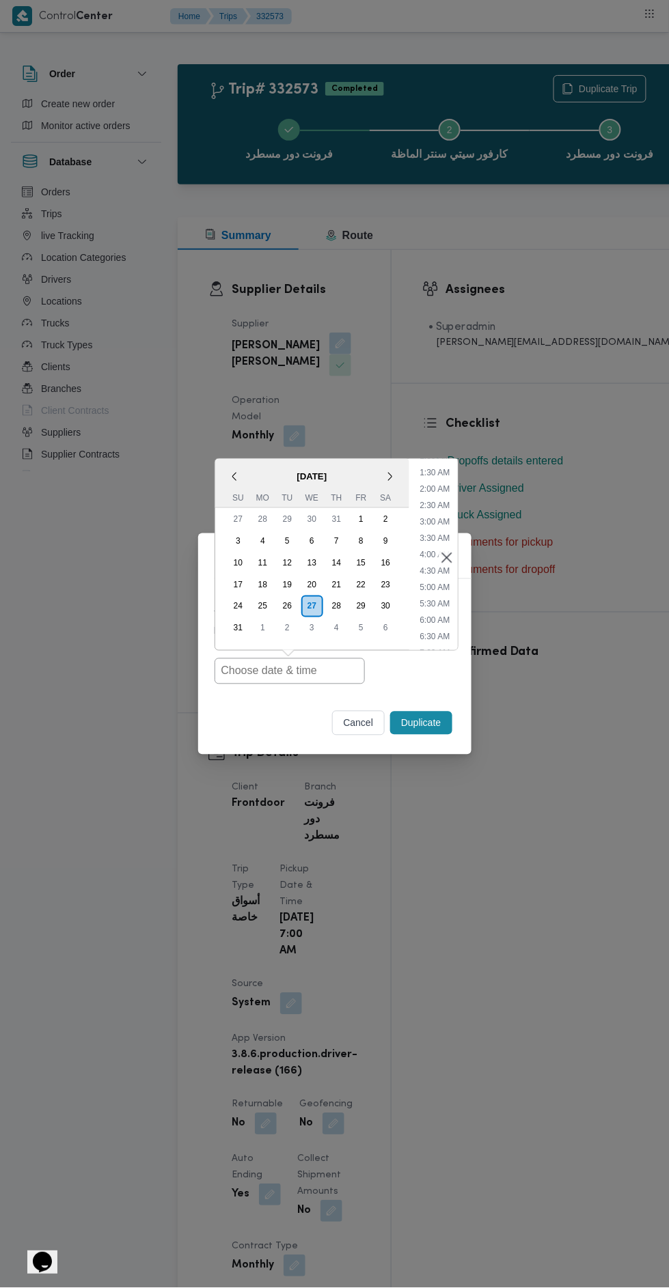
type input "[DATE] 7:00AM"
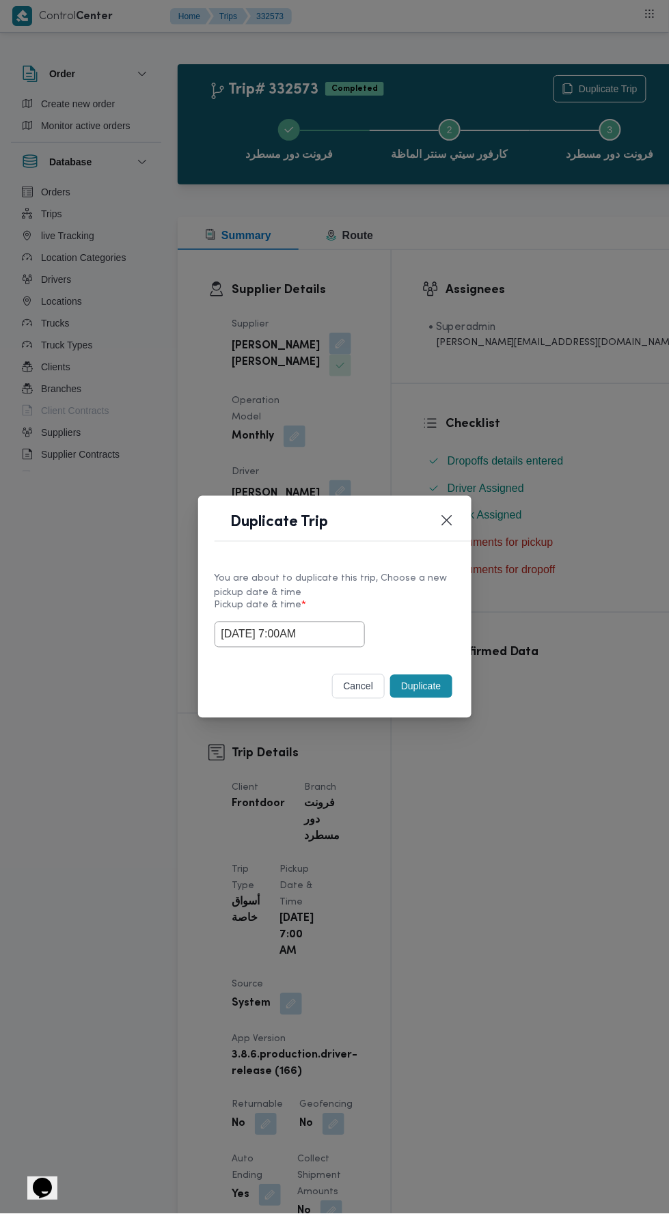
click at [576, 469] on div "Duplicate Trip You are about to duplicate this trip, Choose a new pickup date &…" at bounding box center [334, 607] width 669 height 1214
click at [437, 684] on button "Duplicate" at bounding box center [420, 686] width 61 height 23
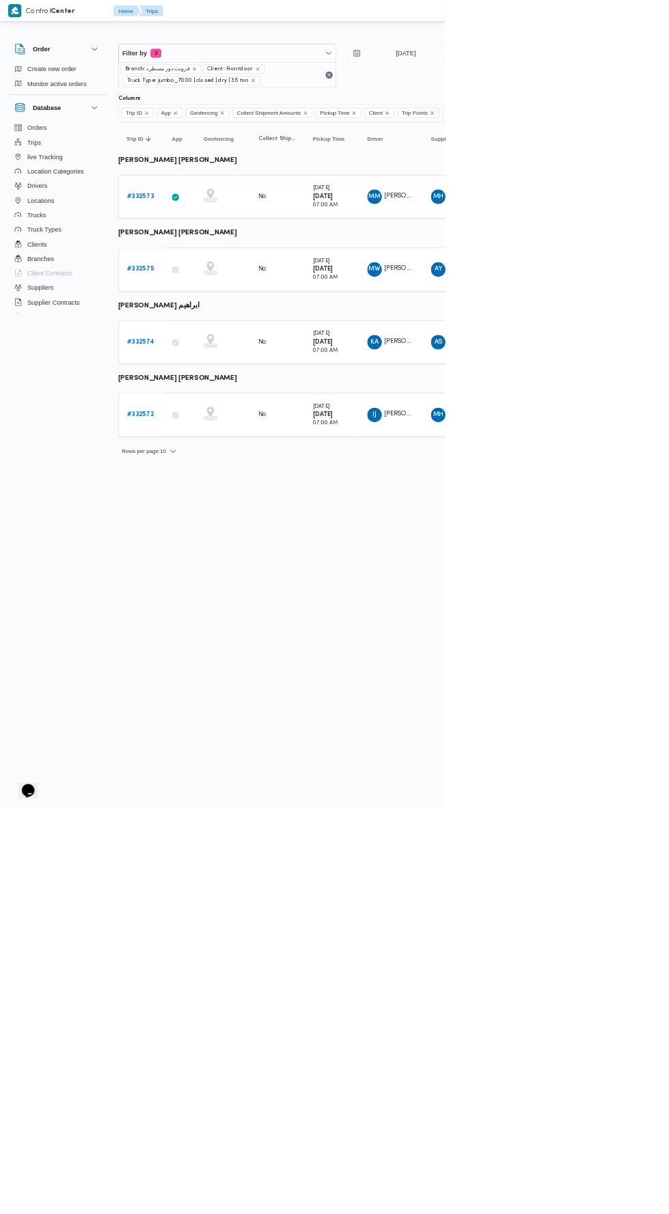
click at [225, 403] on b "# 332575" at bounding box center [211, 404] width 40 height 9
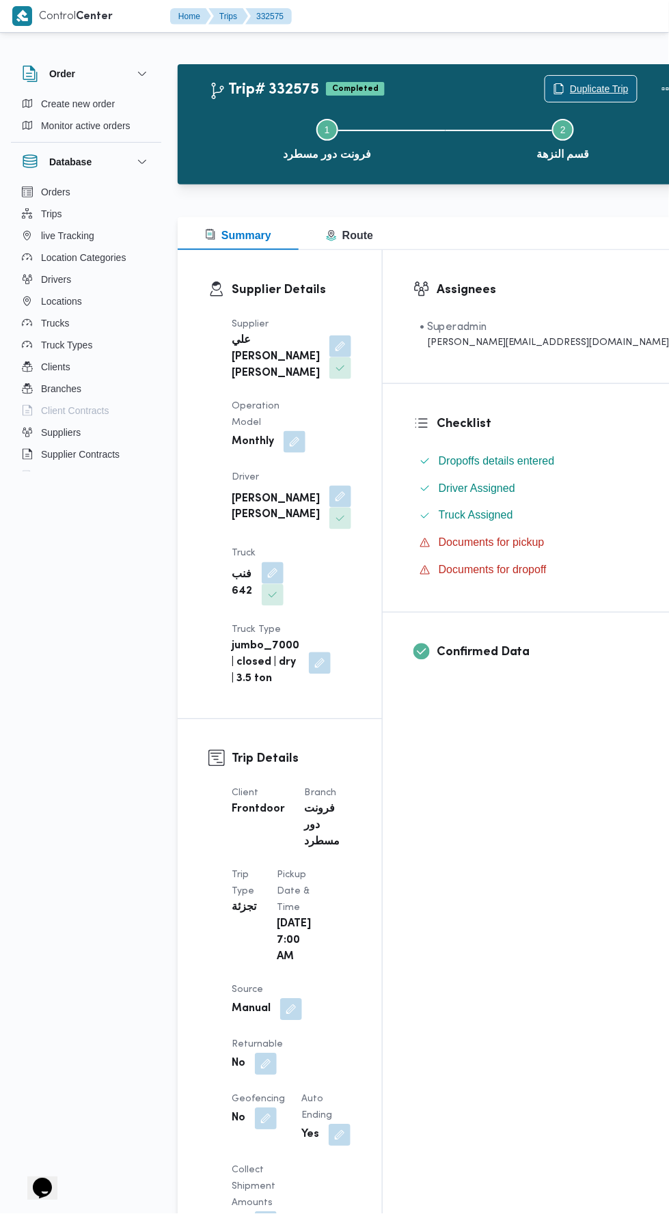
click at [570, 87] on span "Duplicate Trip" at bounding box center [599, 89] width 59 height 16
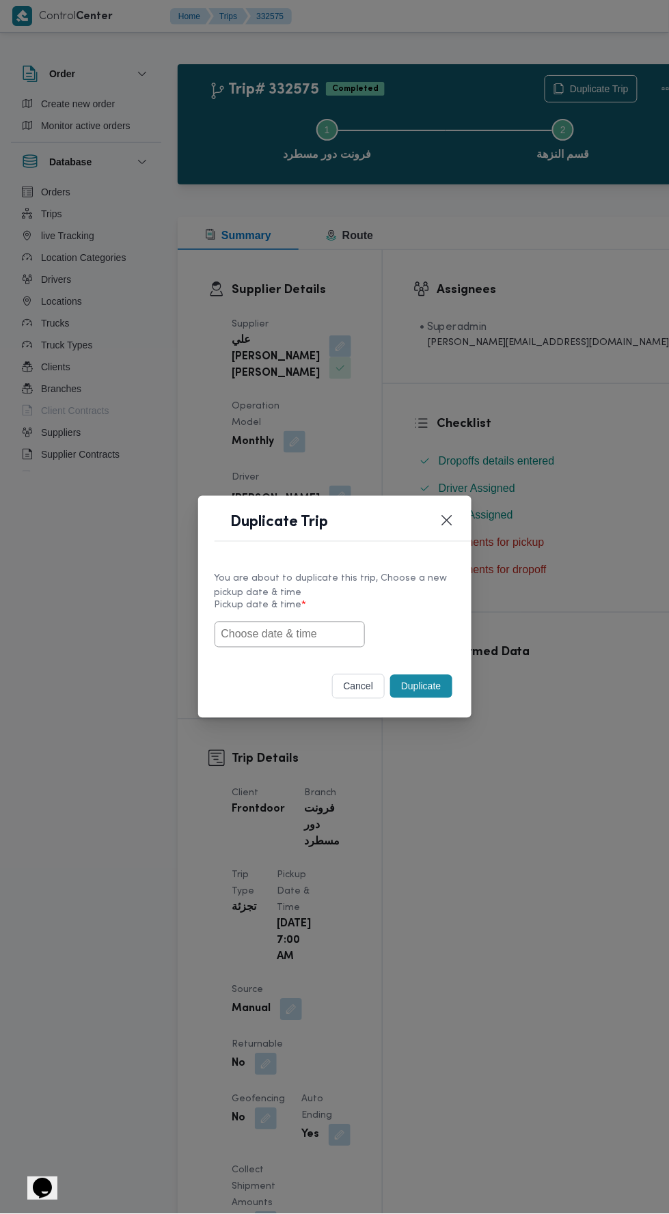
click at [311, 634] on input "text" at bounding box center [289, 634] width 150 height 26
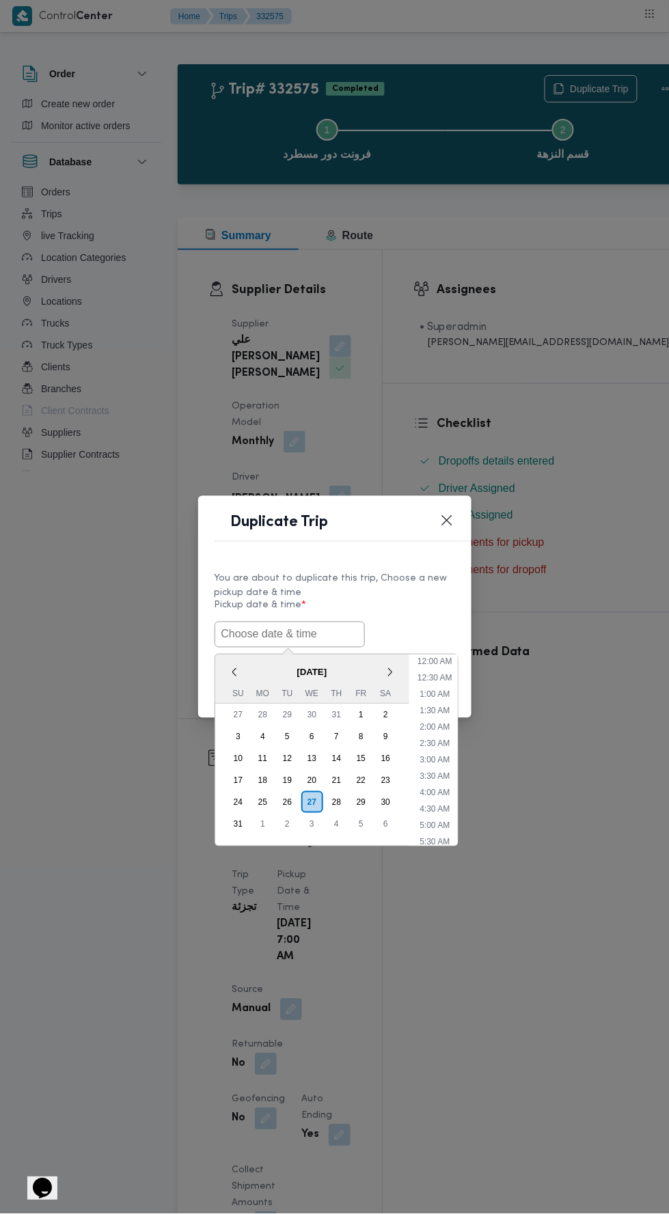
scroll to position [42, 0]
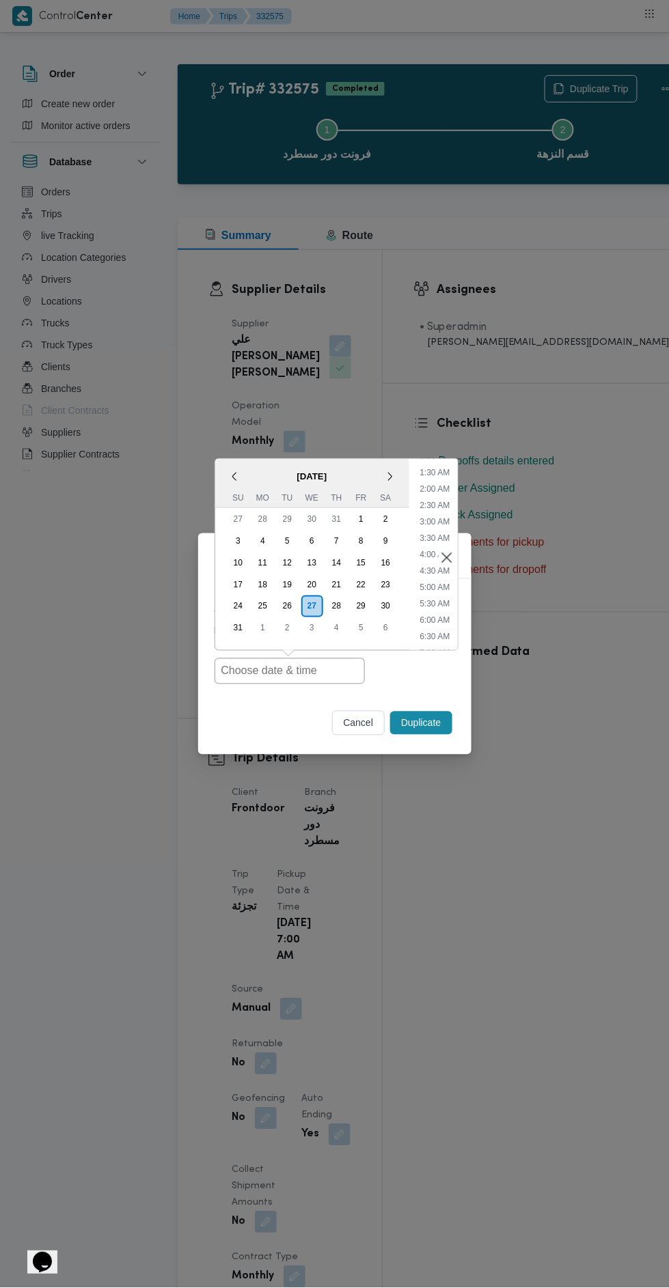
type input "[DATE] 7:00AM"
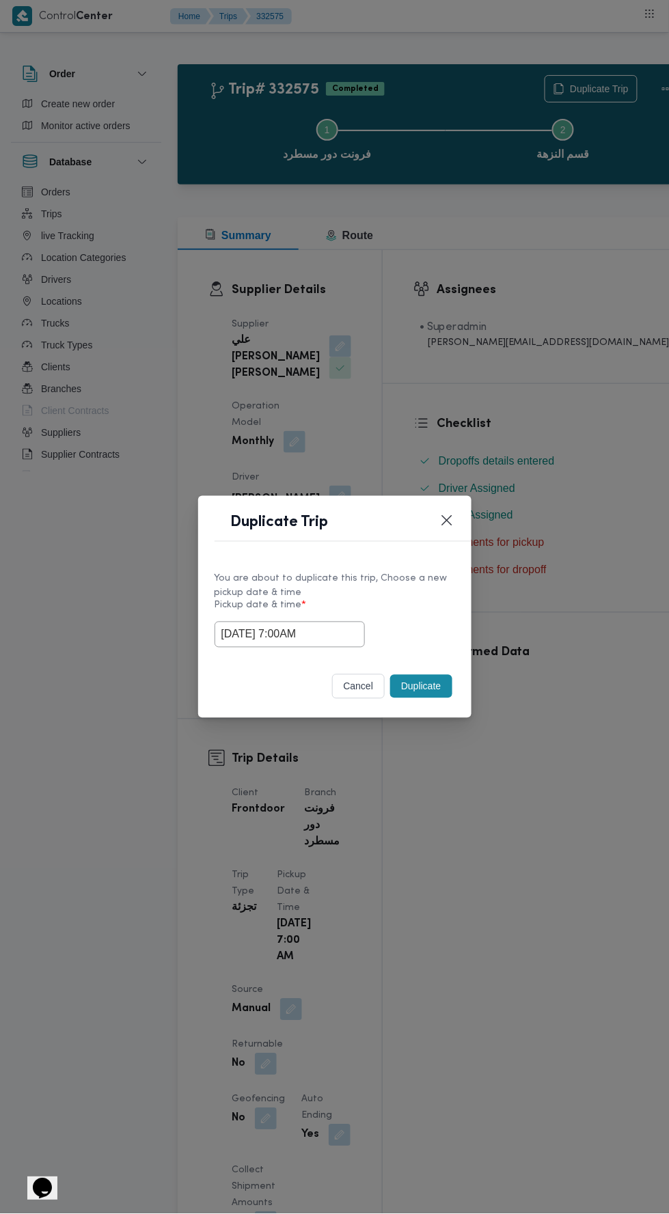
click at [652, 512] on div "Duplicate Trip You are about to duplicate this trip, Choose a new pickup date &…" at bounding box center [334, 607] width 669 height 1214
click at [423, 689] on button "Duplicate" at bounding box center [420, 686] width 61 height 23
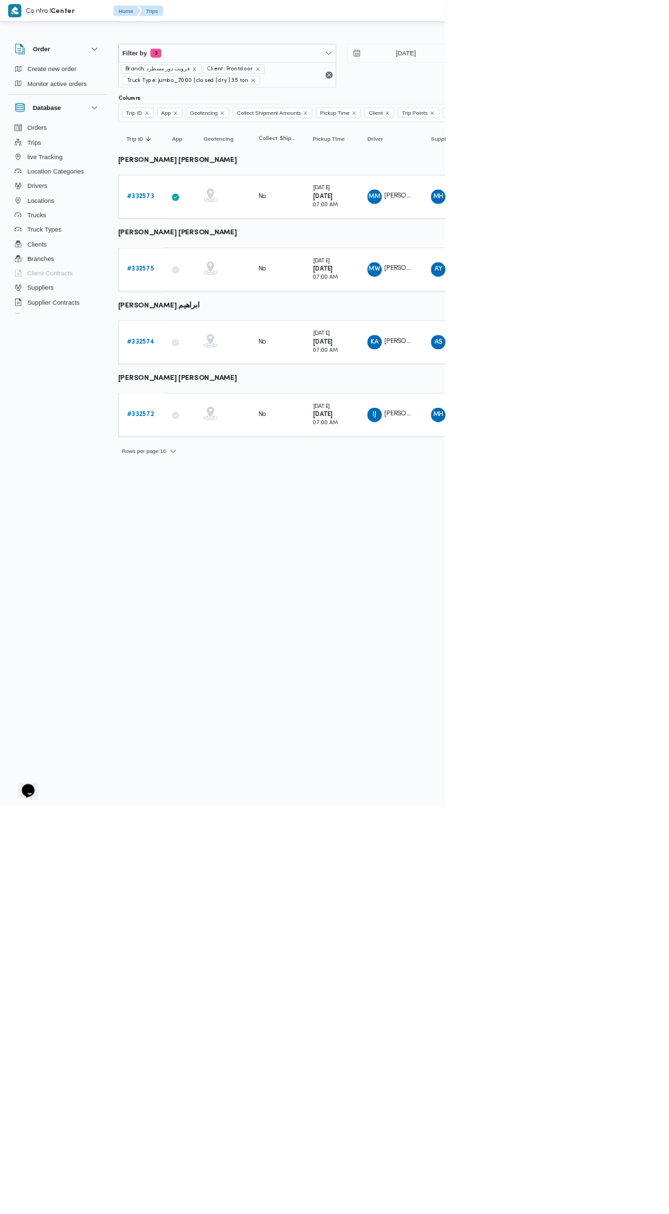
click at [218, 509] on b "# 332574" at bounding box center [211, 513] width 41 height 9
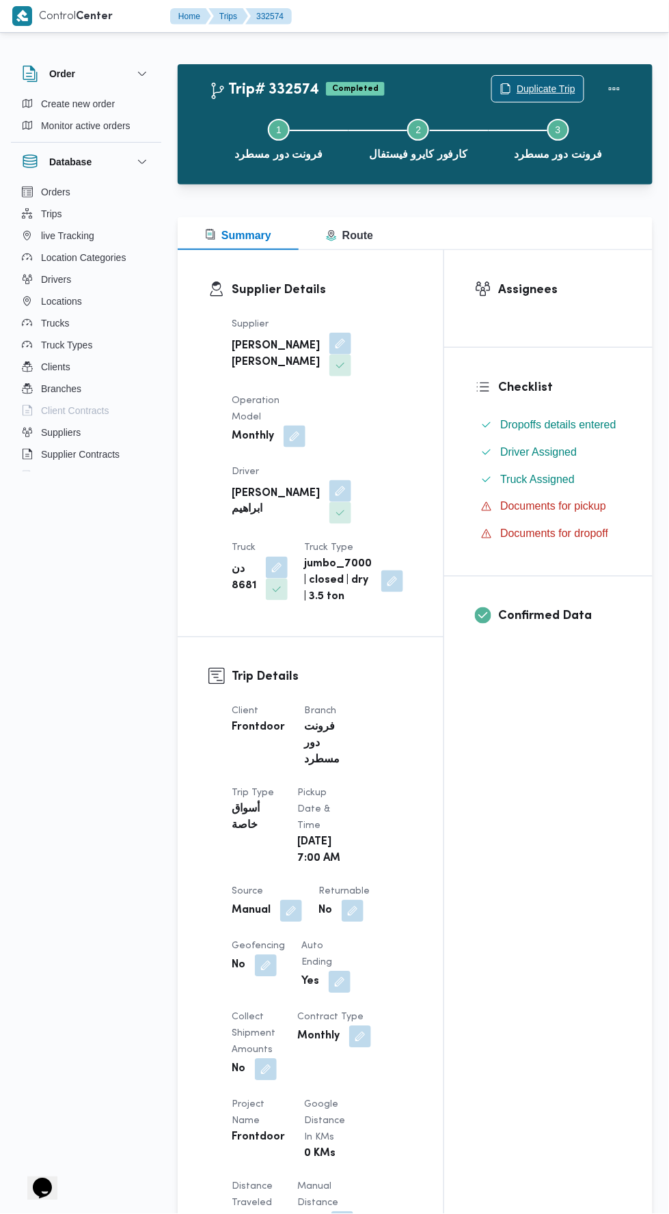
click at [545, 88] on span "Duplicate Trip" at bounding box center [545, 89] width 59 height 16
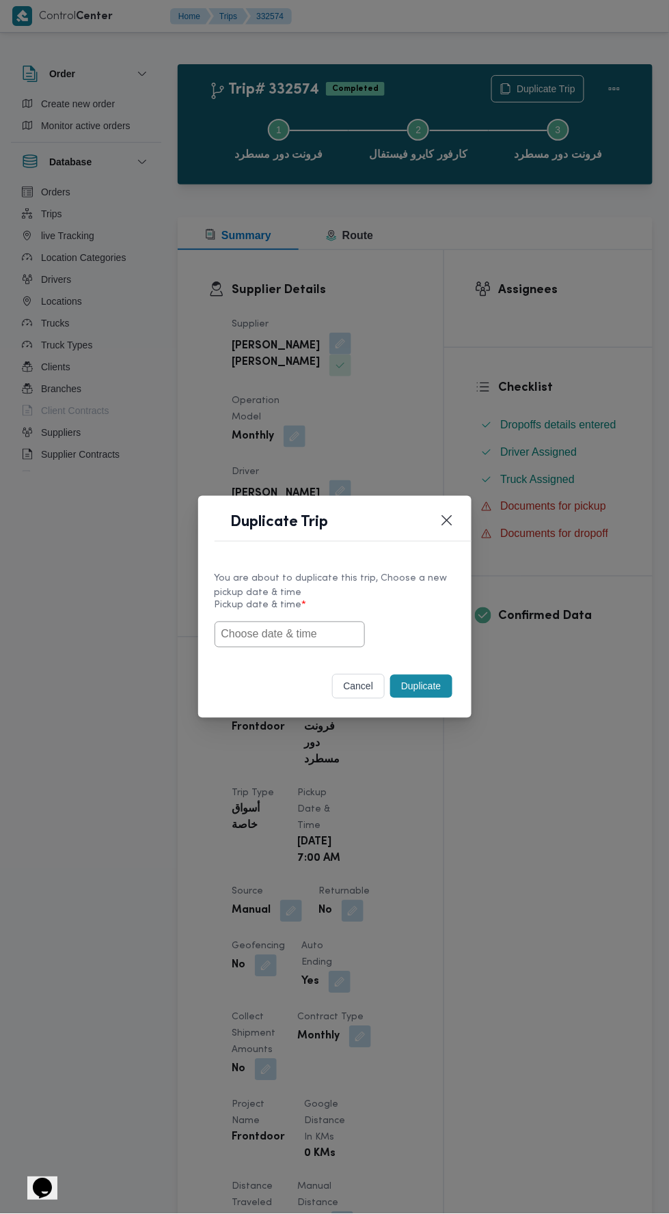
click at [313, 630] on input "text" at bounding box center [289, 634] width 150 height 26
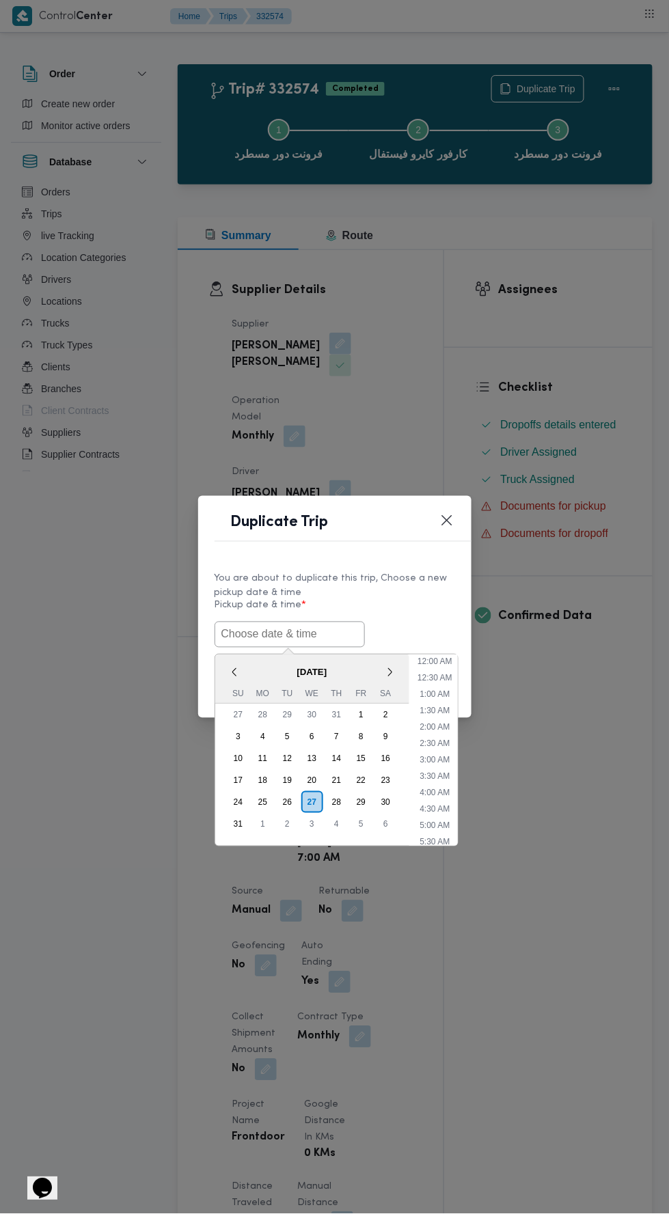
scroll to position [42, 0]
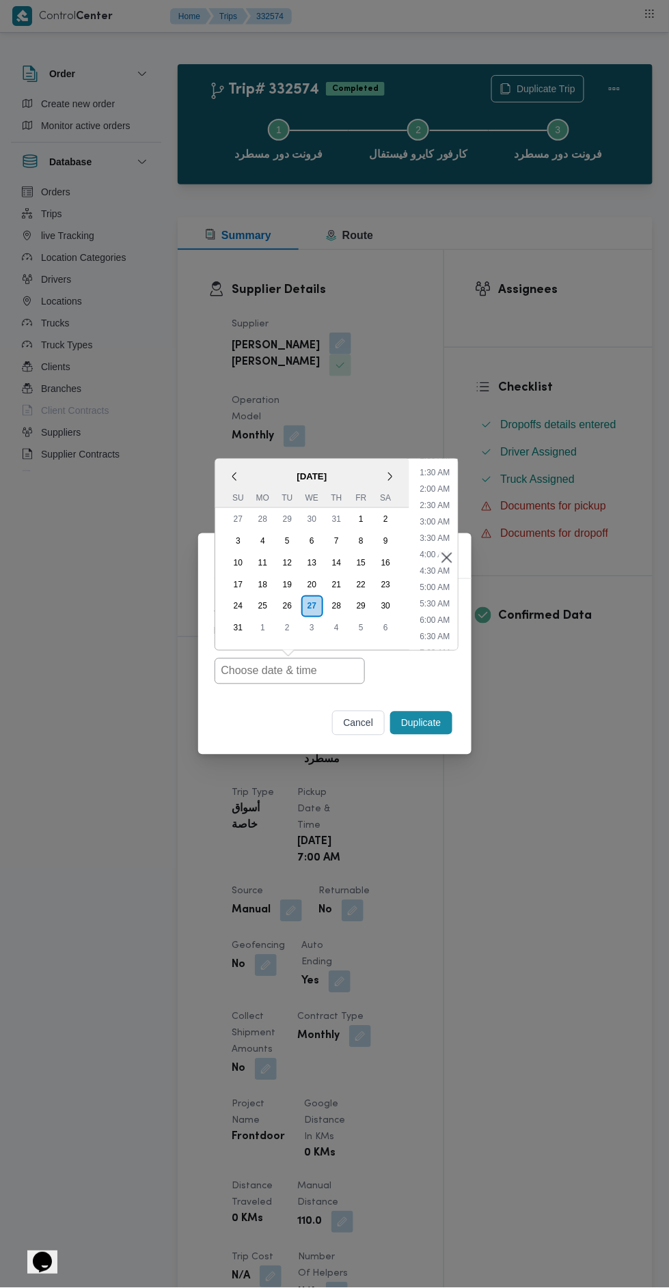
type input "[DATE] 7:00AM"
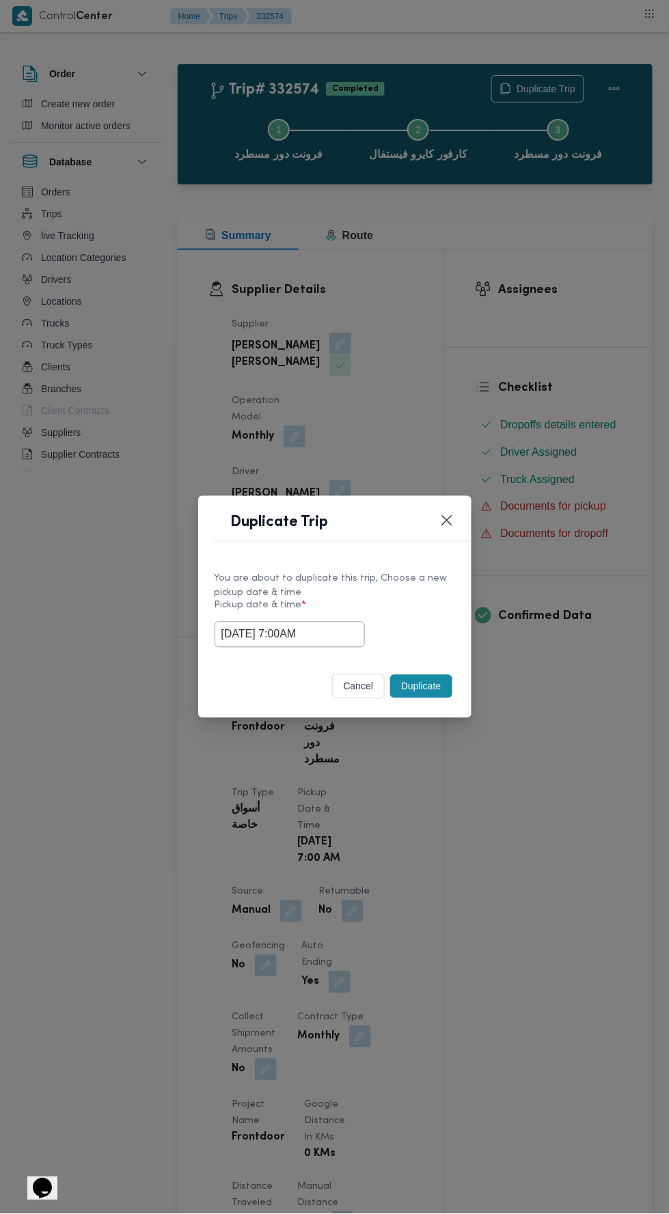
click at [652, 499] on div "Duplicate Trip You are about to duplicate this trip, Choose a new pickup date &…" at bounding box center [334, 607] width 669 height 1214
click at [432, 679] on button "Duplicate" at bounding box center [420, 686] width 61 height 23
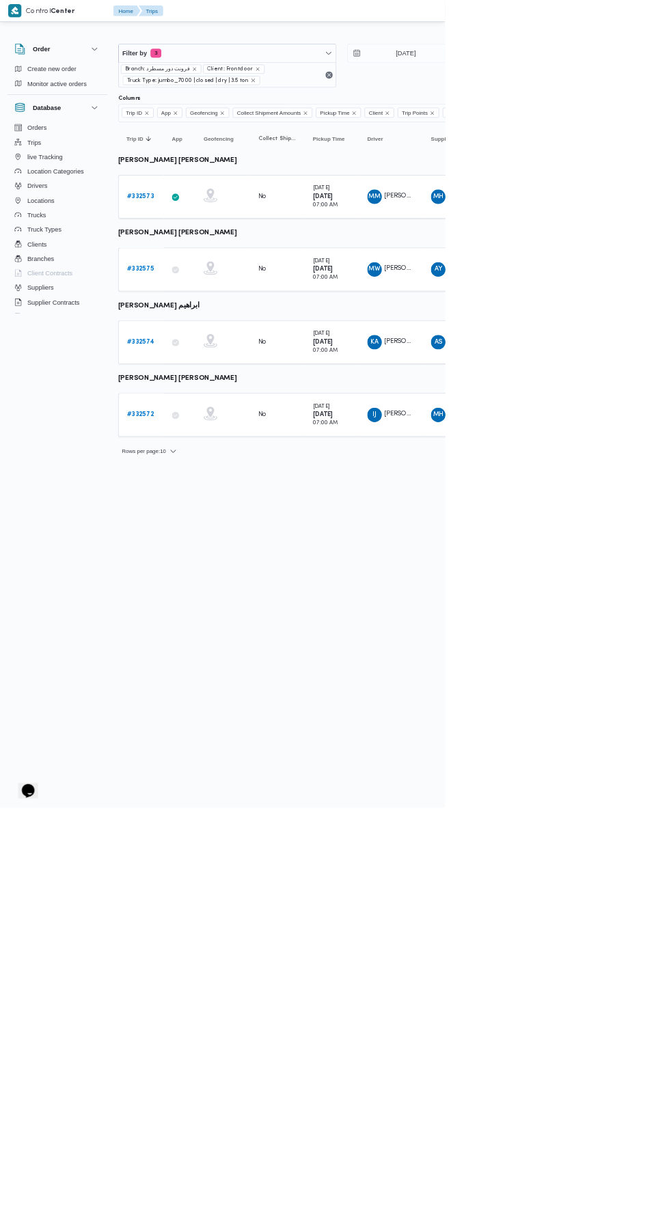
click at [229, 619] on b "# 332572" at bounding box center [211, 623] width 40 height 9
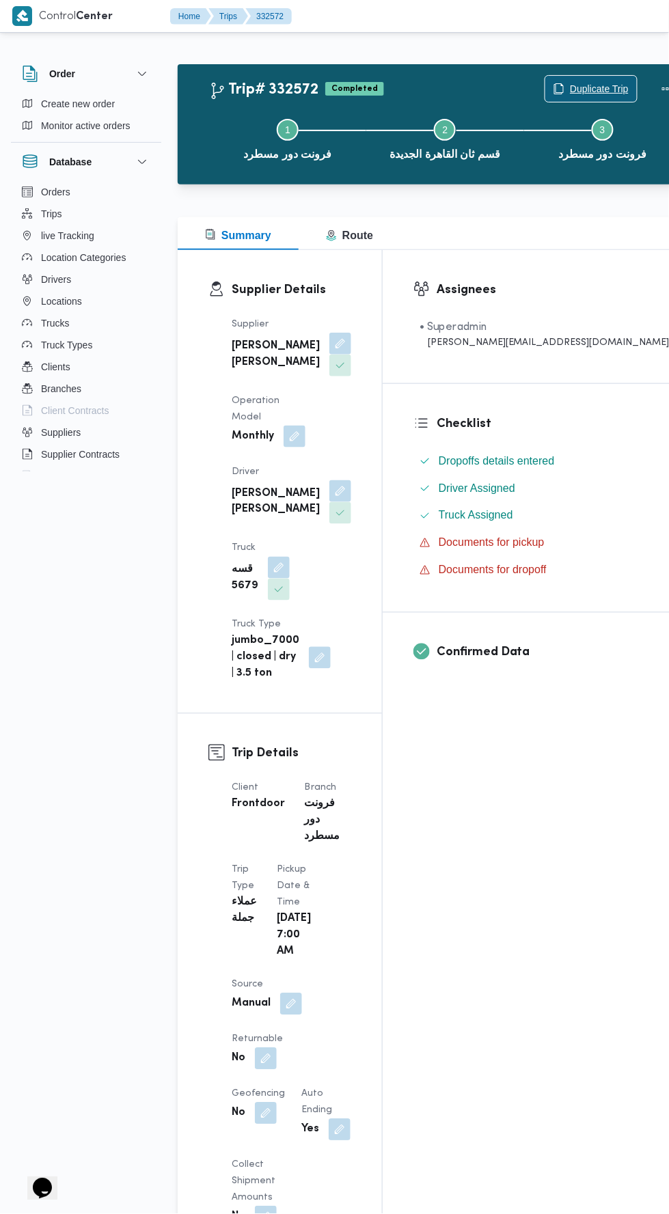
click at [570, 83] on span "Duplicate Trip" at bounding box center [599, 89] width 59 height 16
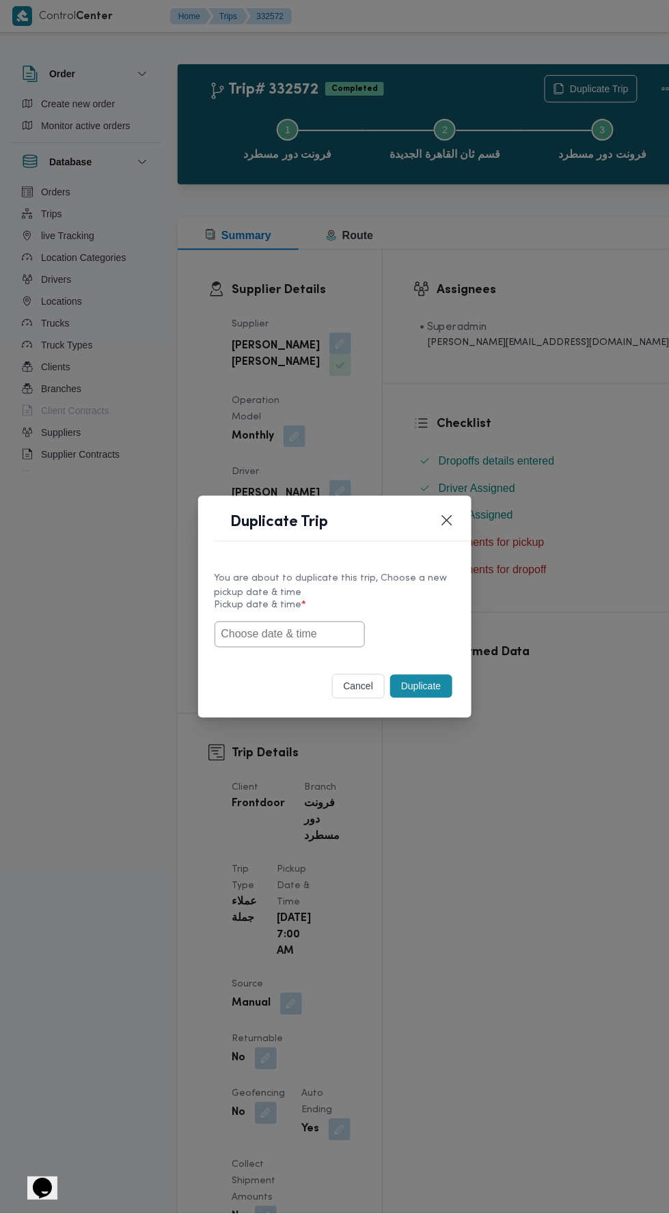
click at [322, 630] on input "text" at bounding box center [289, 634] width 150 height 26
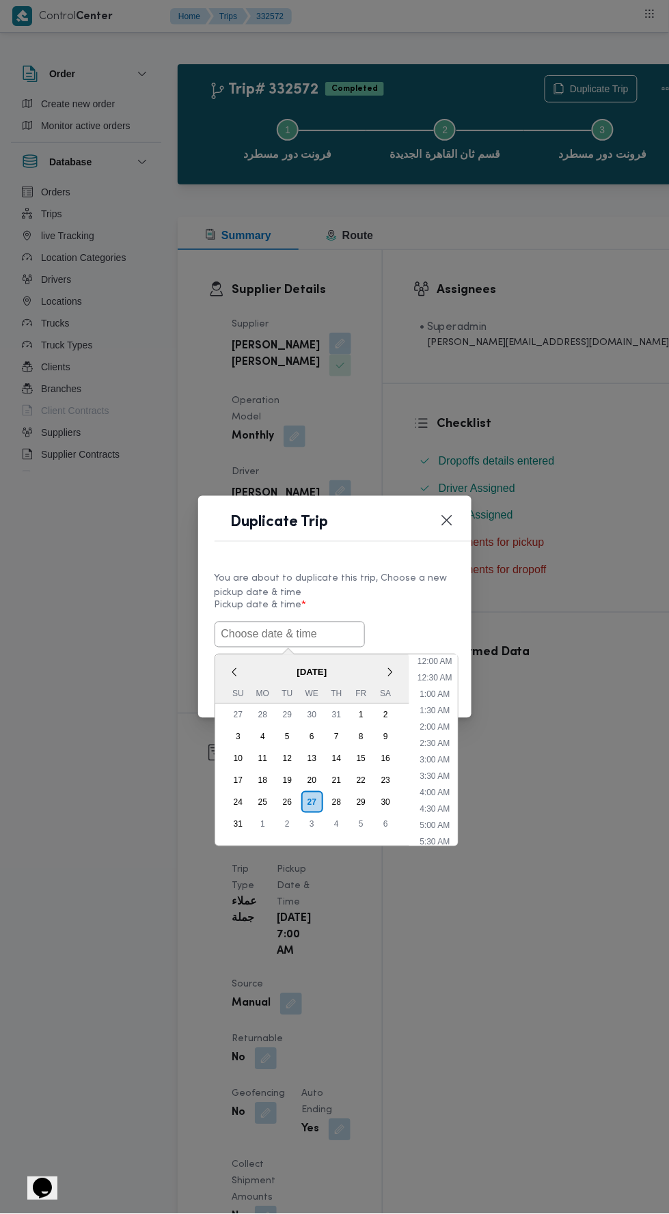
scroll to position [42, 0]
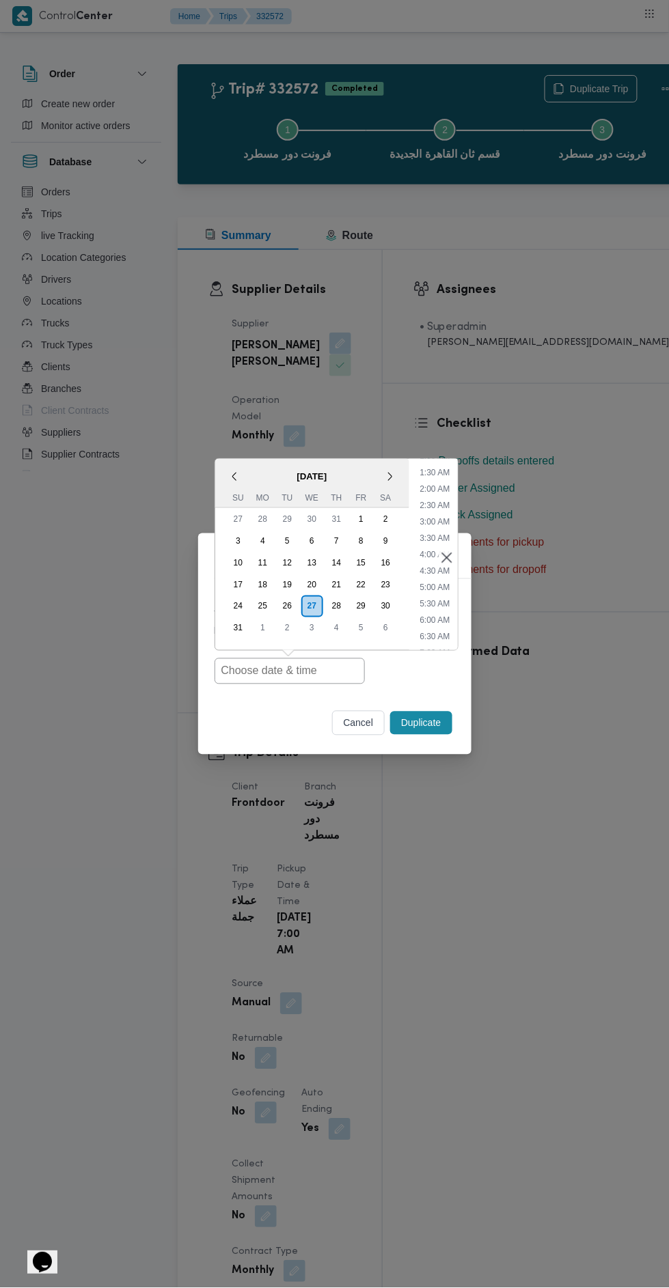
type input "[DATE] 7:00AM"
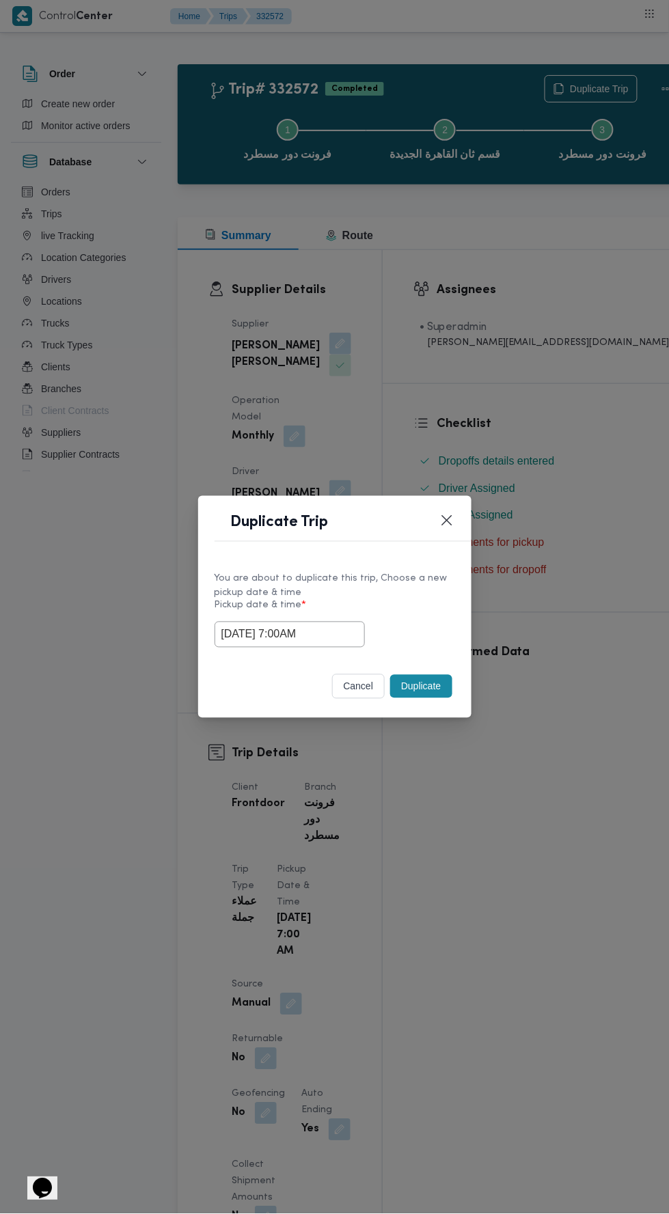
click at [619, 478] on div "Duplicate Trip You are about to duplicate this trip, Choose a new pickup date &…" at bounding box center [334, 607] width 669 height 1214
click at [411, 695] on button "Duplicate" at bounding box center [420, 686] width 61 height 23
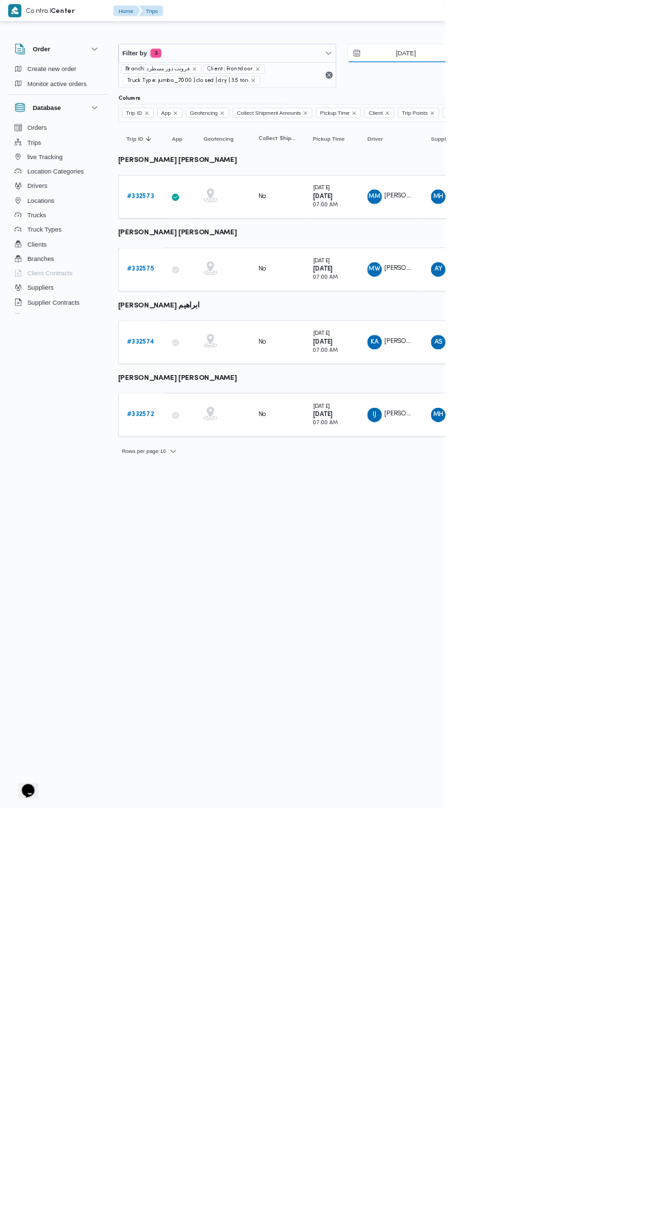
click at [624, 83] on input "[DATE]" at bounding box center [599, 79] width 155 height 27
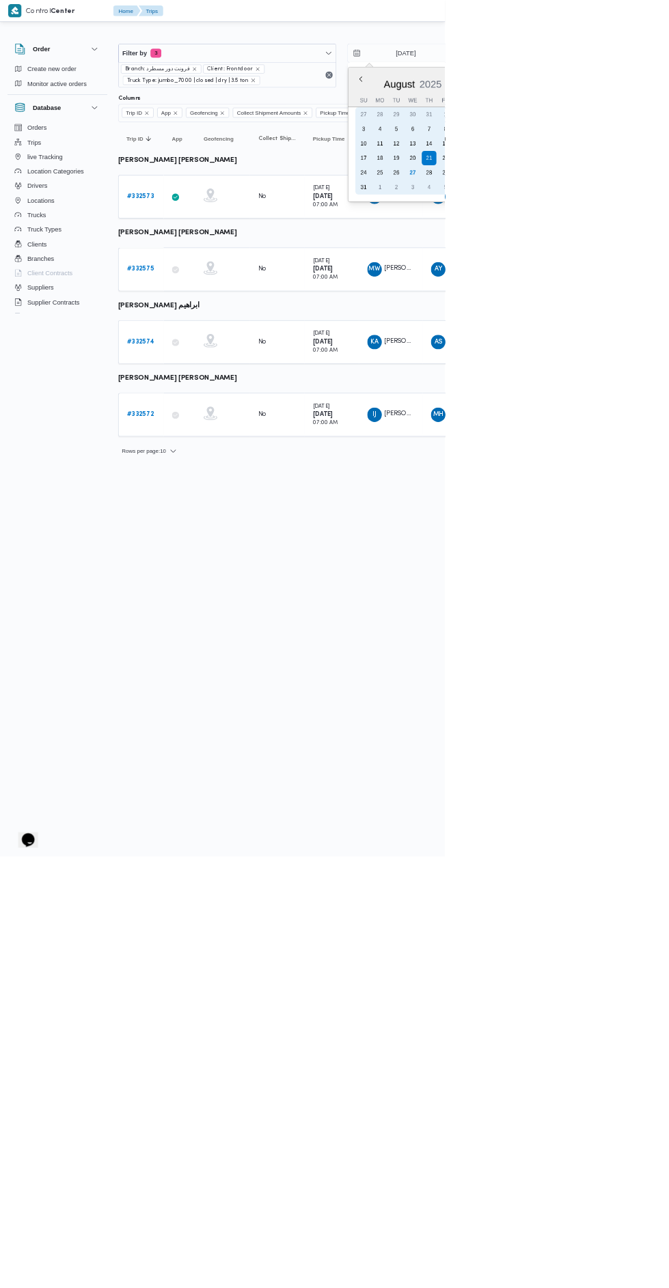
click at [621, 257] on div "27" at bounding box center [620, 260] width 22 height 22
type input "[DATE]"
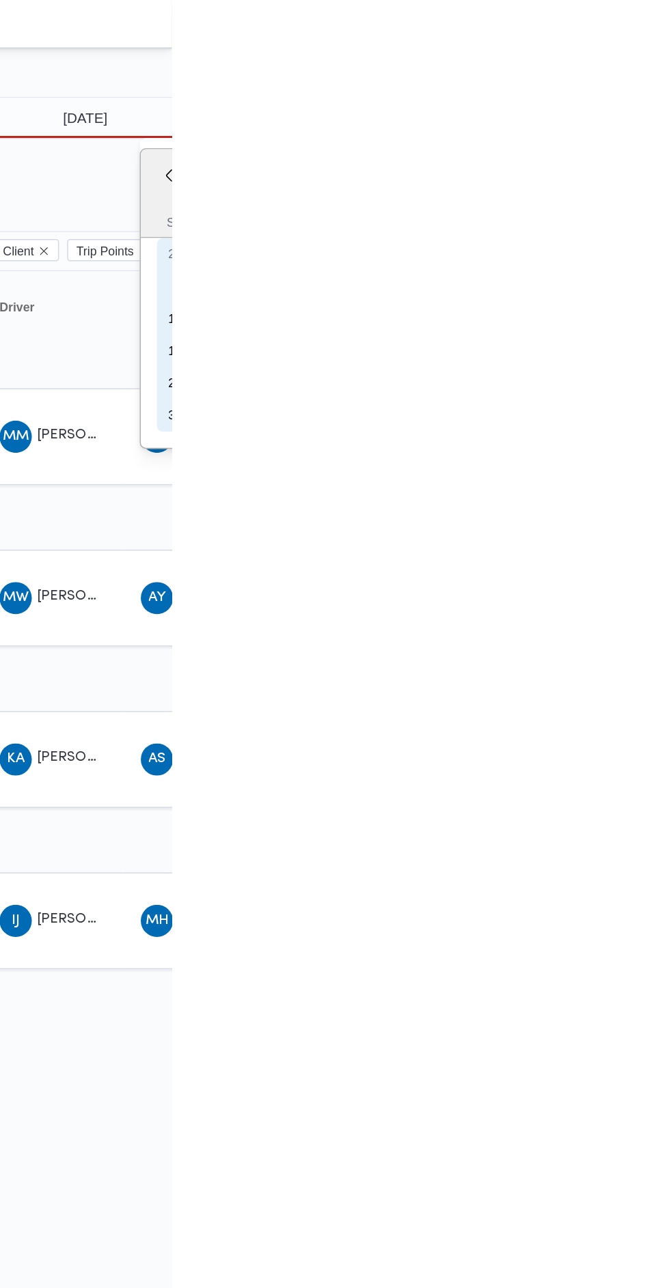
type input "[DATE]"
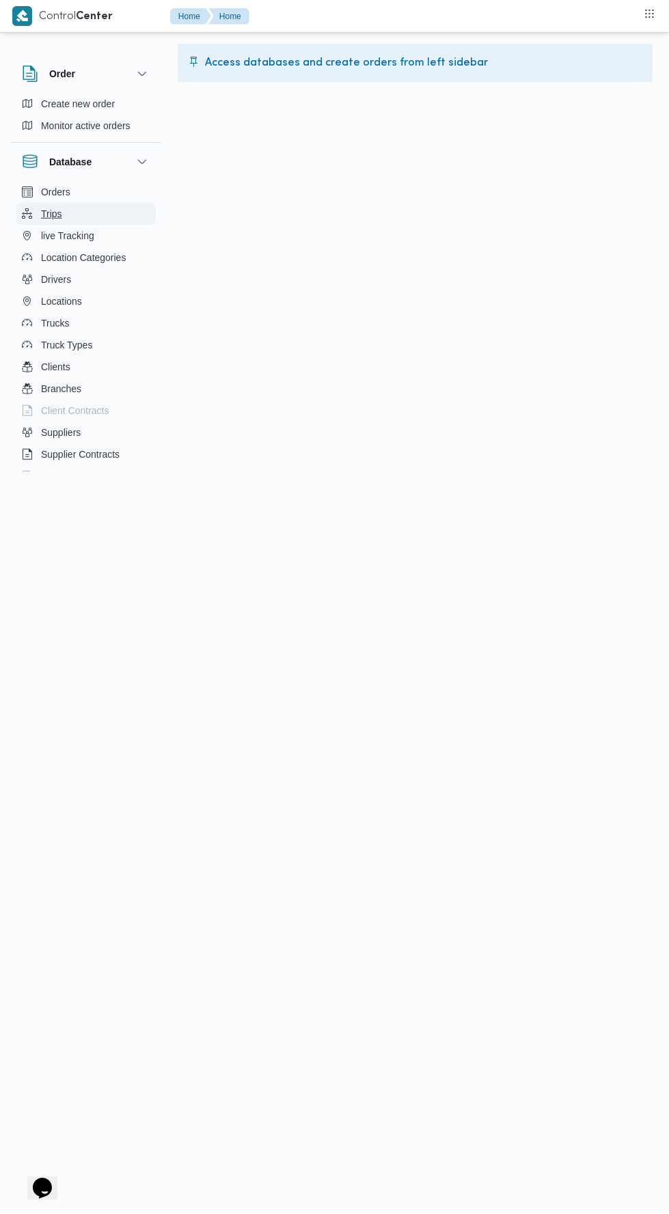
click at [88, 216] on button "Trips" at bounding box center [85, 214] width 139 height 22
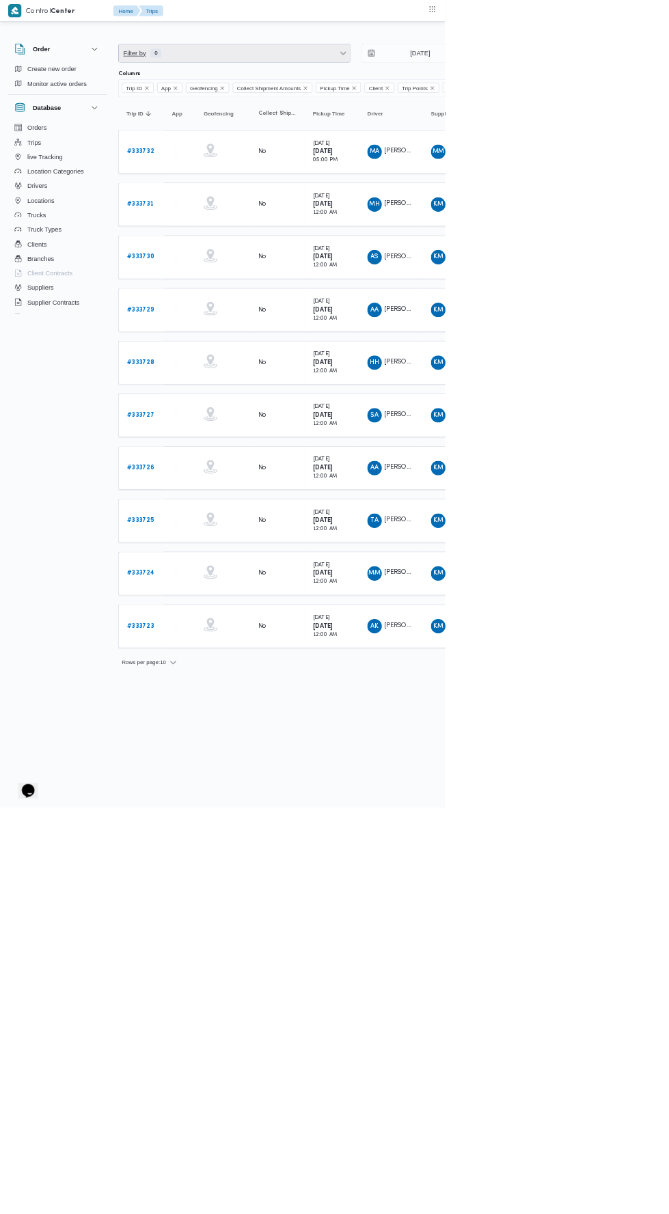
click at [410, 85] on span "Filter by 0" at bounding box center [352, 79] width 348 height 27
click at [324, 146] on div "Client" at bounding box center [275, 146] width 148 height 11
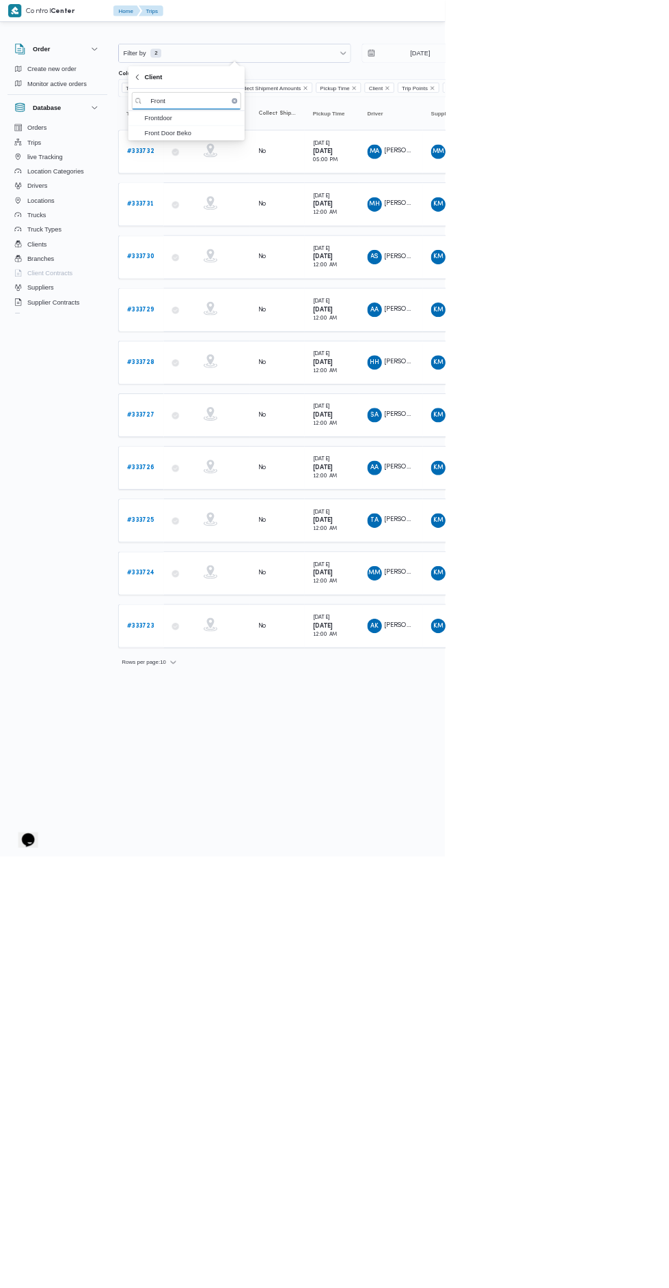
type input "Front"
click at [314, 174] on span "Frontdoor" at bounding box center [288, 177] width 142 height 16
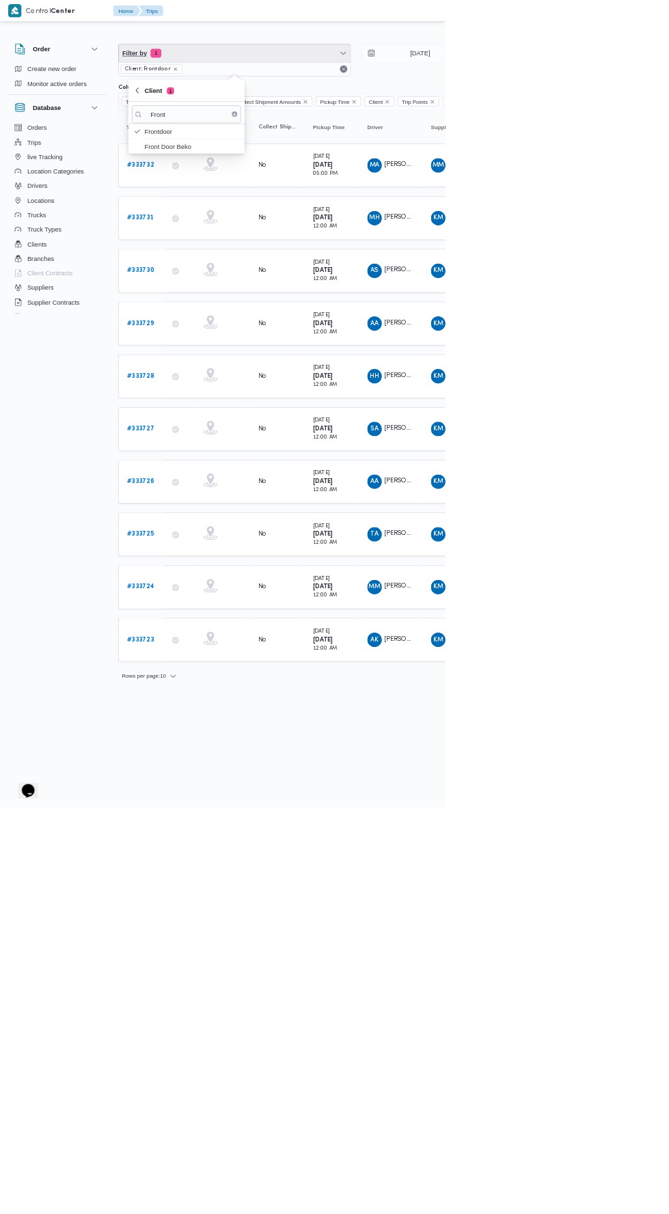
click at [399, 85] on span "Filter by 1" at bounding box center [352, 79] width 348 height 27
click at [436, 72] on span "Filter by 1" at bounding box center [352, 79] width 348 height 27
click at [322, 258] on div "Supplier" at bounding box center [275, 254] width 148 height 11
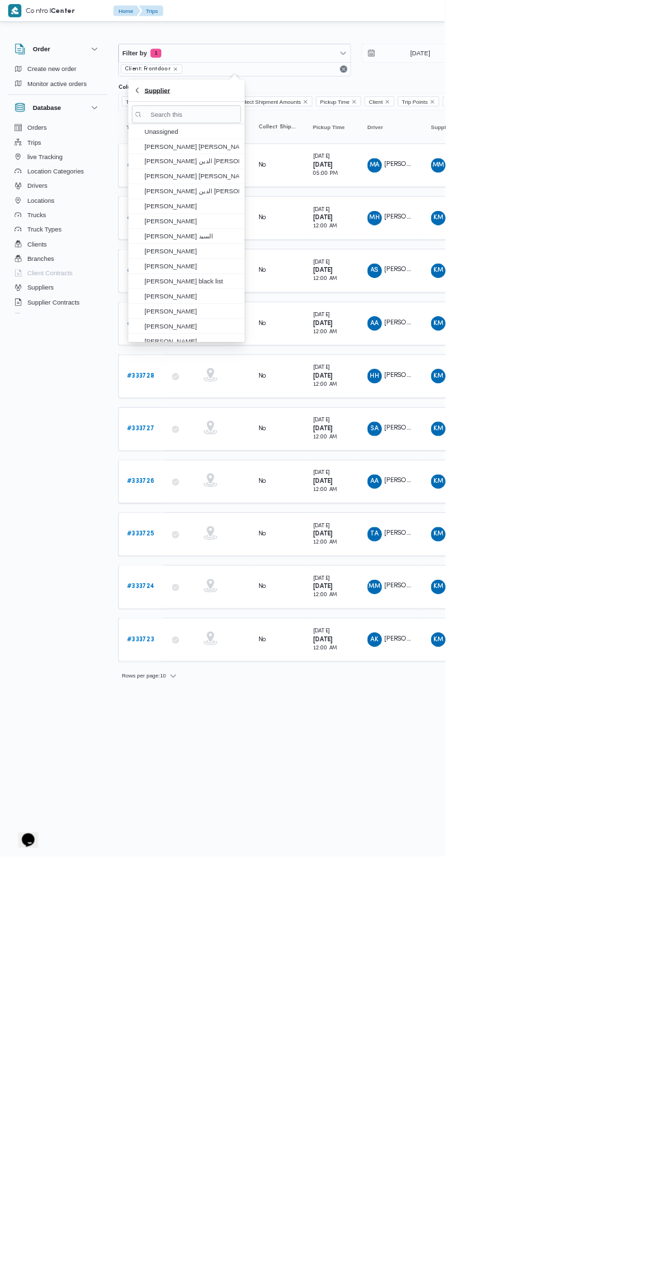
click at [243, 141] on span "Supplier" at bounding box center [236, 136] width 38 height 16
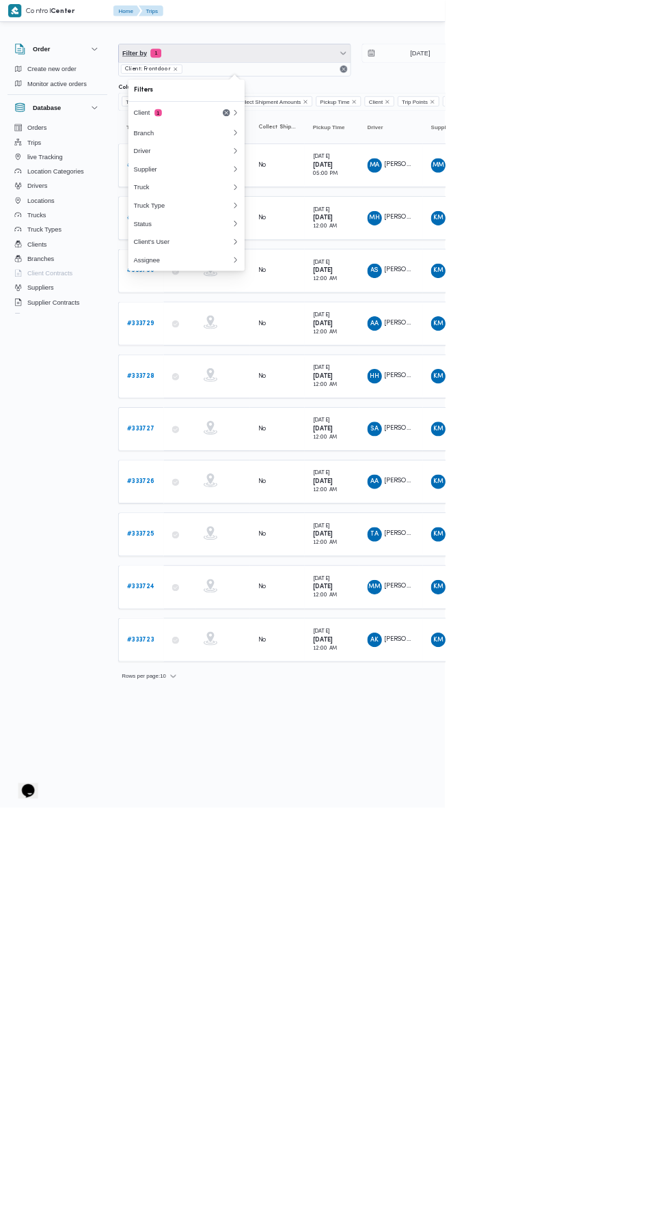
click at [375, 81] on span "Filter by 1" at bounding box center [352, 79] width 348 height 27
click at [393, 83] on span "Filter by 1" at bounding box center [352, 79] width 348 height 27
click at [306, 314] on div "Truck Type" at bounding box center [275, 308] width 148 height 11
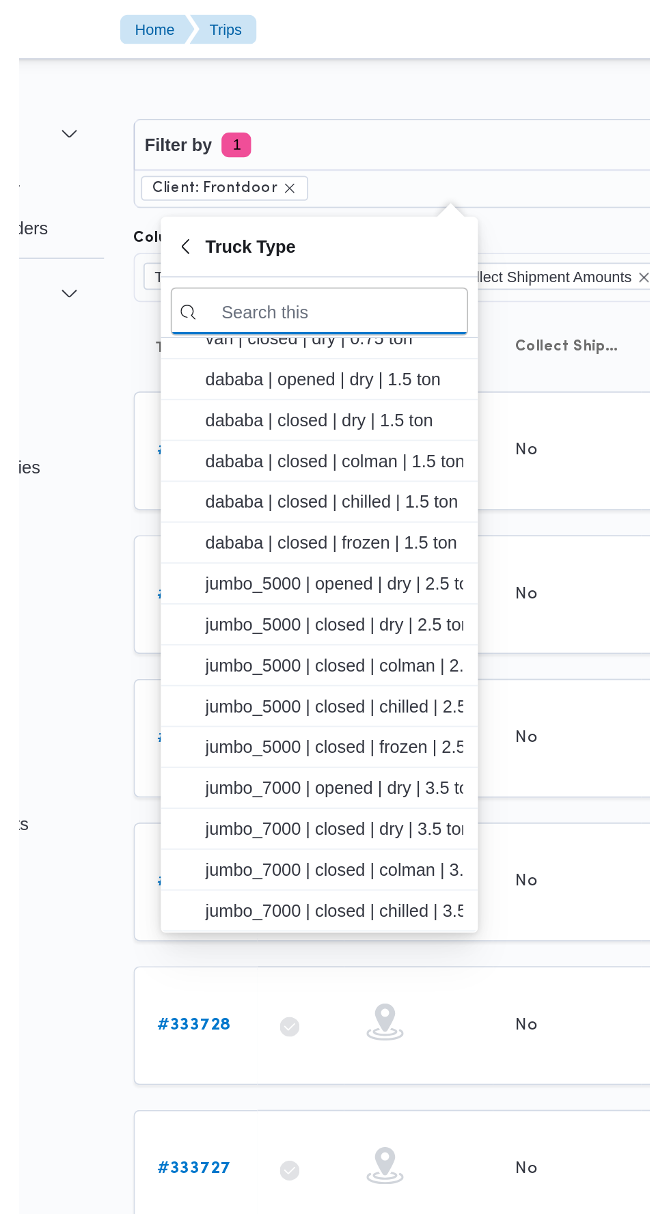
scroll to position [23, 0]
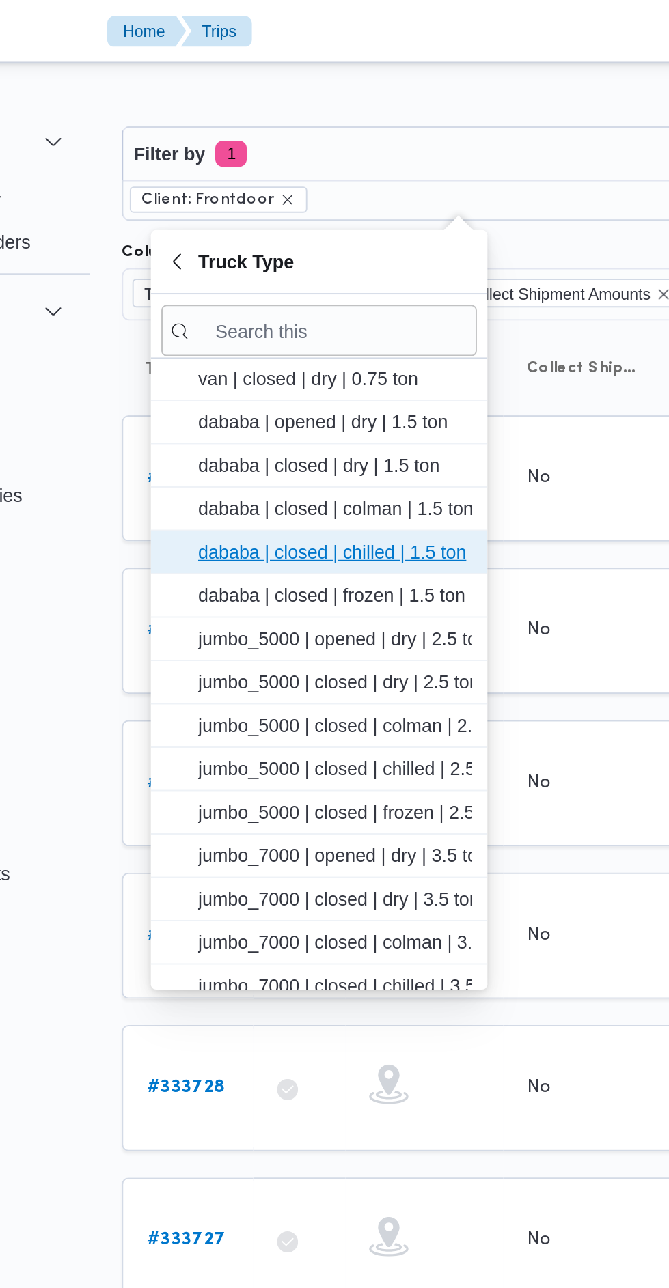
click at [325, 283] on span "dababa | closed | chilled | 1.5 ton" at bounding box center [288, 287] width 142 height 16
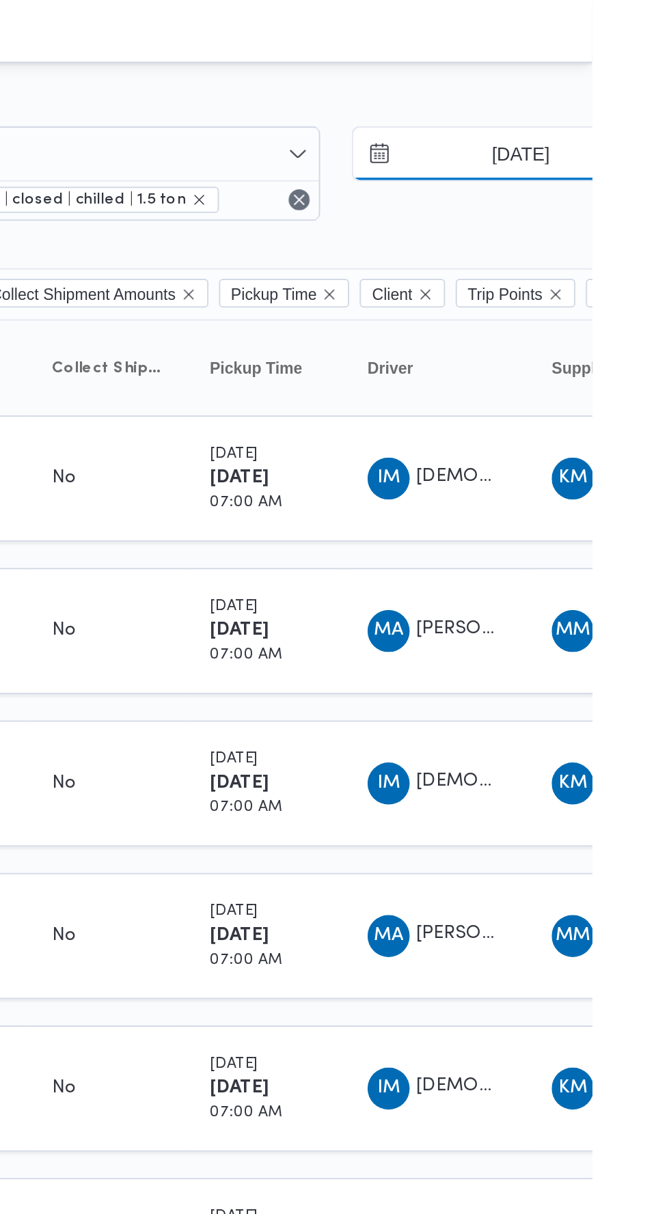
click at [630, 76] on input "[DATE]" at bounding box center [621, 79] width 155 height 27
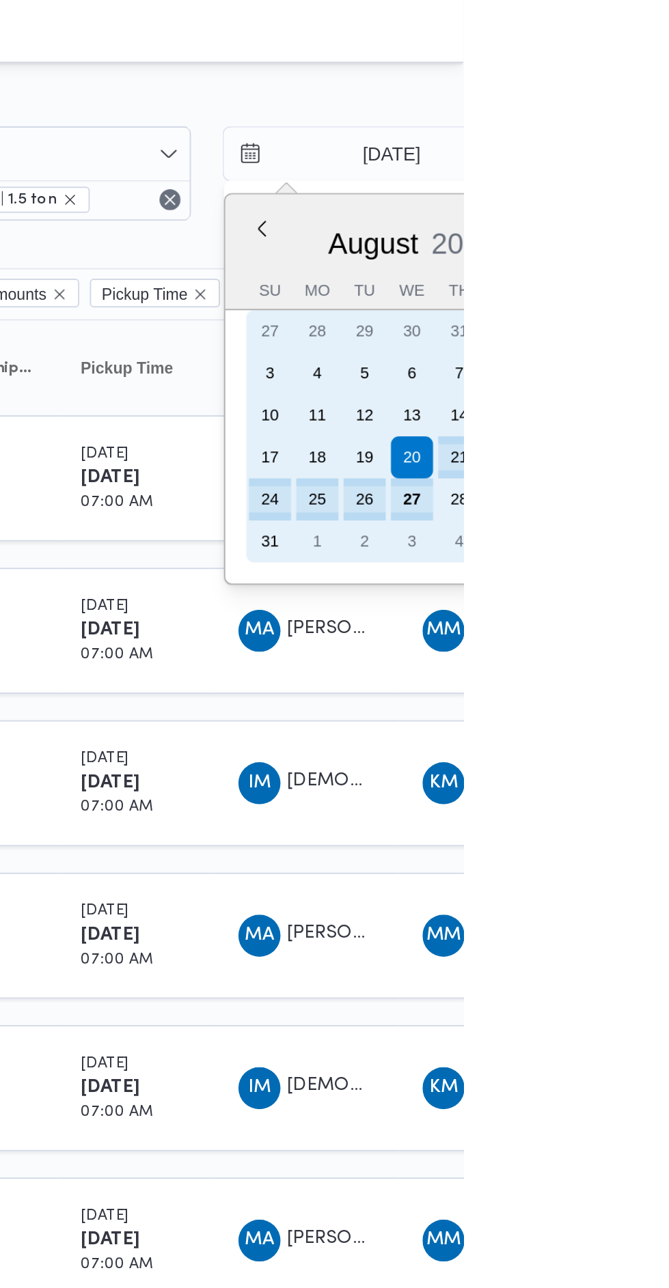
click at [668, 238] on div "21" at bounding box center [667, 238] width 22 height 22
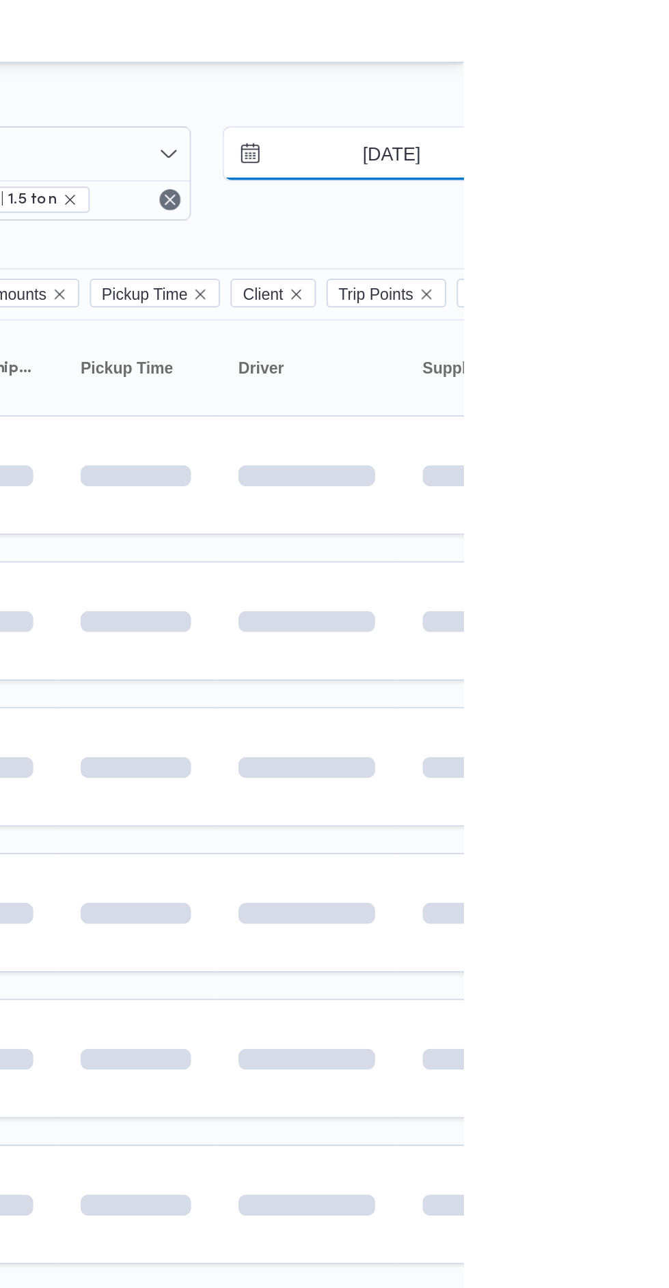
type input "[DATE]"
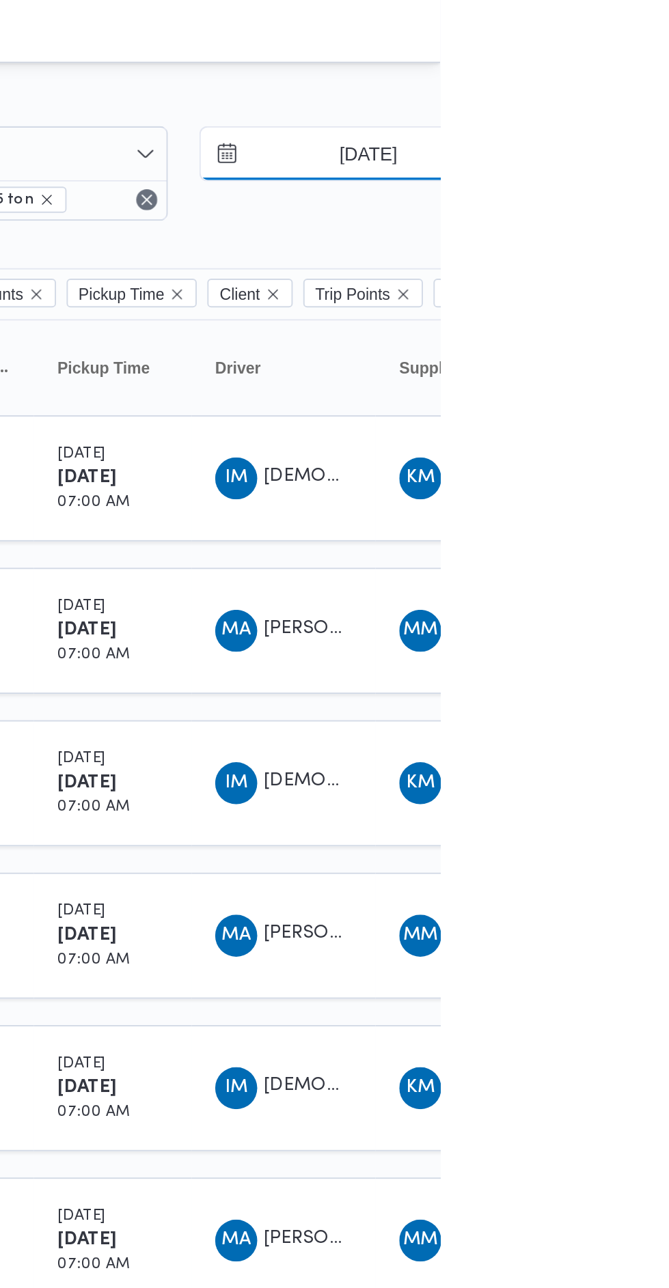
click at [668, 77] on input "[DATE]" at bounding box center [621, 79] width 155 height 27
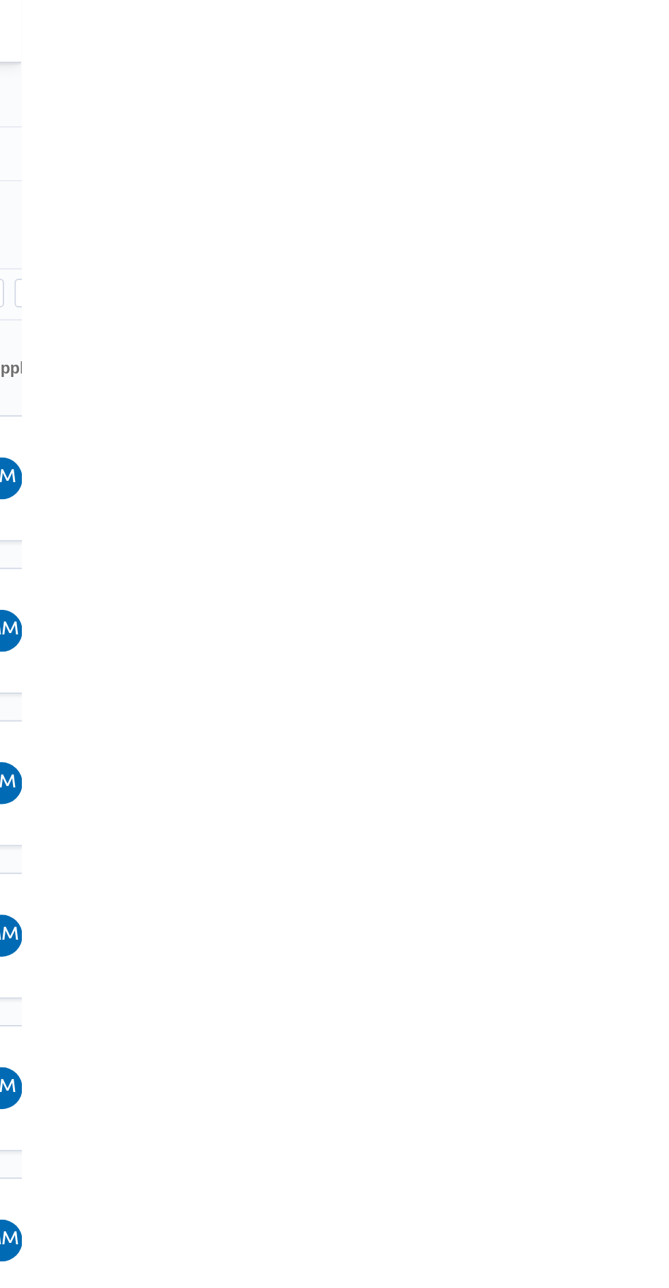
type input "[DATE]"
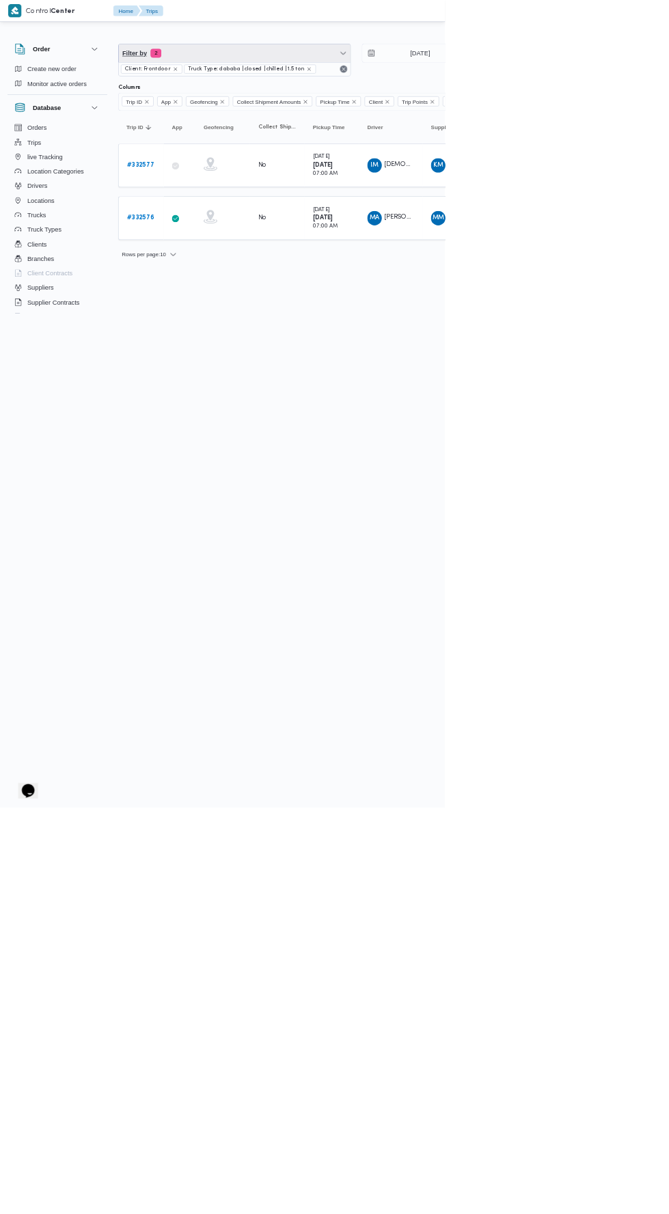
click at [428, 89] on span "Filter by 2" at bounding box center [352, 79] width 348 height 27
click at [311, 199] on div "Branch" at bounding box center [275, 199] width 148 height 11
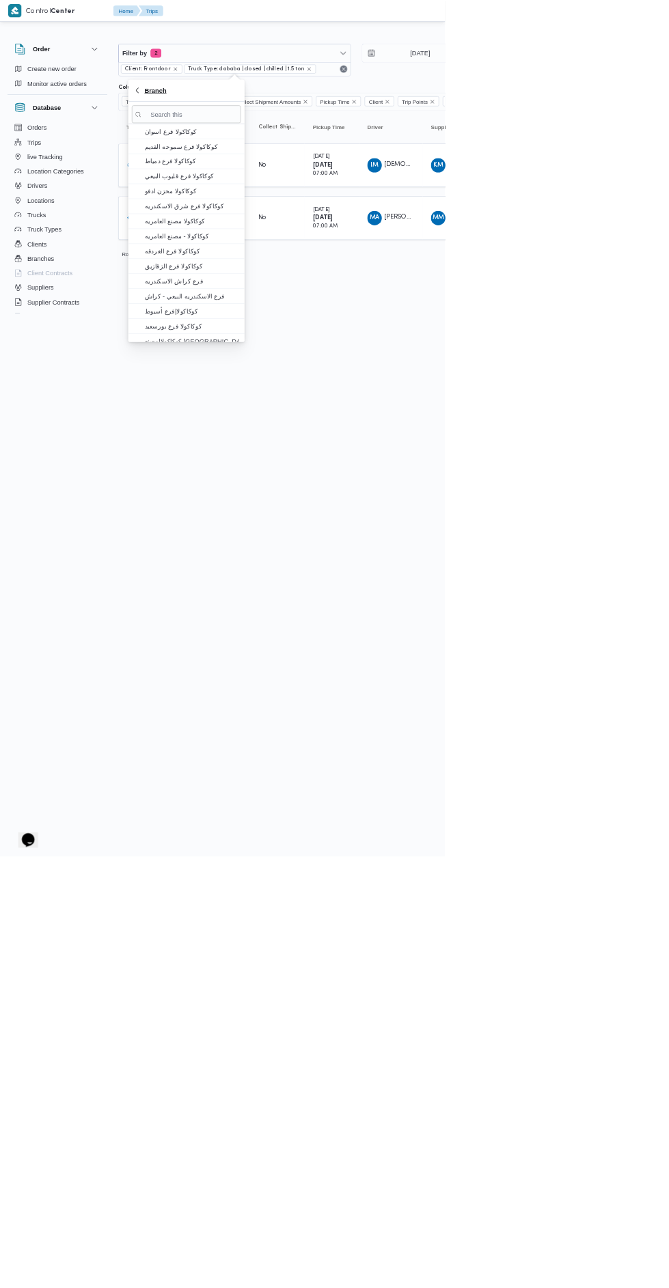
click at [247, 139] on span "Branch" at bounding box center [233, 136] width 33 height 16
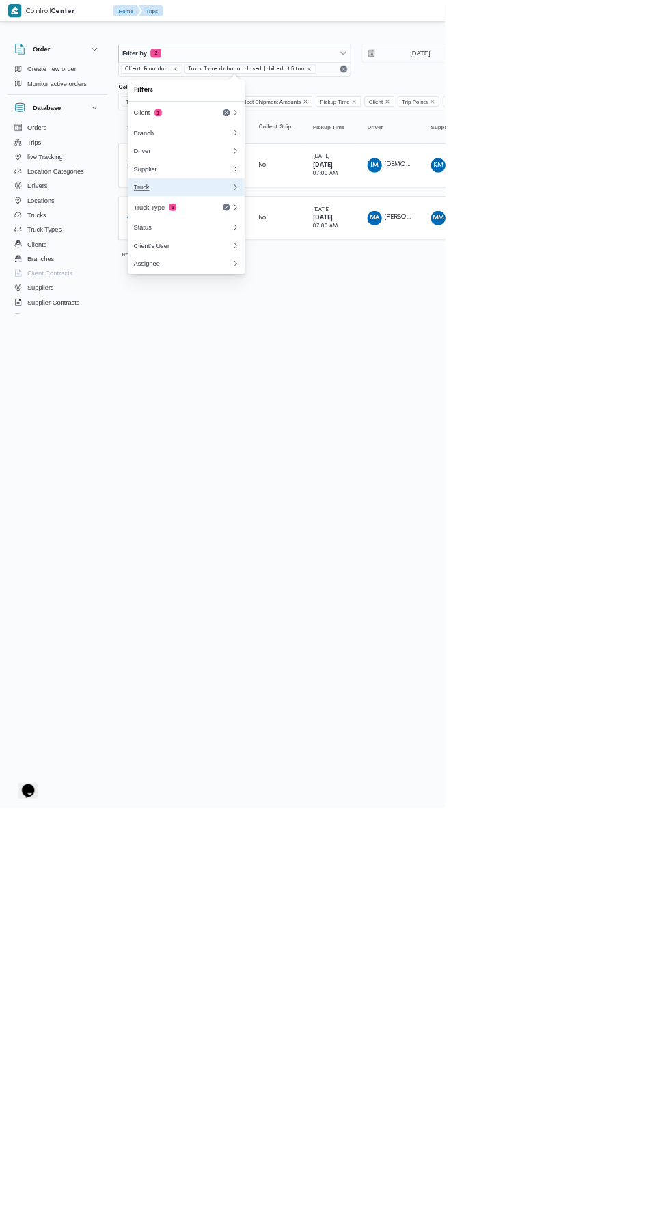
click at [303, 282] on div "Truck" at bounding box center [275, 281] width 148 height 11
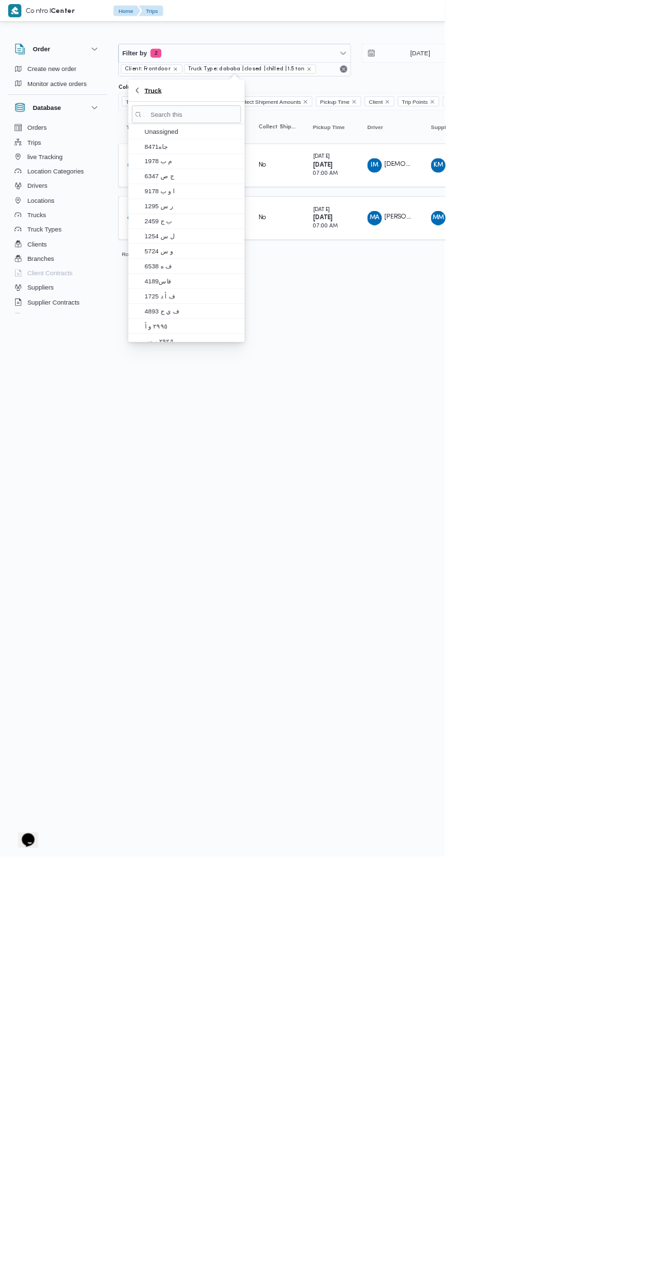
click at [229, 126] on button "Truck" at bounding box center [280, 136] width 175 height 33
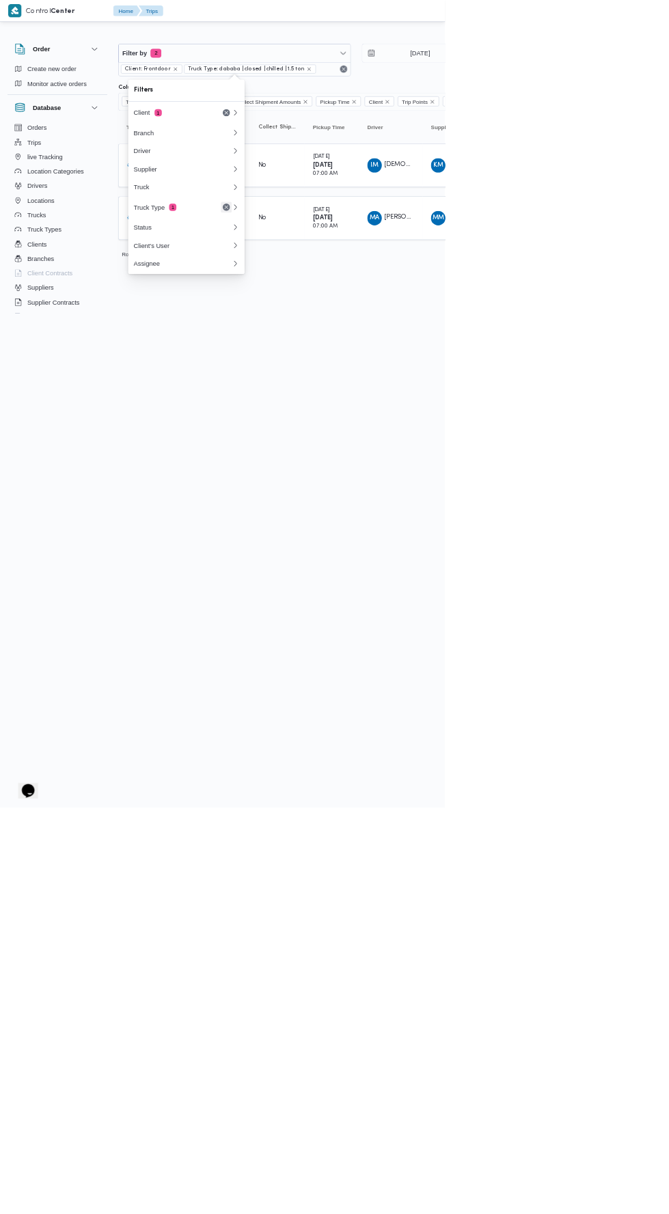
click at [340, 312] on button "Remove" at bounding box center [340, 311] width 16 height 16
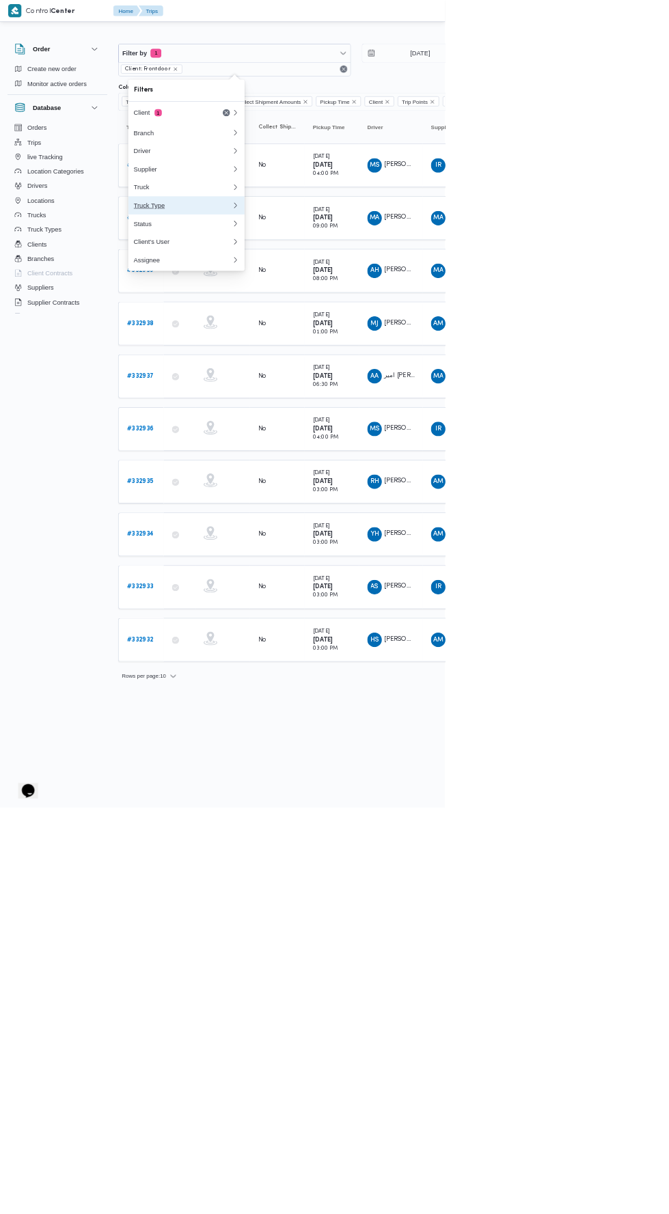
click at [323, 310] on div "Truck Type" at bounding box center [272, 308] width 142 height 11
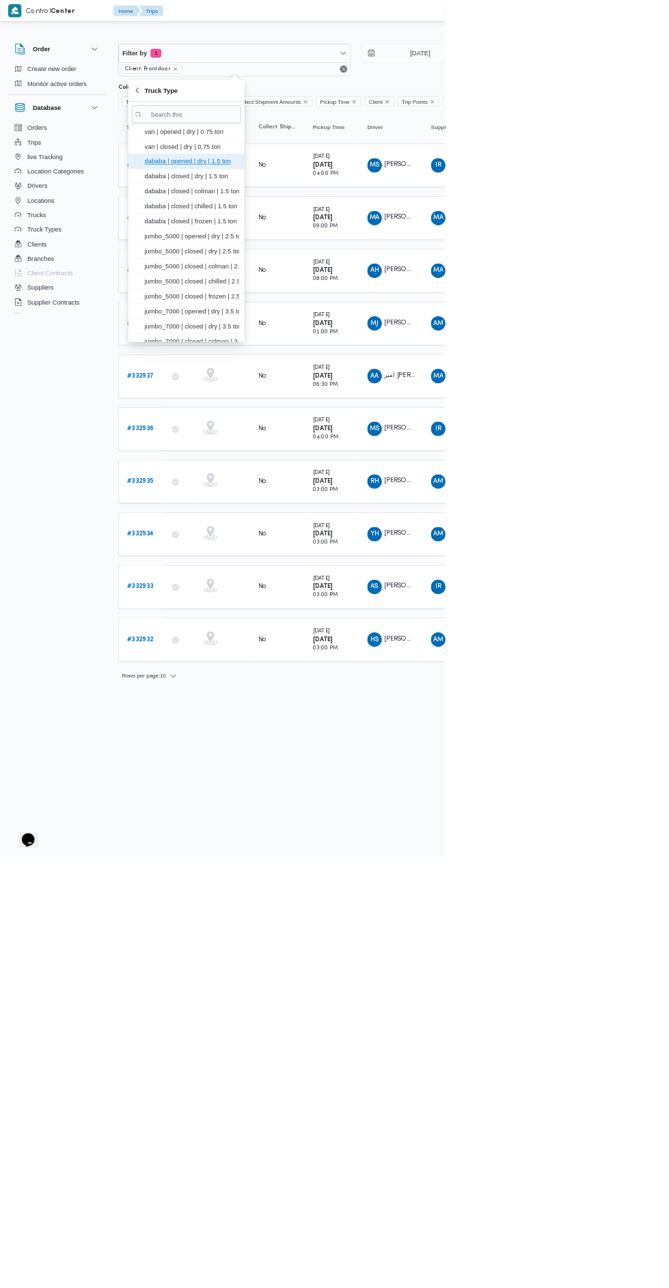
click at [352, 245] on span "dababa | opened | dry | 1.5 ton" at bounding box center [288, 242] width 142 height 16
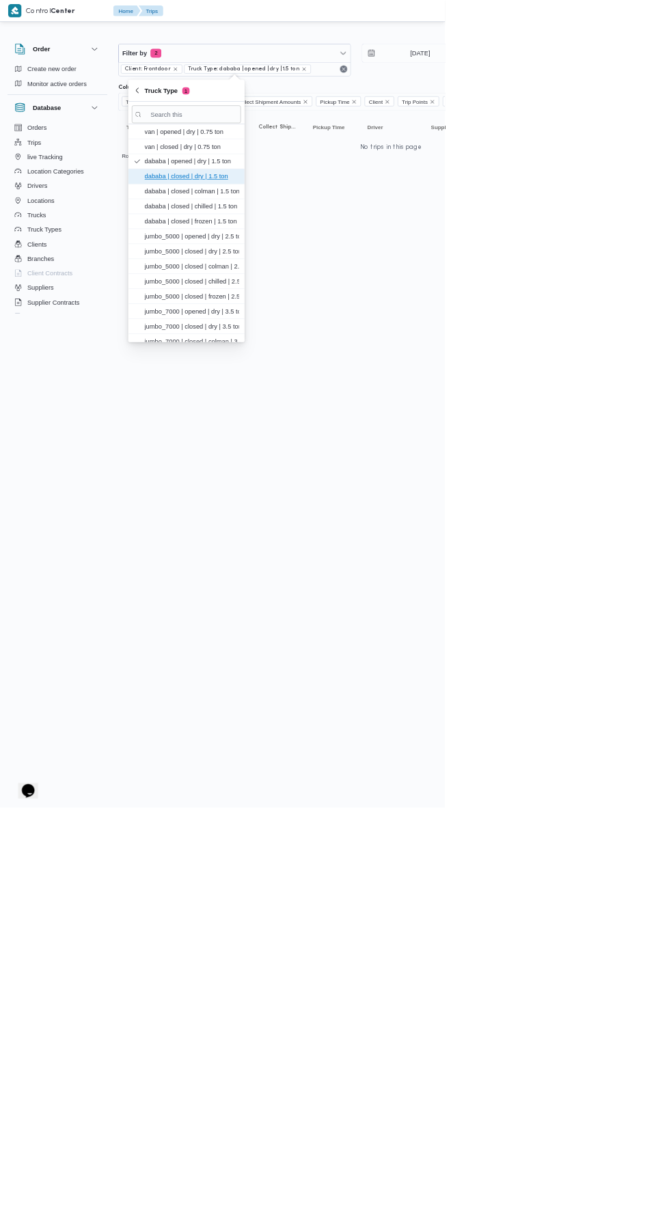
click at [329, 270] on span "dababa | closed | dry | 1.5 ton" at bounding box center [288, 265] width 142 height 16
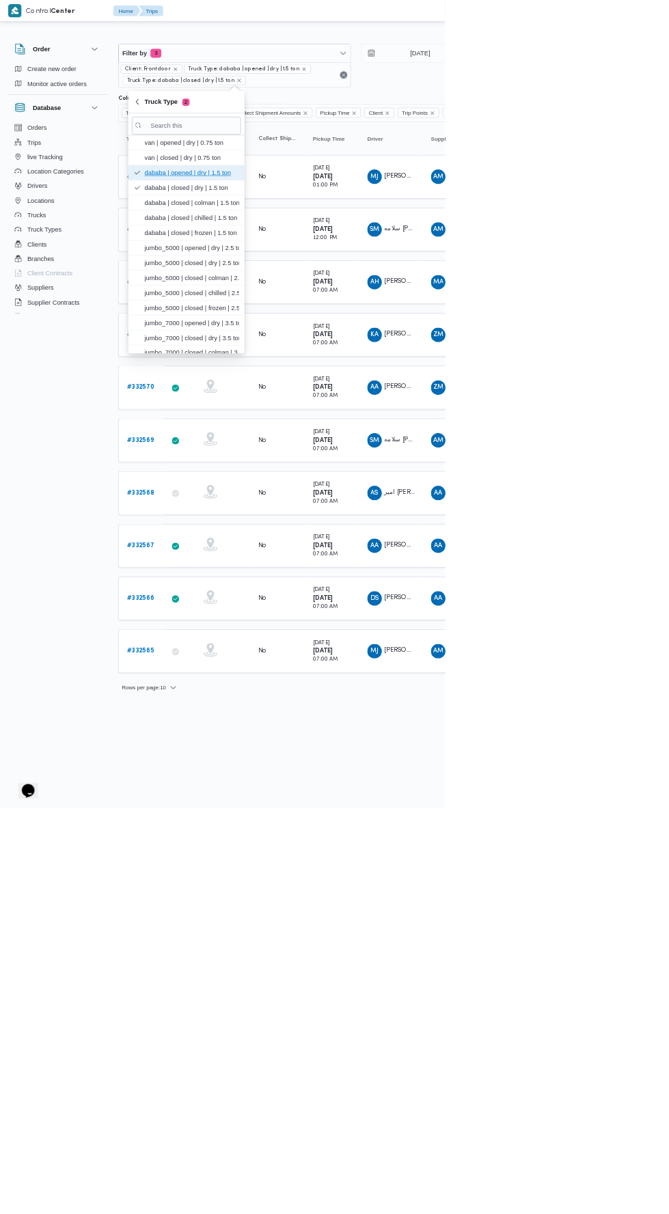
click at [301, 266] on span "dababa | opened | dry | 1.5 ton" at bounding box center [288, 259] width 142 height 16
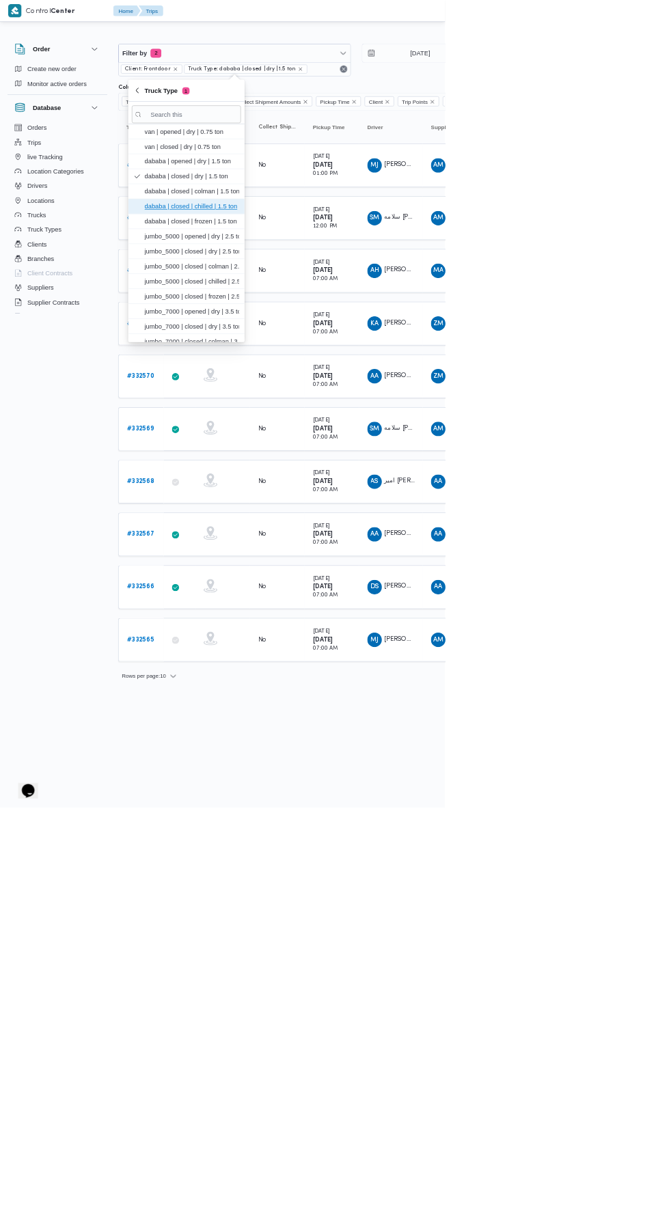
click at [345, 305] on span "dababa | closed | chilled | 1.5 ton" at bounding box center [288, 310] width 142 height 16
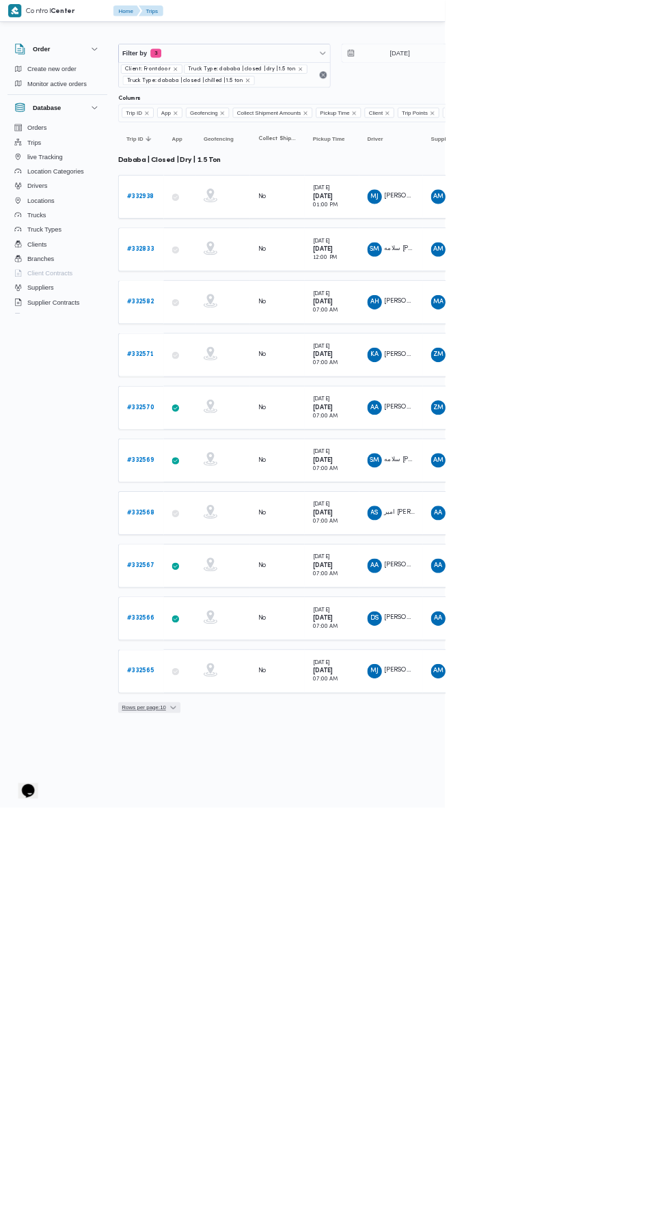
click at [264, 1061] on icon "button" at bounding box center [260, 1063] width 8 height 4
click at [255, 1032] on button "20 rows" at bounding box center [239, 1024] width 76 height 27
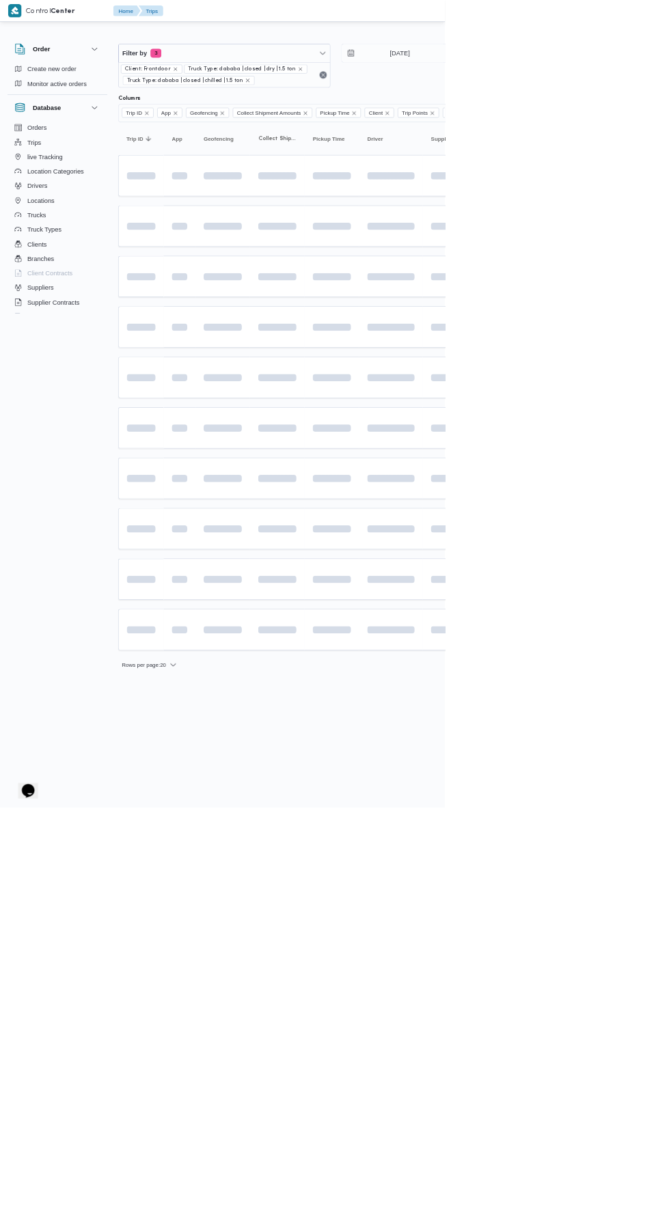
click at [456, 1213] on html "Control Center Home Trips English عربي Dark mode Logout Order Create new order …" at bounding box center [334, 607] width 669 height 1214
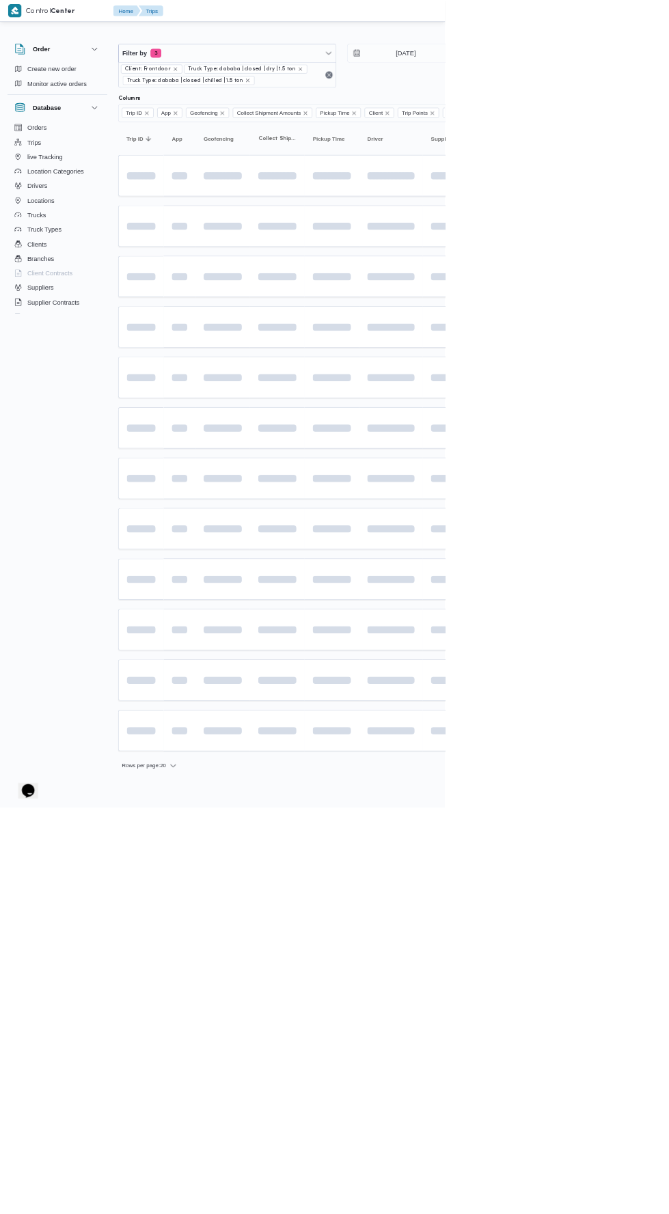
click at [613, 768] on td at bounding box center [588, 795] width 96 height 62
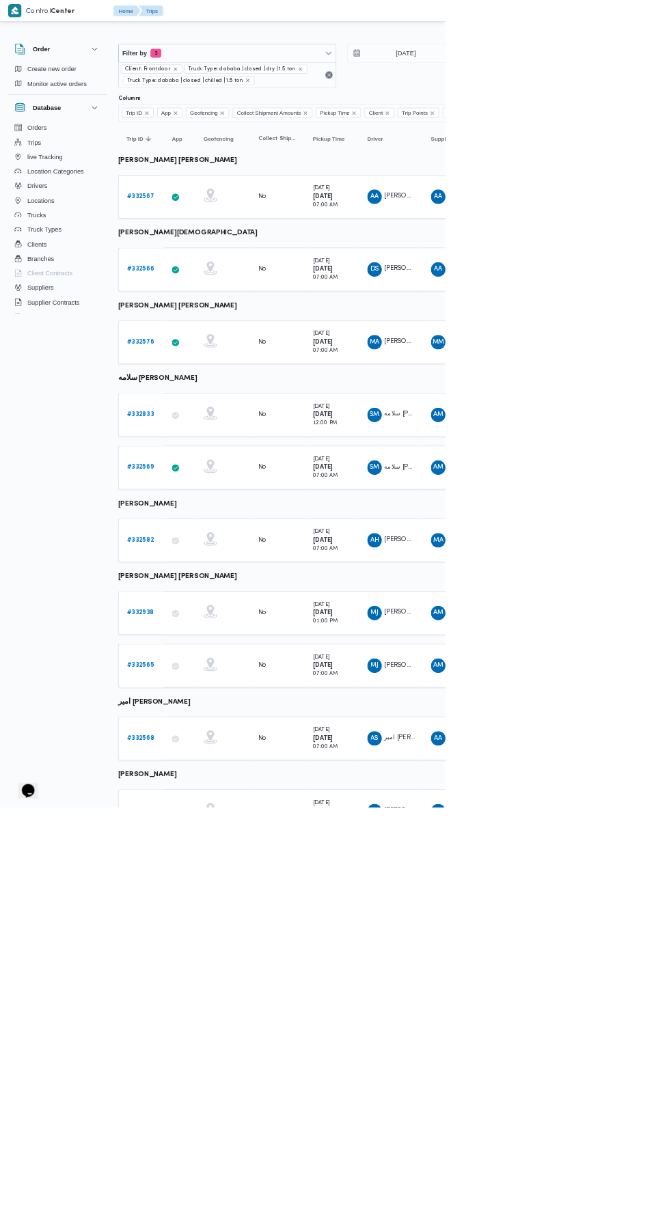
click at [416, 1121] on td "Collect Shipment Amounts No" at bounding box center [417, 1110] width 82 height 66
click at [214, 294] on b "# 332567" at bounding box center [211, 295] width 41 height 9
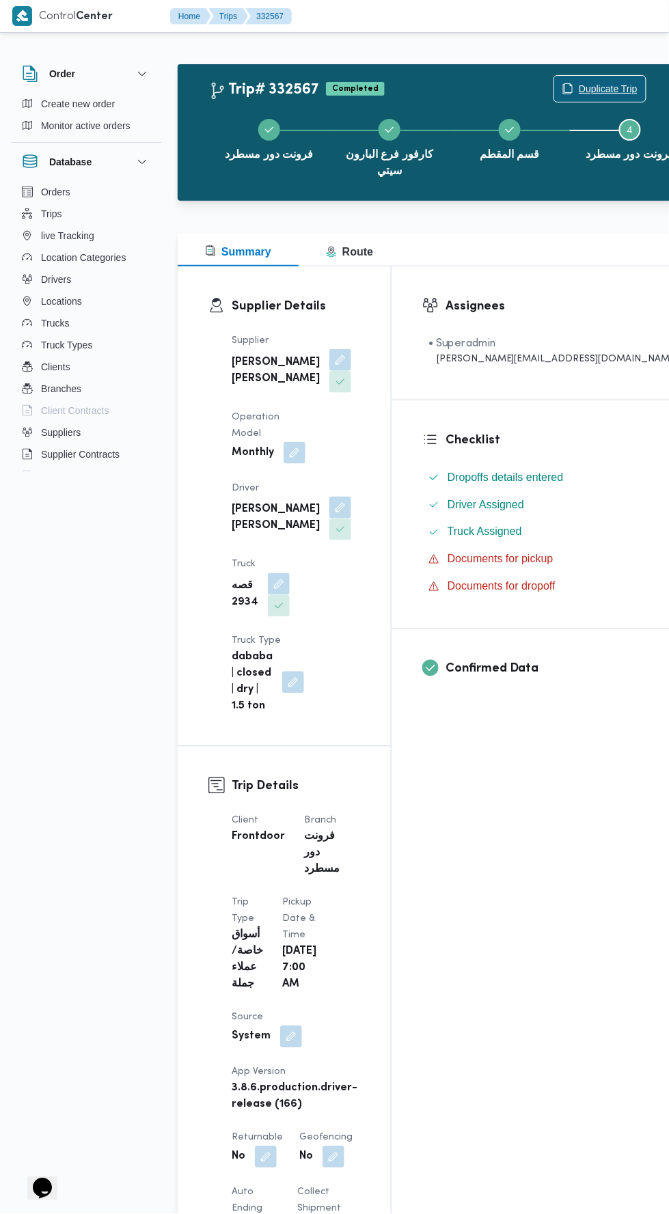
click at [578, 85] on span "Duplicate Trip" at bounding box center [607, 89] width 59 height 16
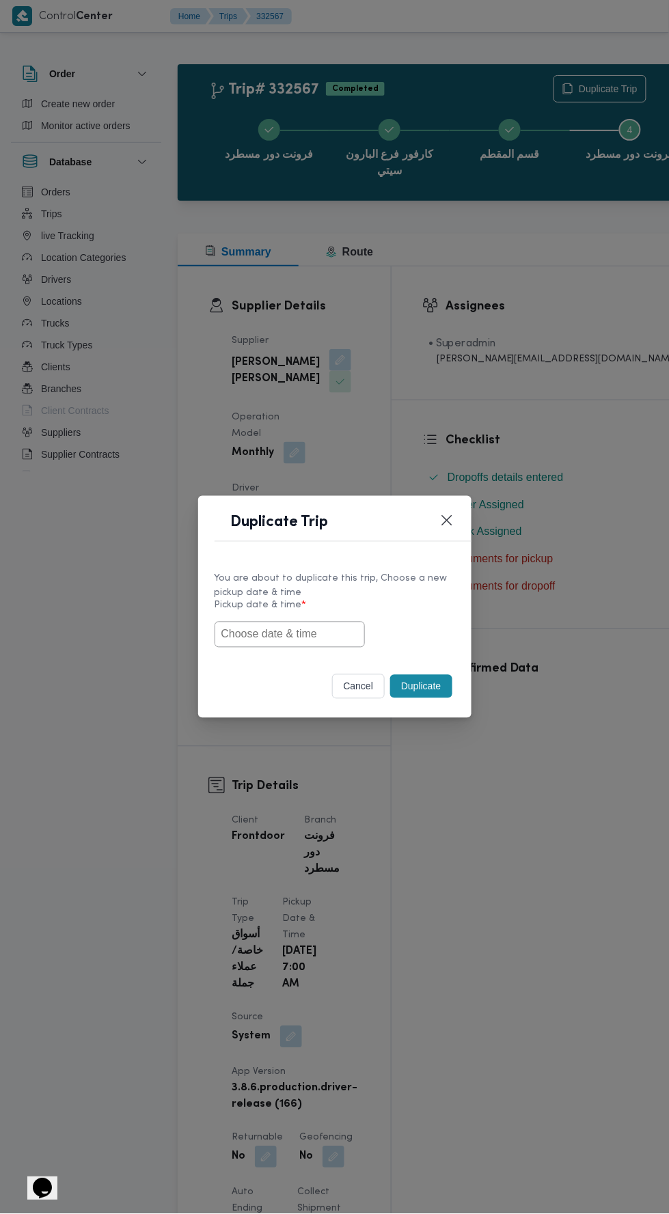
click at [337, 628] on input "text" at bounding box center [289, 634] width 150 height 26
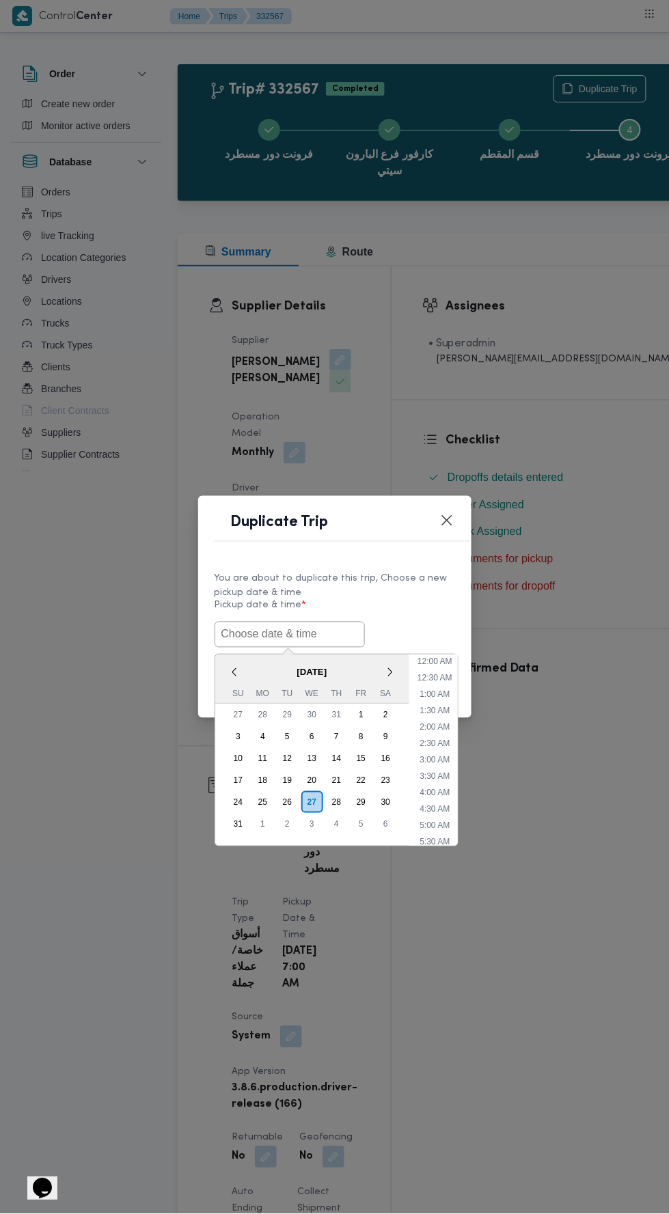
scroll to position [42, 0]
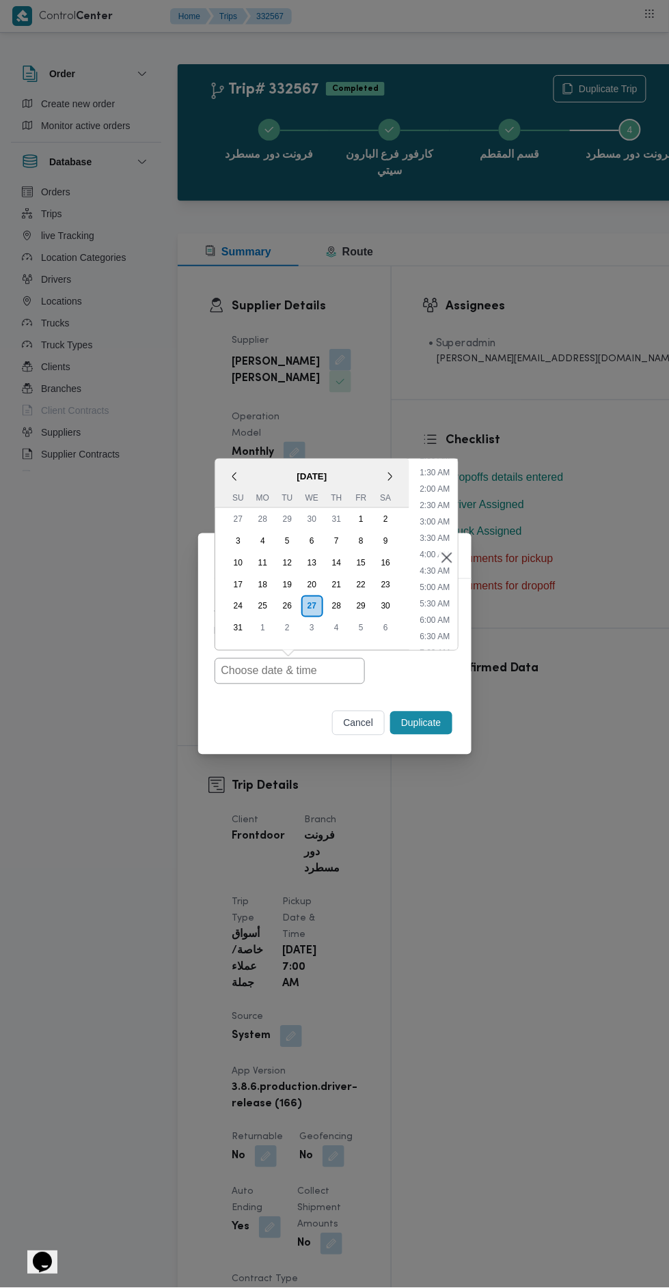
type input "[DATE] 7:00AM"
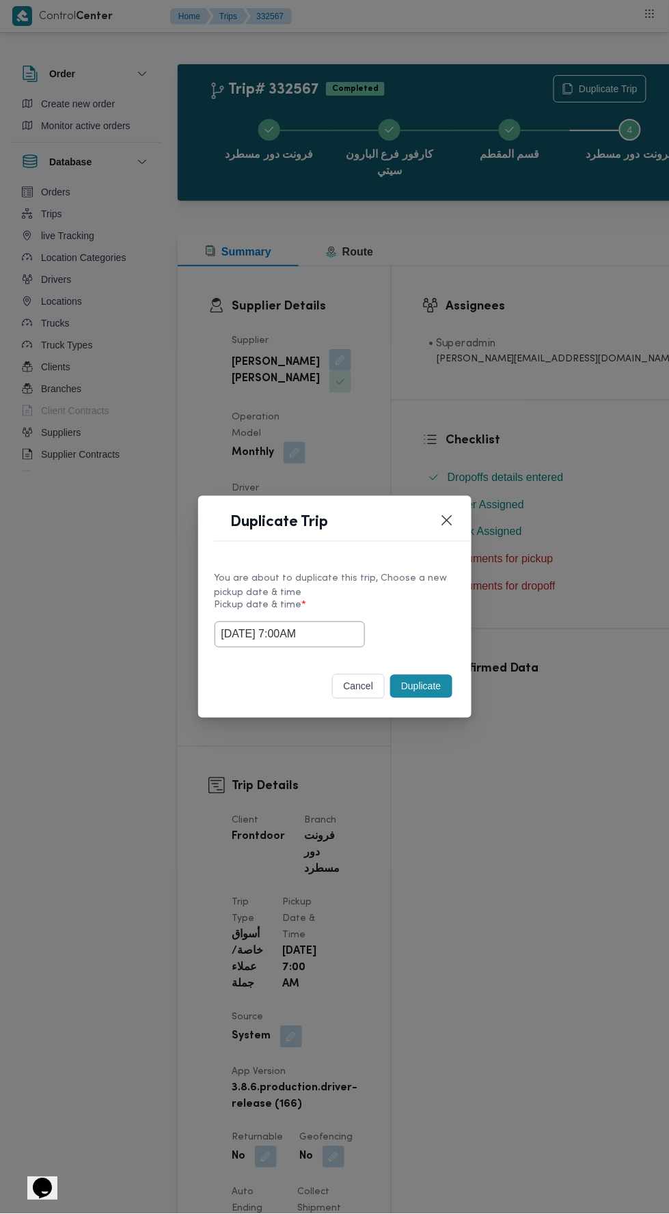
click at [611, 483] on div "Duplicate Trip You are about to duplicate this trip, Choose a new pickup date &…" at bounding box center [334, 607] width 669 height 1214
click at [431, 687] on button "Duplicate" at bounding box center [420, 686] width 61 height 23
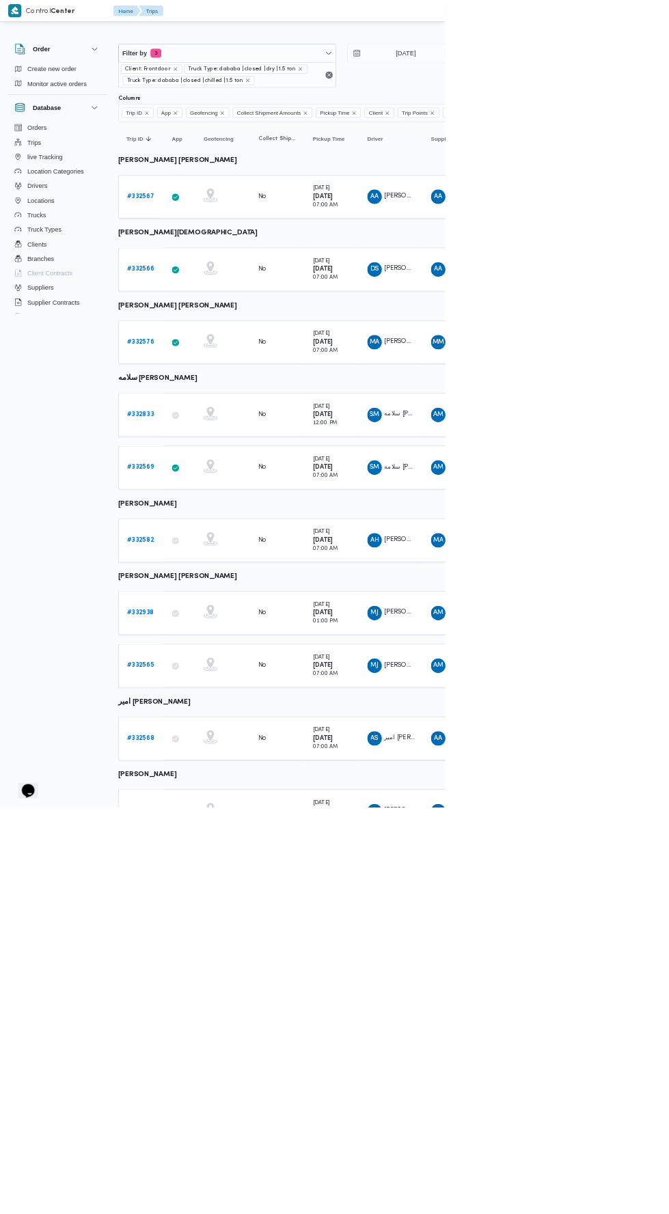
click at [220, 402] on b "# 332566" at bounding box center [211, 404] width 41 height 9
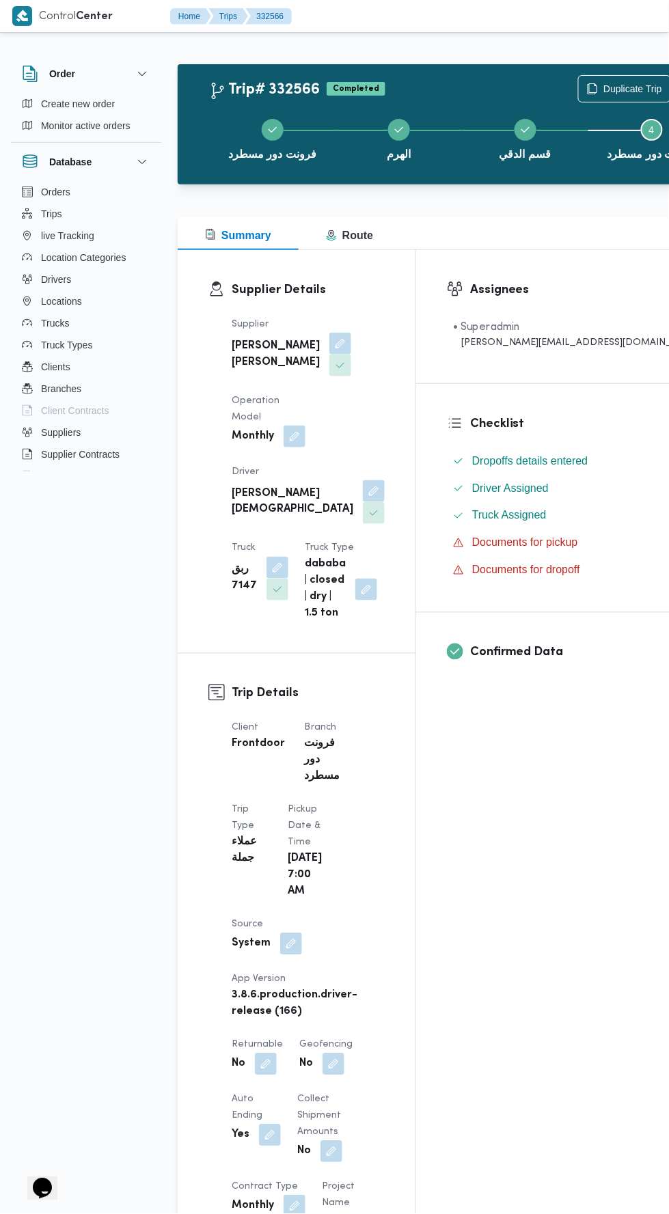
click at [543, 96] on div "فرونت دور مسطرد الهرم قسم الدقي Step 4 is incomplete 4 فرونت دور مسطرد" at bounding box center [462, 137] width 522 height 87
click at [603, 83] on span "Duplicate Trip" at bounding box center [632, 89] width 59 height 16
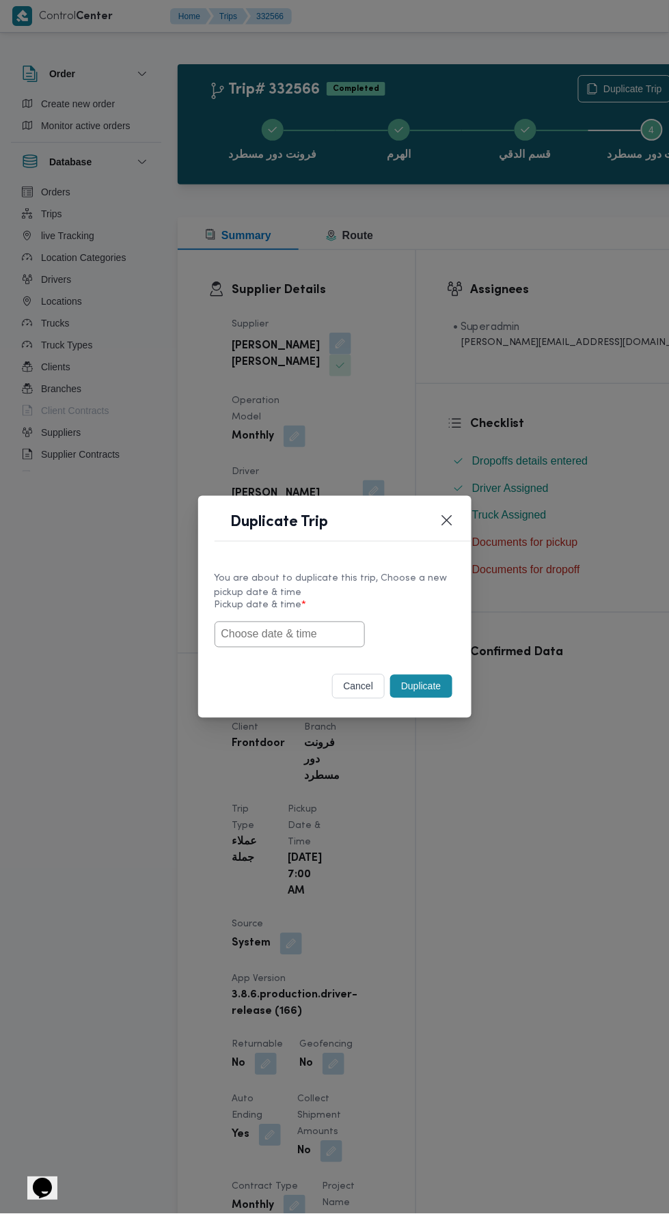
click at [317, 634] on input "text" at bounding box center [289, 634] width 150 height 26
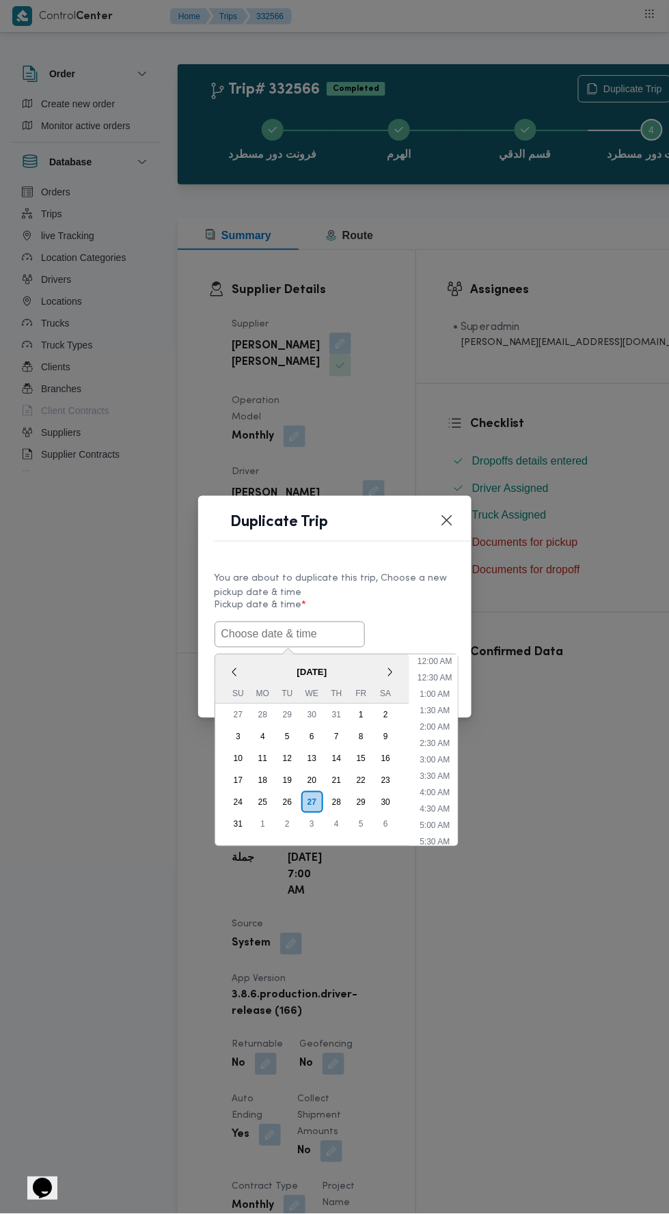
scroll to position [42, 0]
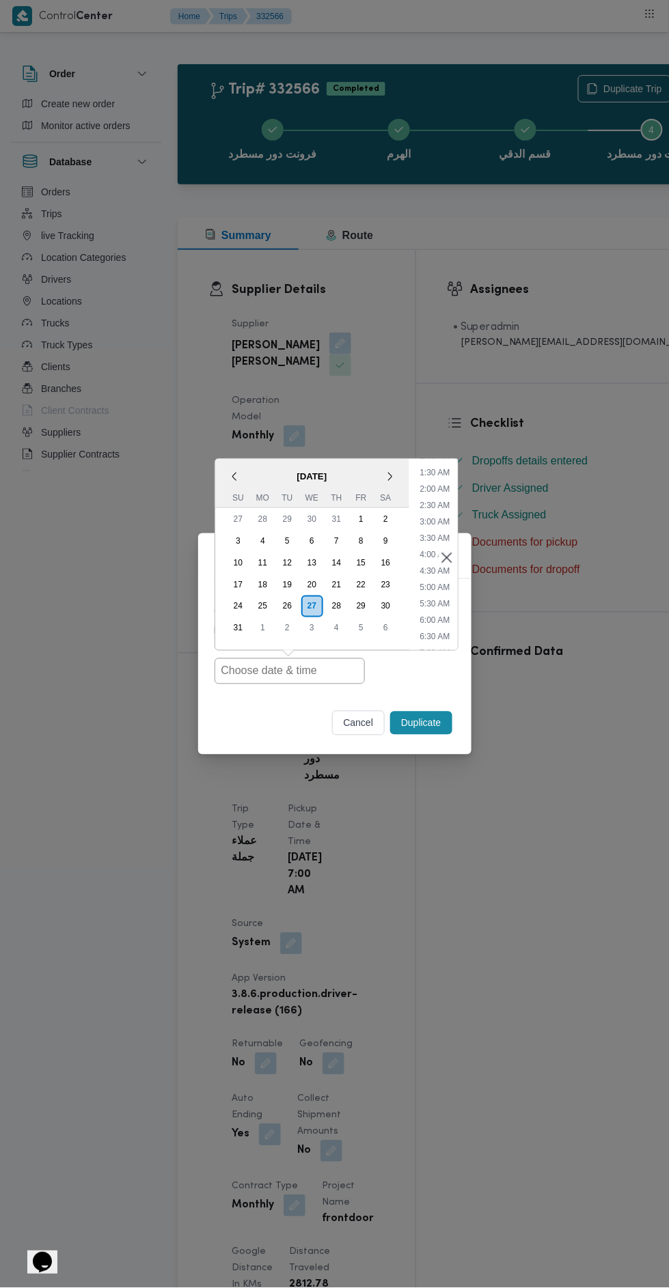
type input "[DATE] 7:00AM"
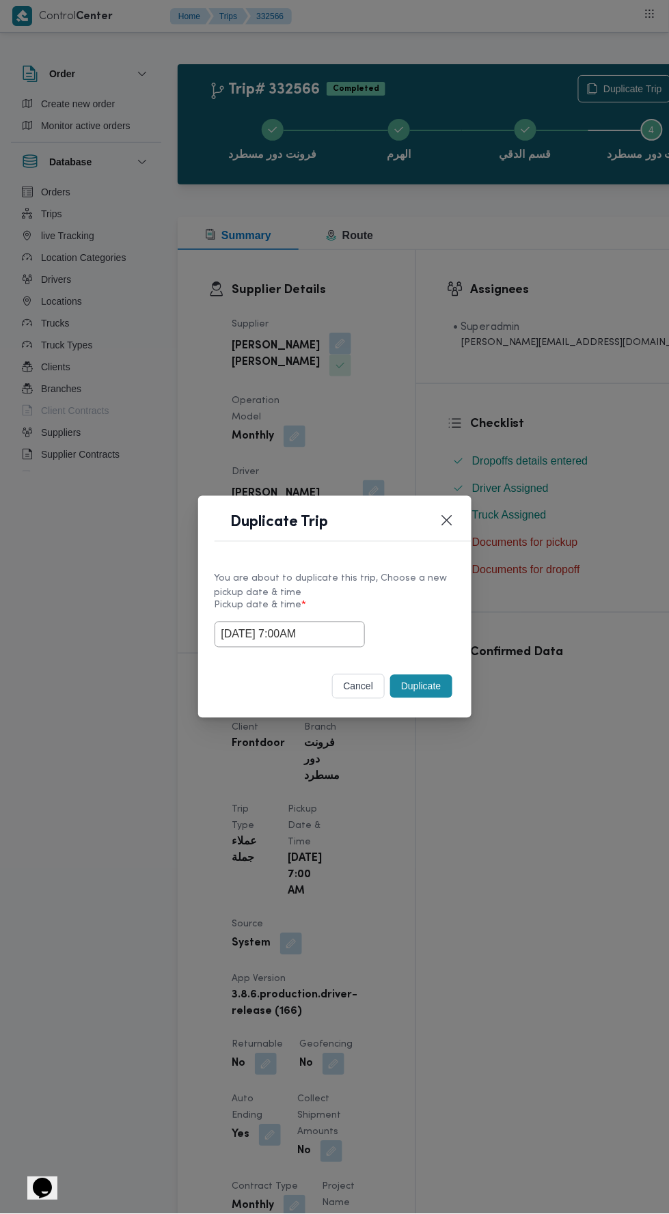
click at [620, 461] on div "Duplicate Trip You are about to duplicate this trip, Choose a new pickup date &…" at bounding box center [334, 607] width 669 height 1214
click at [438, 690] on button "Duplicate" at bounding box center [420, 686] width 61 height 23
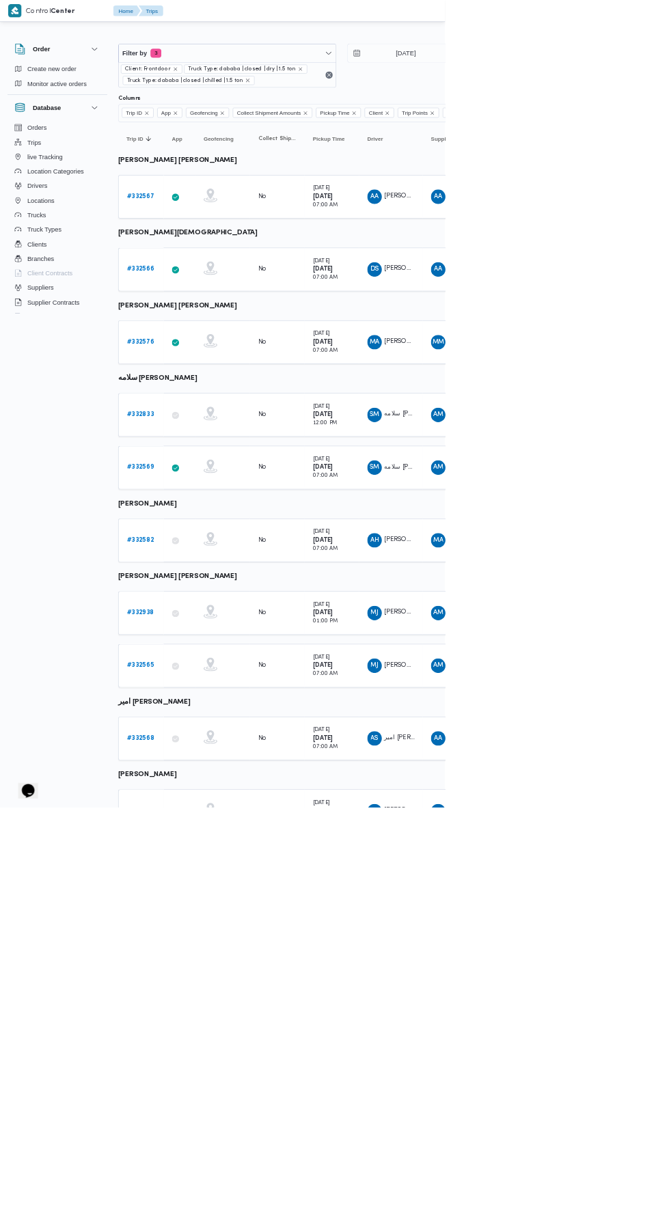
click at [213, 509] on b "# 332576" at bounding box center [211, 513] width 41 height 9
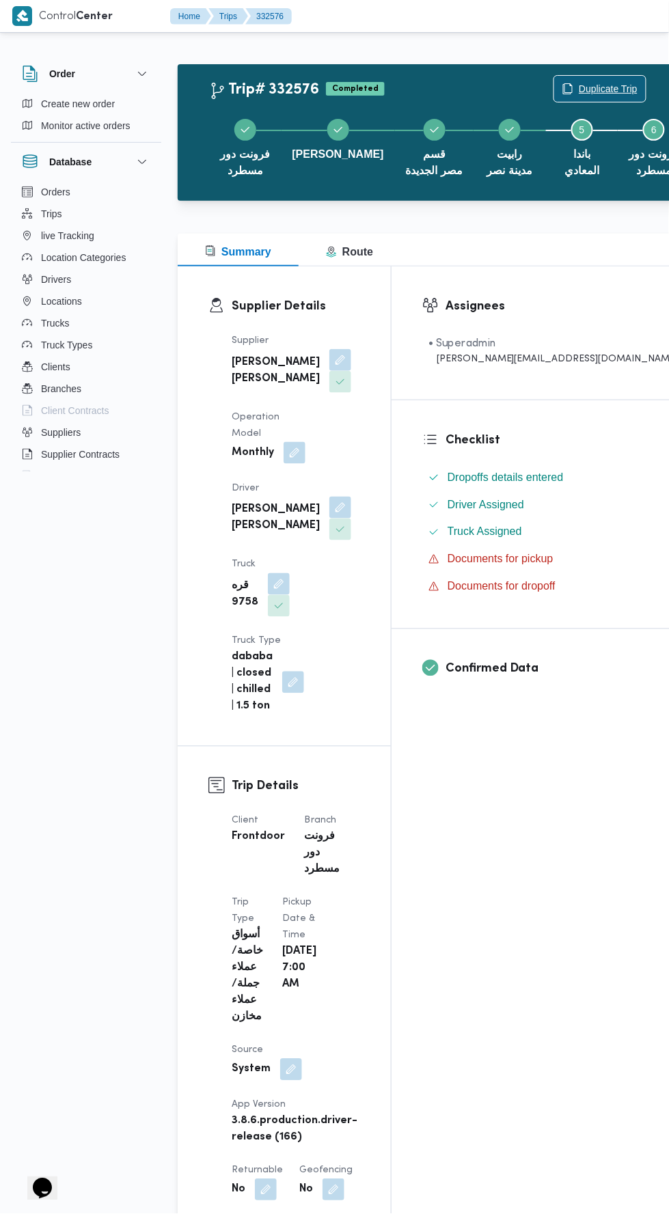
click at [578, 88] on span "Duplicate Trip" at bounding box center [607, 89] width 59 height 16
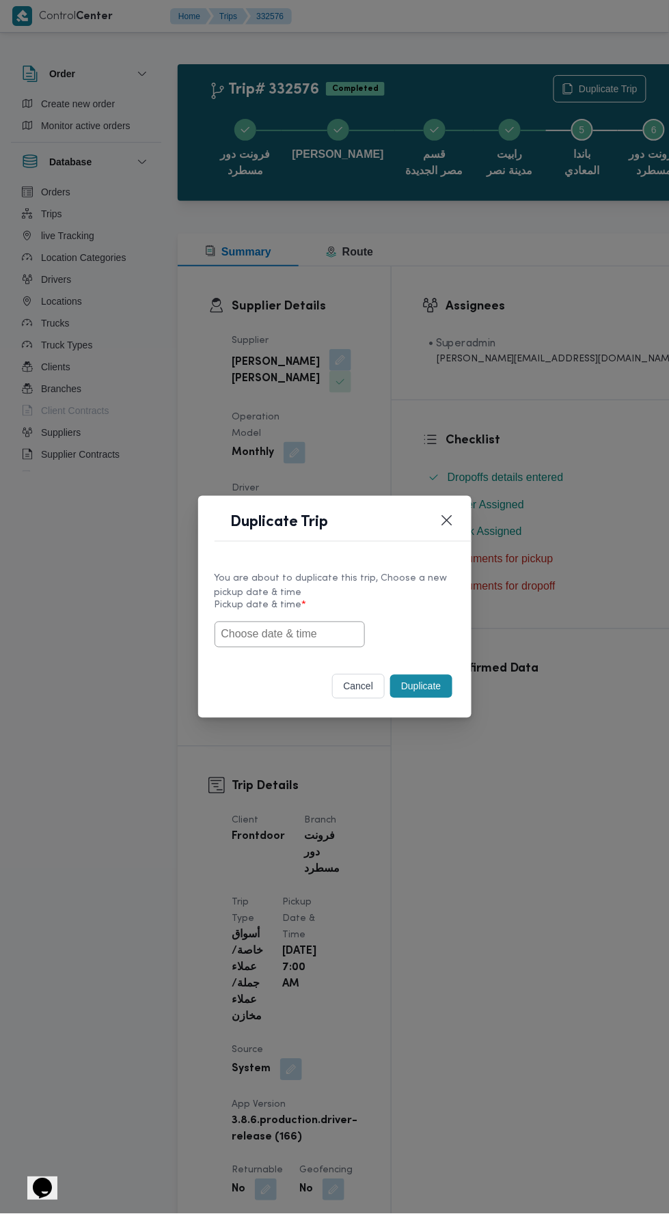
click at [310, 630] on input "text" at bounding box center [289, 634] width 150 height 26
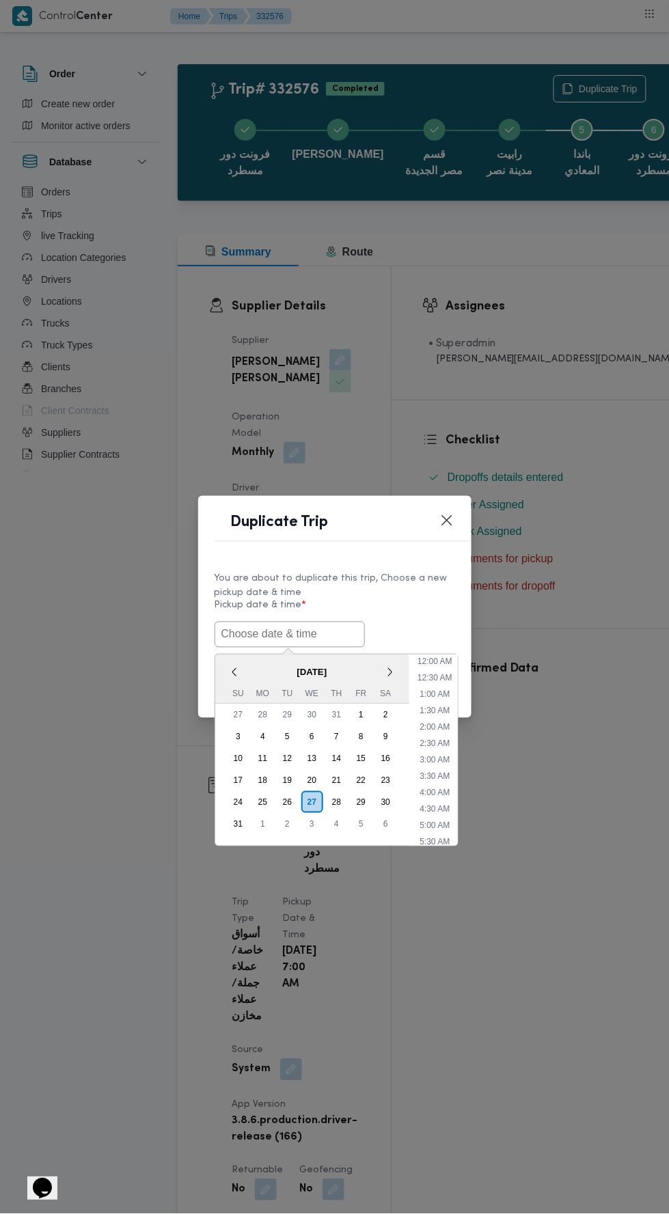
scroll to position [42, 0]
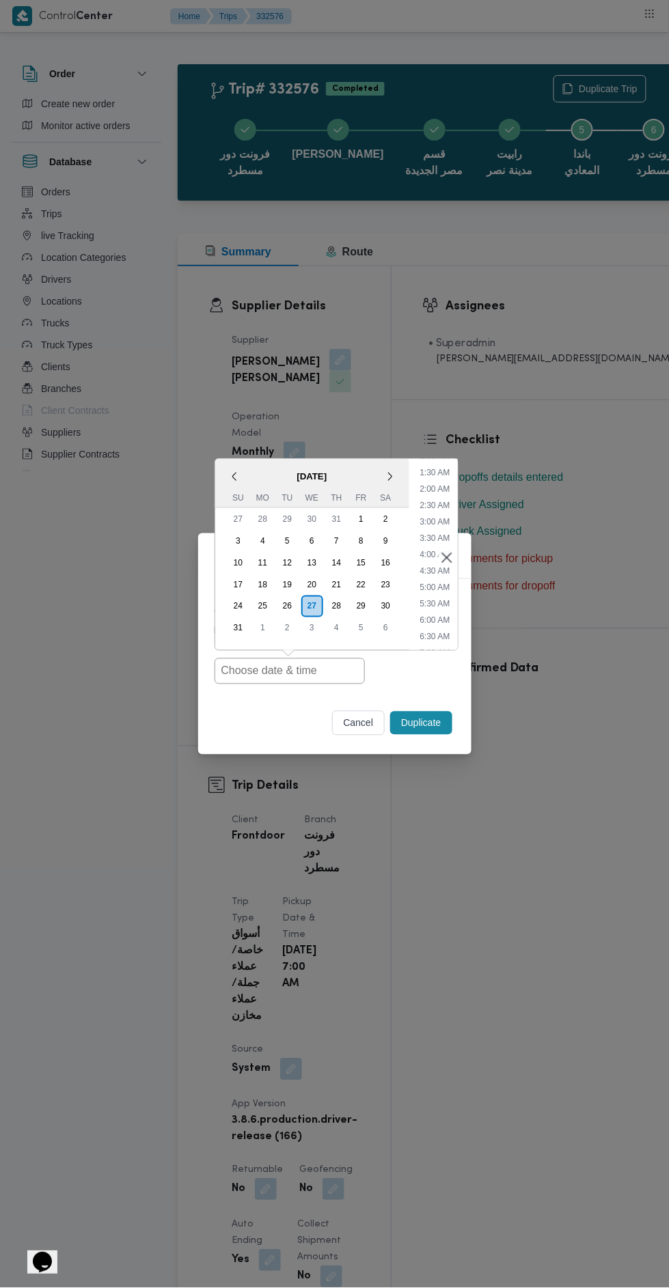
type input "[DATE] 7:00AM"
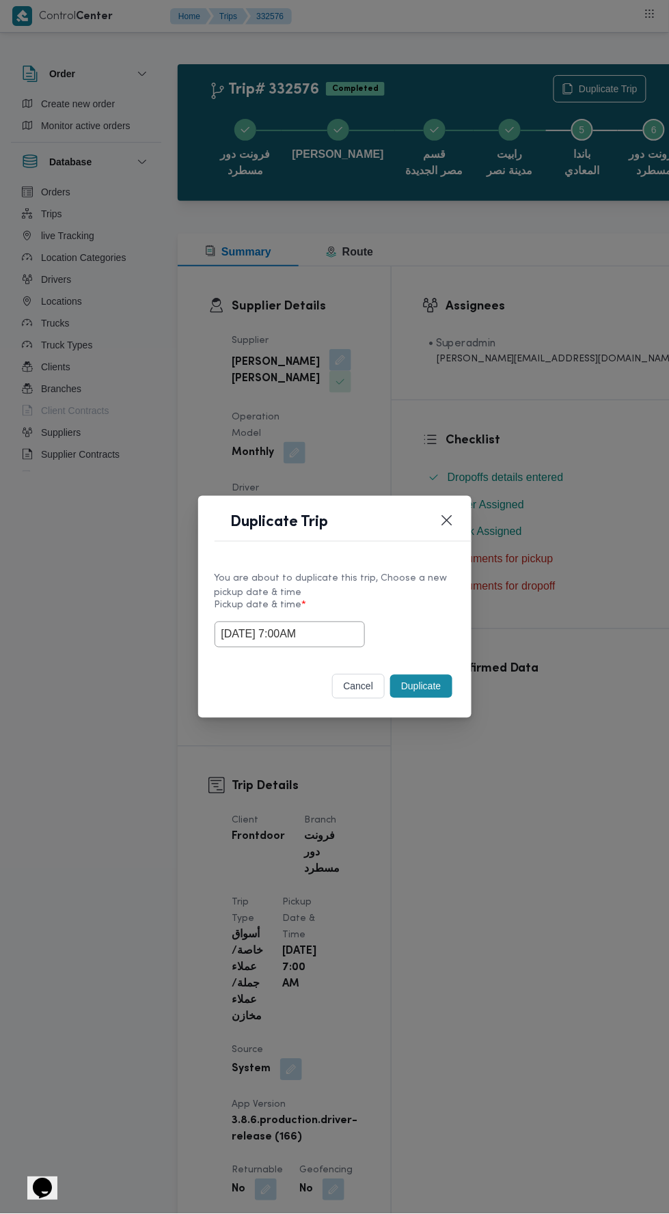
click at [612, 571] on div "Duplicate Trip You are about to duplicate this trip, Choose a new pickup date &…" at bounding box center [334, 607] width 669 height 1214
click at [427, 686] on button "Duplicate" at bounding box center [420, 686] width 61 height 23
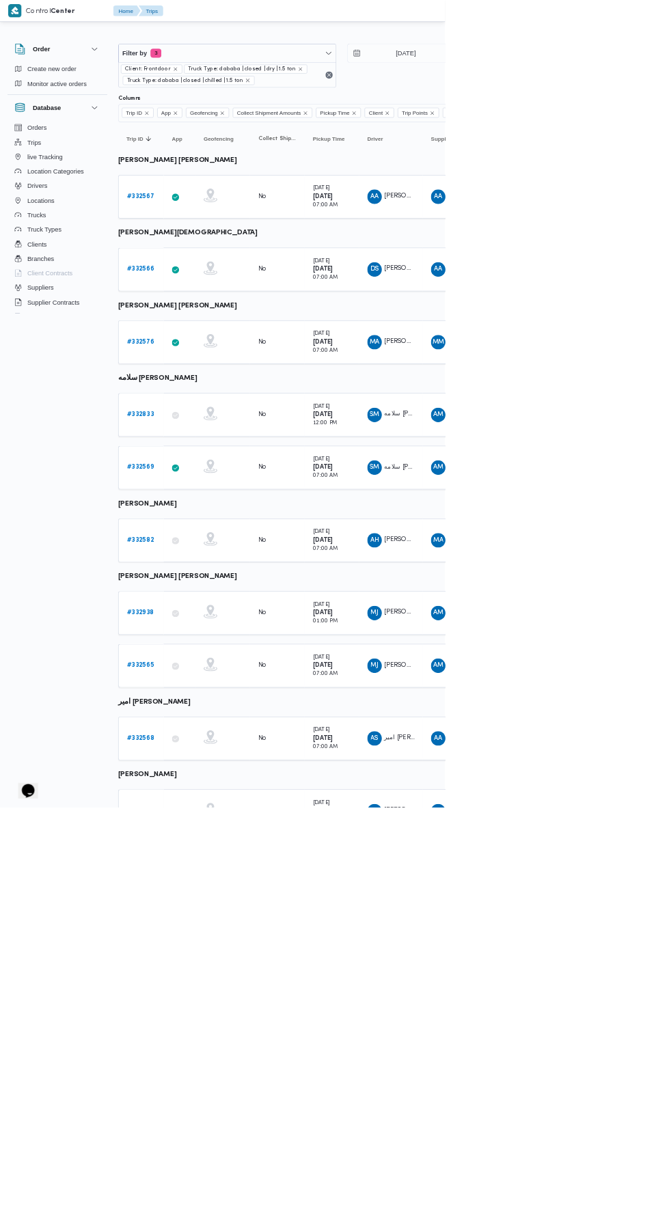
click at [214, 698] on b "# 332569" at bounding box center [211, 702] width 40 height 9
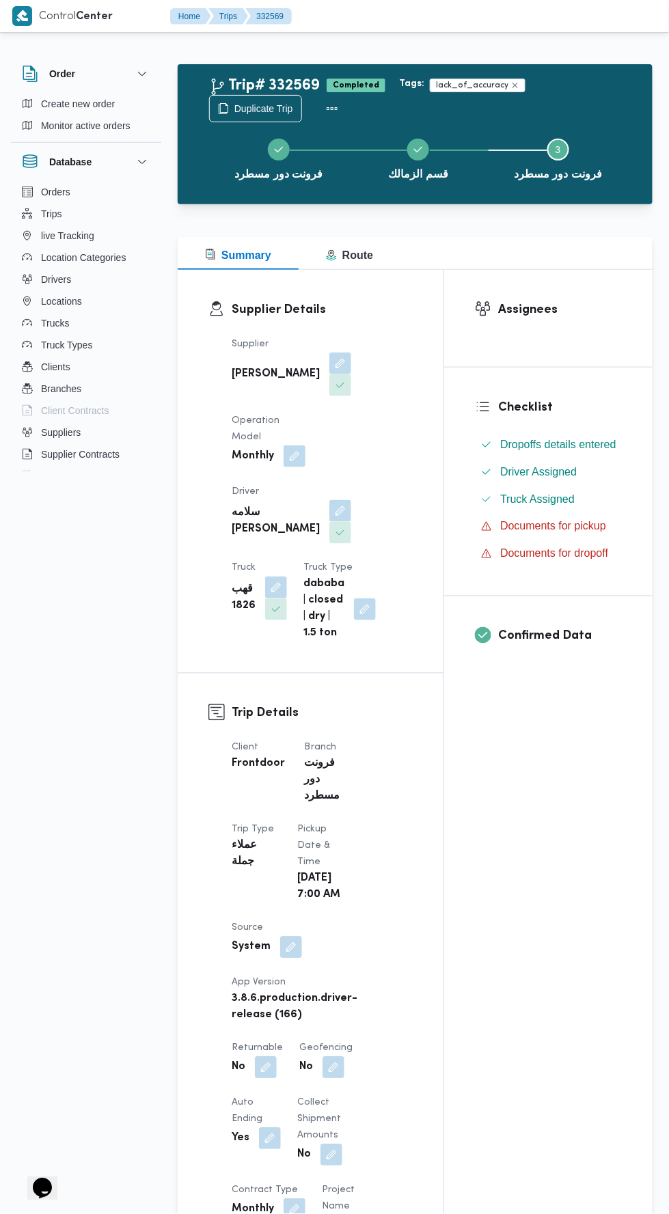
click at [531, 83] on div "Tags: lack_of_accuracy" at bounding box center [513, 85] width 234 height 19
click at [266, 111] on span "Duplicate Trip" at bounding box center [263, 108] width 59 height 16
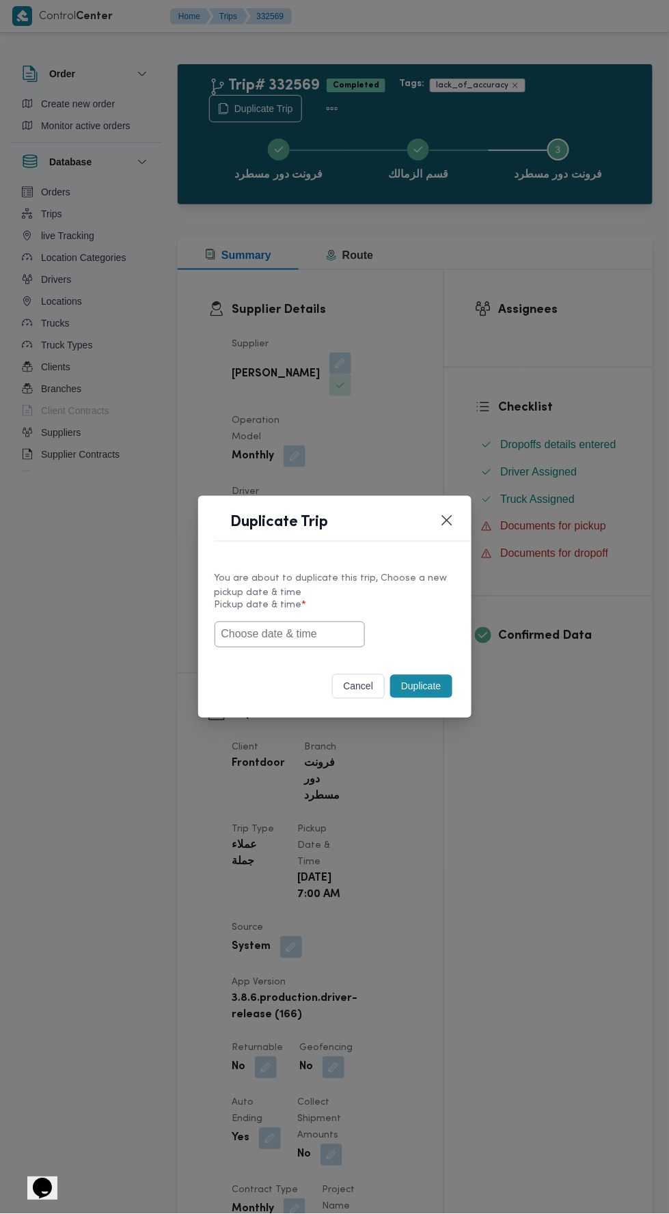
click at [305, 633] on input "text" at bounding box center [289, 634] width 150 height 26
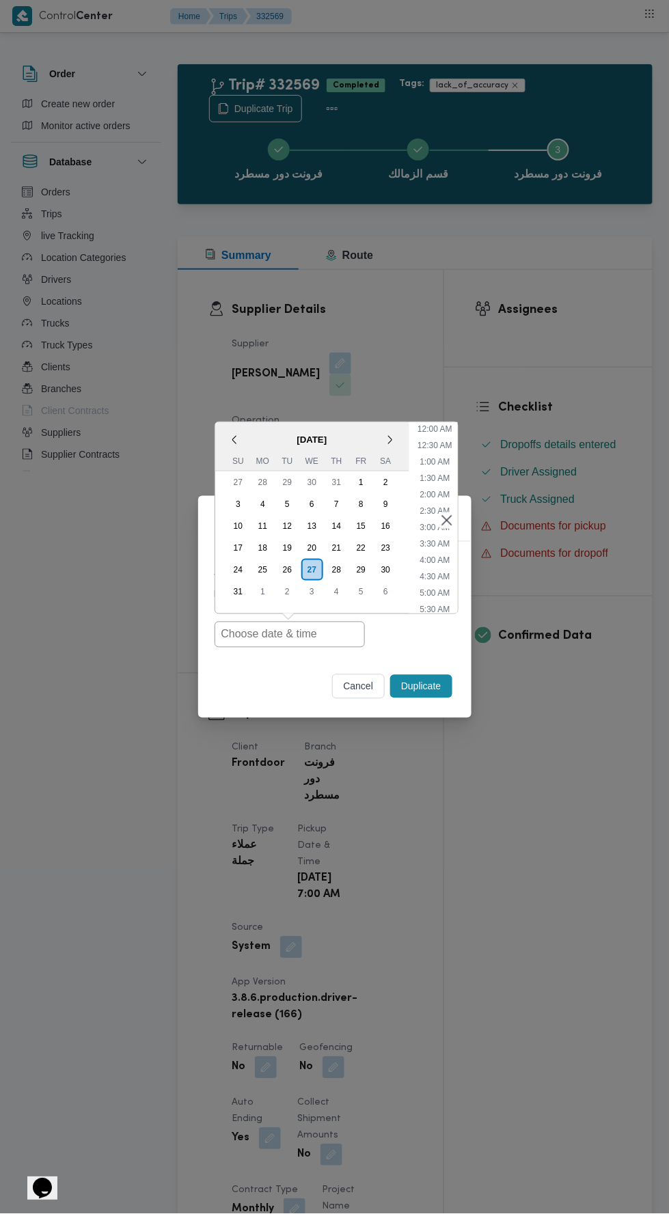
scroll to position [42, 0]
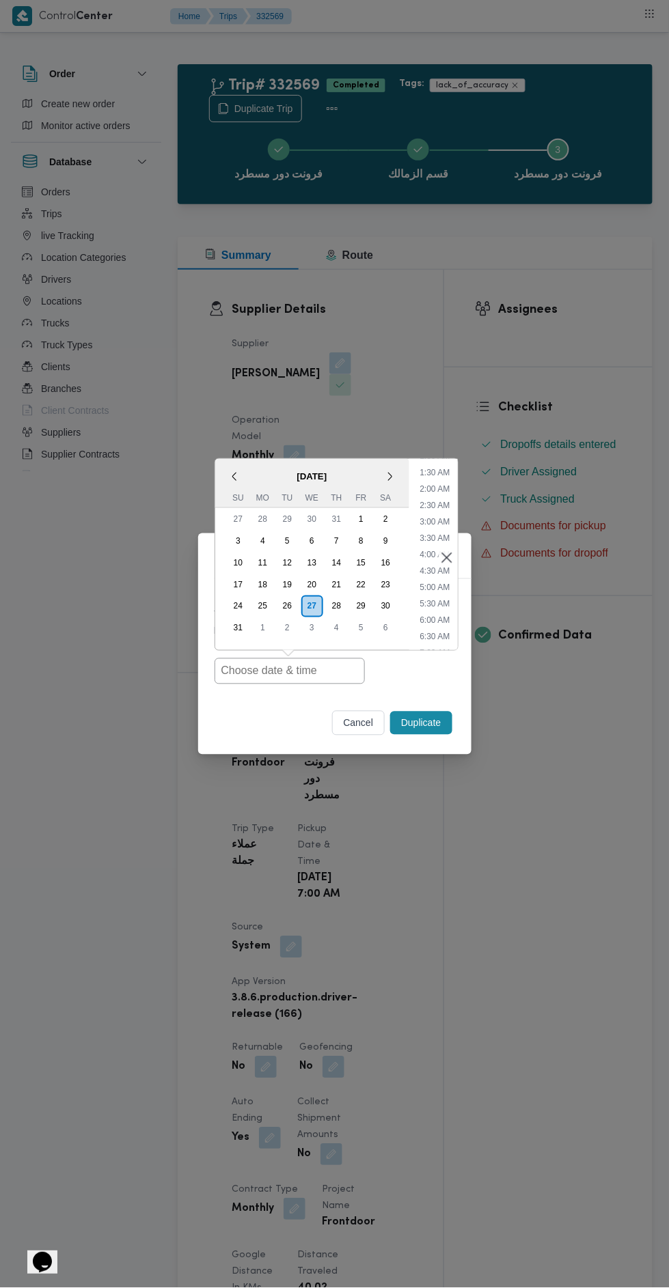
type input "[DATE] 7:00AM"
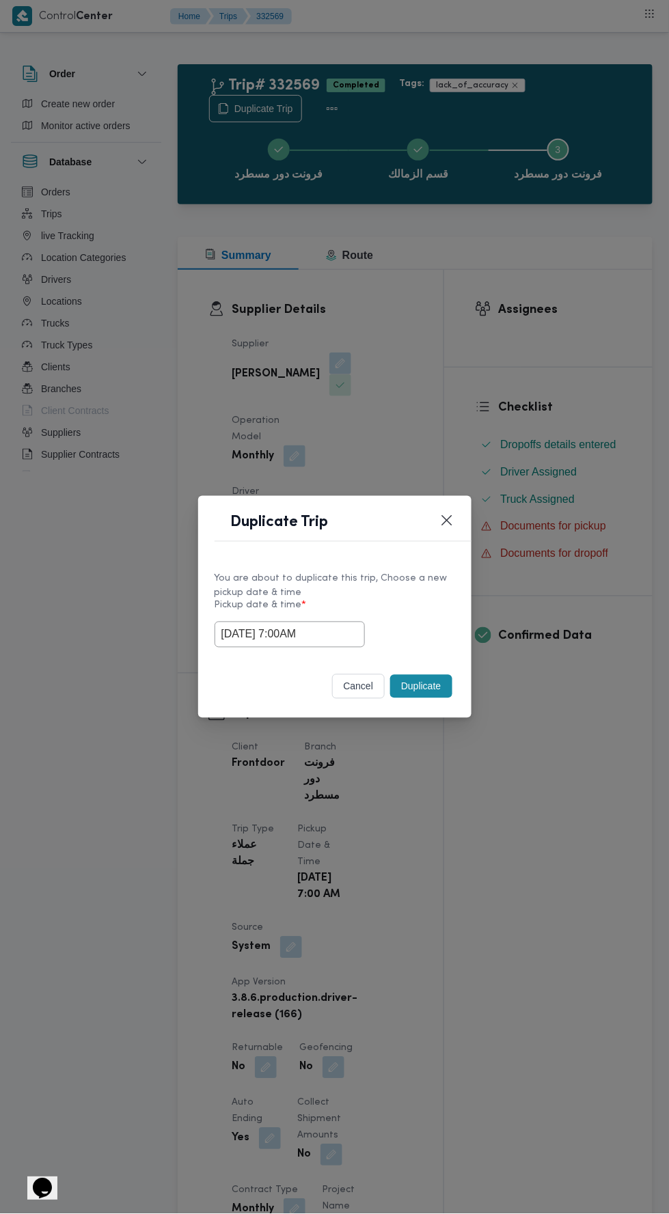
click at [632, 506] on div "Duplicate Trip You are about to duplicate this trip, Choose a new pickup date &…" at bounding box center [334, 607] width 669 height 1214
click at [425, 688] on button "Duplicate" at bounding box center [420, 686] width 61 height 23
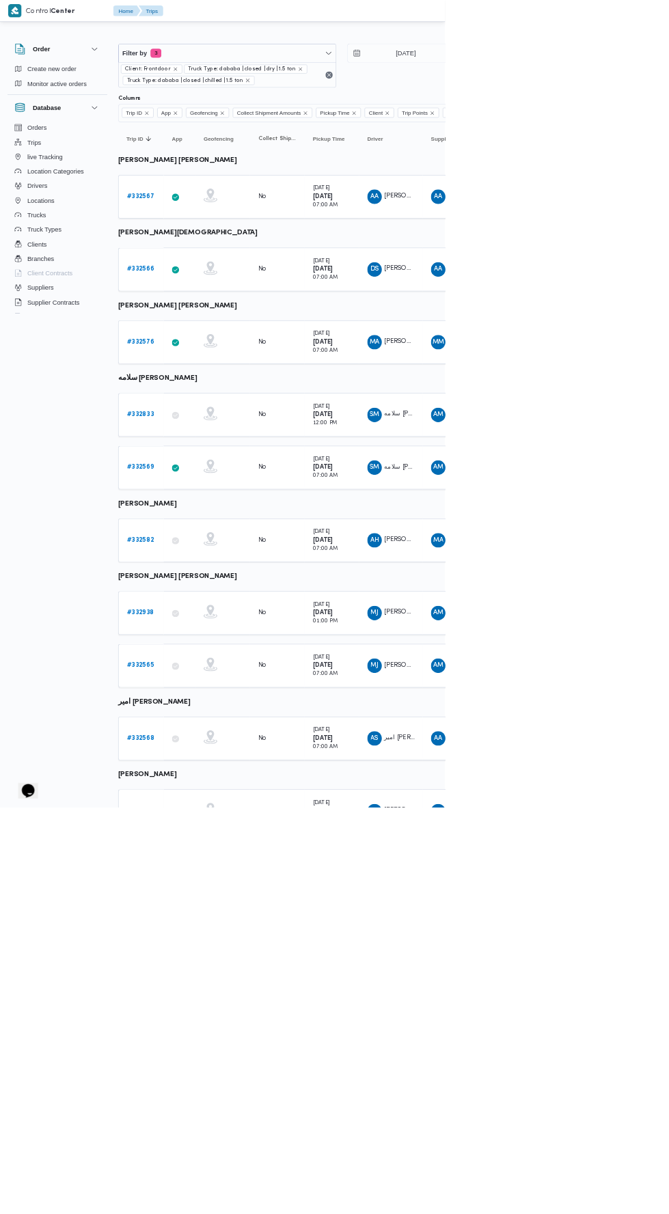
click at [216, 807] on b "# 332582" at bounding box center [211, 811] width 40 height 9
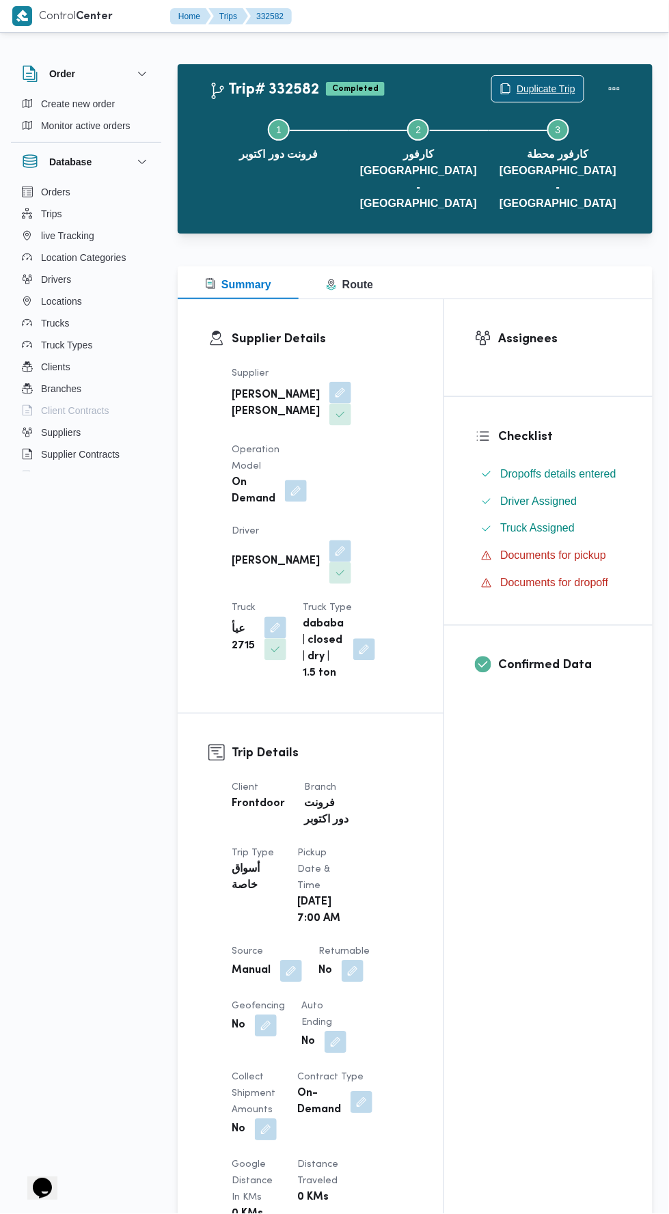
click at [537, 87] on span "Duplicate Trip" at bounding box center [545, 89] width 59 height 16
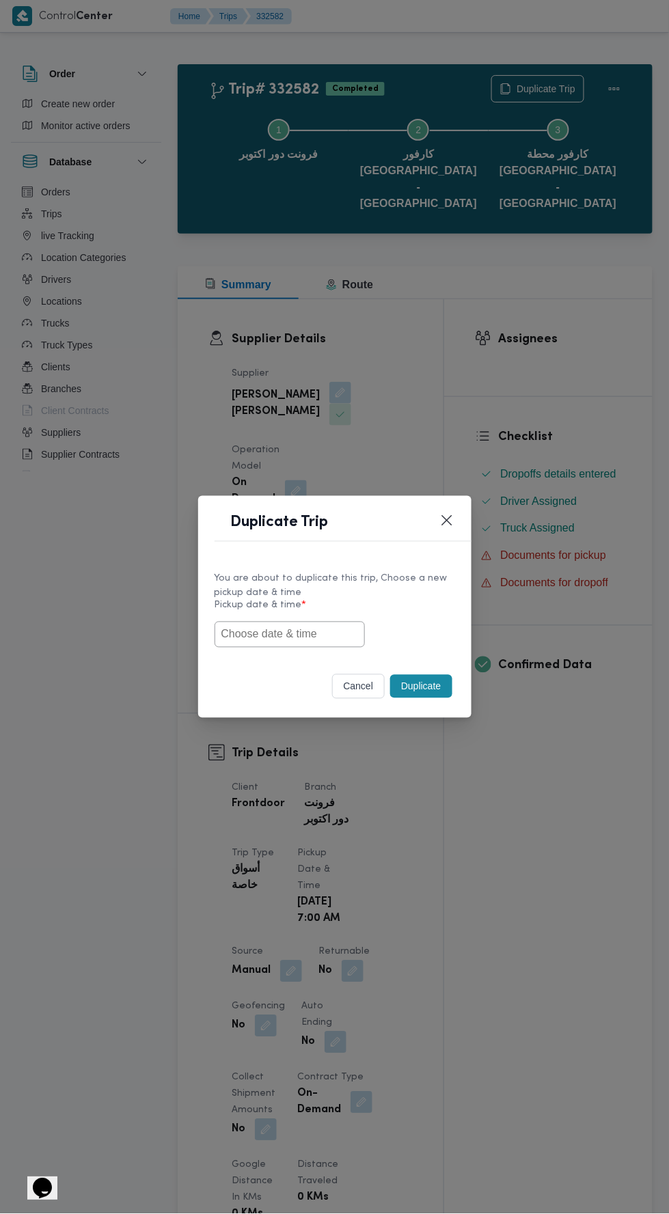
click at [309, 634] on input "text" at bounding box center [289, 634] width 150 height 26
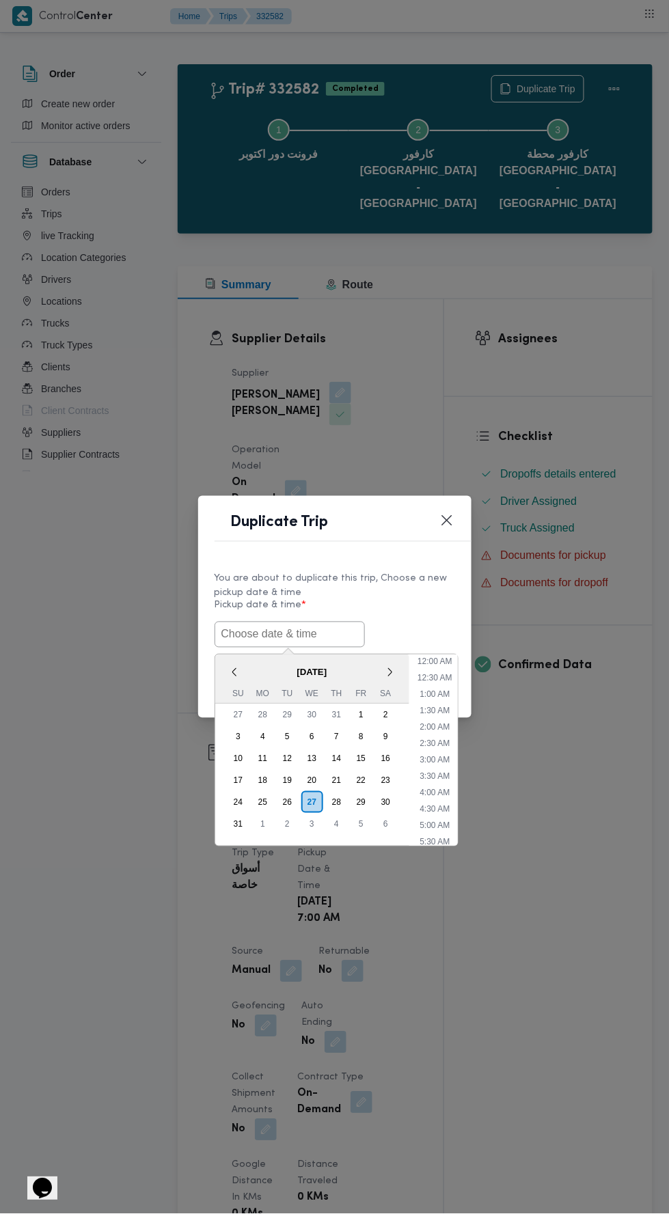
scroll to position [42, 0]
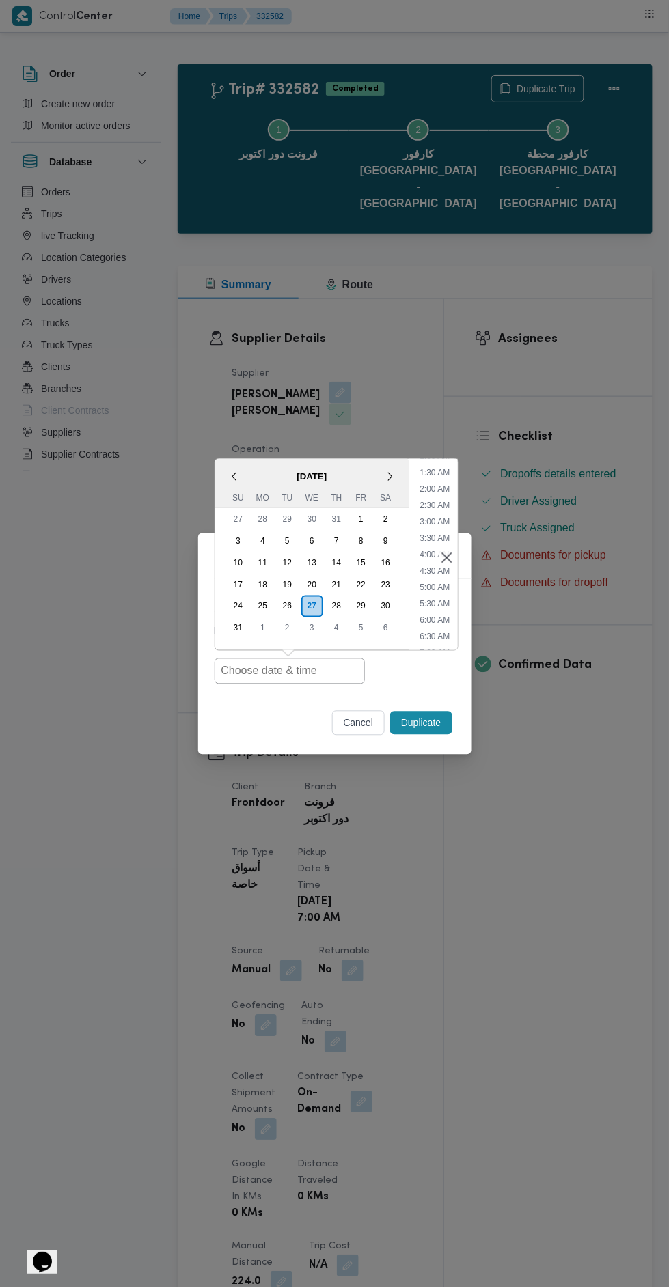
type input "[DATE] 7:00AM"
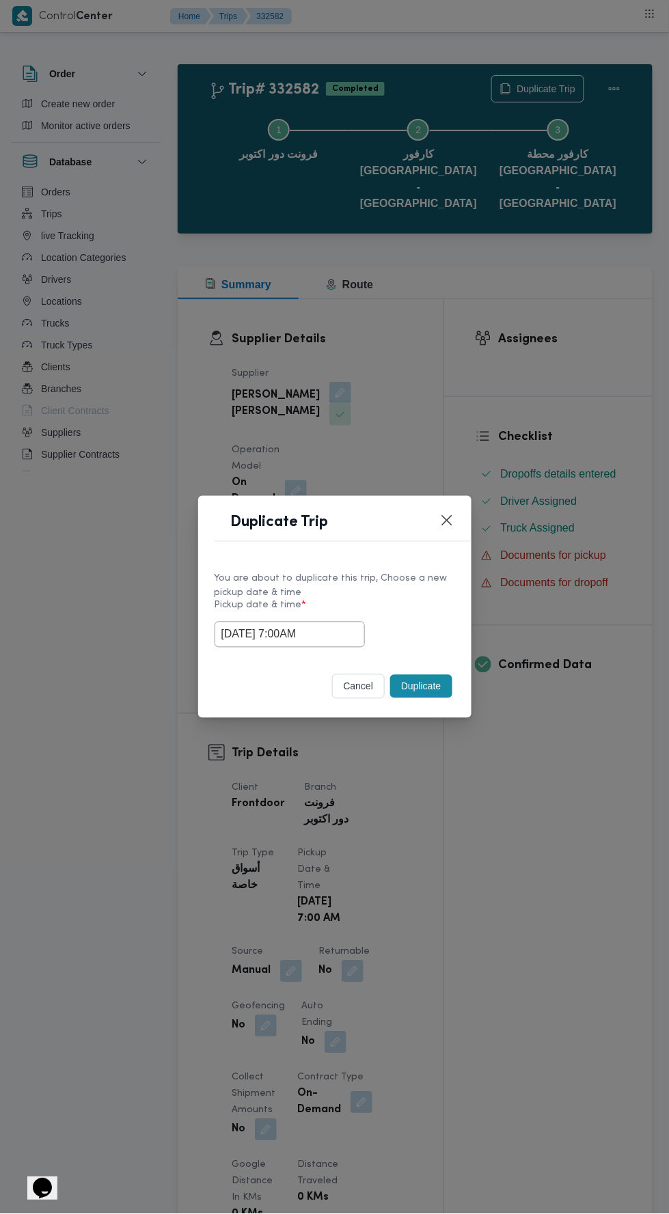
click at [586, 533] on div "Duplicate Trip You are about to duplicate this trip, Choose a new pickup date &…" at bounding box center [334, 607] width 669 height 1214
click at [430, 689] on button "Duplicate" at bounding box center [420, 686] width 61 height 23
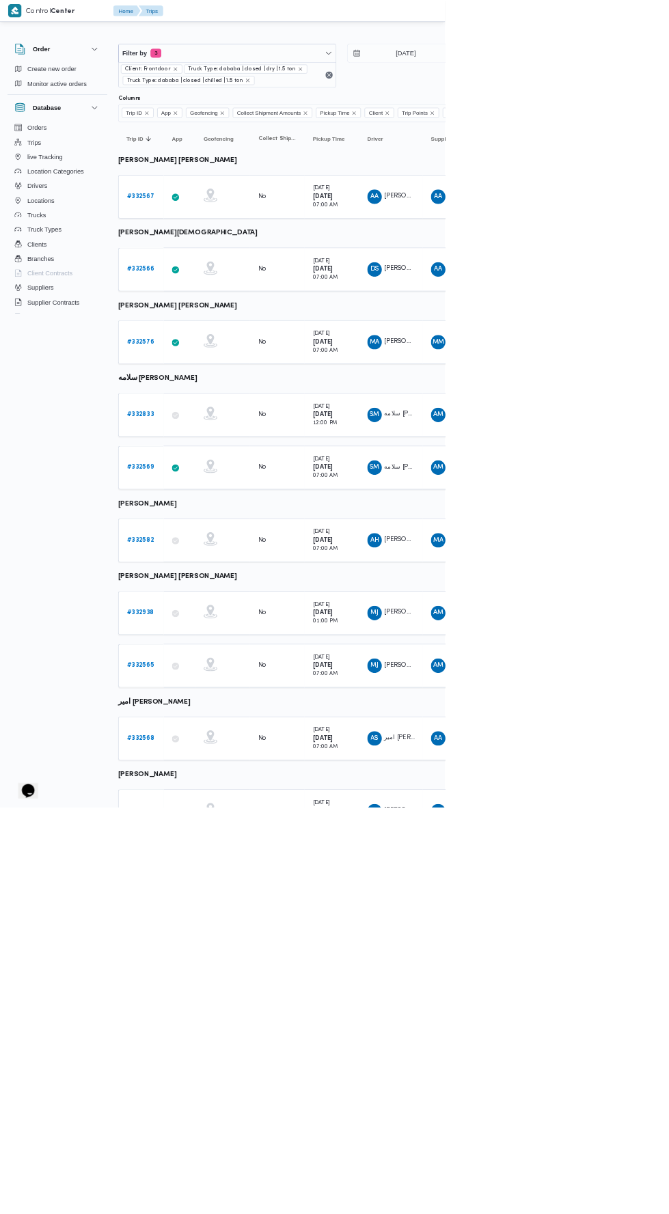
click at [221, 996] on b "# 332565" at bounding box center [211, 1000] width 40 height 9
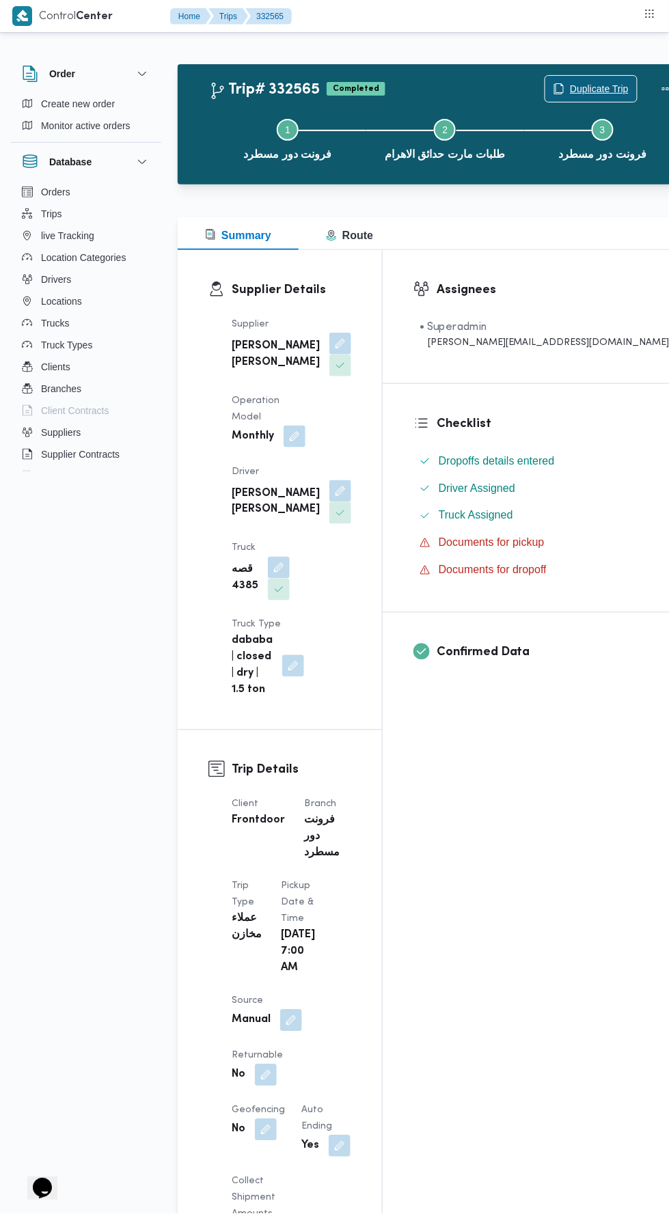
click at [570, 88] on span "Duplicate Trip" at bounding box center [599, 89] width 59 height 16
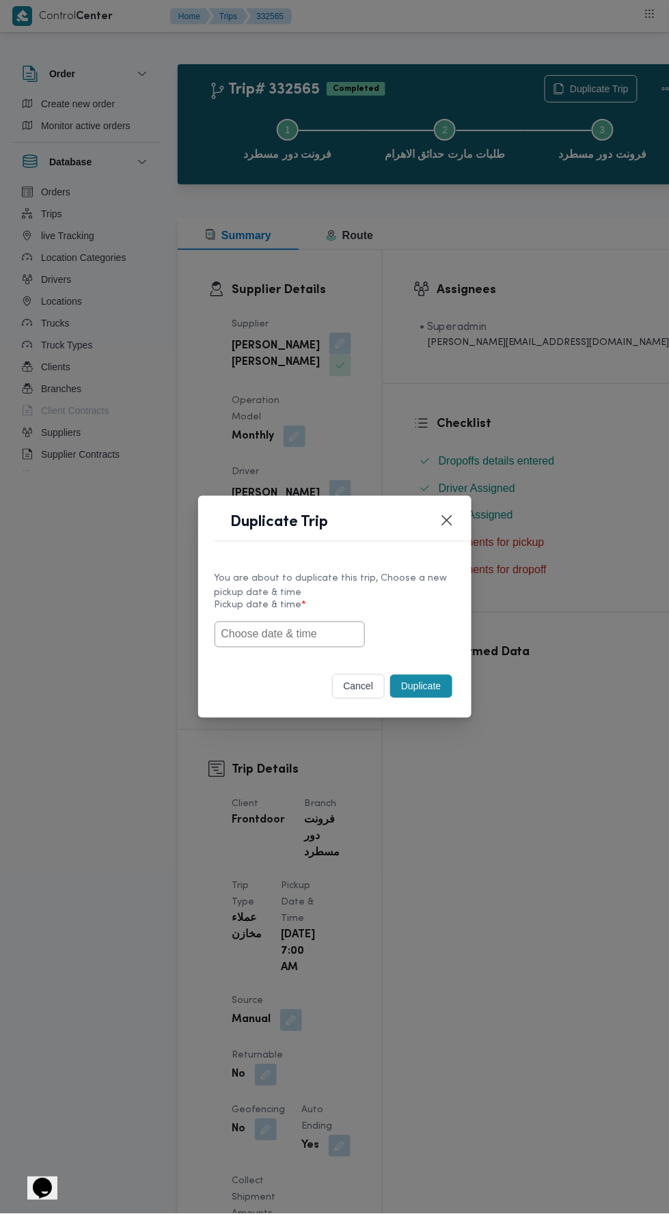
click at [332, 636] on input "text" at bounding box center [289, 634] width 150 height 26
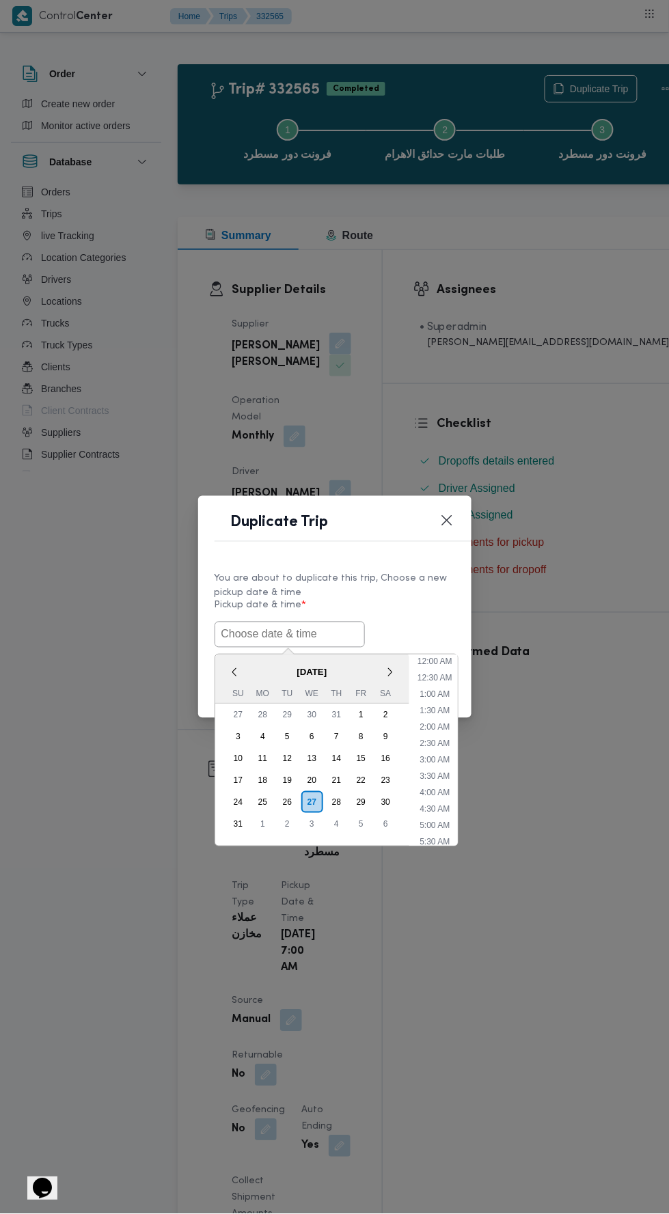
scroll to position [42, 0]
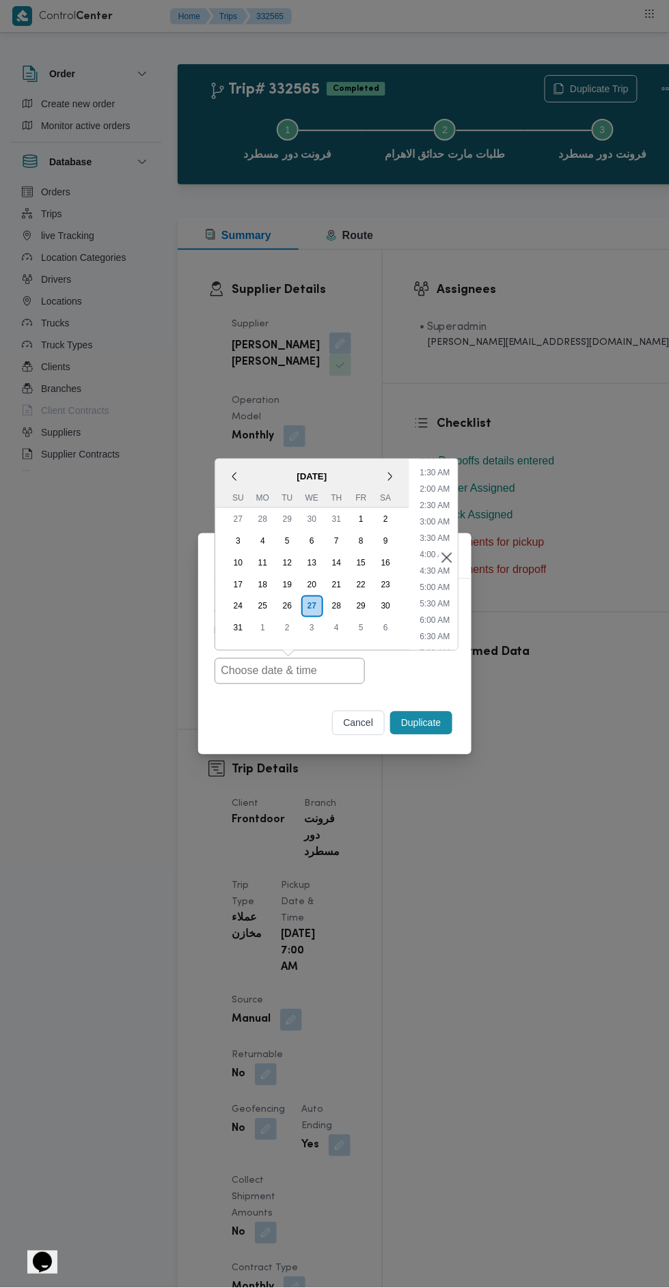
type input "[DATE] 7:00AM"
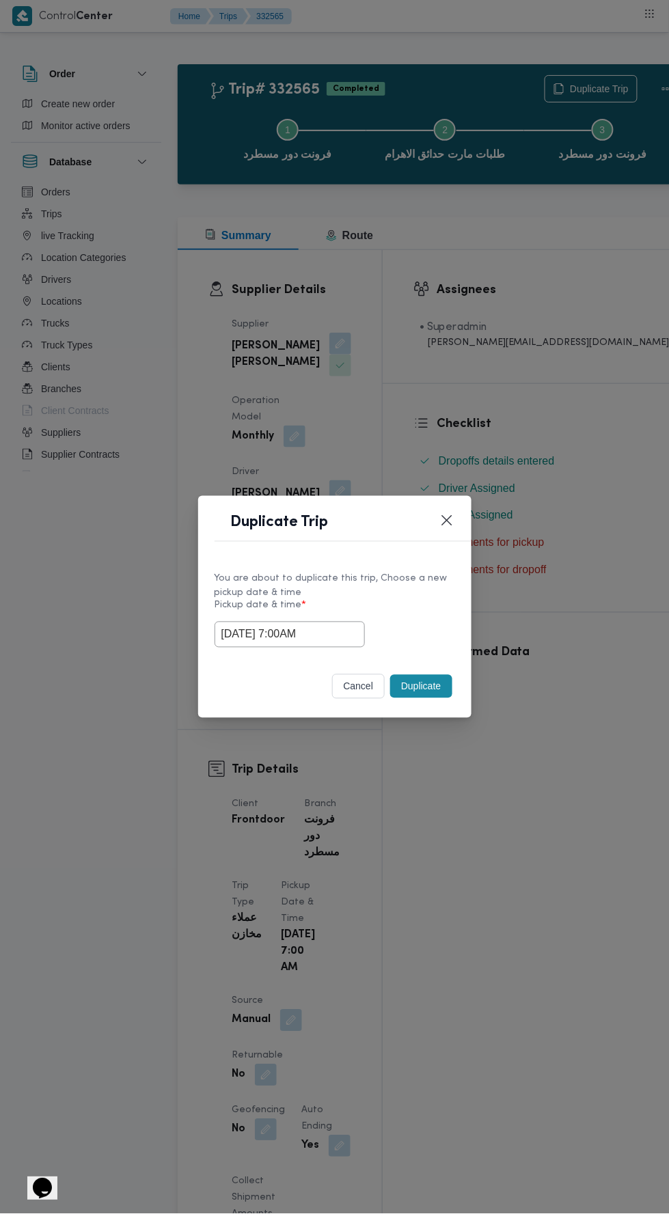
click at [637, 456] on div "Duplicate Trip You are about to duplicate this trip, Choose a new pickup date &…" at bounding box center [334, 607] width 669 height 1214
click at [422, 688] on button "Duplicate" at bounding box center [420, 686] width 61 height 23
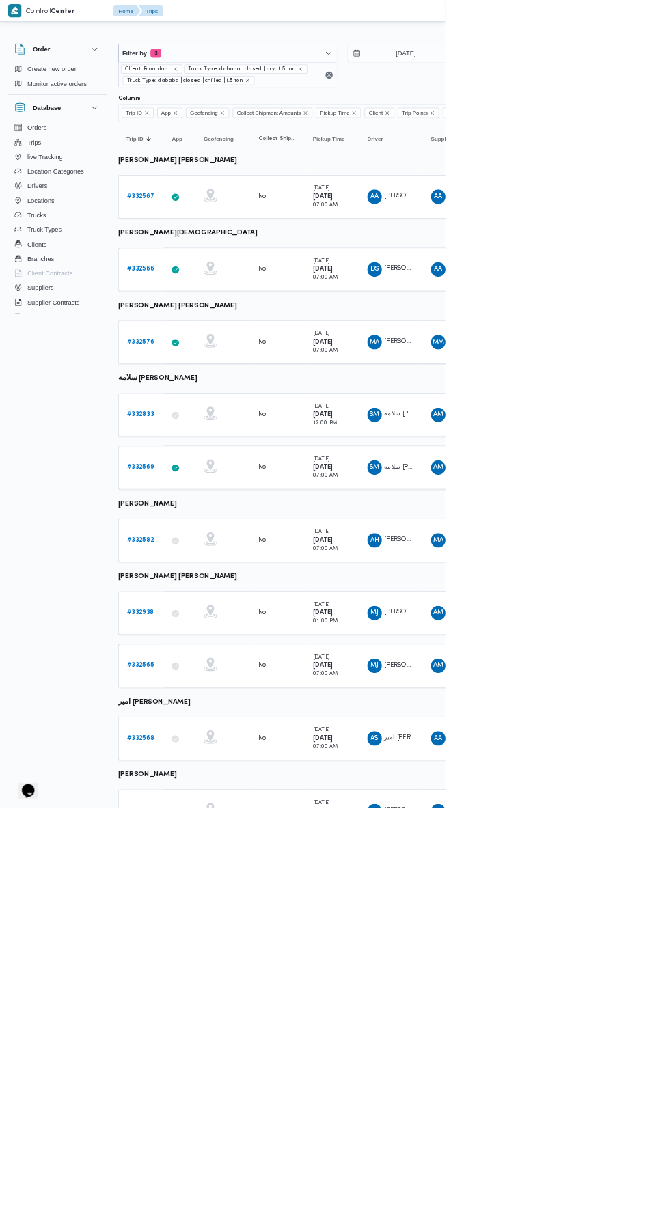
click at [229, 1105] on b "# 332568" at bounding box center [211, 1109] width 41 height 9
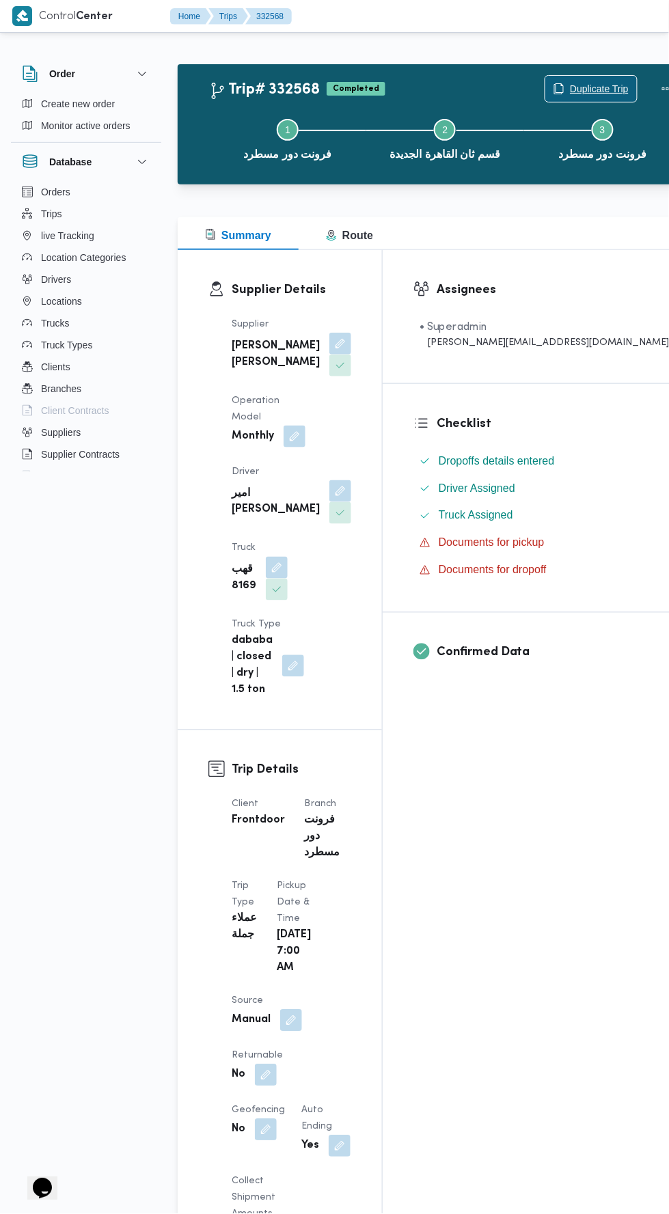
click at [570, 87] on span "Duplicate Trip" at bounding box center [599, 89] width 59 height 16
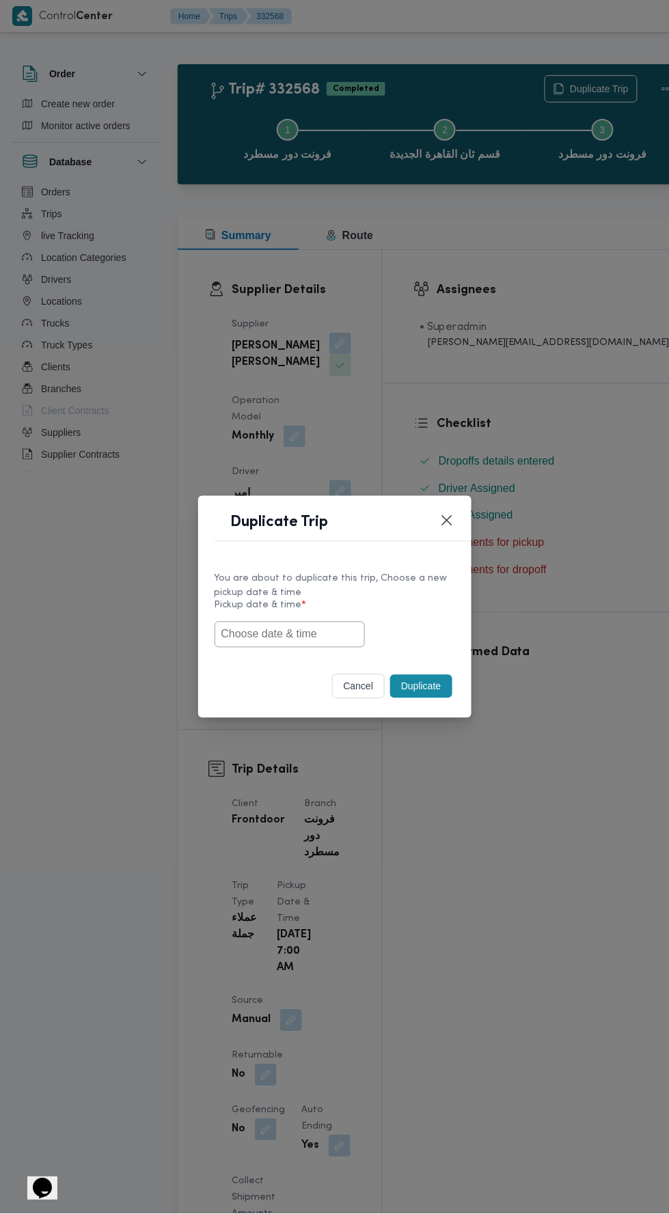
click at [309, 634] on input "text" at bounding box center [289, 634] width 150 height 26
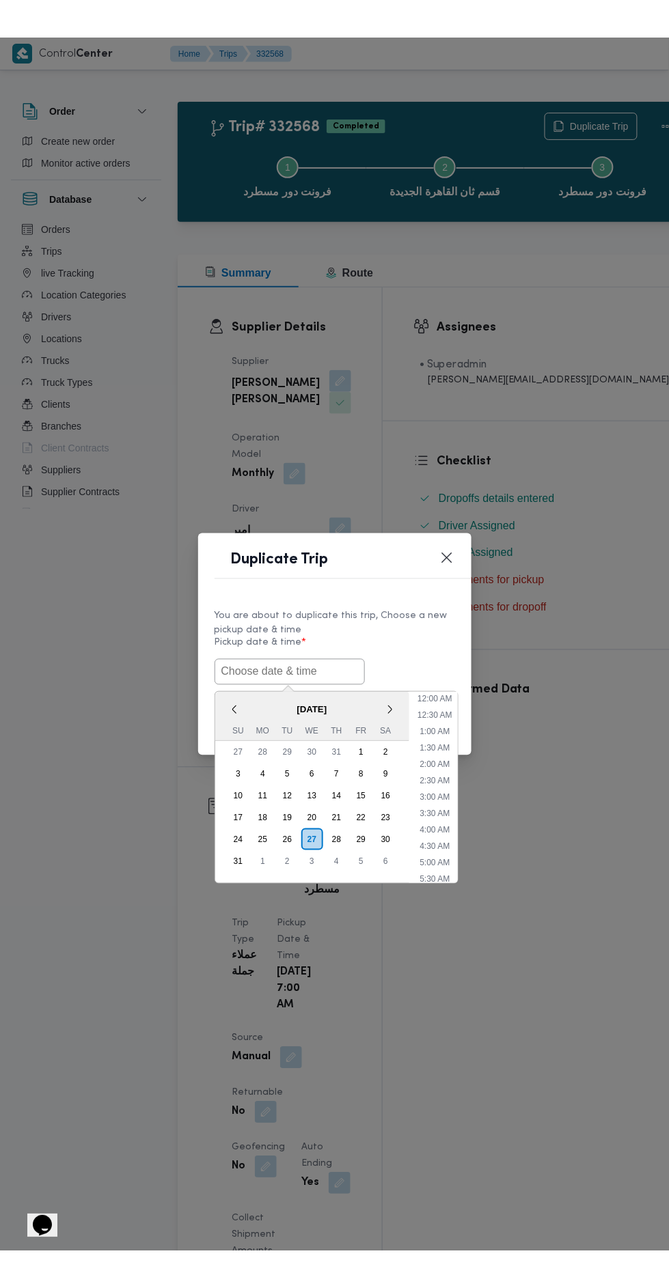
scroll to position [42, 0]
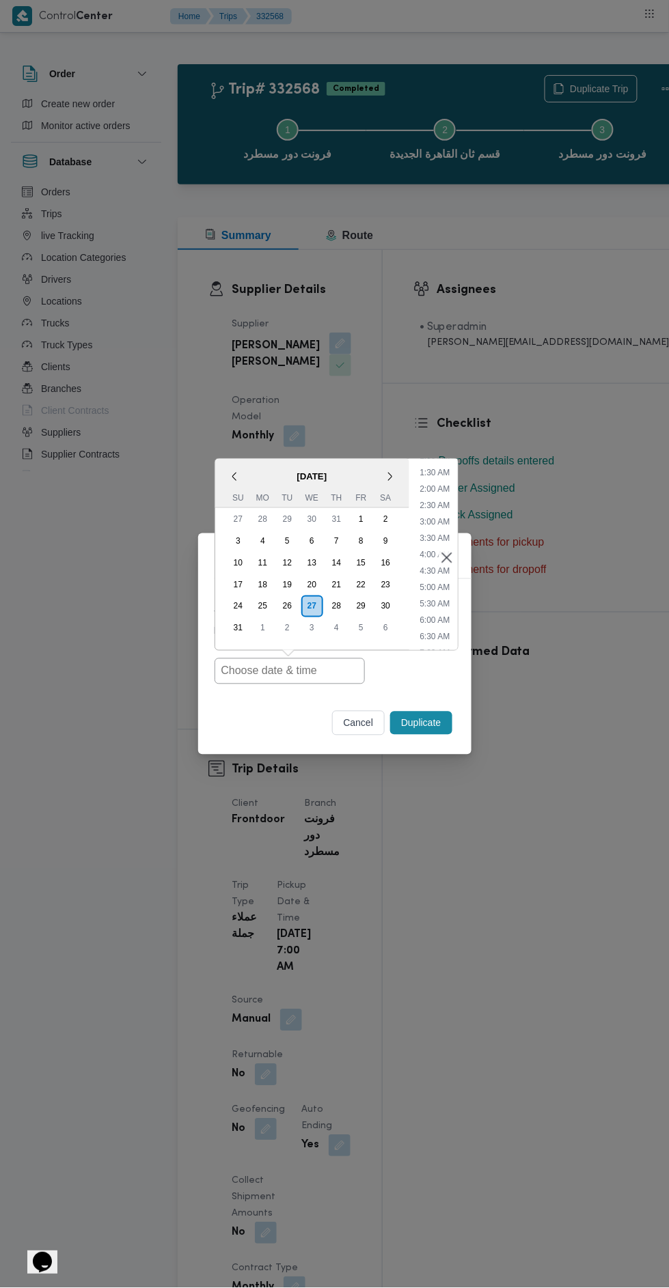
type input "[DATE] 7:00AM"
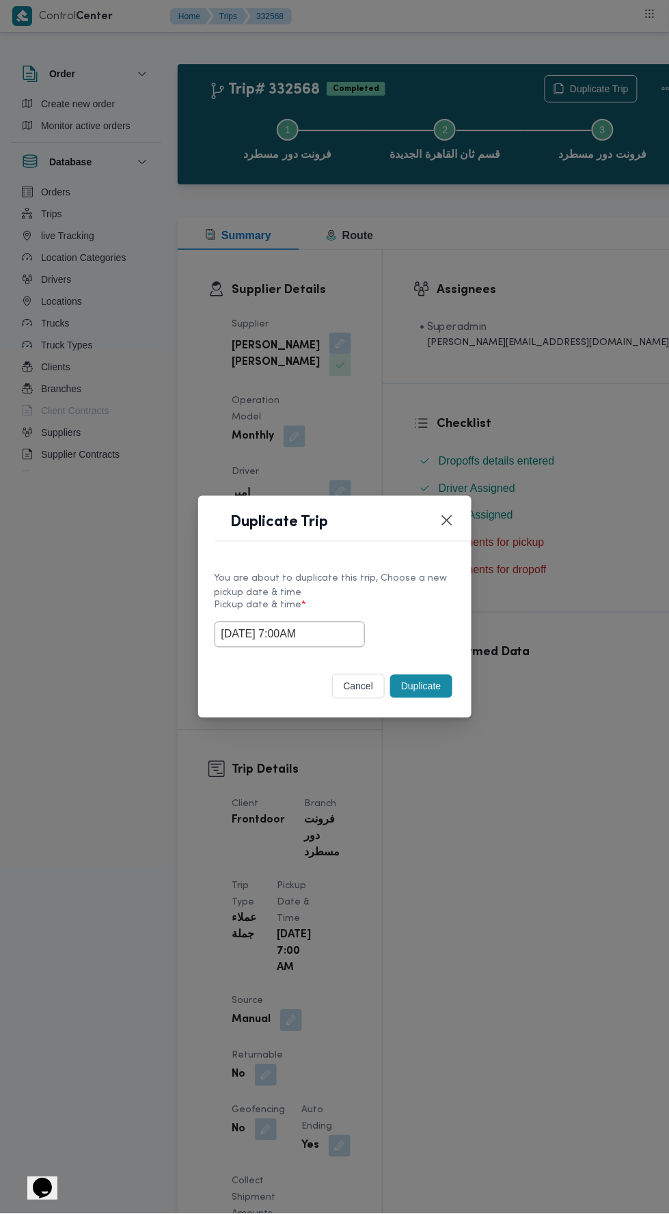
click at [630, 511] on div "Duplicate Trip You are about to duplicate this trip, Choose a new pickup date &…" at bounding box center [334, 607] width 669 height 1214
click at [417, 686] on button "Duplicate" at bounding box center [420, 686] width 61 height 23
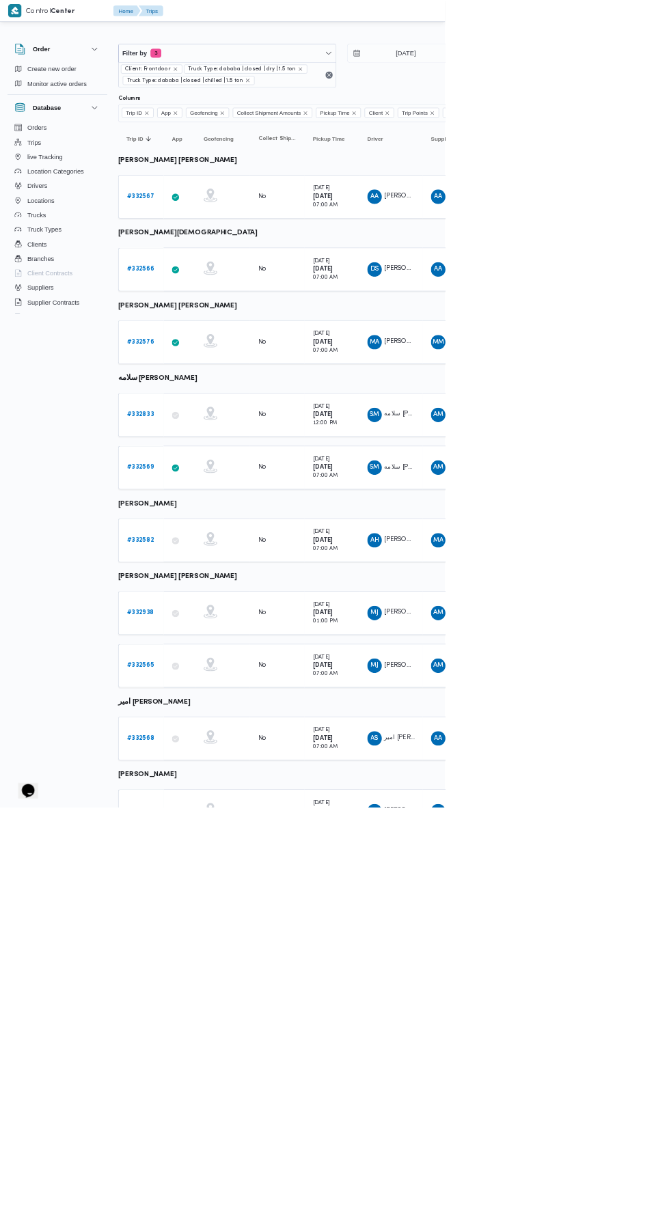
click at [220, 1213] on b "# 332570" at bounding box center [211, 1218] width 41 height 9
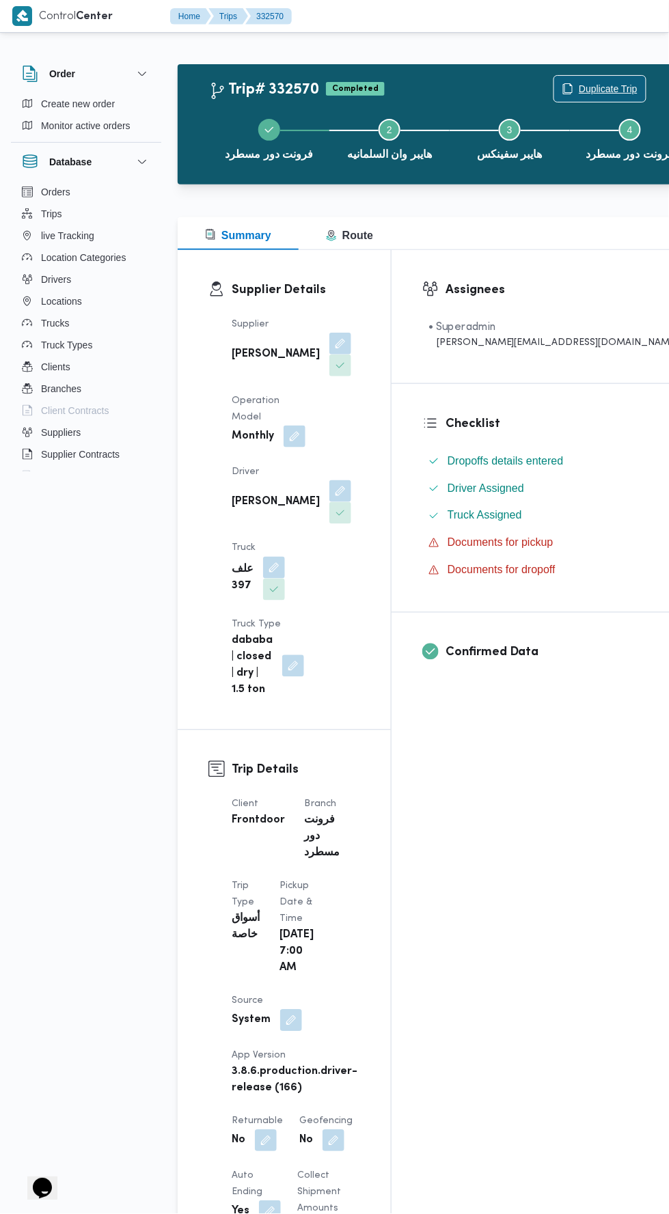
click at [578, 87] on span "Duplicate Trip" at bounding box center [607, 89] width 59 height 16
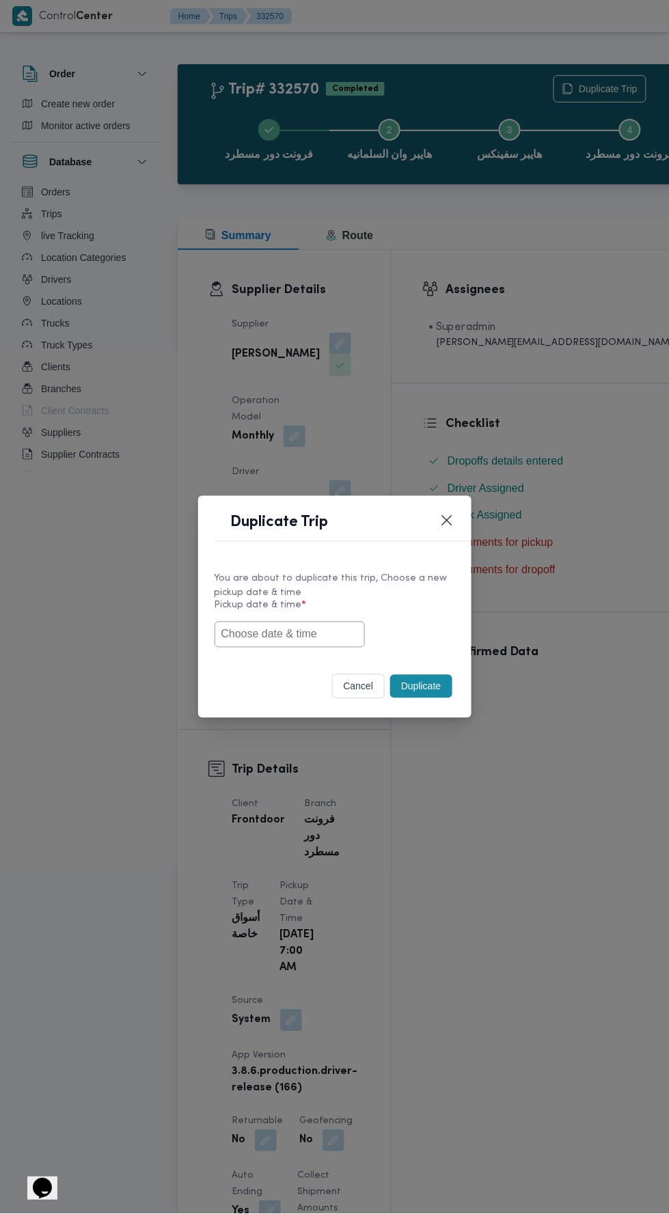
click at [326, 634] on input "text" at bounding box center [289, 634] width 150 height 26
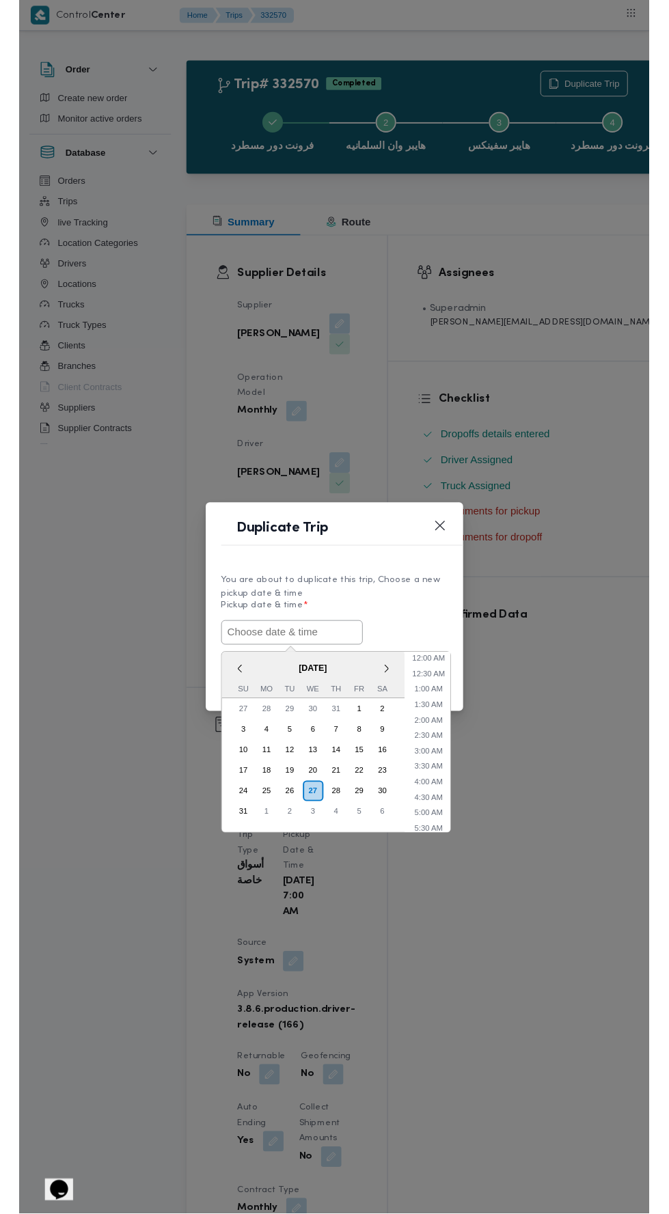
scroll to position [42, 0]
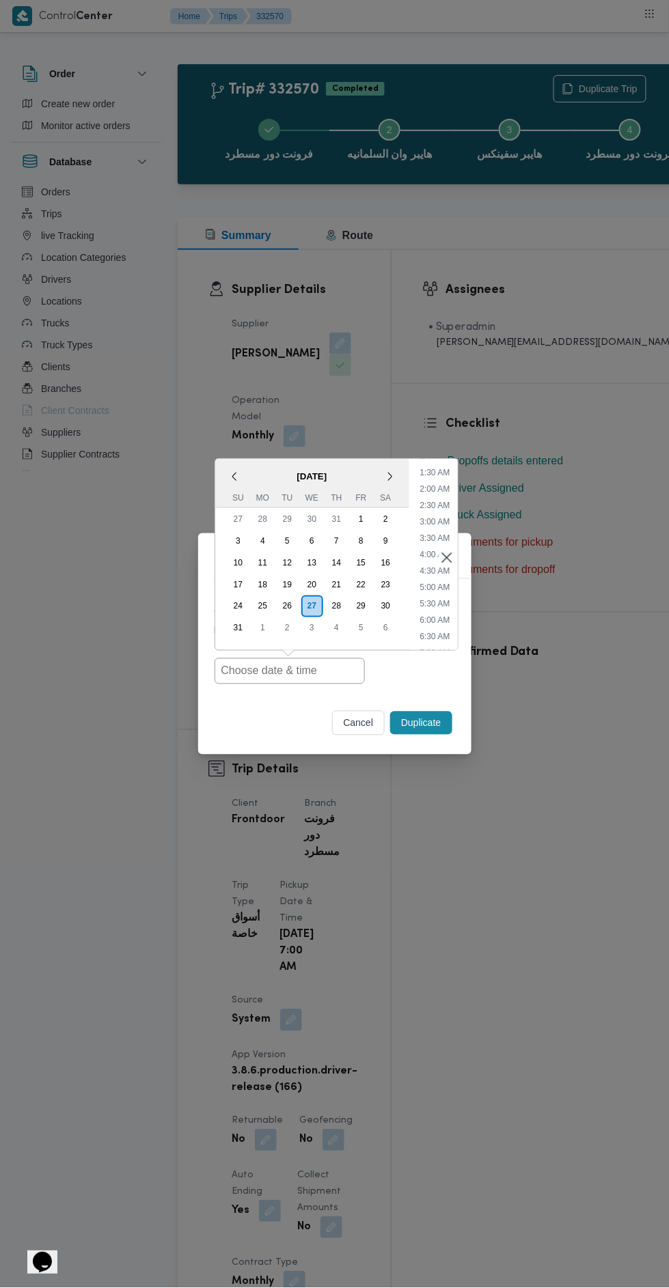
type input "[DATE] 7:00AM"
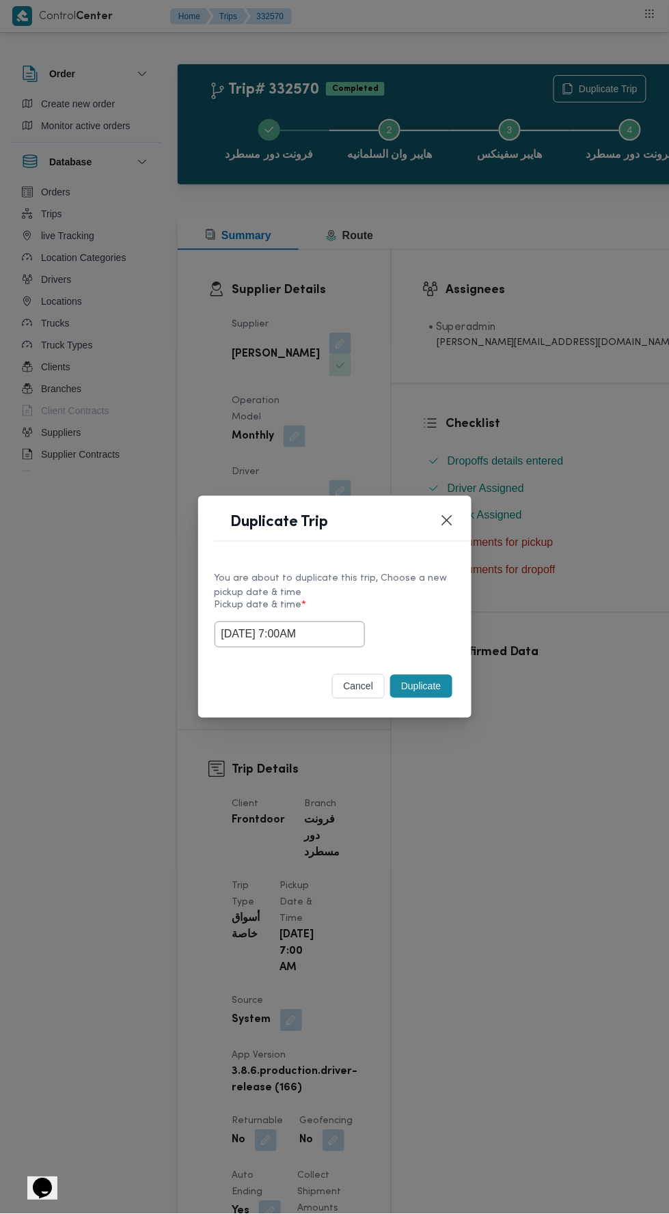
click at [638, 499] on div "Duplicate Trip You are about to duplicate this trip, Choose a new pickup date &…" at bounding box center [334, 607] width 669 height 1214
click at [421, 683] on button "Duplicate" at bounding box center [420, 686] width 61 height 23
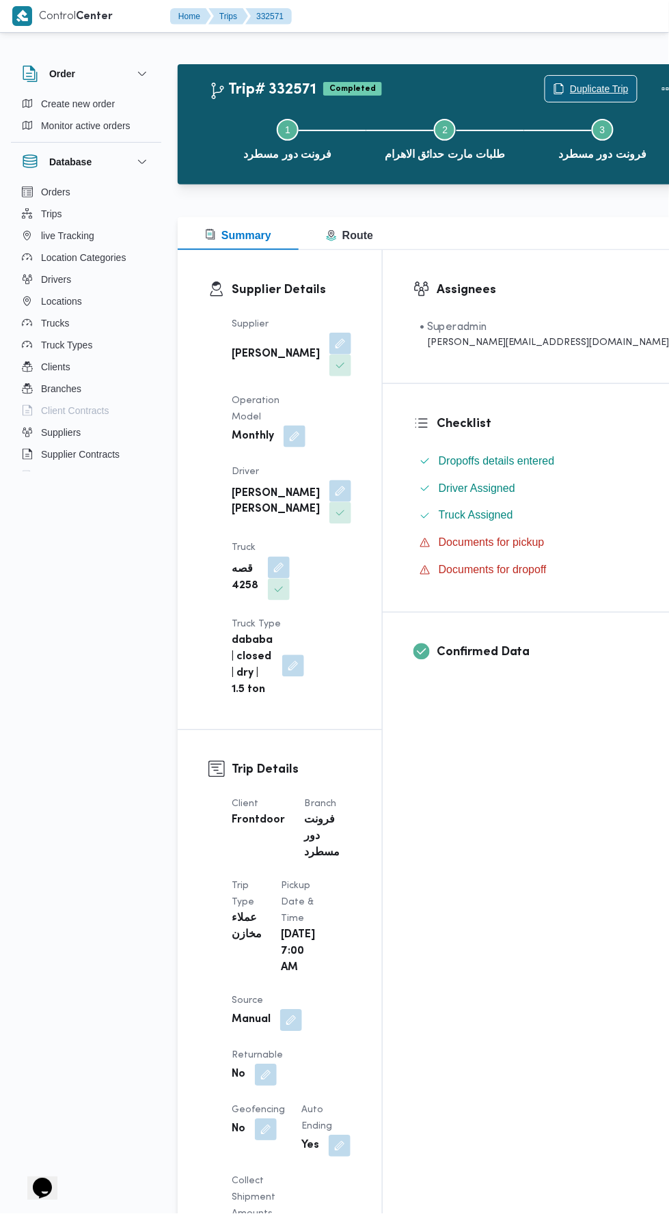
click at [570, 88] on span "Duplicate Trip" at bounding box center [599, 89] width 59 height 16
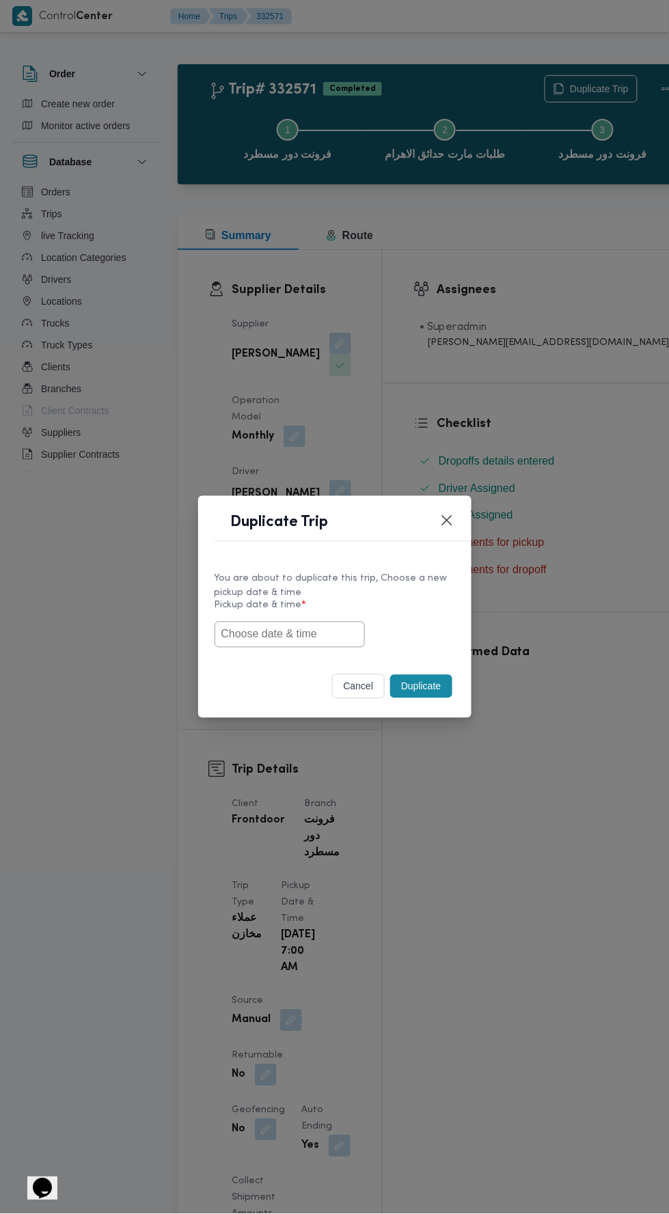
click at [366, 675] on button "cancel" at bounding box center [358, 686] width 53 height 25
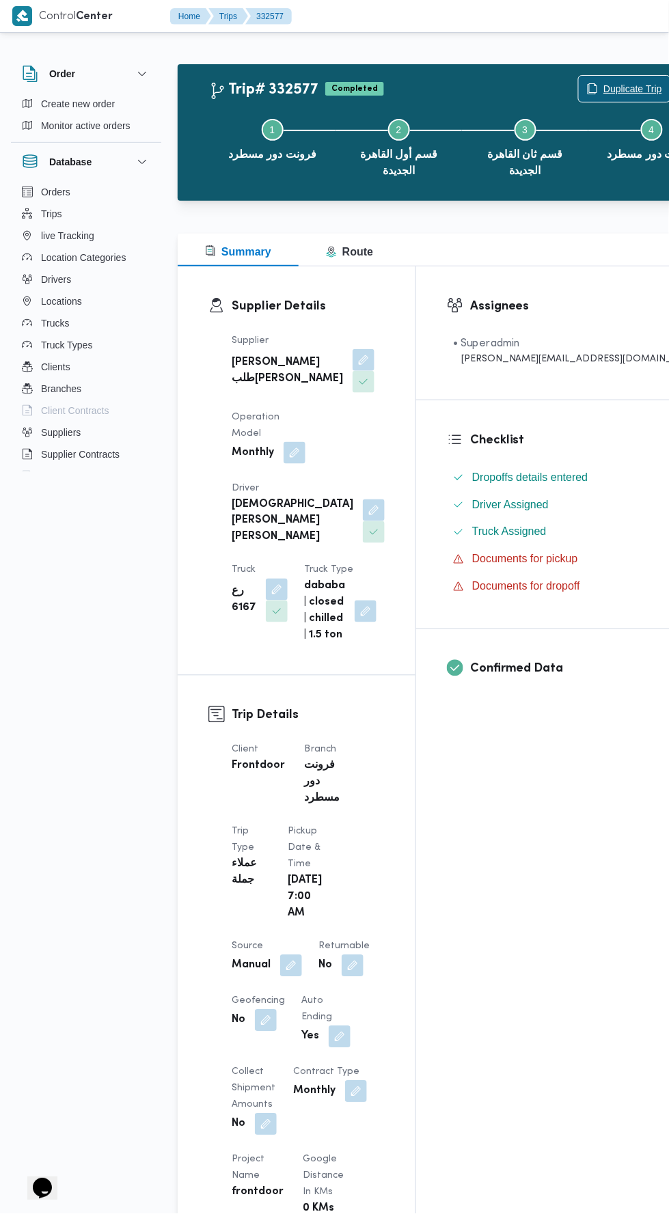
click at [603, 88] on span "Duplicate Trip" at bounding box center [632, 89] width 59 height 16
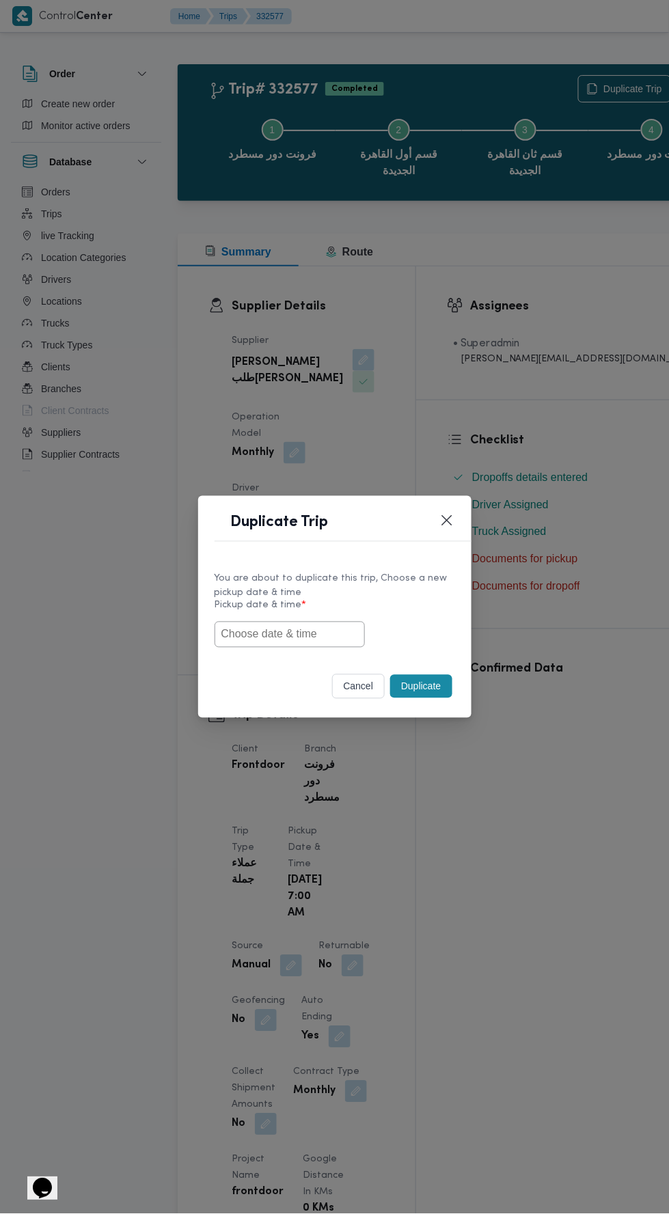
click at [352, 634] on input "text" at bounding box center [289, 634] width 150 height 26
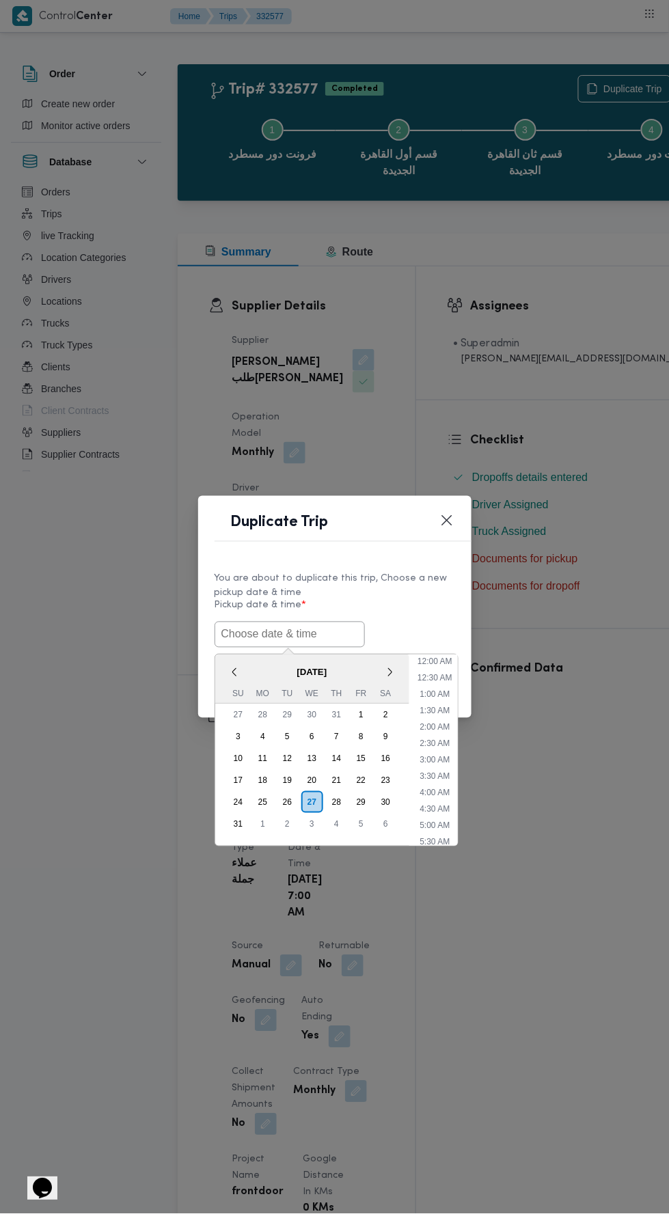
scroll to position [42, 0]
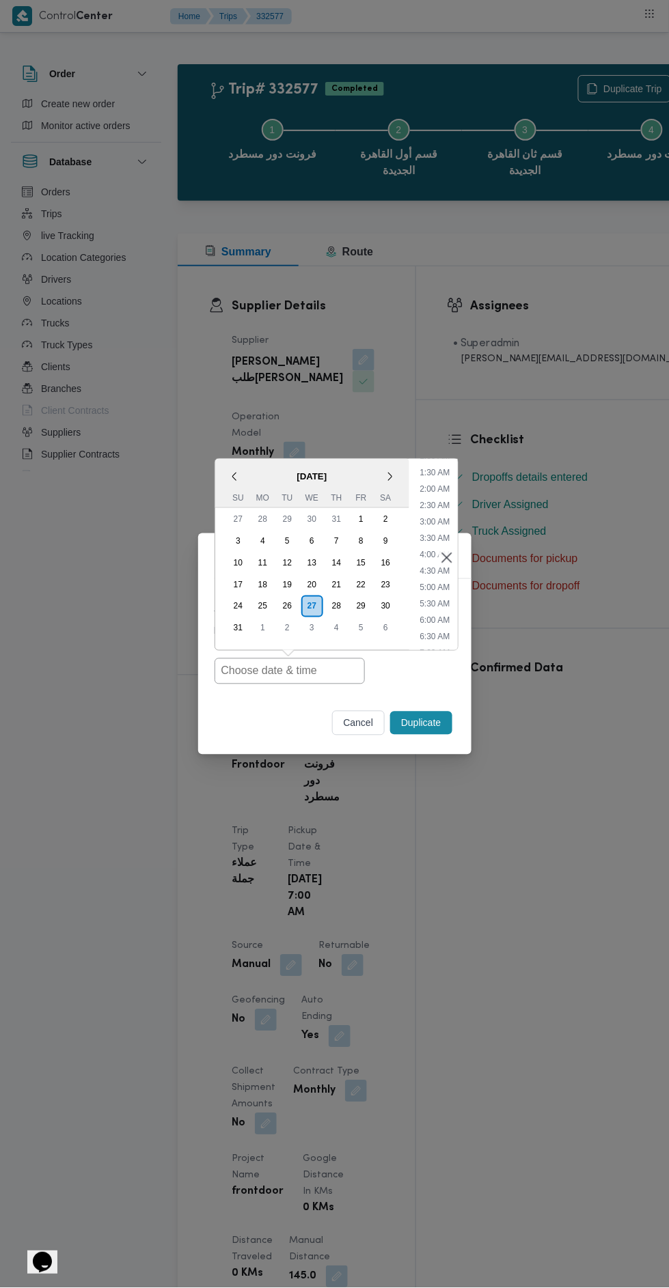
type input "[DATE] 7:00AM"
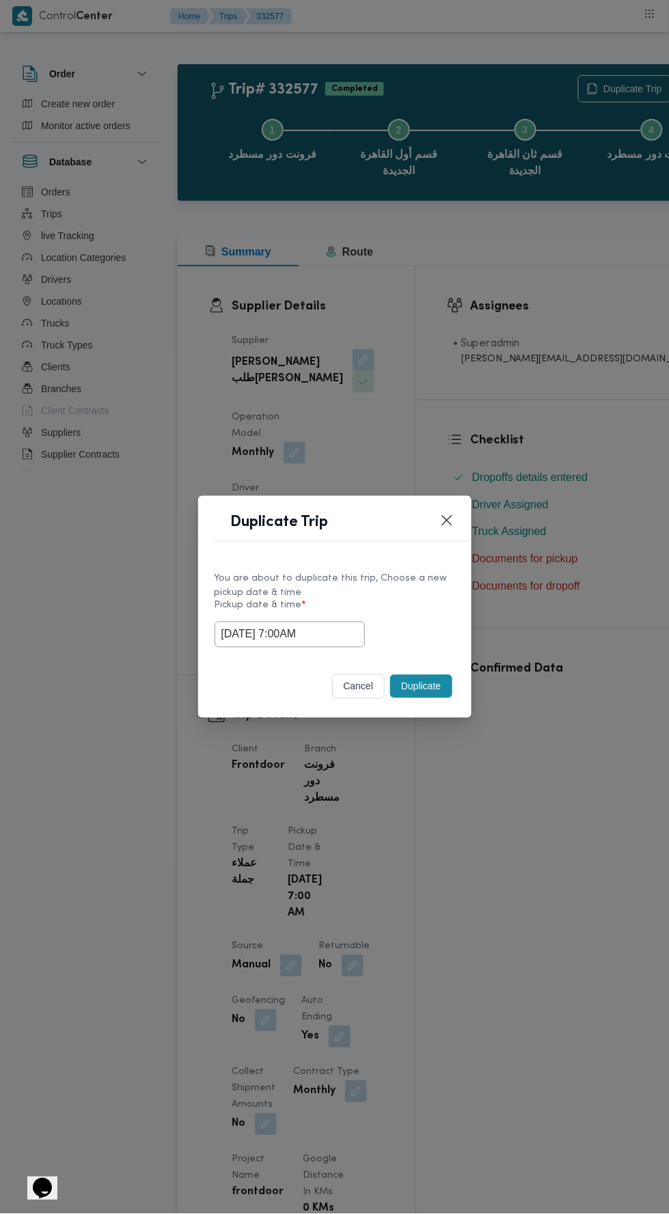
click at [639, 492] on div "Duplicate Trip You are about to duplicate this trip, Choose a new pickup date &…" at bounding box center [334, 607] width 669 height 1214
click at [432, 677] on button "Duplicate" at bounding box center [420, 686] width 61 height 23
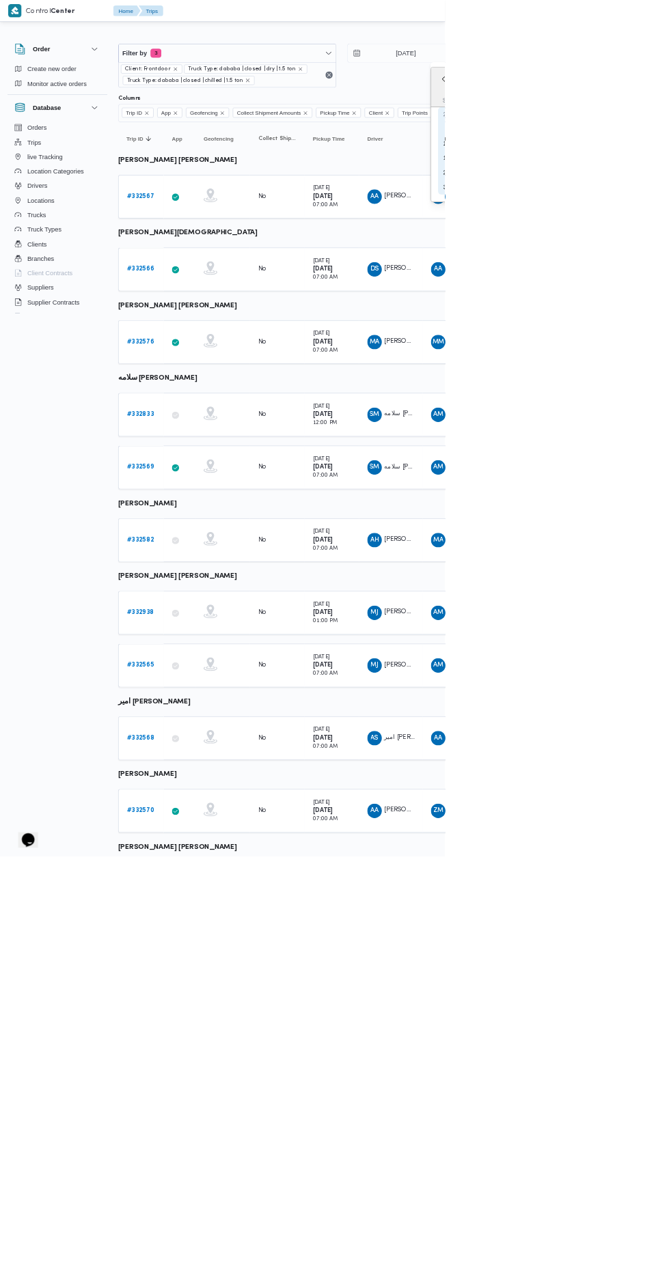
type input "[DATE]"
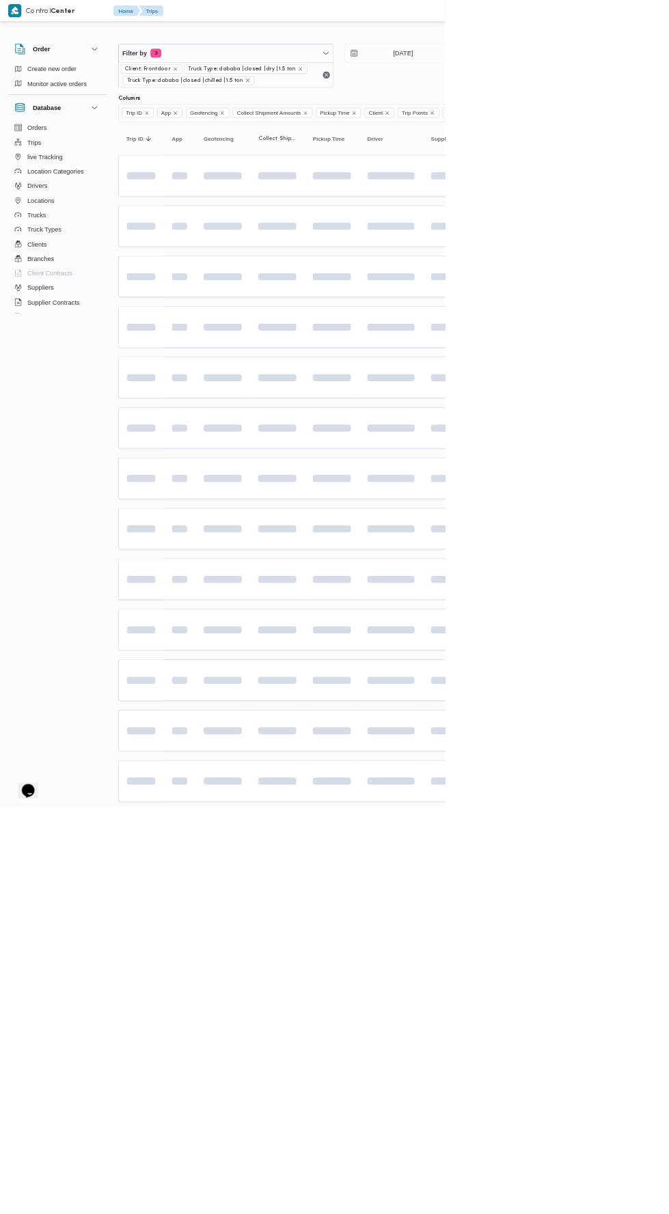
click at [668, 714] on span at bounding box center [643, 719] width 156 height 11
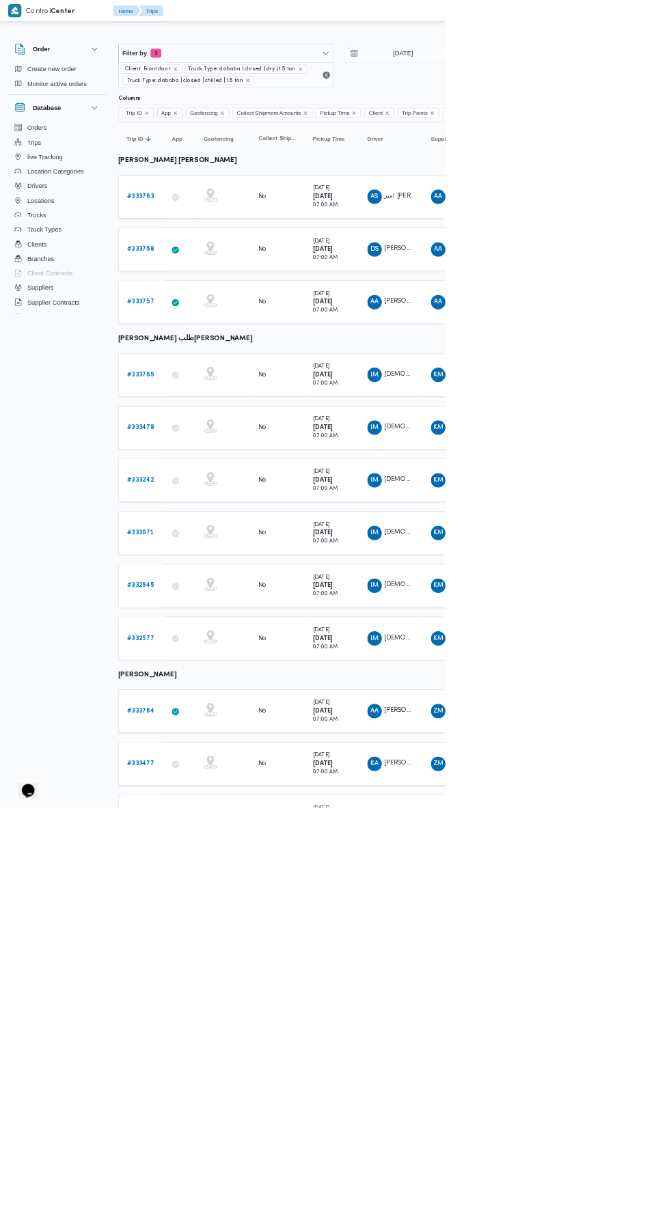
click at [632, 83] on input "[DATE]" at bounding box center [595, 79] width 155 height 27
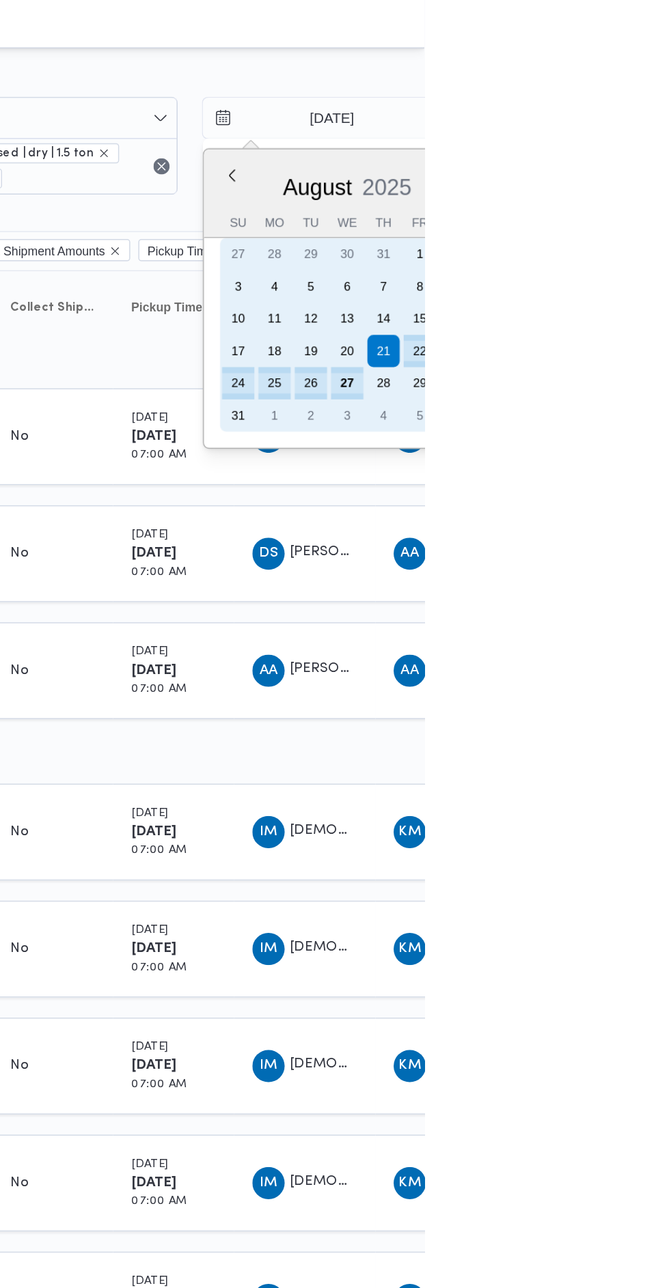
click at [614, 259] on div "27" at bounding box center [616, 260] width 22 height 22
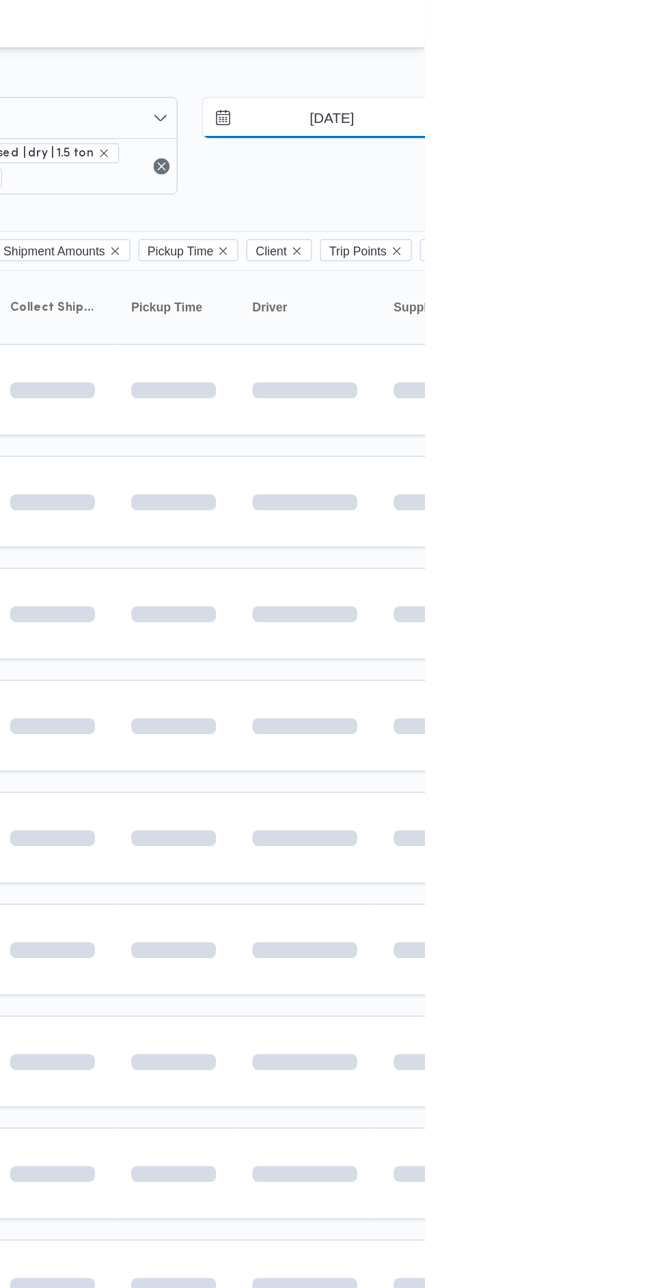
click at [604, 85] on input "[DATE]" at bounding box center [595, 79] width 155 height 27
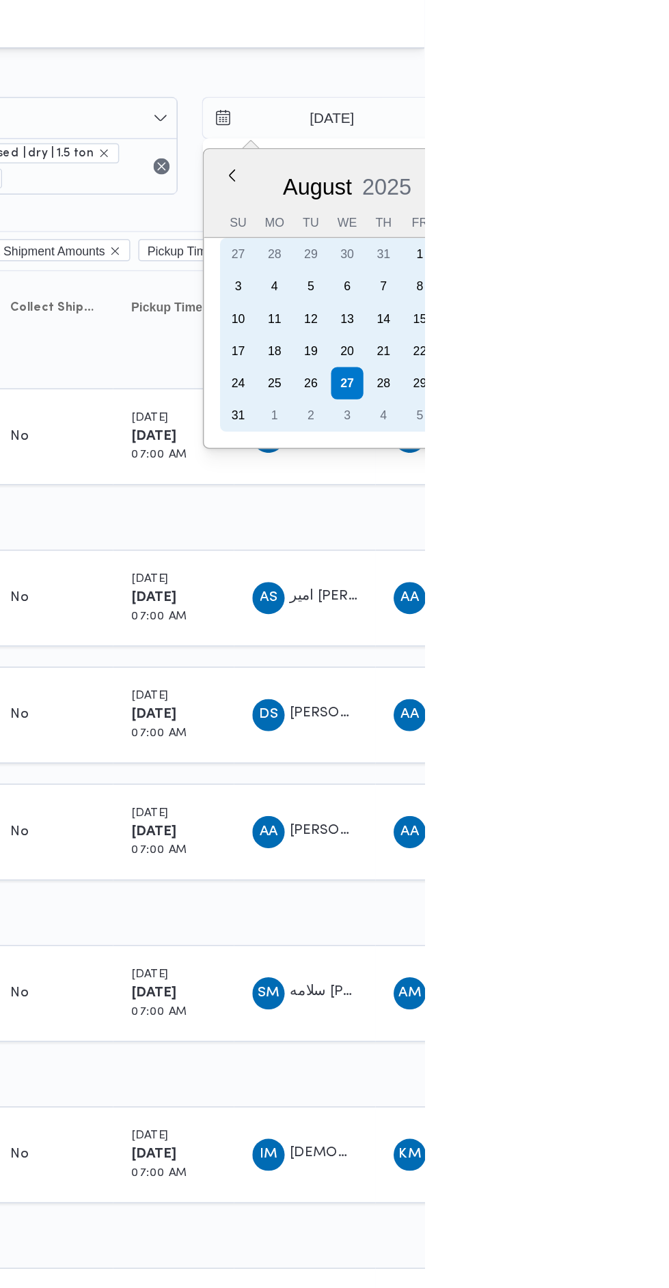
click at [587, 262] on div "26" at bounding box center [592, 260] width 22 height 22
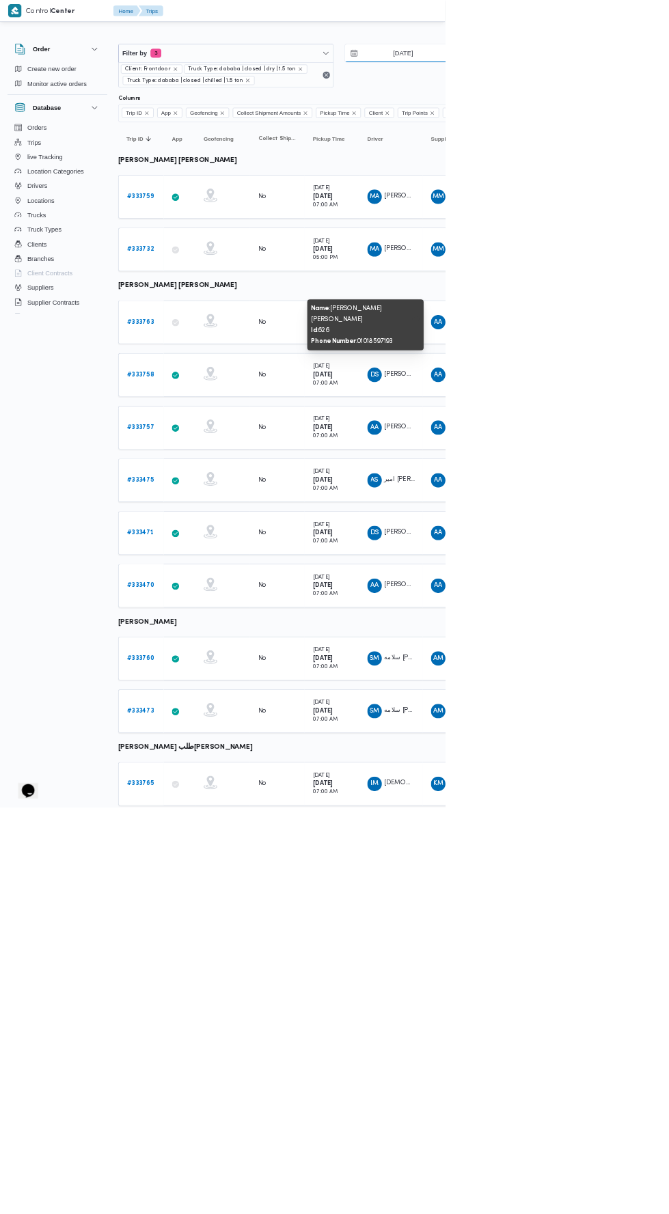
click at [621, 79] on input "[DATE]" at bounding box center [595, 79] width 155 height 27
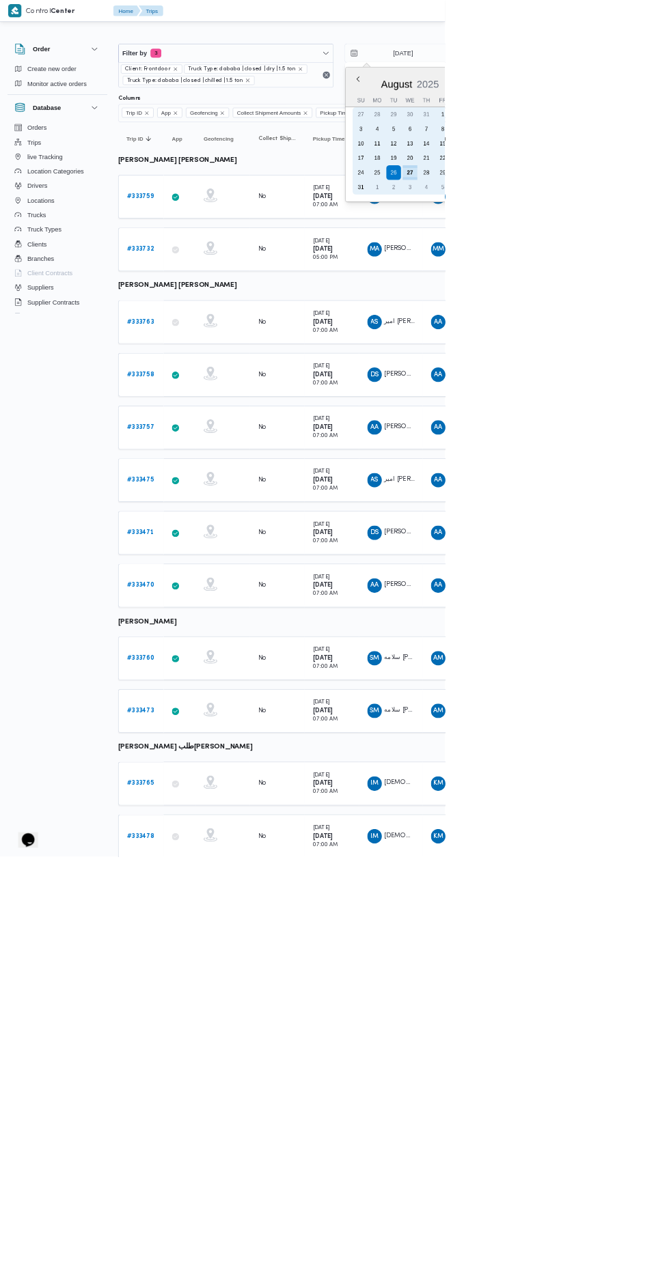
click at [621, 268] on div "27" at bounding box center [616, 260] width 22 height 22
type input "[DATE]"
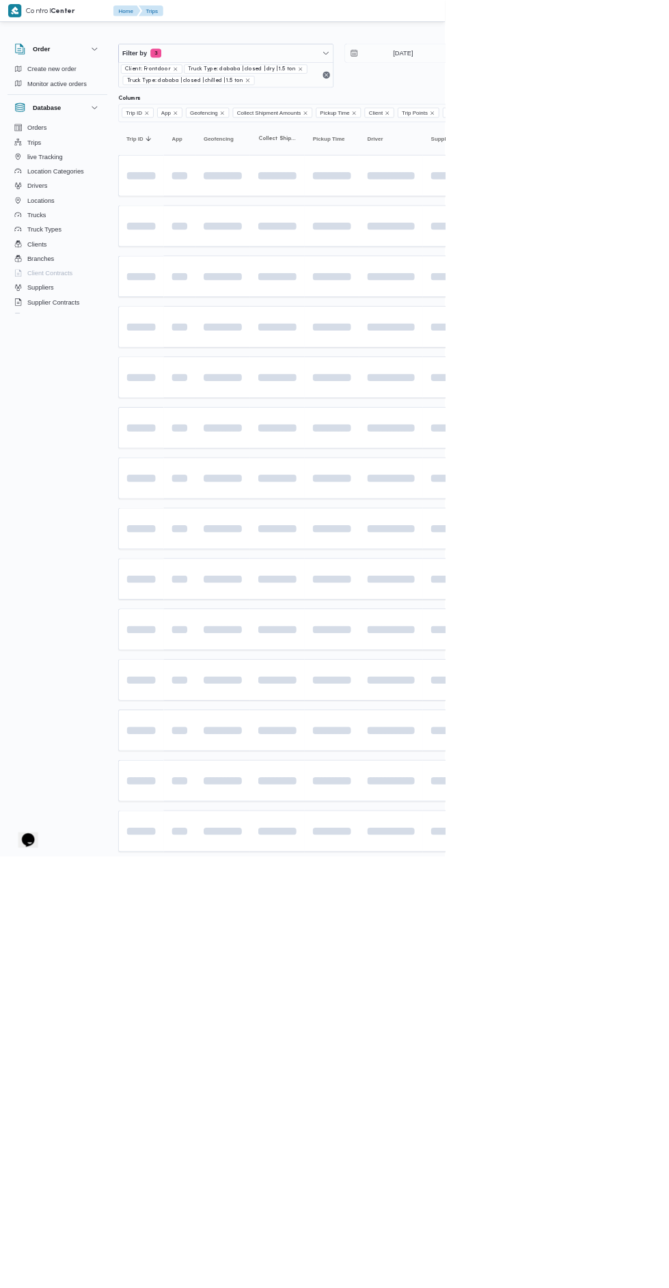
click at [654, 639] on span at bounding box center [653, 643] width 156 height 11
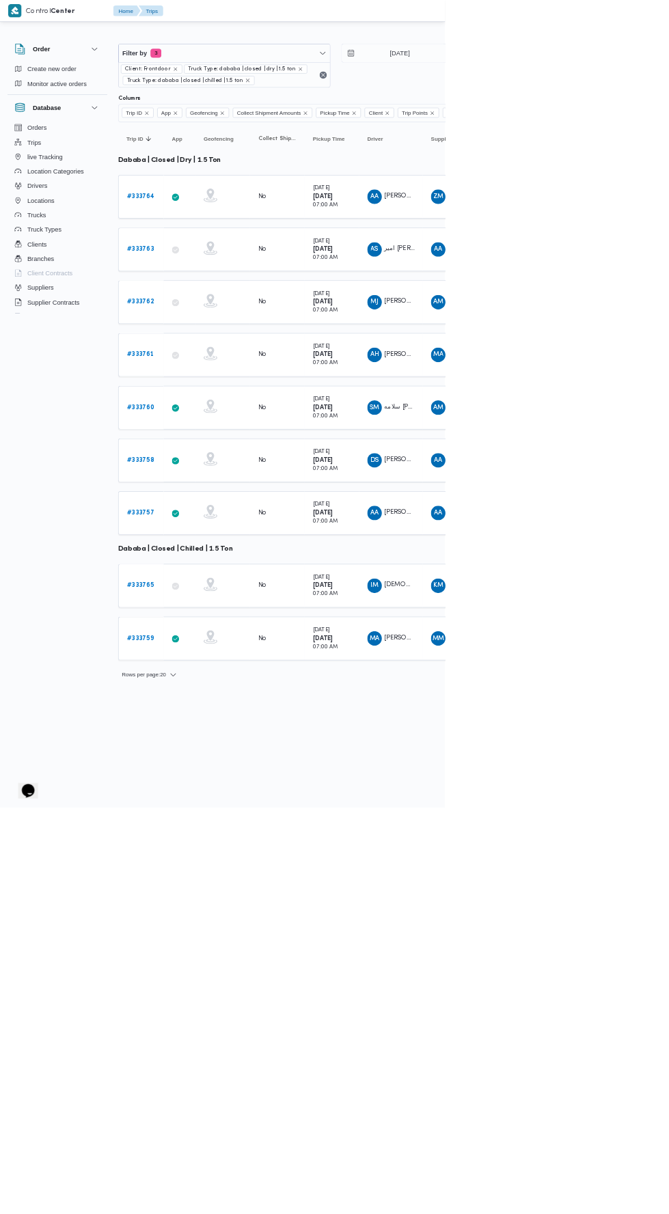
click at [449, 779] on td "Collect Shipment Amounts No" at bounding box center [417, 771] width 82 height 66
click at [449, 692] on div "No" at bounding box center [416, 691] width 68 height 23
click at [451, 603] on td "Collect Shipment Amounts No" at bounding box center [417, 613] width 82 height 66
click at [458, 545] on td "Pickup Time [DATE] 07:00 AM" at bounding box center [499, 534] width 82 height 66
click at [471, 445] on div "[DATE] 07:00 AM" at bounding box center [489, 454] width 38 height 38
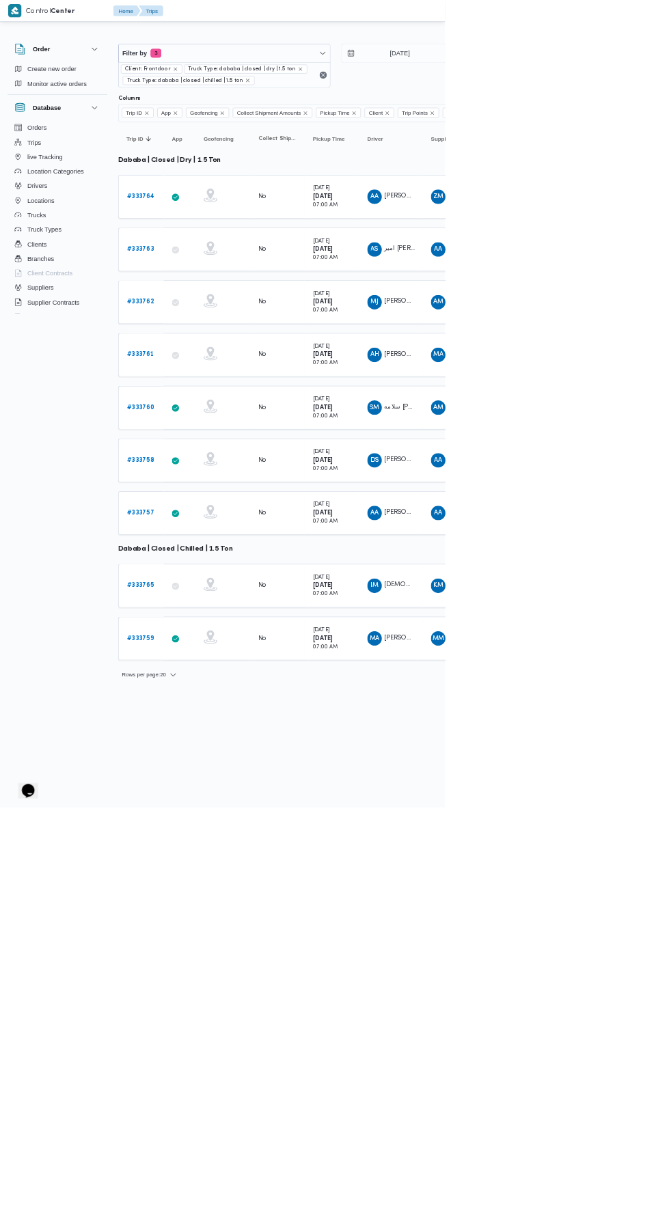
click at [481, 384] on small "07:00 AM" at bounding box center [489, 388] width 38 height 8
click at [495, 283] on small "[DATE]" at bounding box center [482, 283] width 25 height 8
click at [484, 864] on small "[DATE]" at bounding box center [482, 868] width 25 height 8
click at [488, 943] on small "[DATE]" at bounding box center [482, 947] width 25 height 8
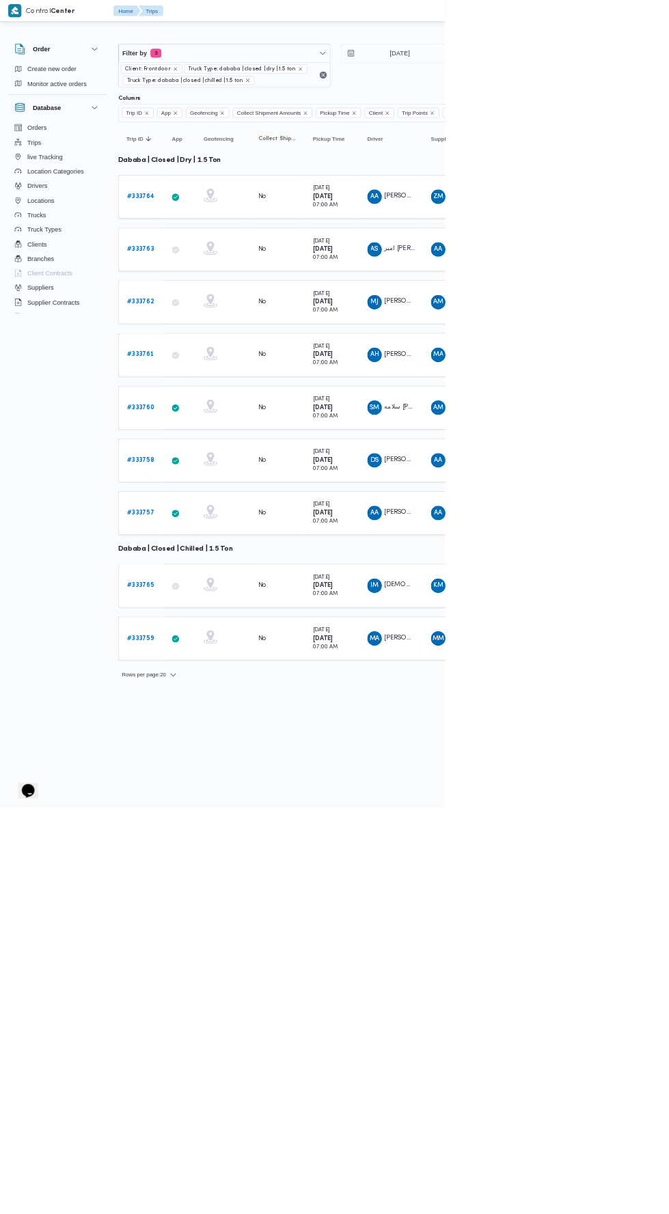
click at [546, 1174] on html "Control Center Home Trips English عربي Dark mode Logout Order Create new order …" at bounding box center [334, 607] width 669 height 1214
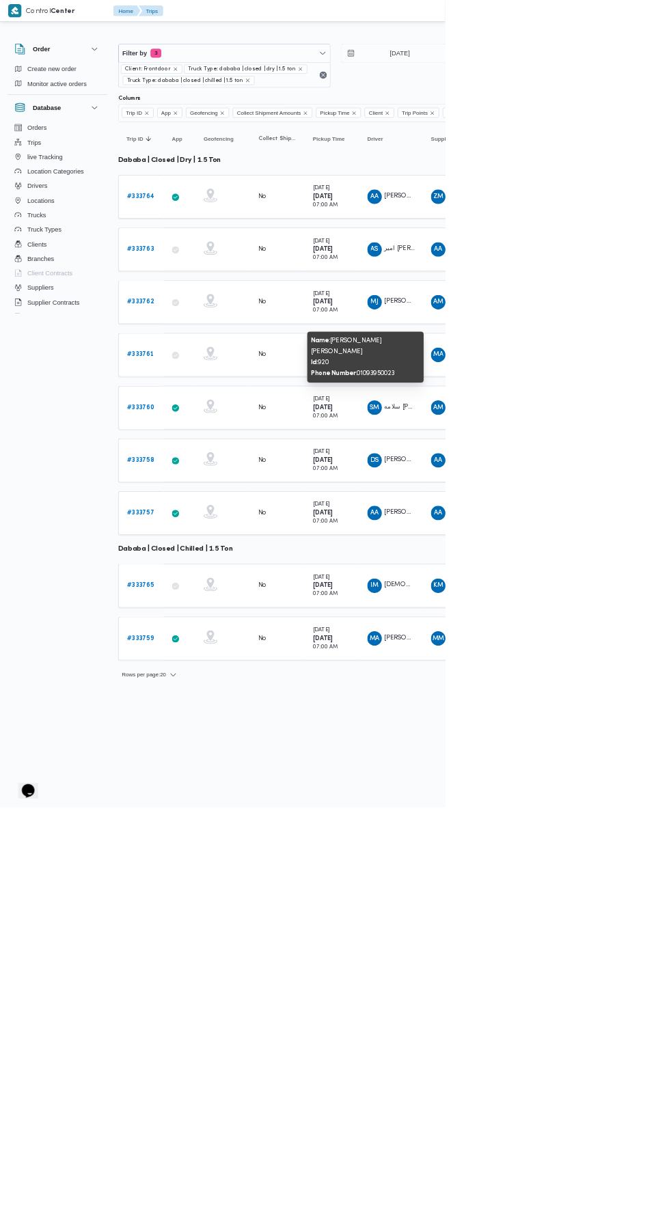
click at [658, 606] on span "AM" at bounding box center [658, 613] width 15 height 22
click at [658, 685] on span "AA" at bounding box center [658, 692] width 12 height 22
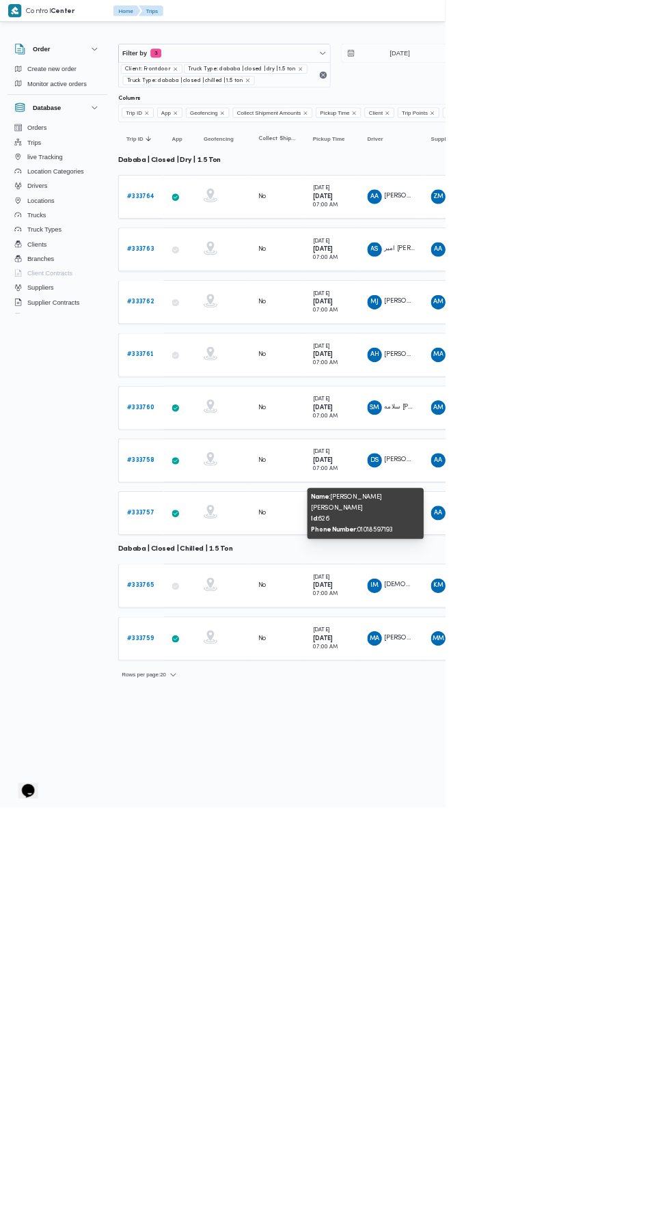
click at [619, 893] on td "Driver IM [DEMOGRAPHIC_DATA] [PERSON_NAME] [PERSON_NAME]" at bounding box center [588, 881] width 96 height 66
click at [606, 977] on td "Driver MA [PERSON_NAME] [PERSON_NAME]" at bounding box center [588, 960] width 96 height 66
